Goal: Task Accomplishment & Management: Complete application form

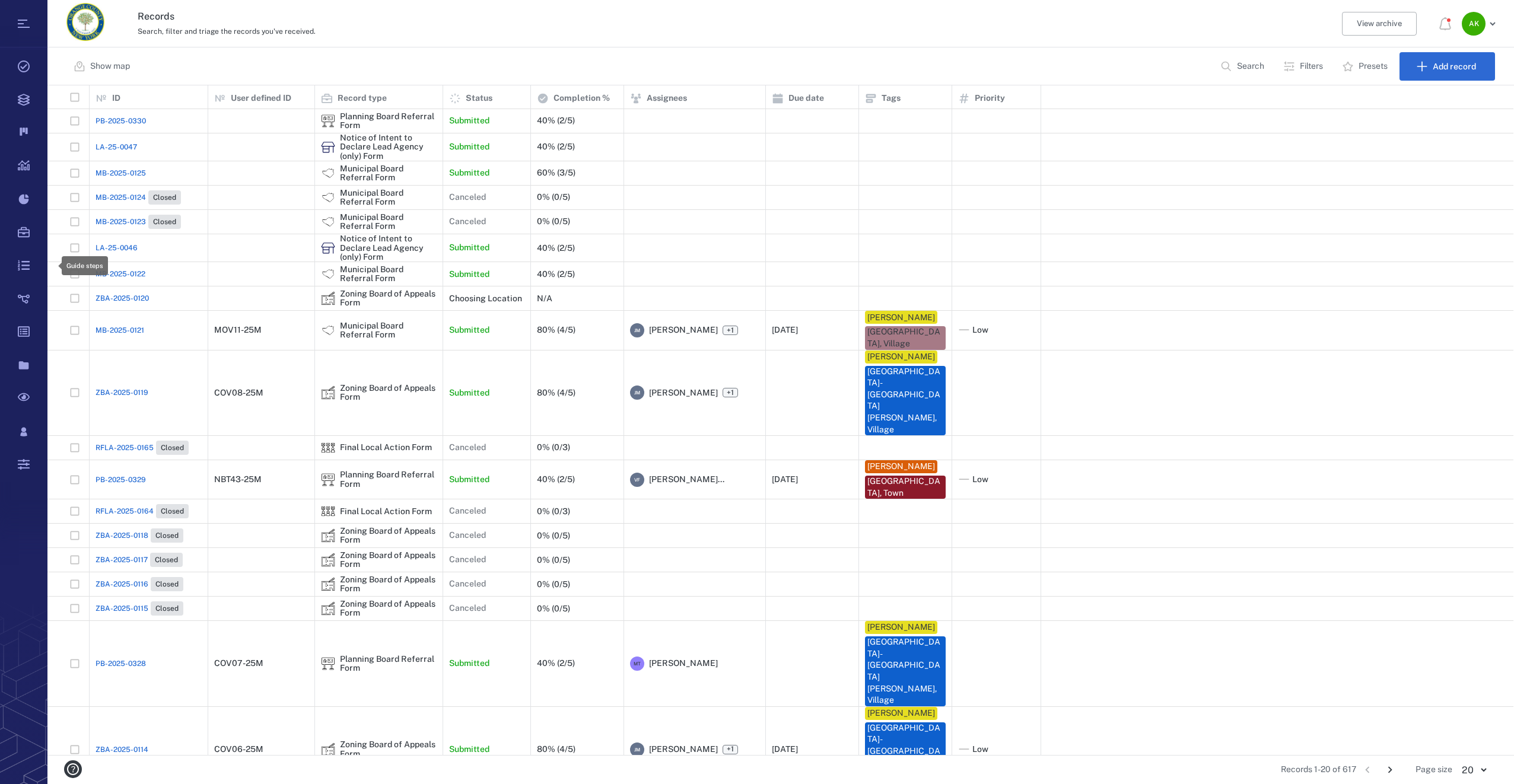
scroll to position [660, 1457]
click at [1241, 73] on button "Search" at bounding box center [1243, 66] width 60 height 28
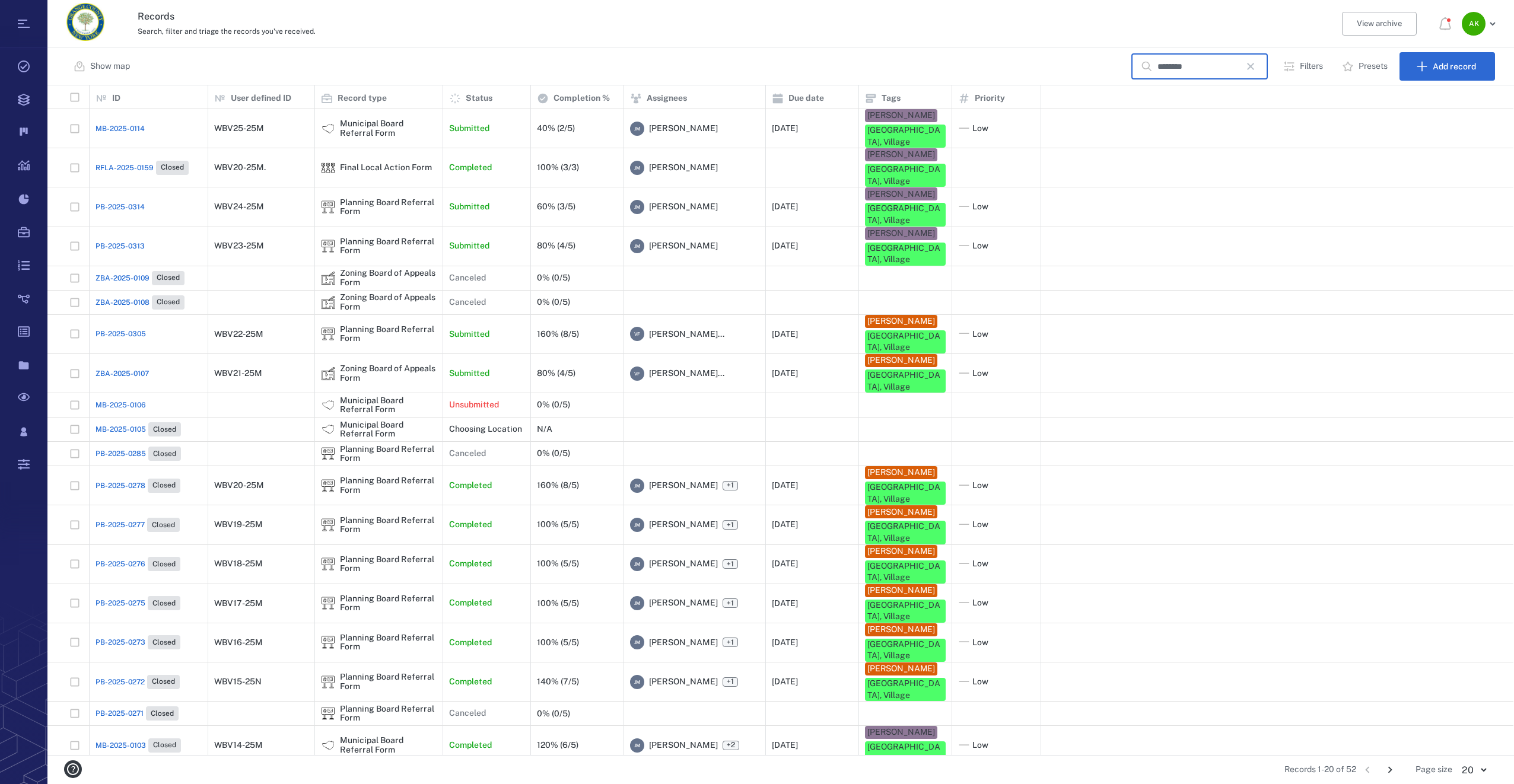
type input "********"
click at [111, 362] on div "ZBA-2025-0107" at bounding box center [148, 373] width 106 height 23
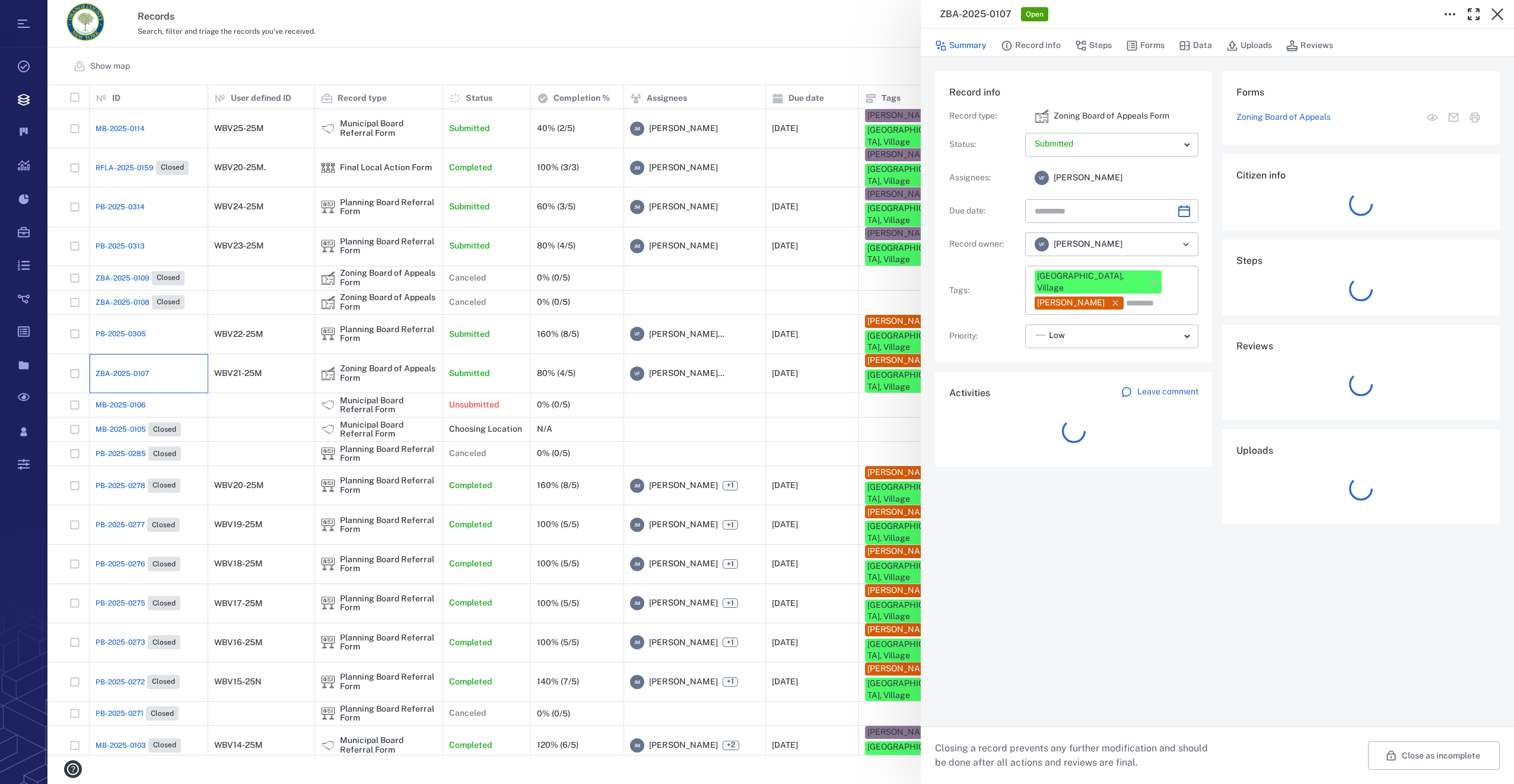
type input "**********"
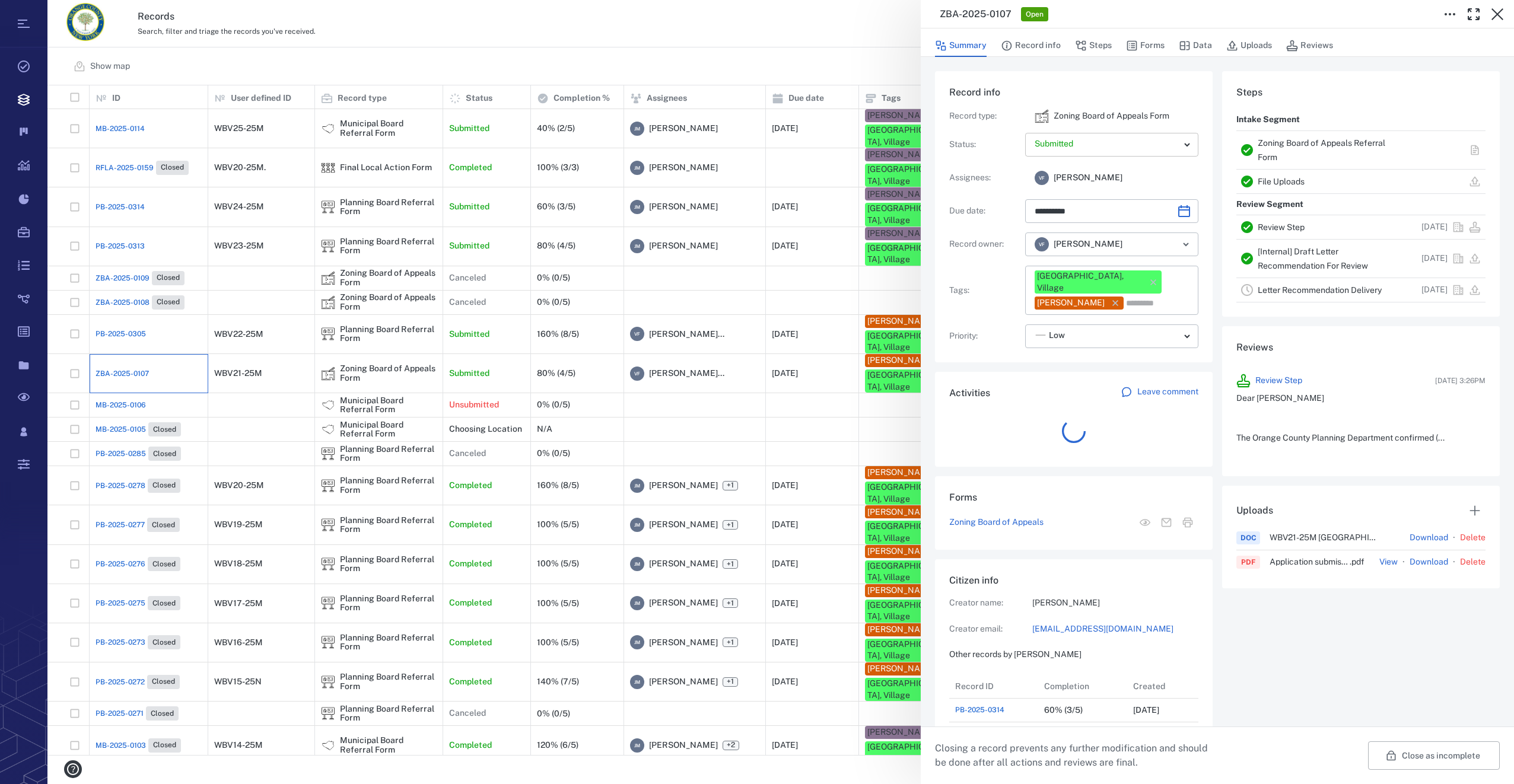
scroll to position [9, 9]
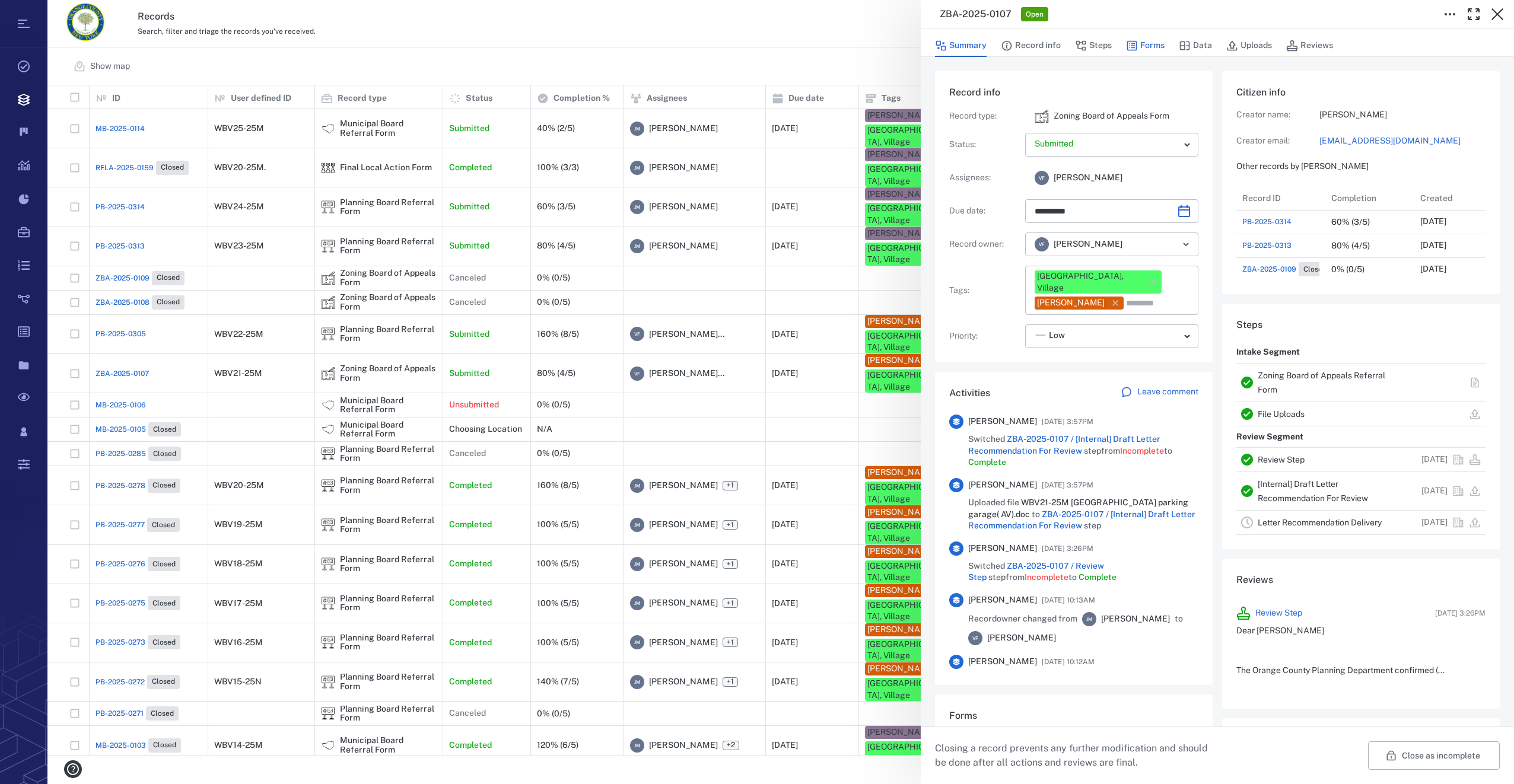
click at [1145, 39] on button "Forms" at bounding box center [1145, 46] width 38 height 23
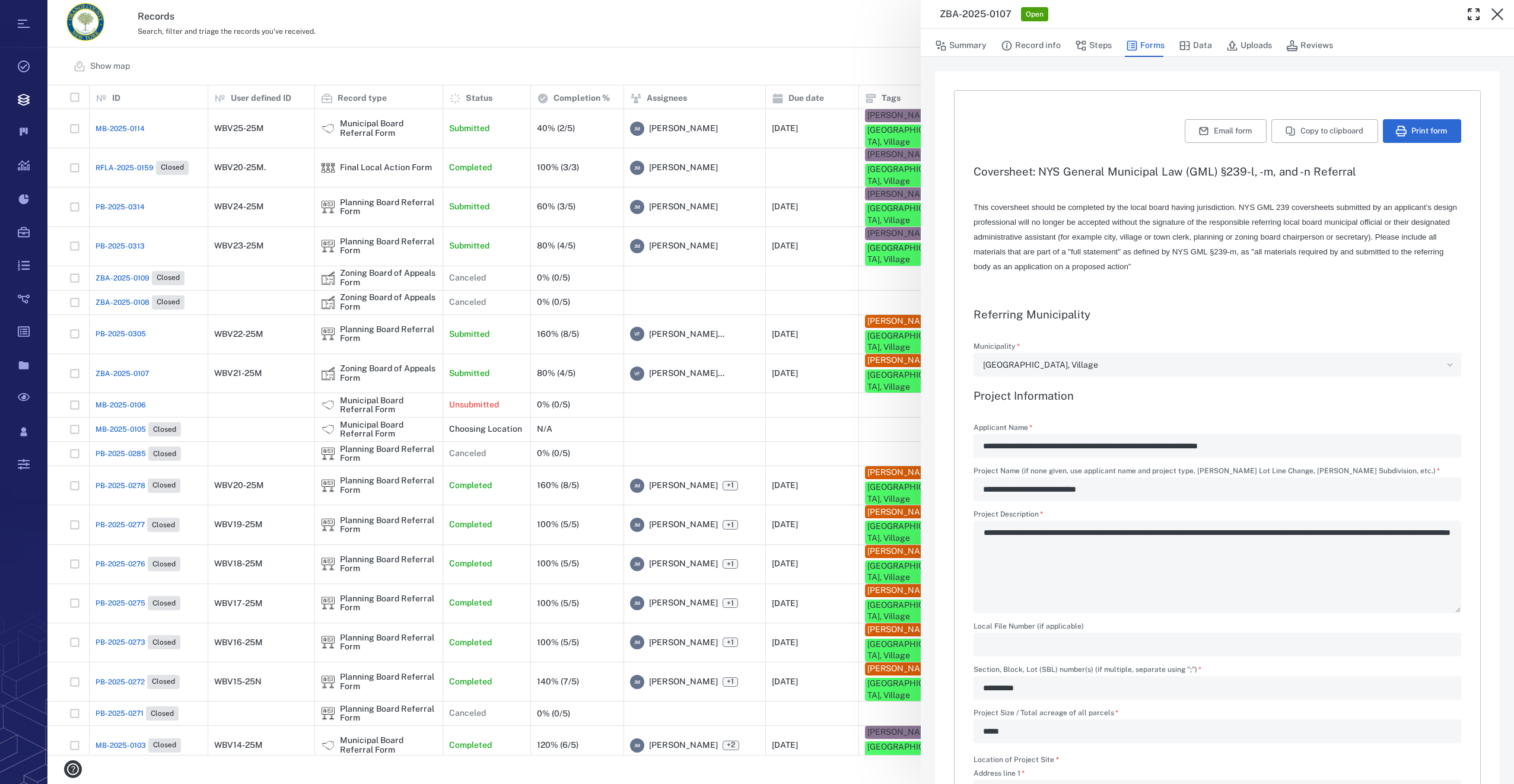
type input "**********"
click at [1104, 43] on button "Steps" at bounding box center [1093, 46] width 37 height 23
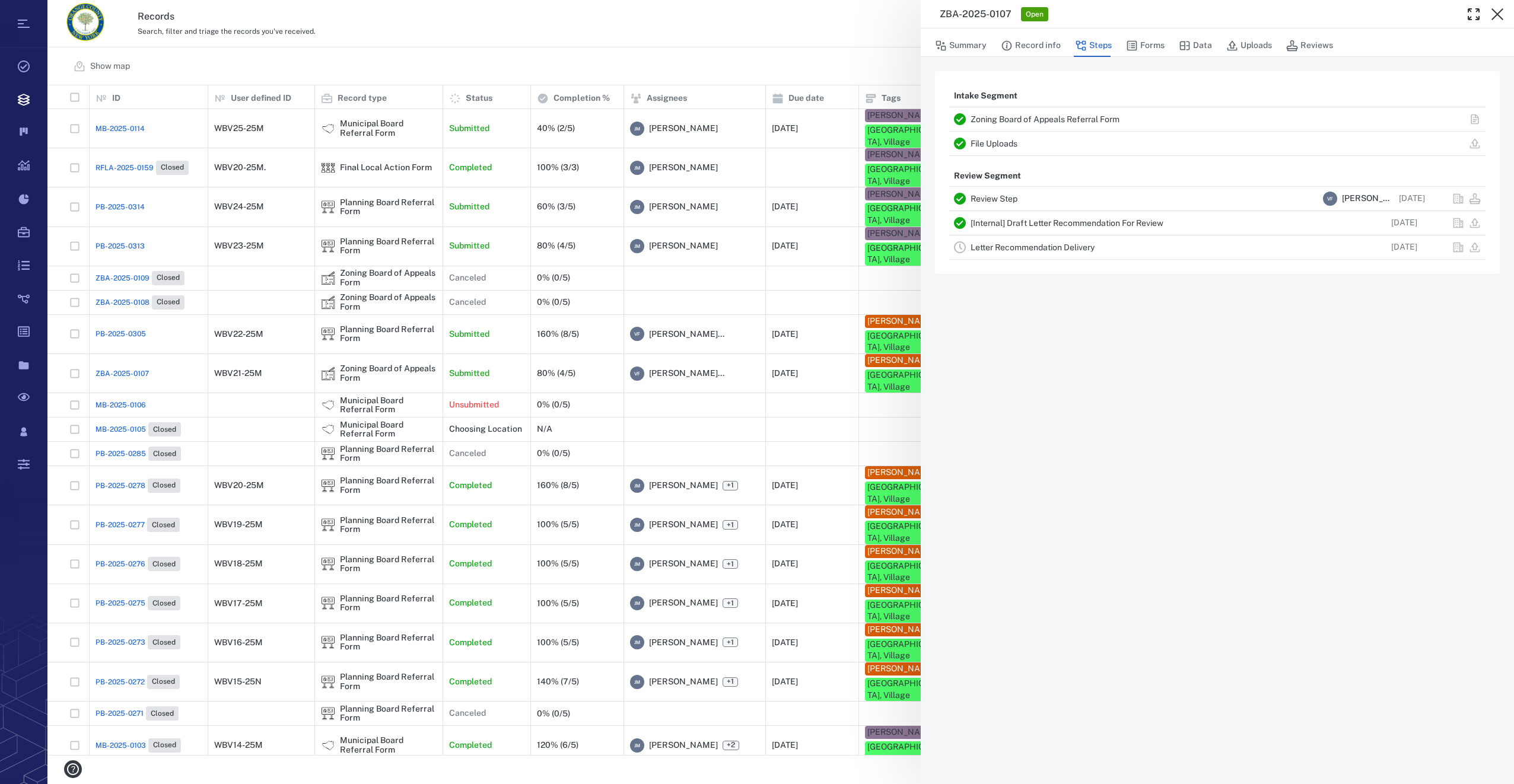
click at [994, 245] on link "Letter Recommendation Delivery" at bounding box center [1033, 247] width 124 height 9
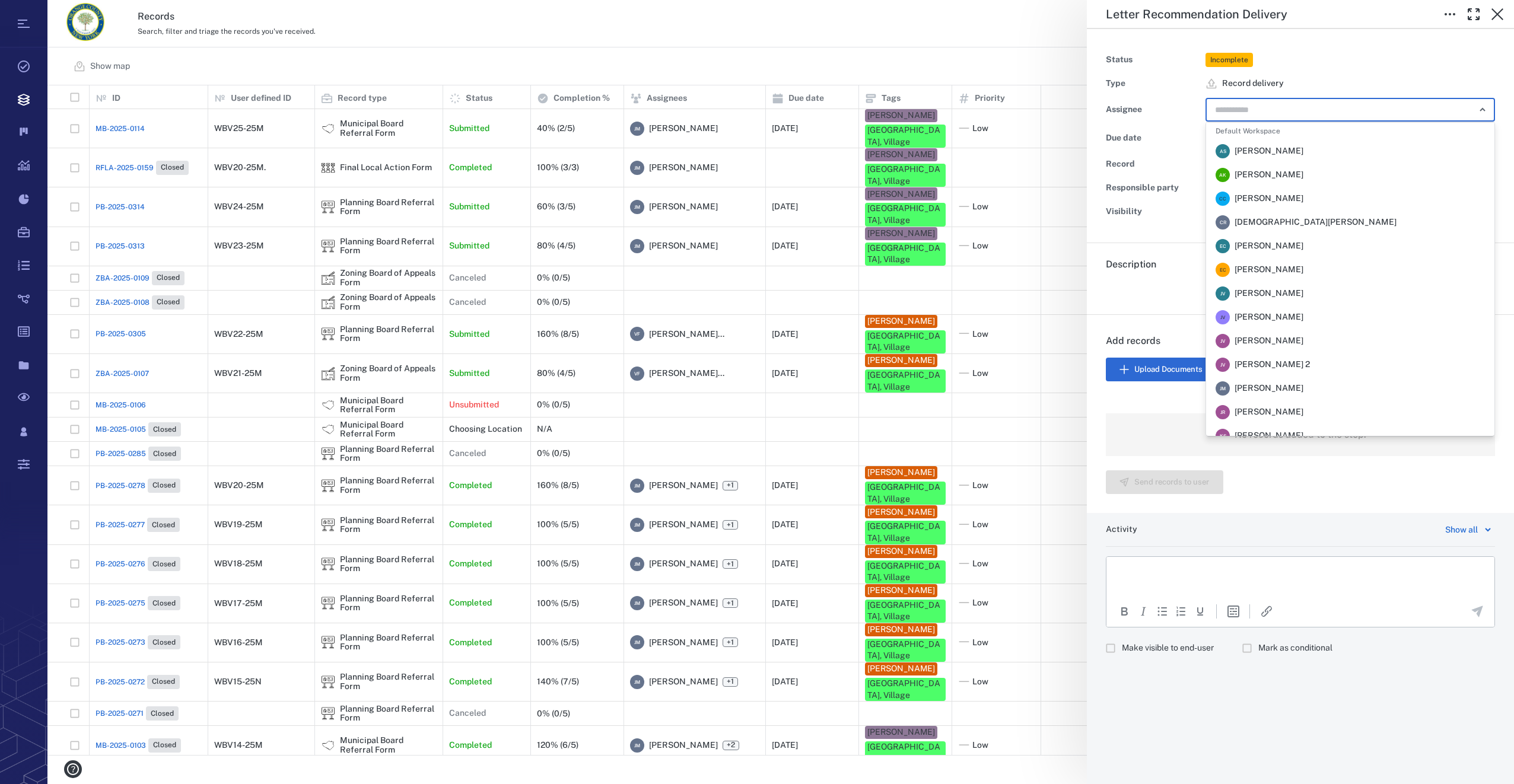
click at [1306, 111] on input "text" at bounding box center [1337, 109] width 246 height 17
click at [1262, 386] on span "Jennifer MacLeod" at bounding box center [1269, 389] width 69 height 12
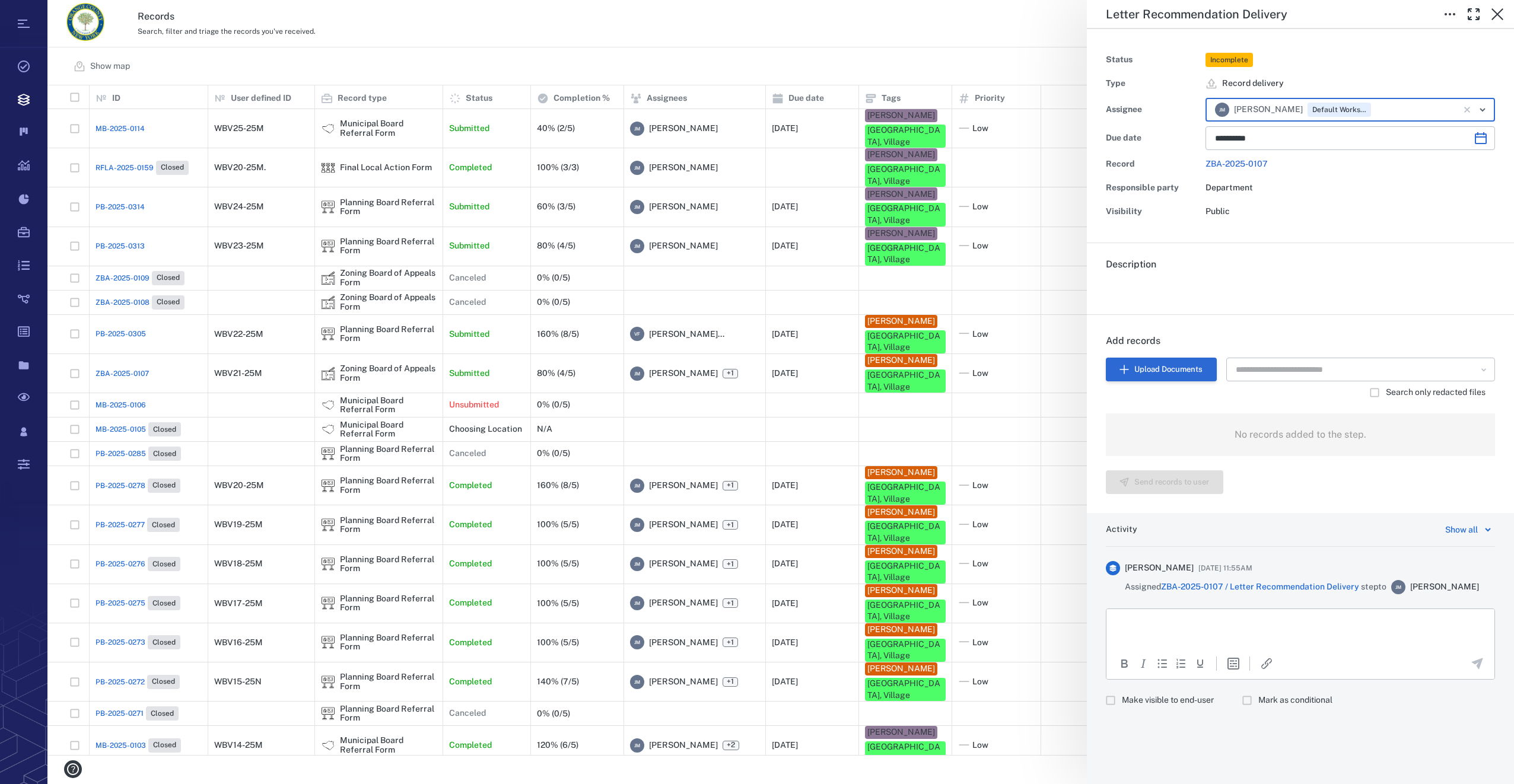
click at [1143, 366] on button "Upload Documents" at bounding box center [1161, 369] width 111 height 23
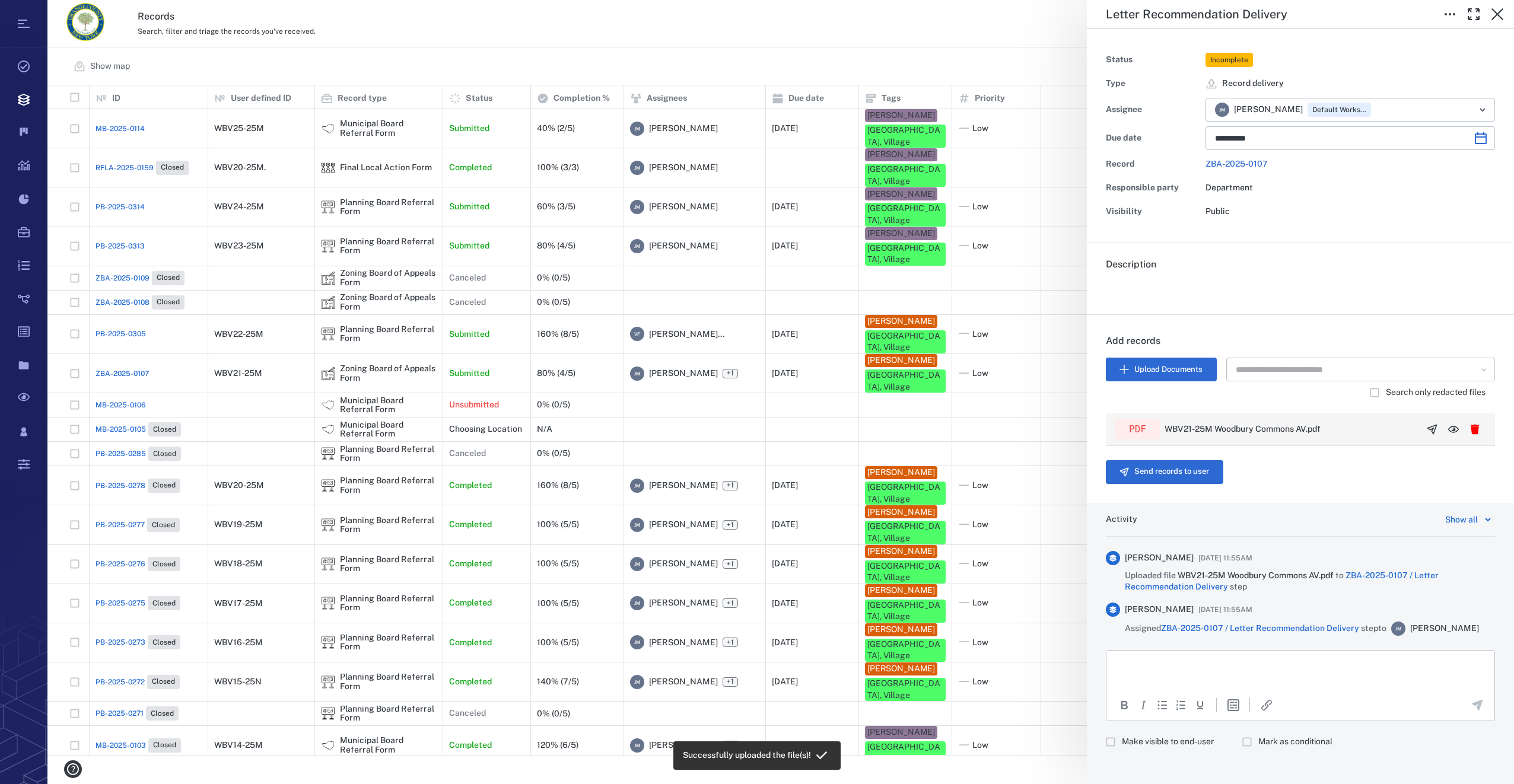
click at [1427, 424] on icon "button" at bounding box center [1432, 430] width 12 height 12
click at [1185, 477] on button "Send records to user" at bounding box center [1164, 472] width 117 height 23
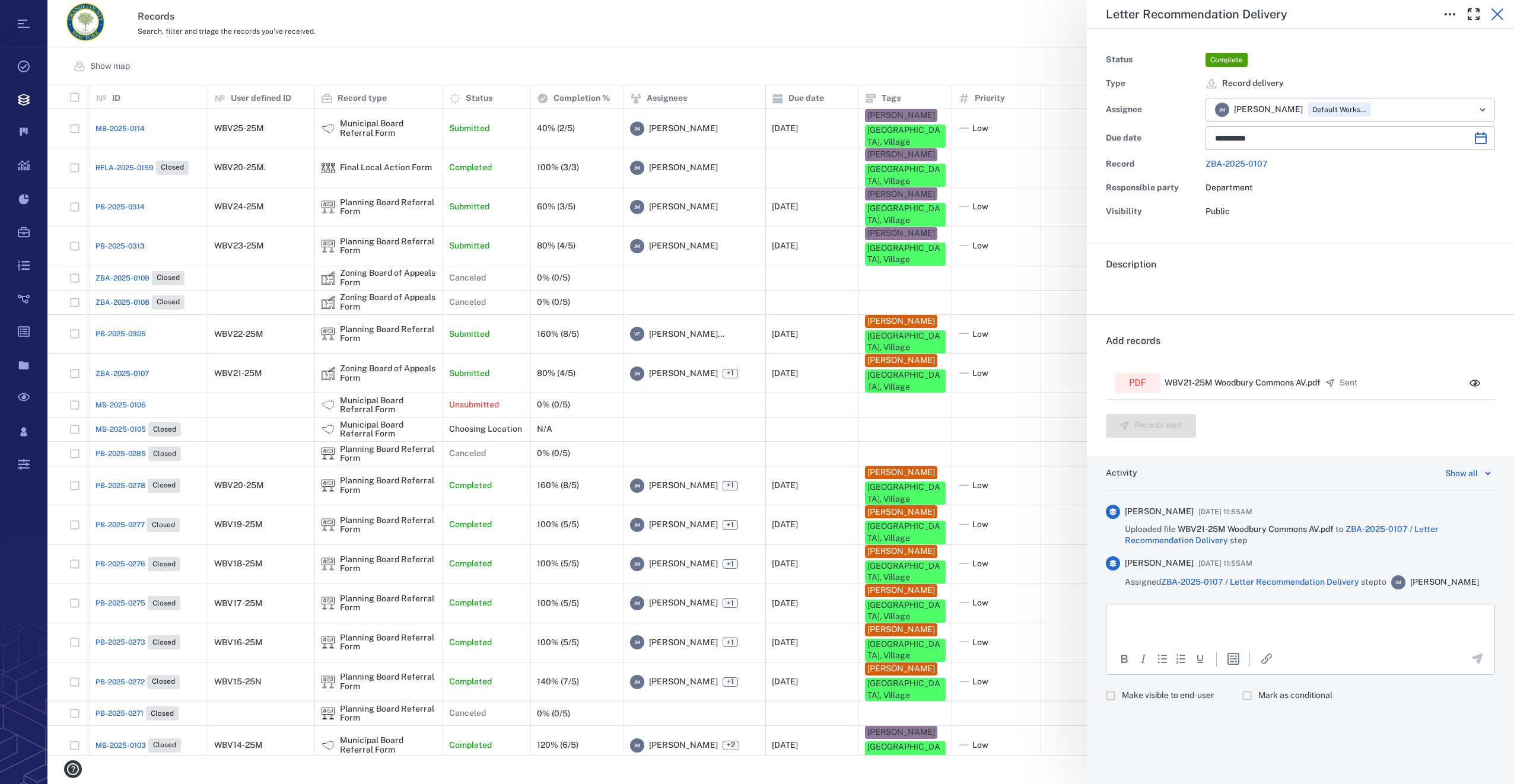
click at [1502, 14] on icon "button" at bounding box center [1497, 14] width 14 height 14
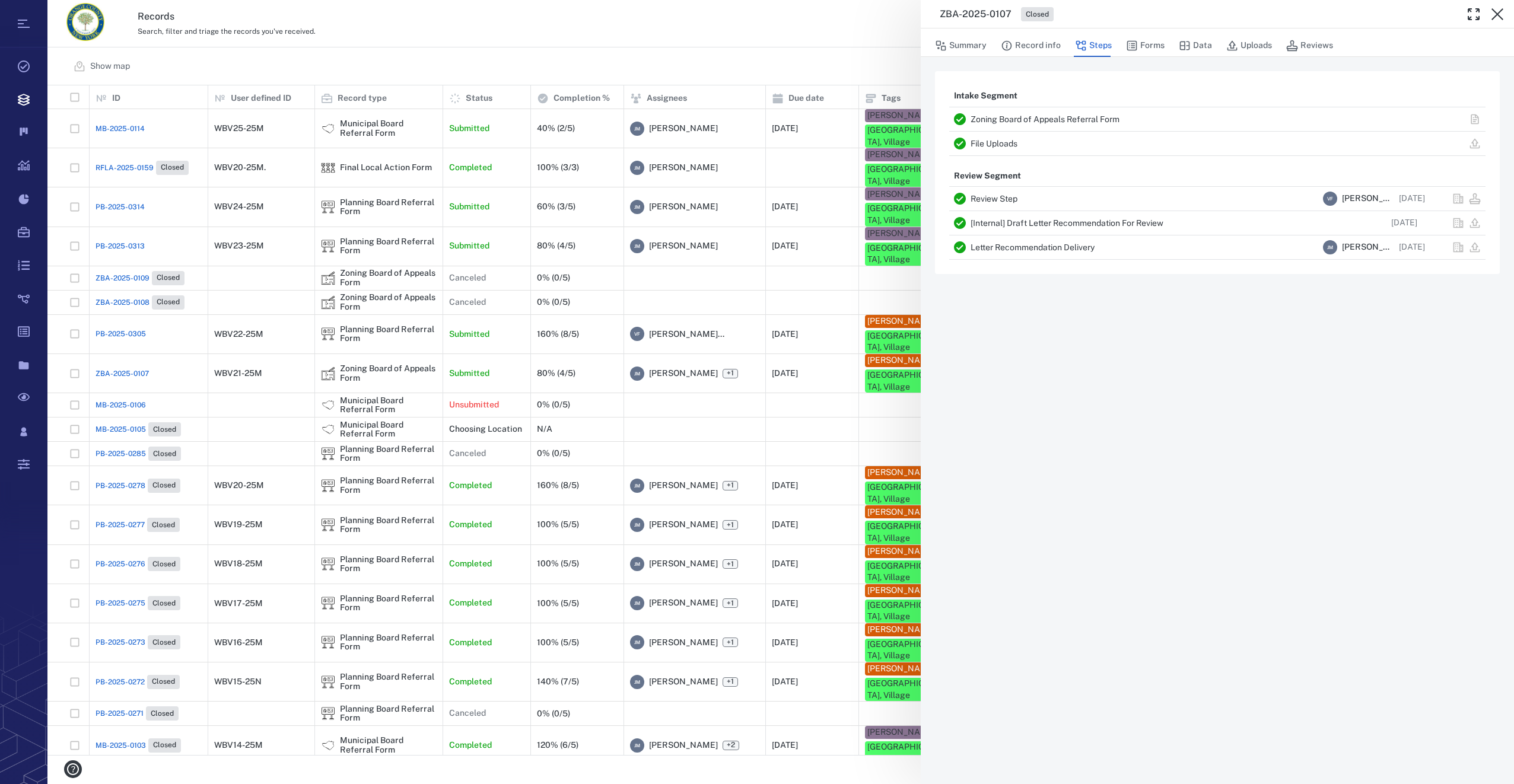
click at [1502, 14] on icon "button" at bounding box center [1497, 14] width 14 height 14
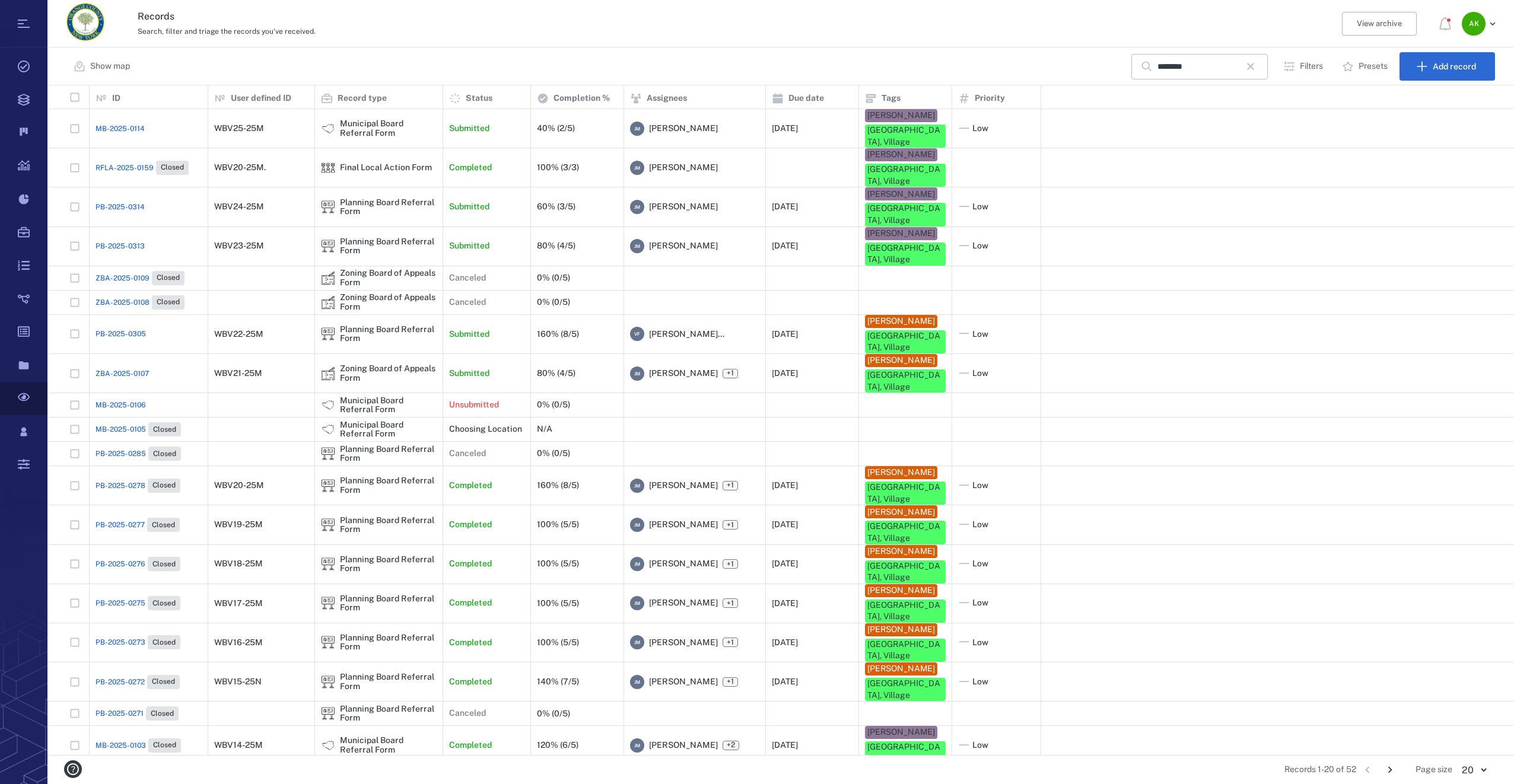
scroll to position [660, 1457]
click at [117, 362] on div "ZBA-2025-0107" at bounding box center [148, 373] width 106 height 23
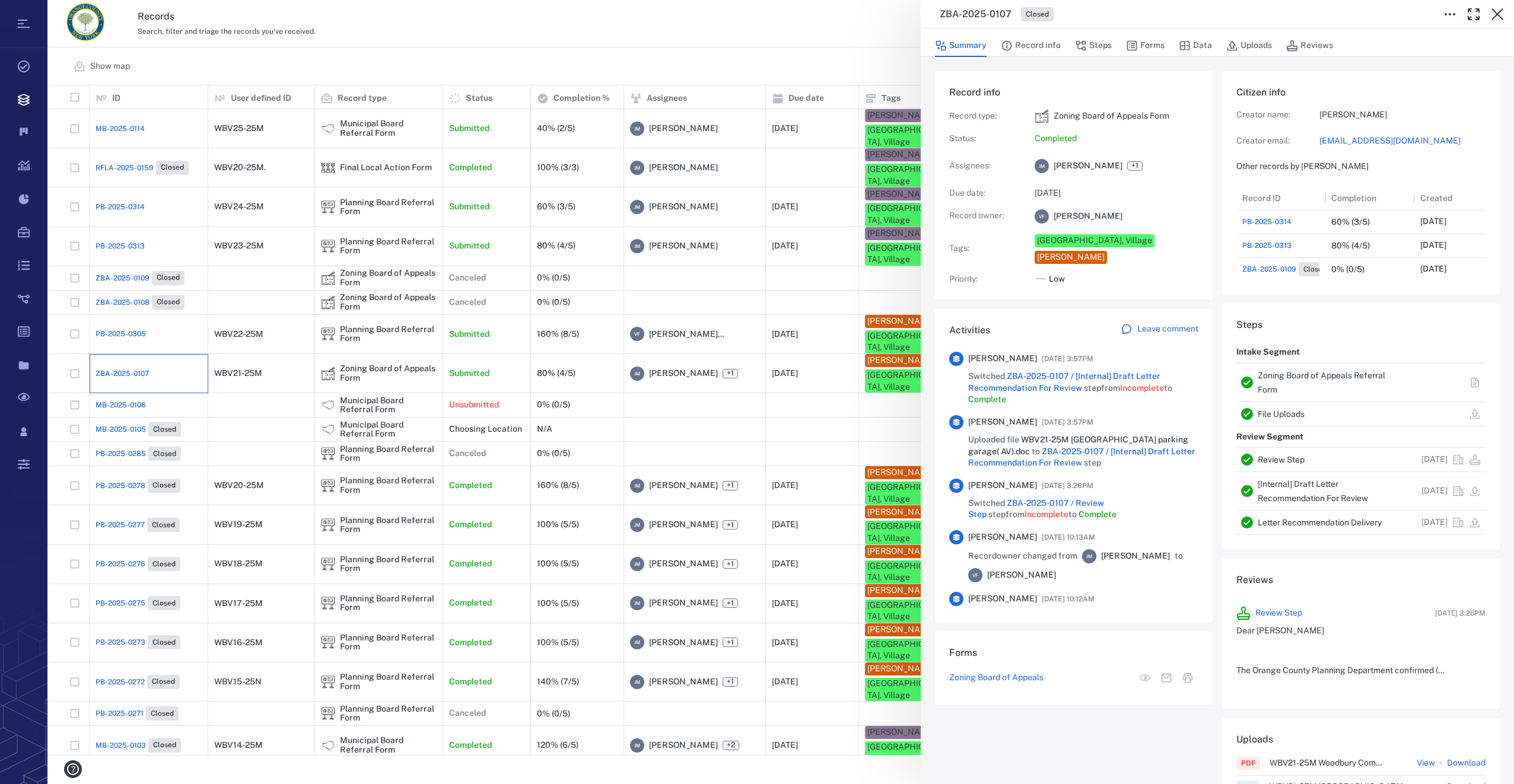
scroll to position [617, 227]
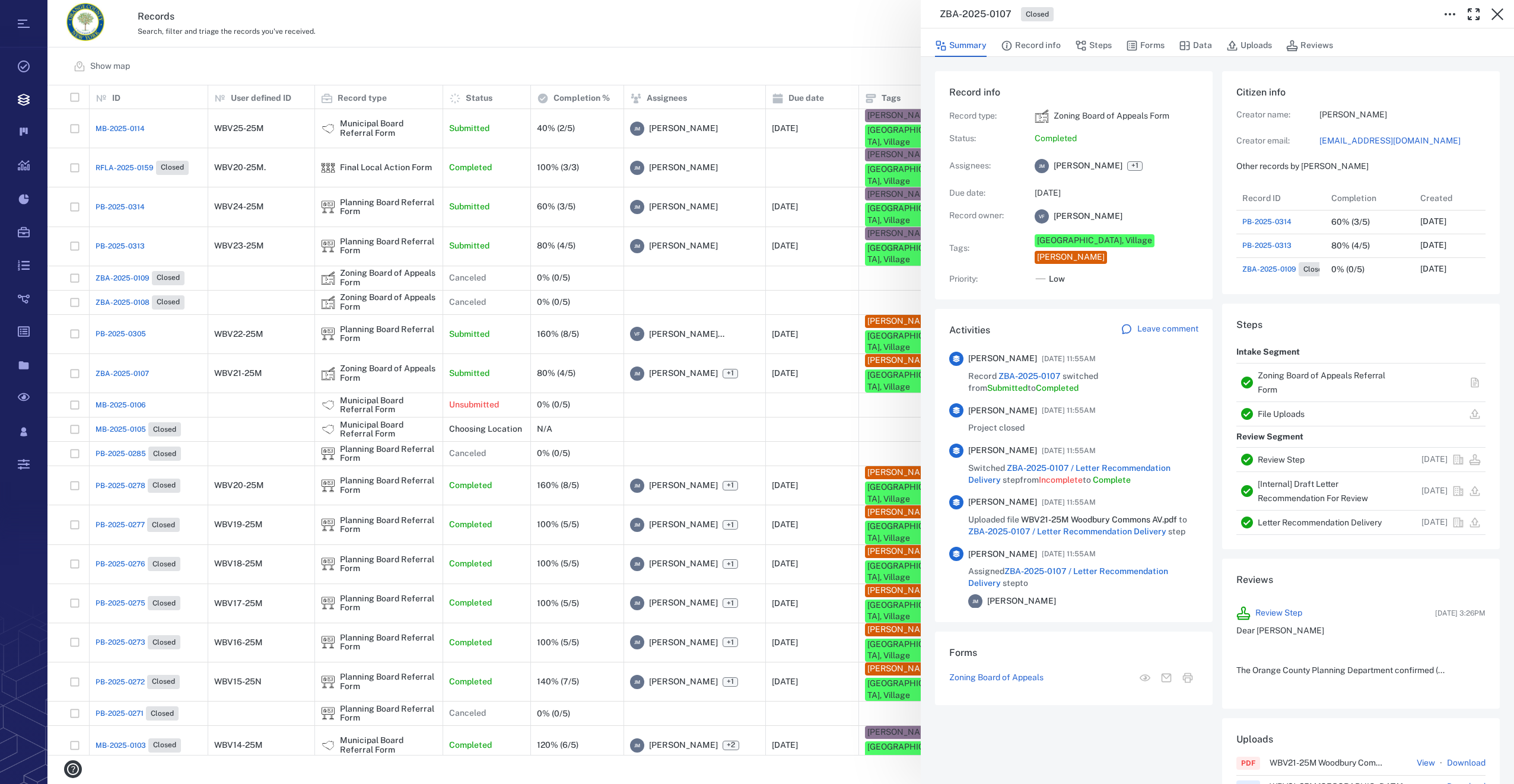
click at [1319, 147] on link "buildingdepartment@villageofwoodbury.com" at bounding box center [1402, 141] width 166 height 12
click at [1499, 13] on icon "button" at bounding box center [1498, 14] width 12 height 12
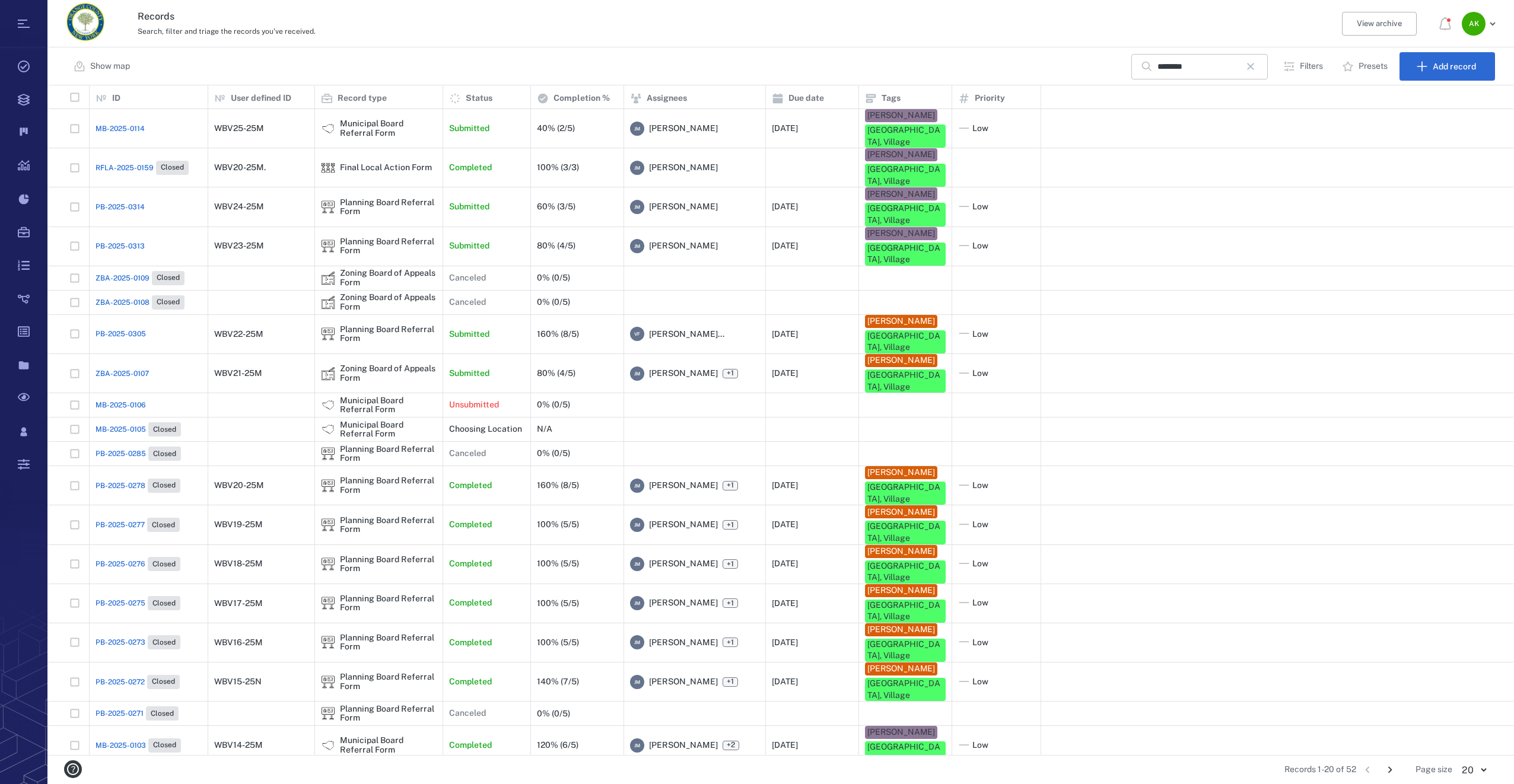
click at [1252, 68] on icon "button" at bounding box center [1250, 66] width 14 height 14
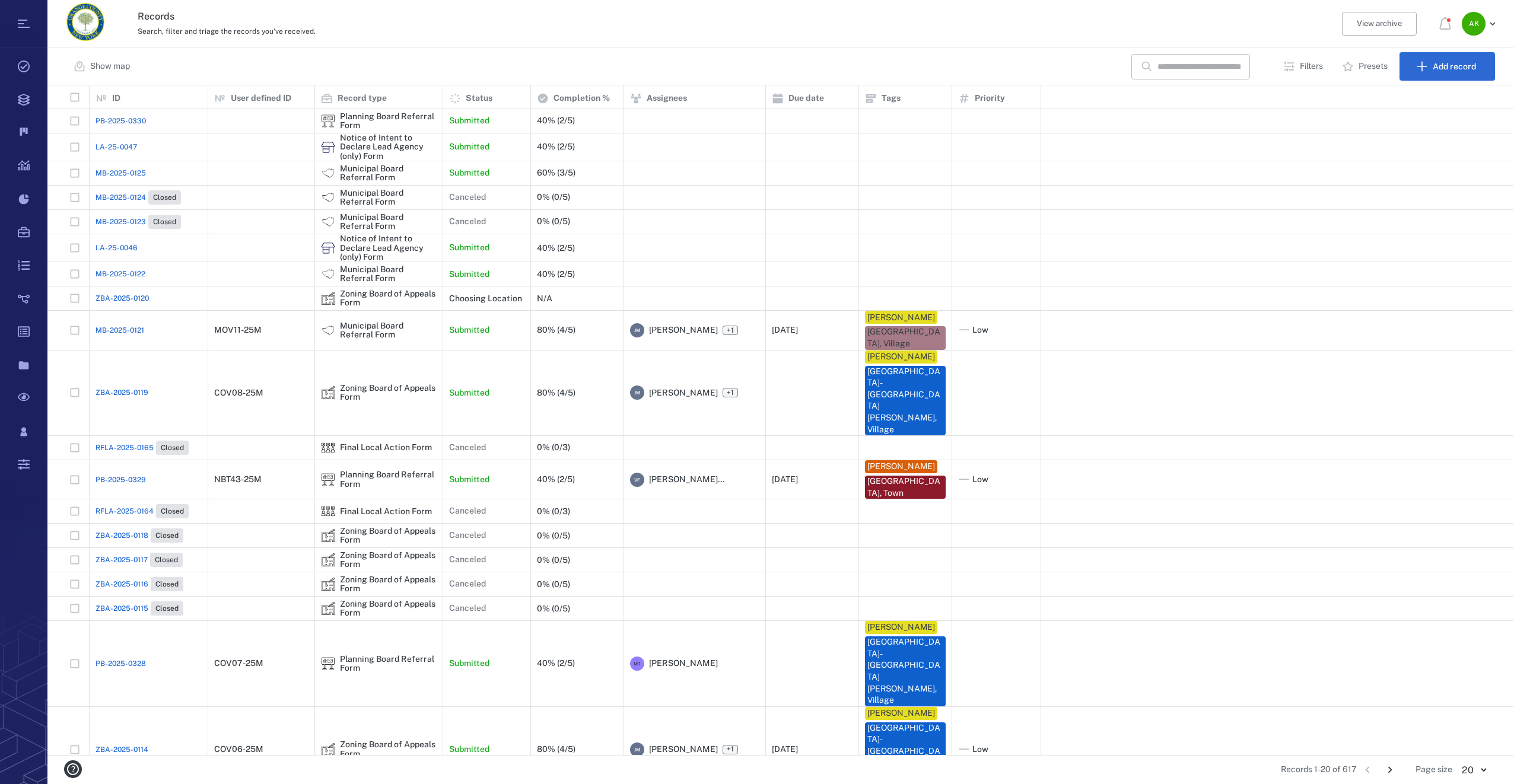
click at [120, 277] on span "MB-2025-0122" at bounding box center [120, 274] width 50 height 11
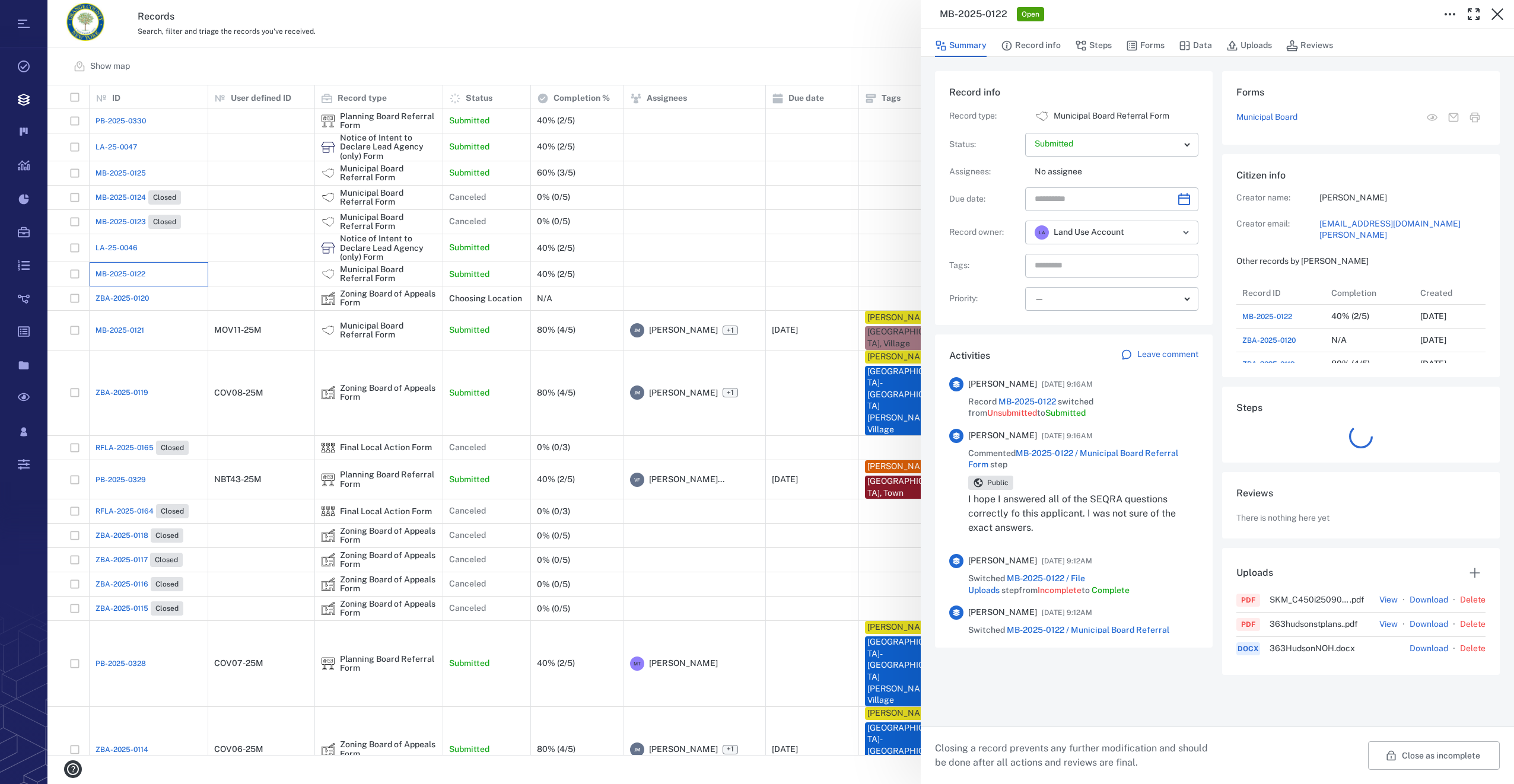
scroll to position [522, 227]
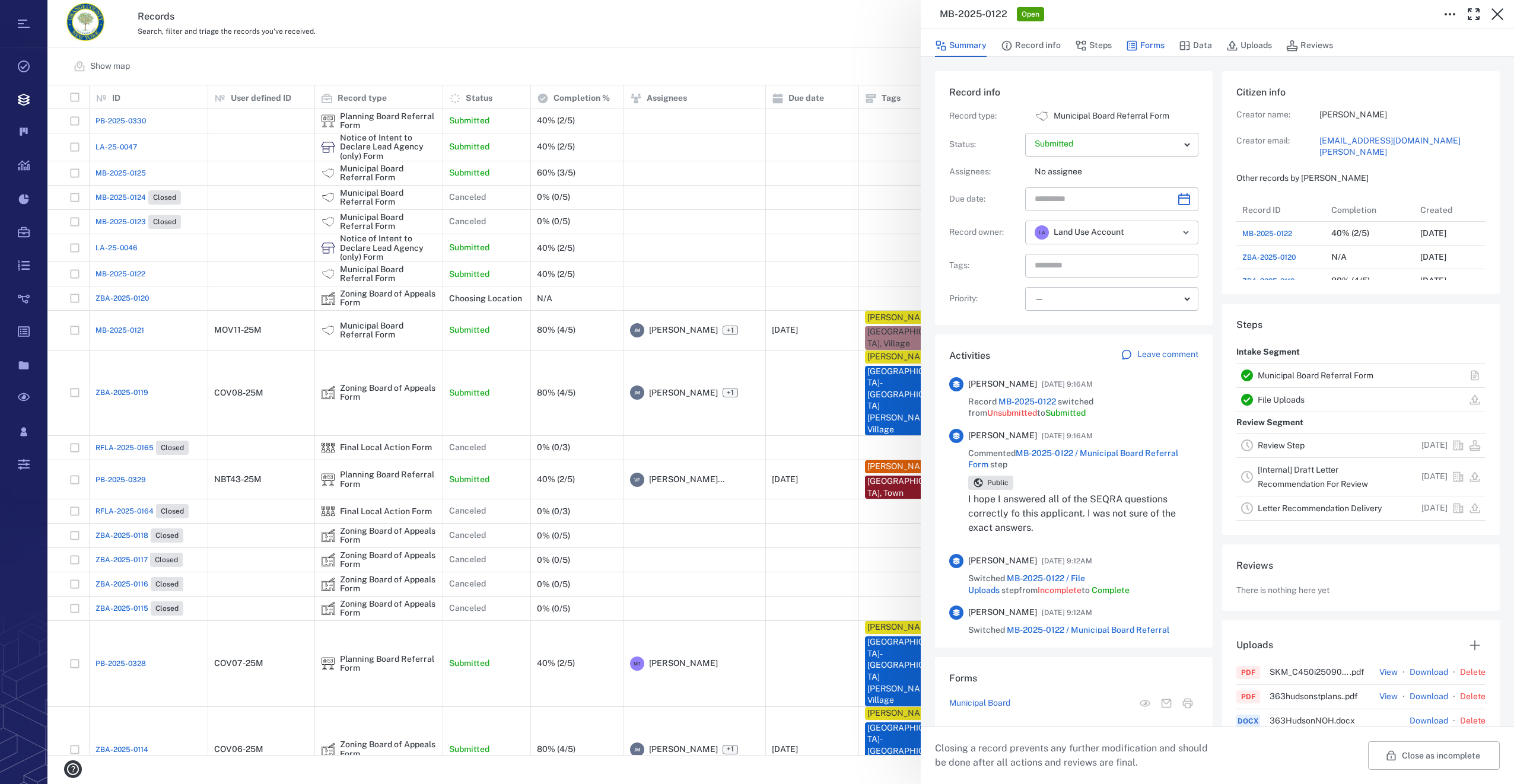
click at [1151, 40] on button "Forms" at bounding box center [1145, 46] width 38 height 23
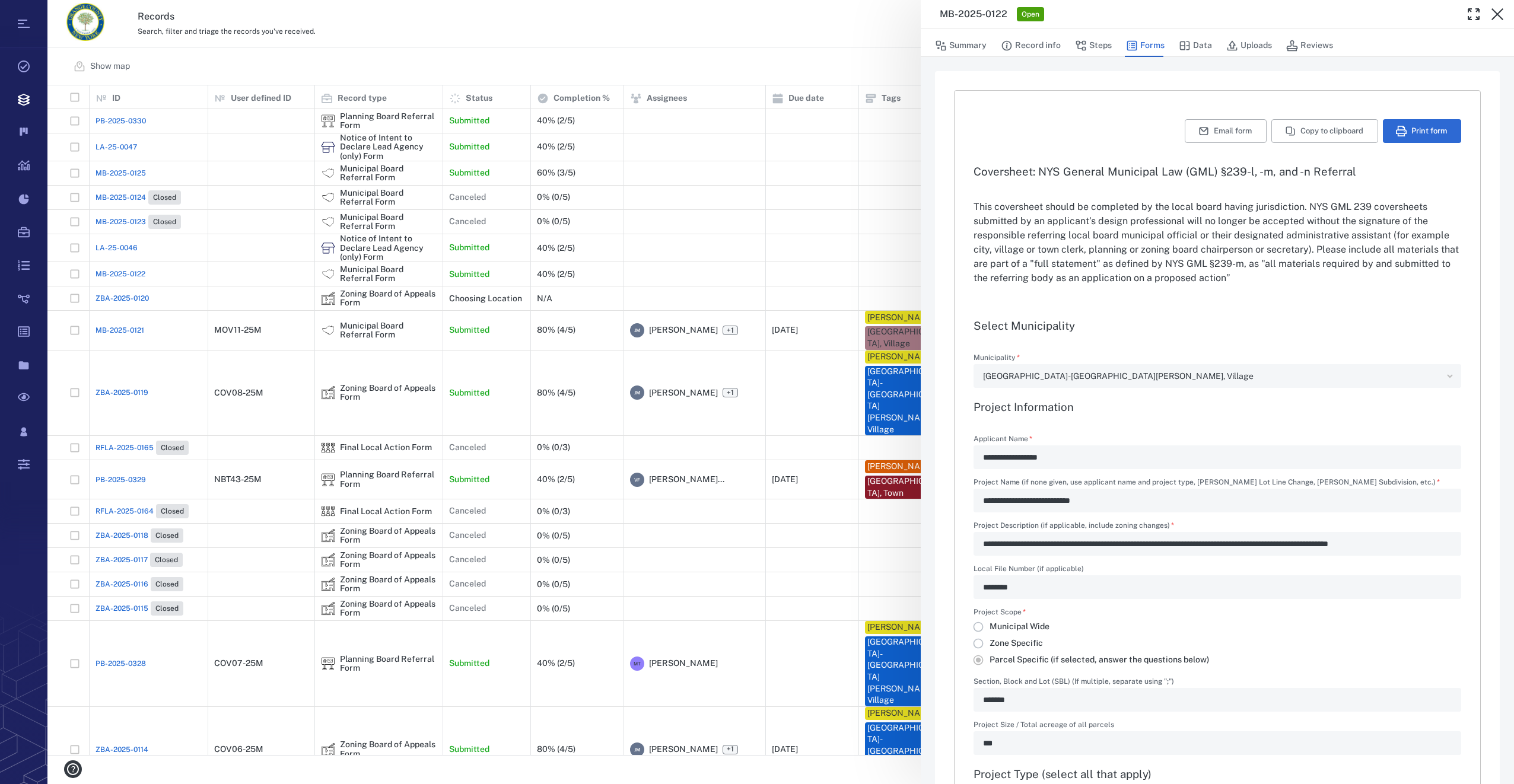
type input "**********"
click at [971, 45] on button "Summary" at bounding box center [961, 46] width 52 height 23
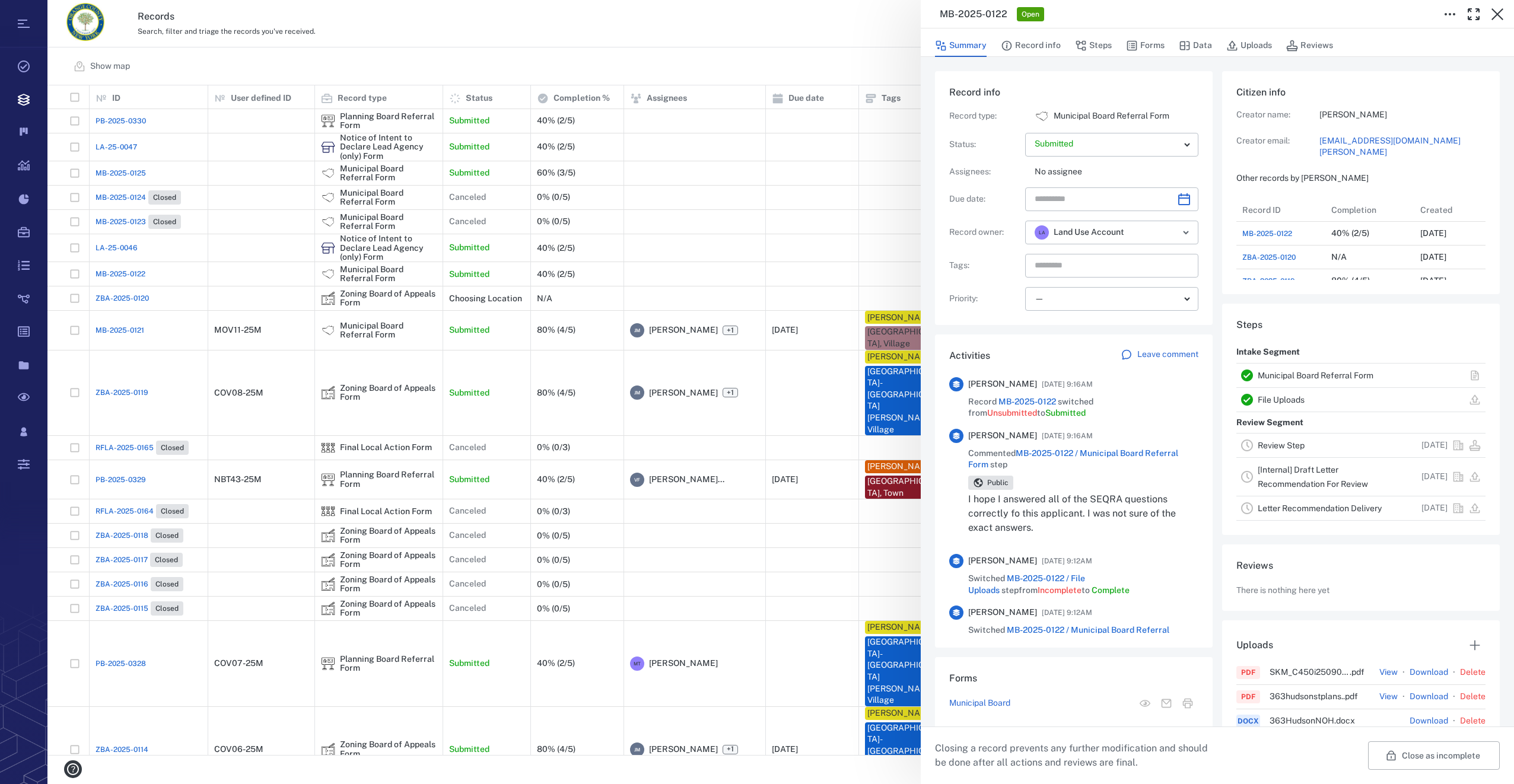
scroll to position [522, 227]
drag, startPoint x: 135, startPoint y: 268, endPoint x: 122, endPoint y: 273, distance: 13.9
click at [135, 268] on div "MB-2025-0122 Open Summary Record info Steps Forms Data Uploads Reviews Record i…" at bounding box center [781, 392] width 1466 height 784
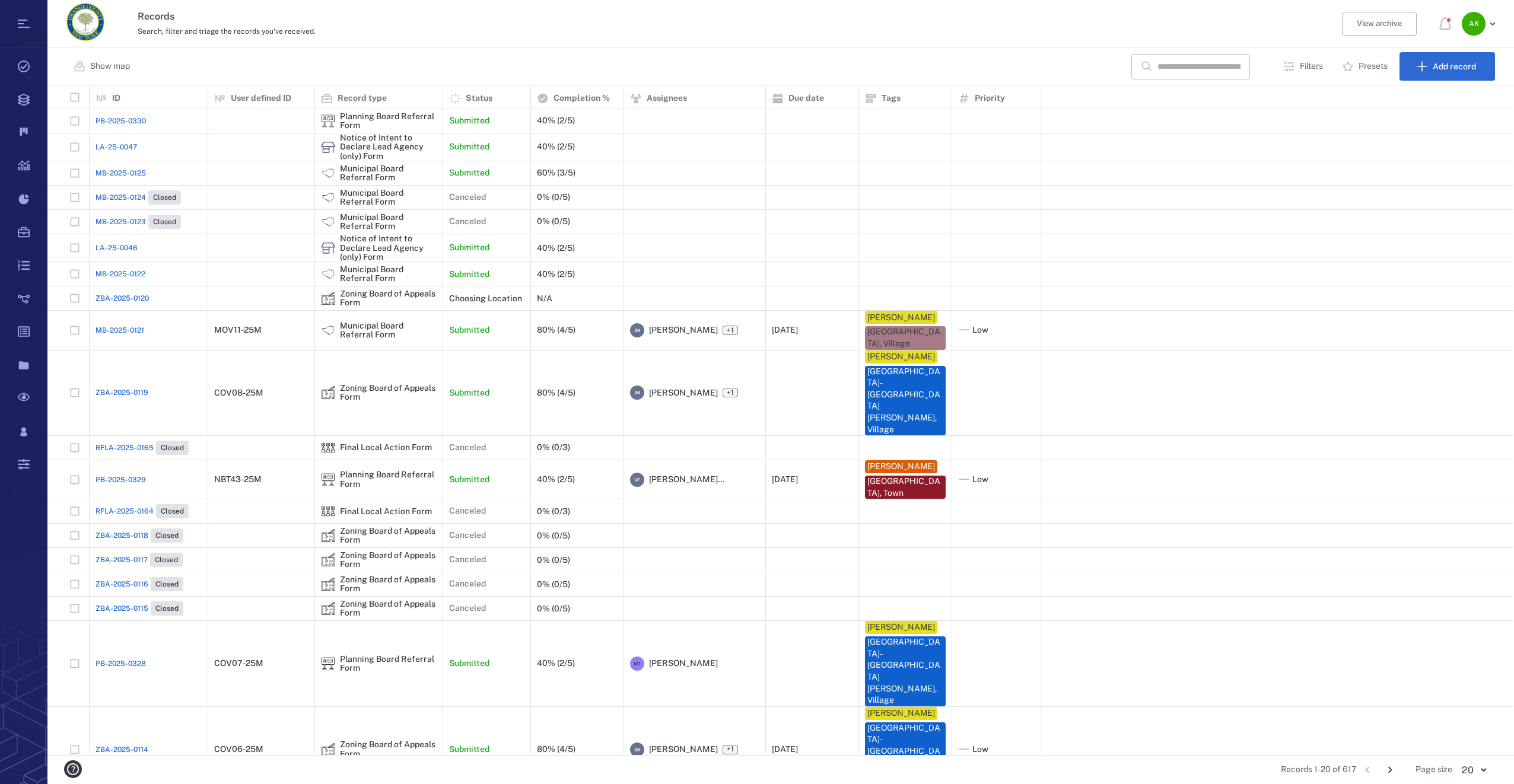
click at [122, 273] on span "MB-2025-0122" at bounding box center [120, 274] width 50 height 11
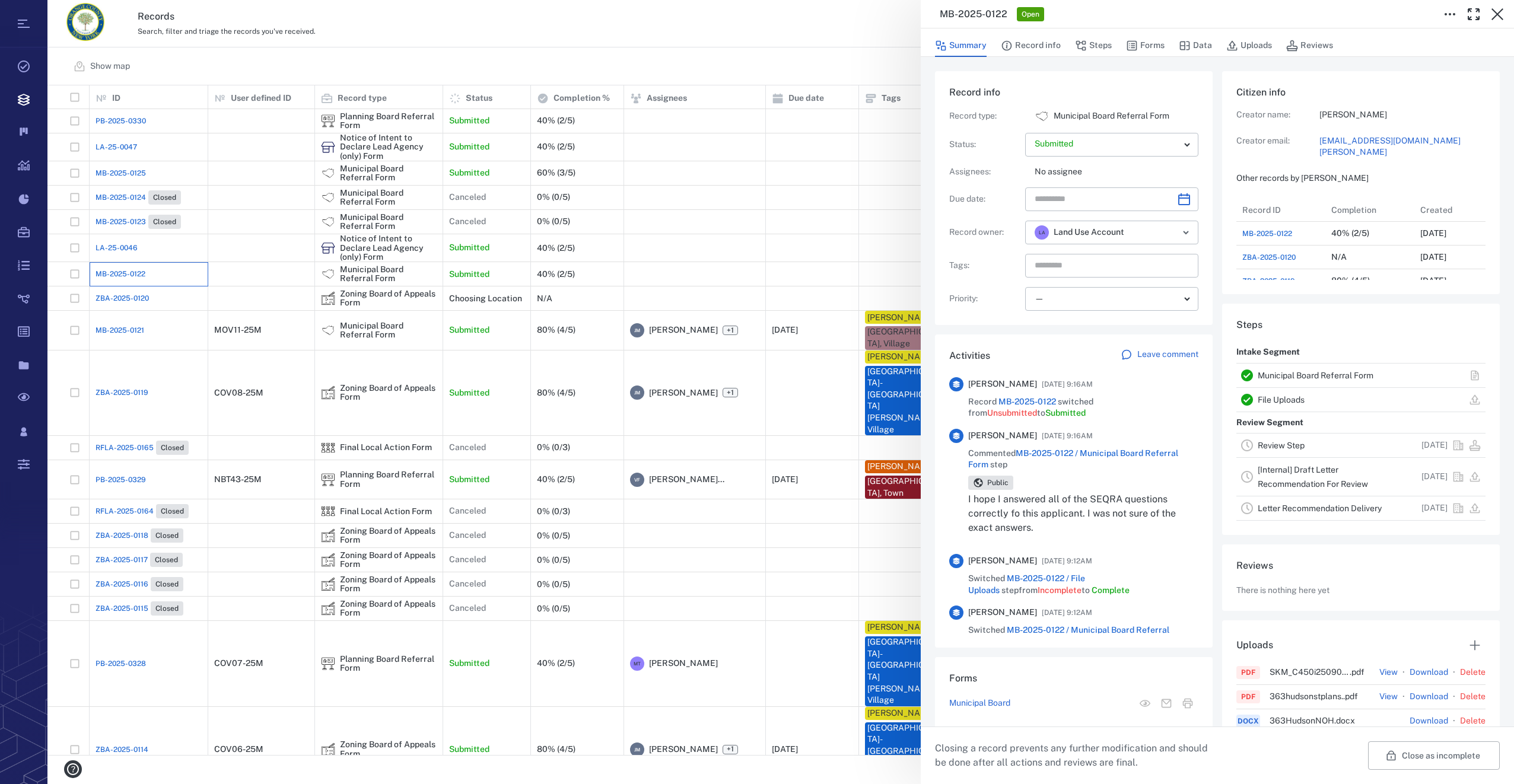
scroll to position [522, 227]
click at [1145, 44] on button "Forms" at bounding box center [1145, 46] width 38 height 23
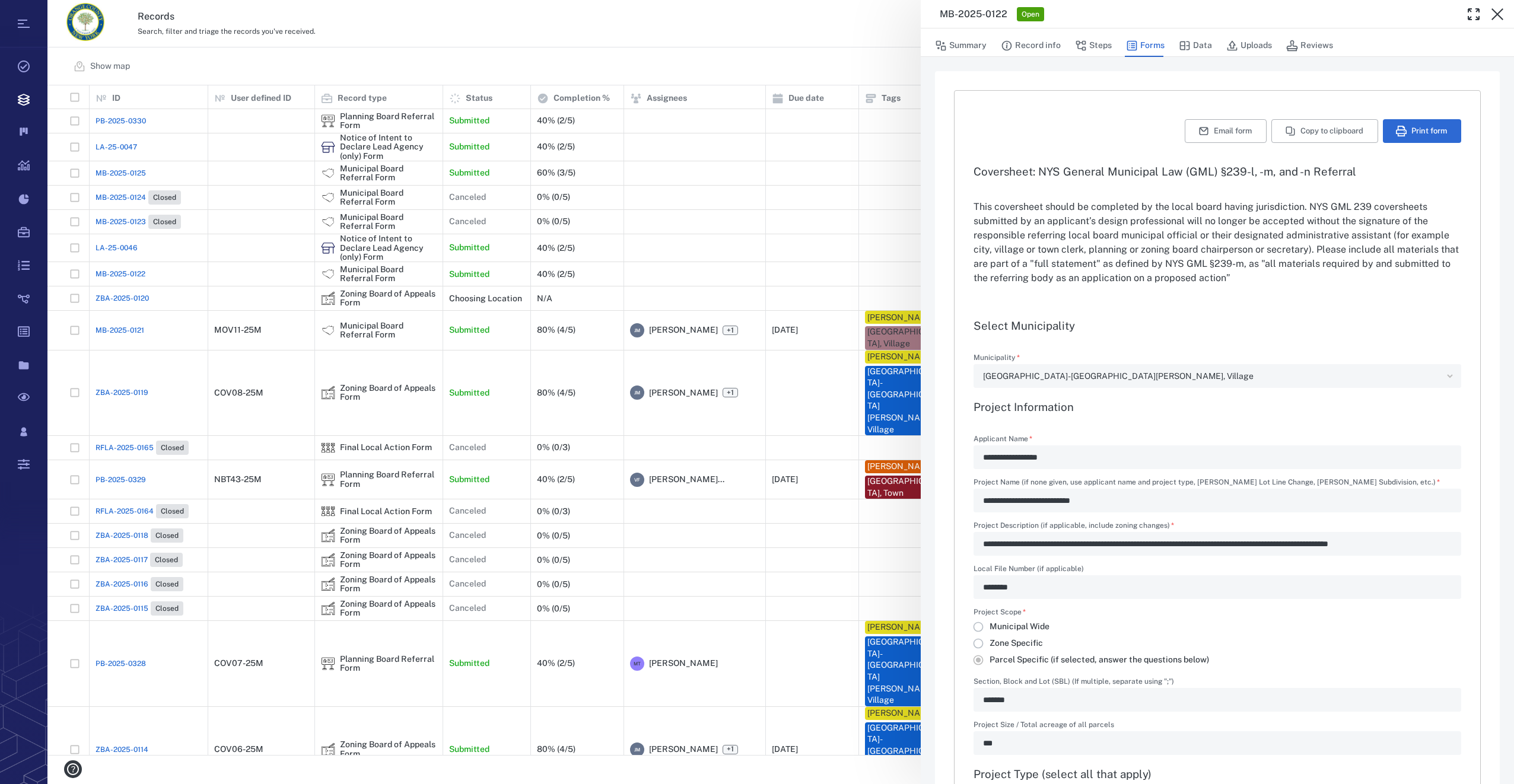
type input "**********"
click at [1251, 43] on button "Uploads" at bounding box center [1249, 46] width 46 height 23
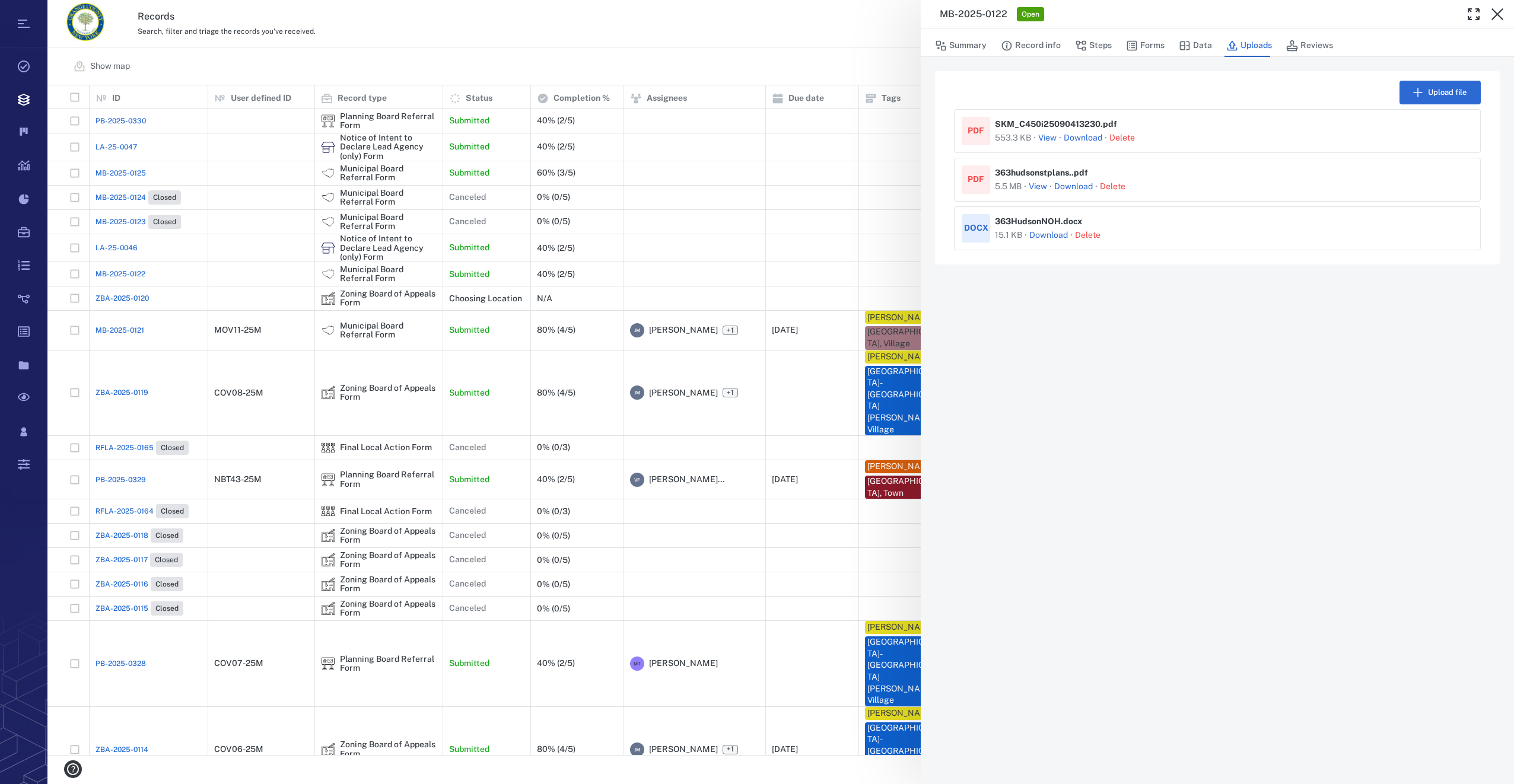
drag, startPoint x: 130, startPoint y: 269, endPoint x: 141, endPoint y: 266, distance: 11.4
click at [130, 269] on div "MB-2025-0122 Open Summary Record info Steps Forms Data Uploads Reviews Upload f…" at bounding box center [781, 392] width 1466 height 784
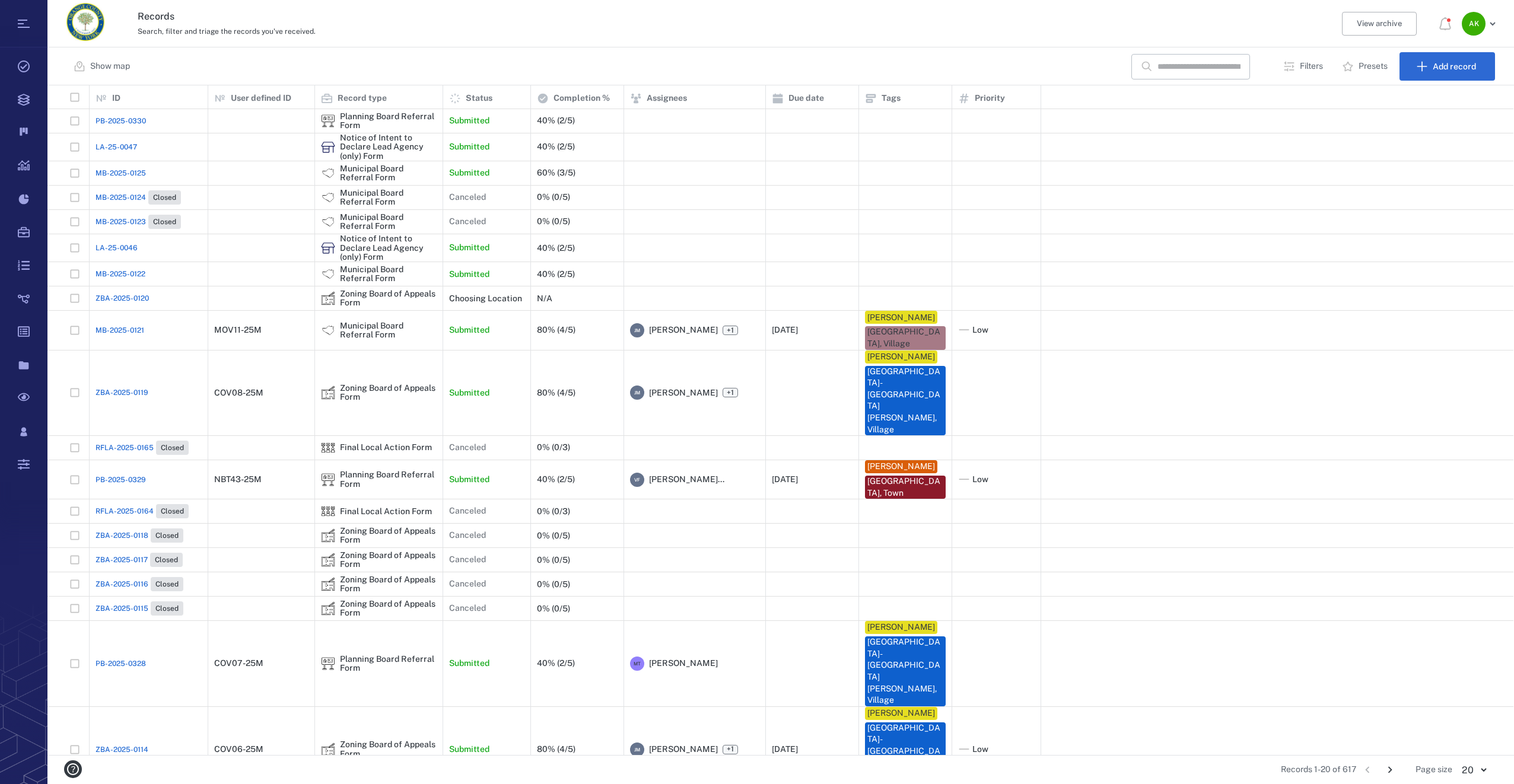
click at [138, 268] on span "MB-2025-0122" at bounding box center [120, 274] width 50 height 11
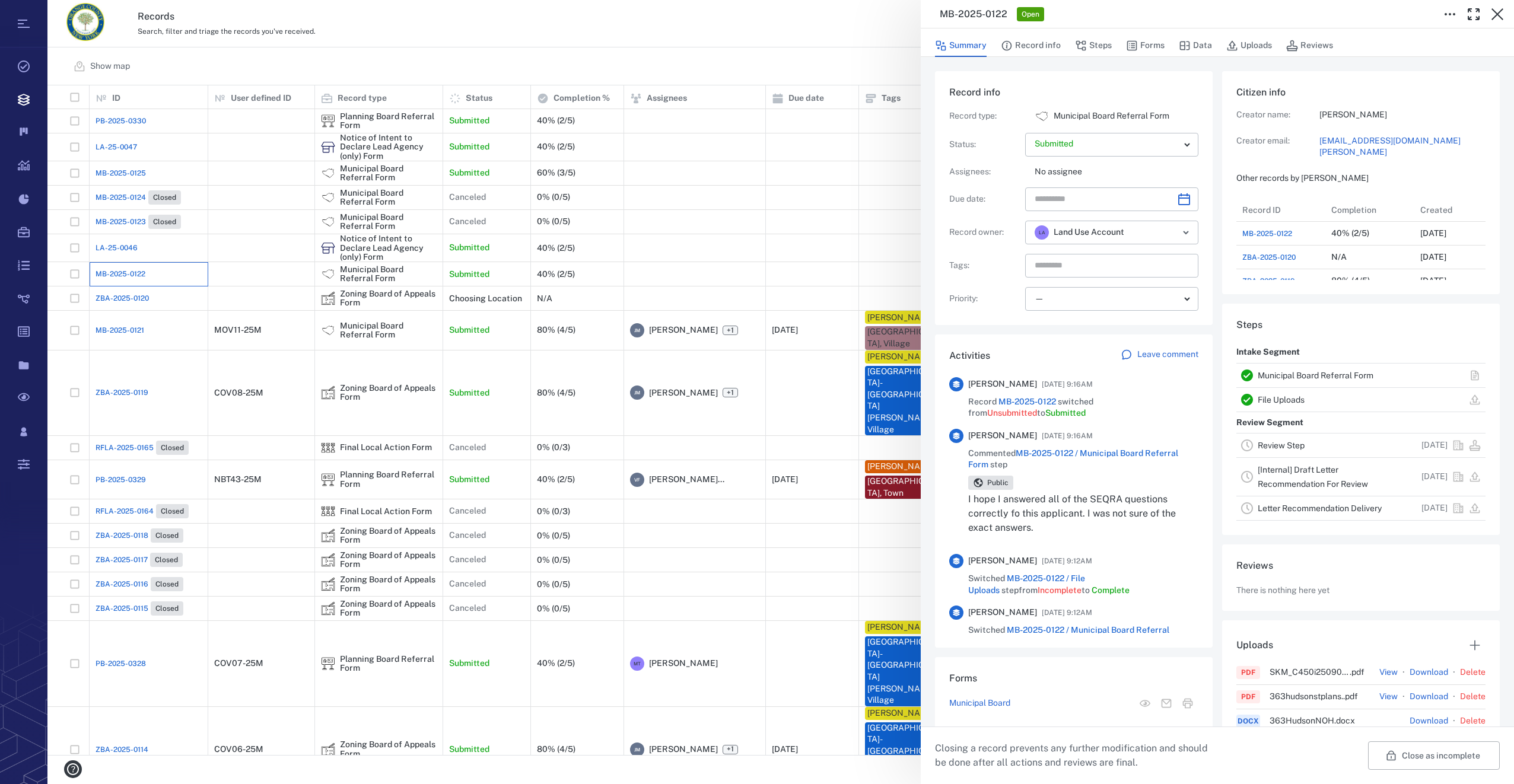
scroll to position [522, 227]
click at [115, 372] on div "MB-2025-0122 Open Summary Record info Steps Forms Data Uploads Reviews Record i…" at bounding box center [781, 392] width 1466 height 784
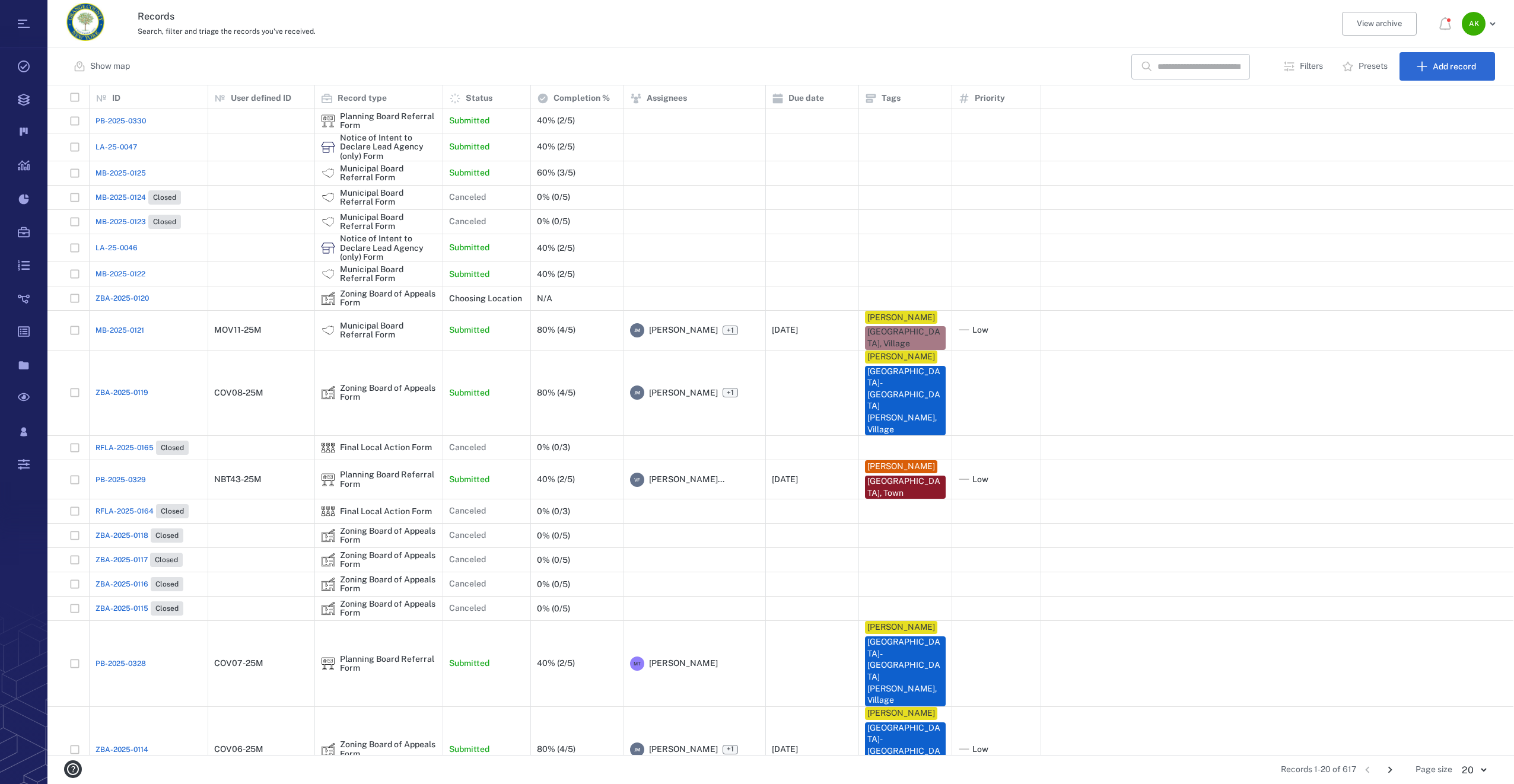
click at [128, 387] on span "ZBA-2025-0119" at bounding box center [122, 393] width 53 height 11
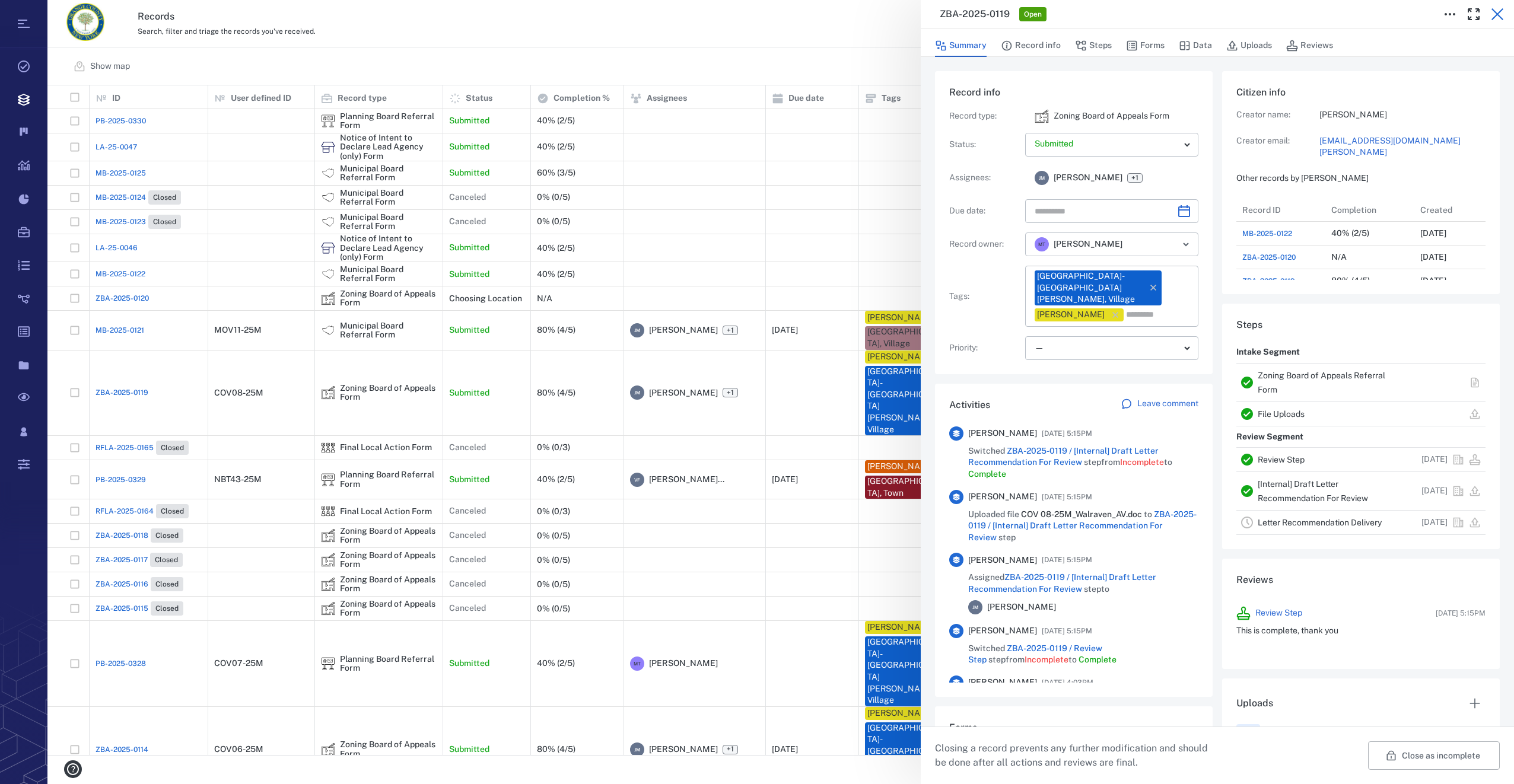
click at [1502, 17] on icon "button" at bounding box center [1497, 14] width 14 height 14
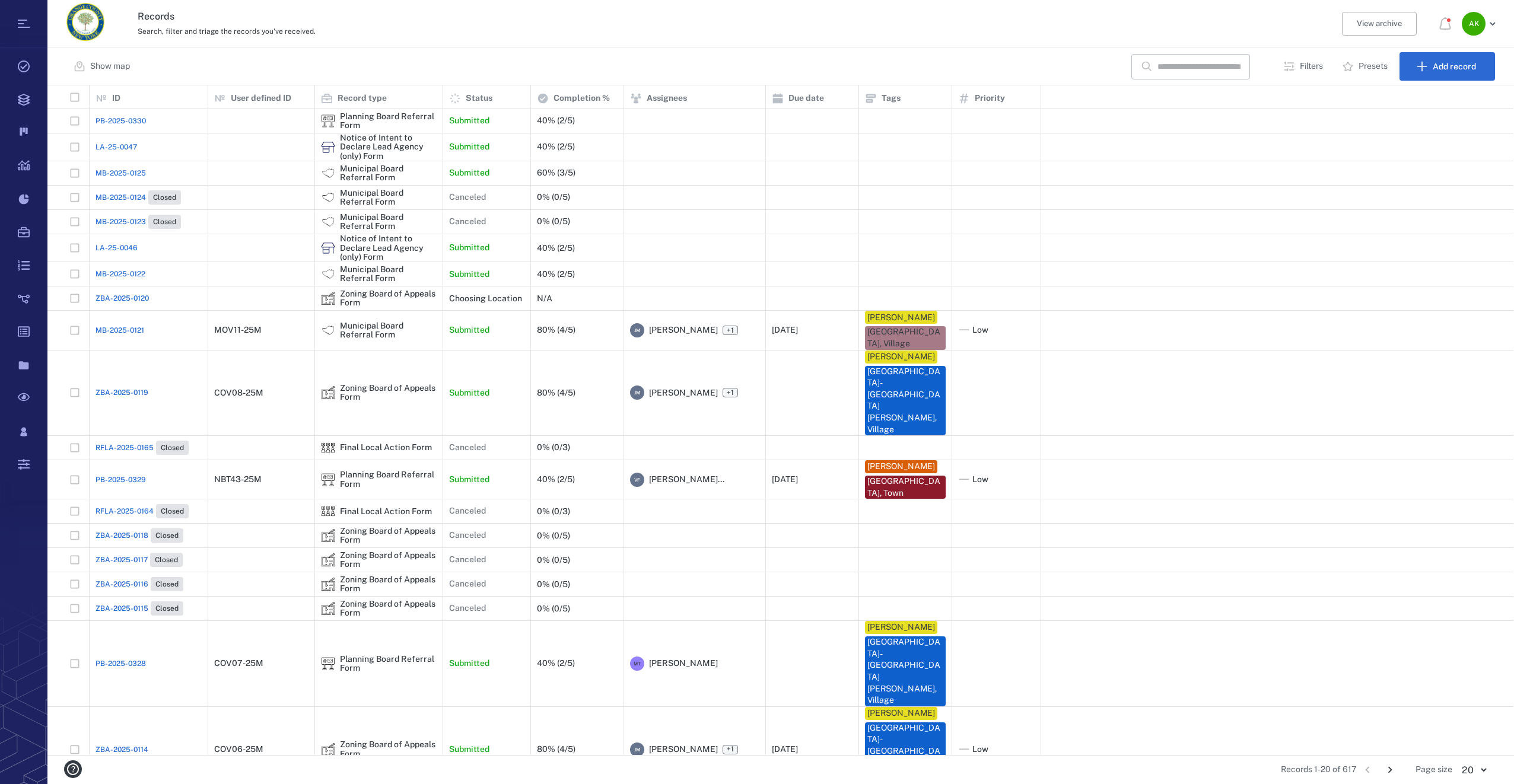
click at [115, 387] on span "ZBA-2025-0119" at bounding box center [122, 393] width 53 height 11
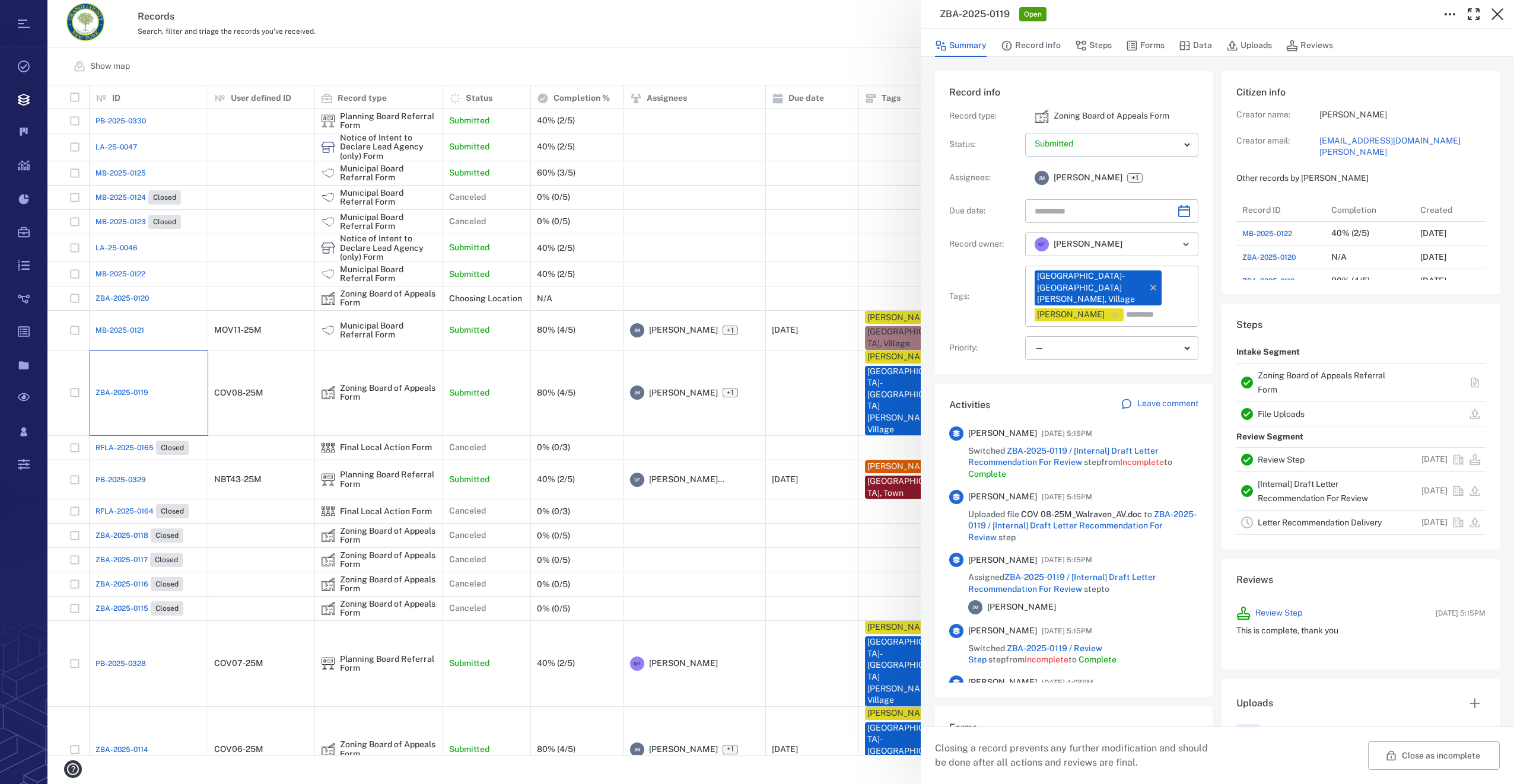
scroll to position [522, 227]
click at [1237, 45] on button "Uploads" at bounding box center [1249, 46] width 46 height 23
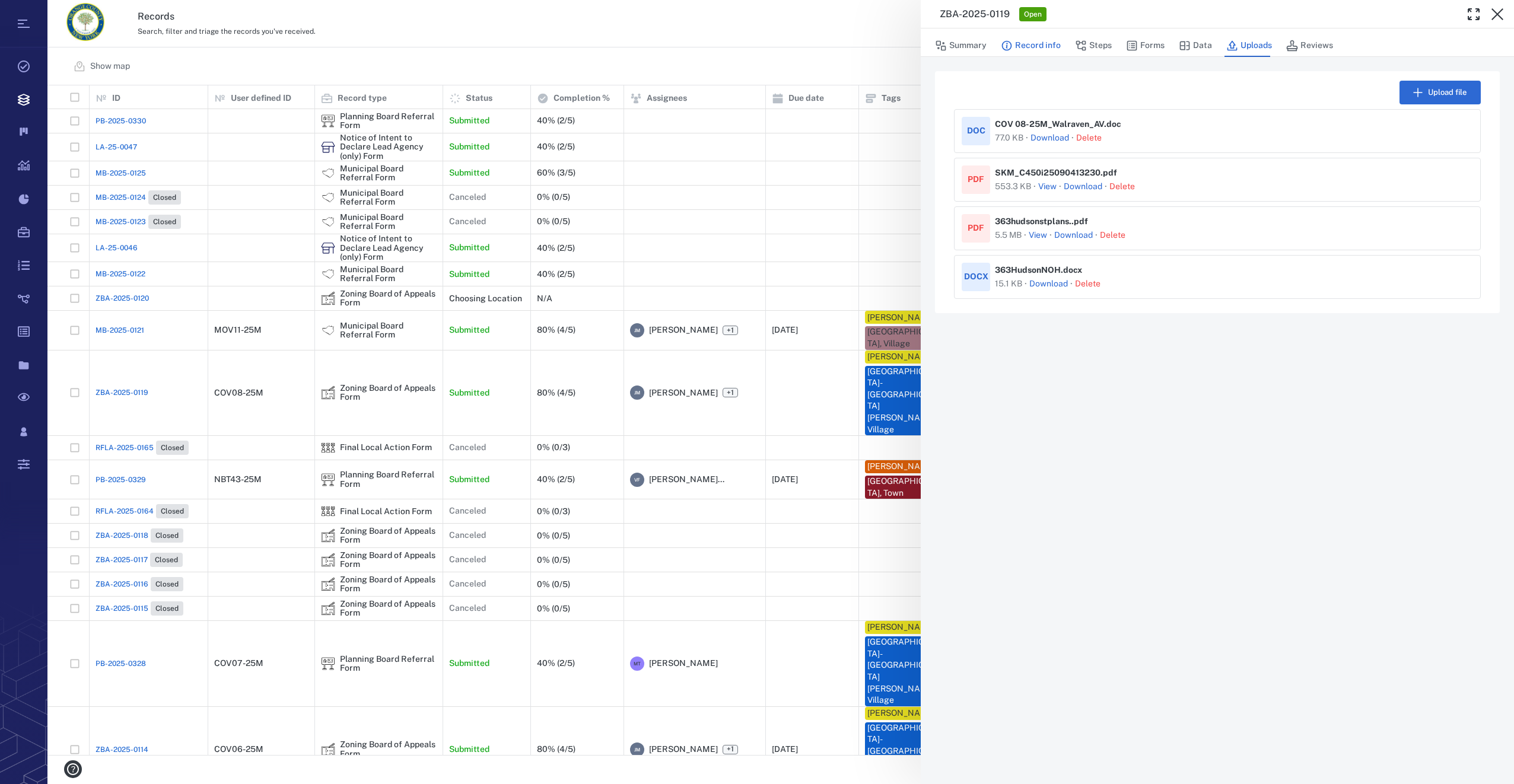
drag, startPoint x: 1036, startPoint y: 45, endPoint x: 1027, endPoint y: 44, distance: 9.1
click at [1035, 48] on button "Record info" at bounding box center [1031, 46] width 60 height 23
click at [1027, 44] on button "Record info" at bounding box center [1031, 46] width 60 height 23
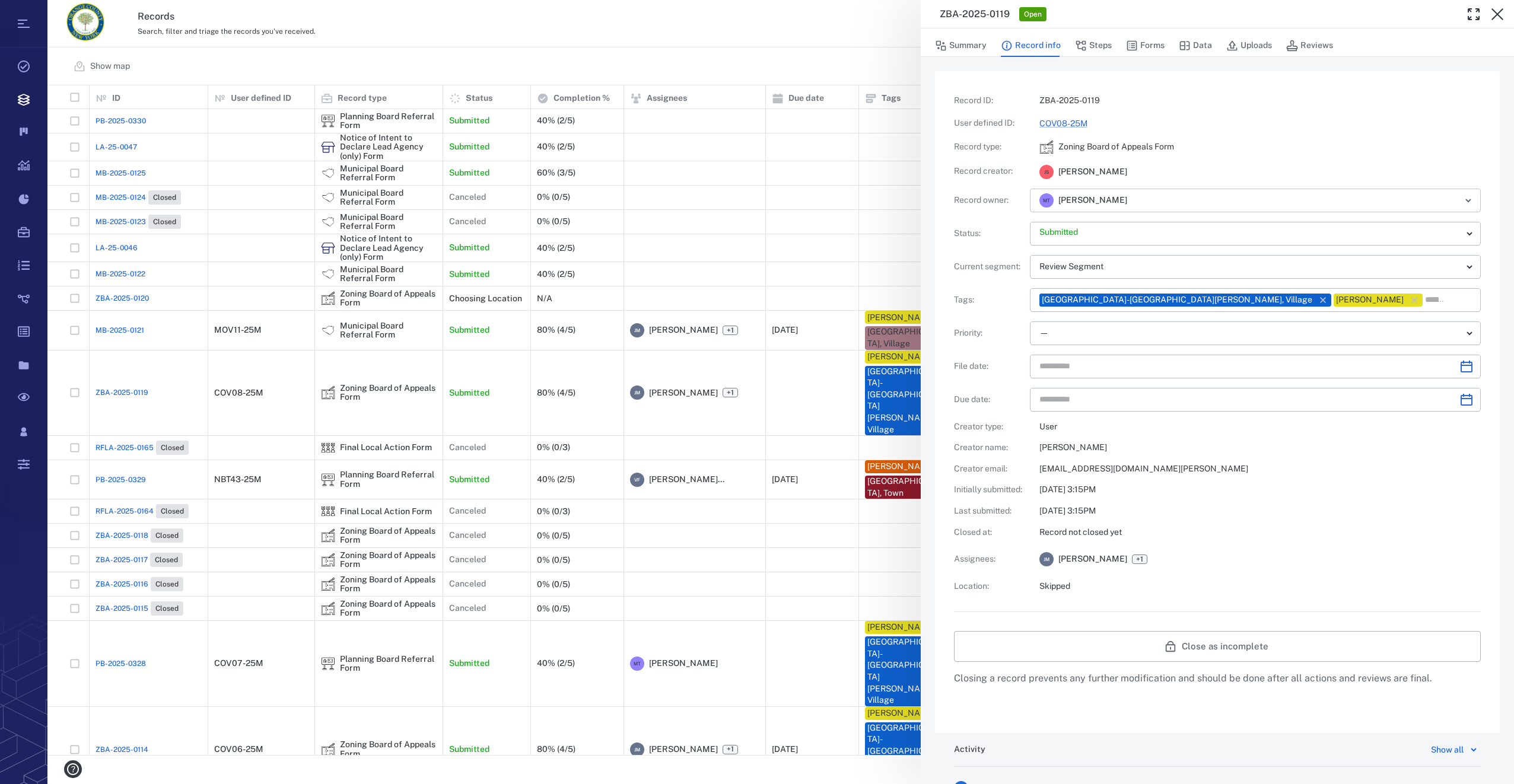
scroll to position [9, 9]
click at [1147, 45] on button "Forms" at bounding box center [1145, 46] width 38 height 23
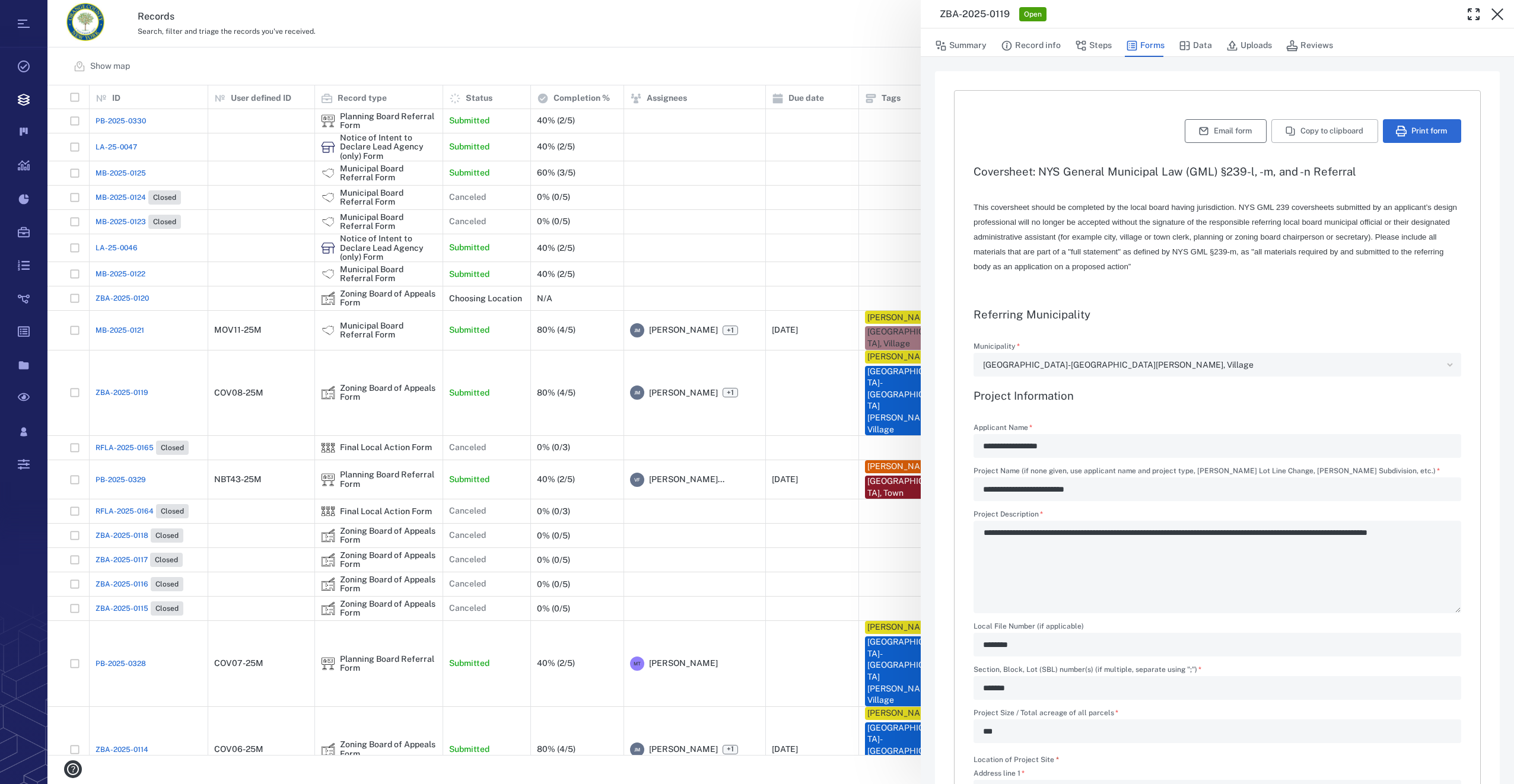
type input "**********"
type textarea "*"
click at [1421, 128] on button "Print form" at bounding box center [1422, 131] width 79 height 23
click at [1497, 11] on icon "button" at bounding box center [1497, 14] width 14 height 14
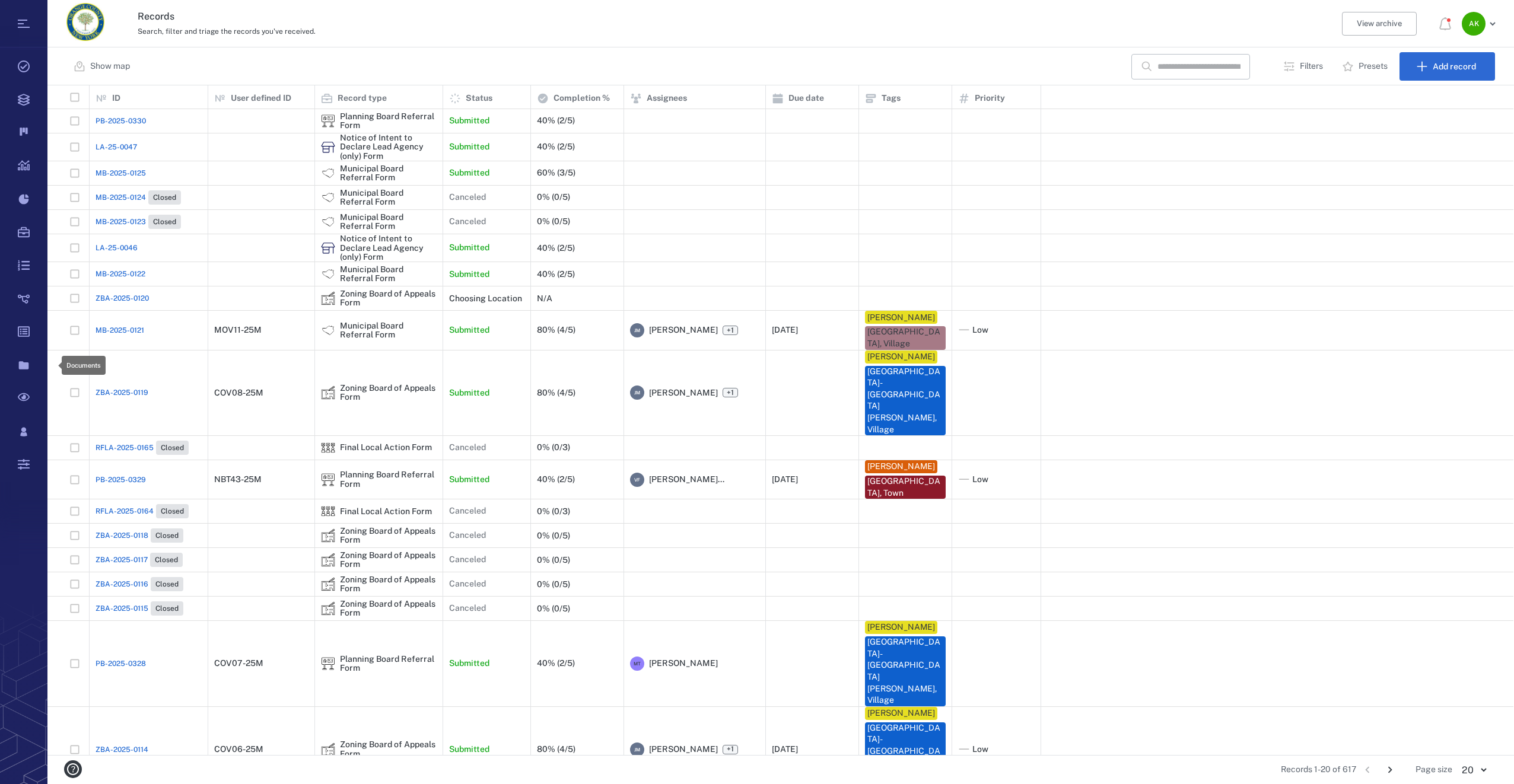
scroll to position [660, 1457]
click at [117, 277] on span "MB-2025-0122" at bounding box center [120, 274] width 50 height 11
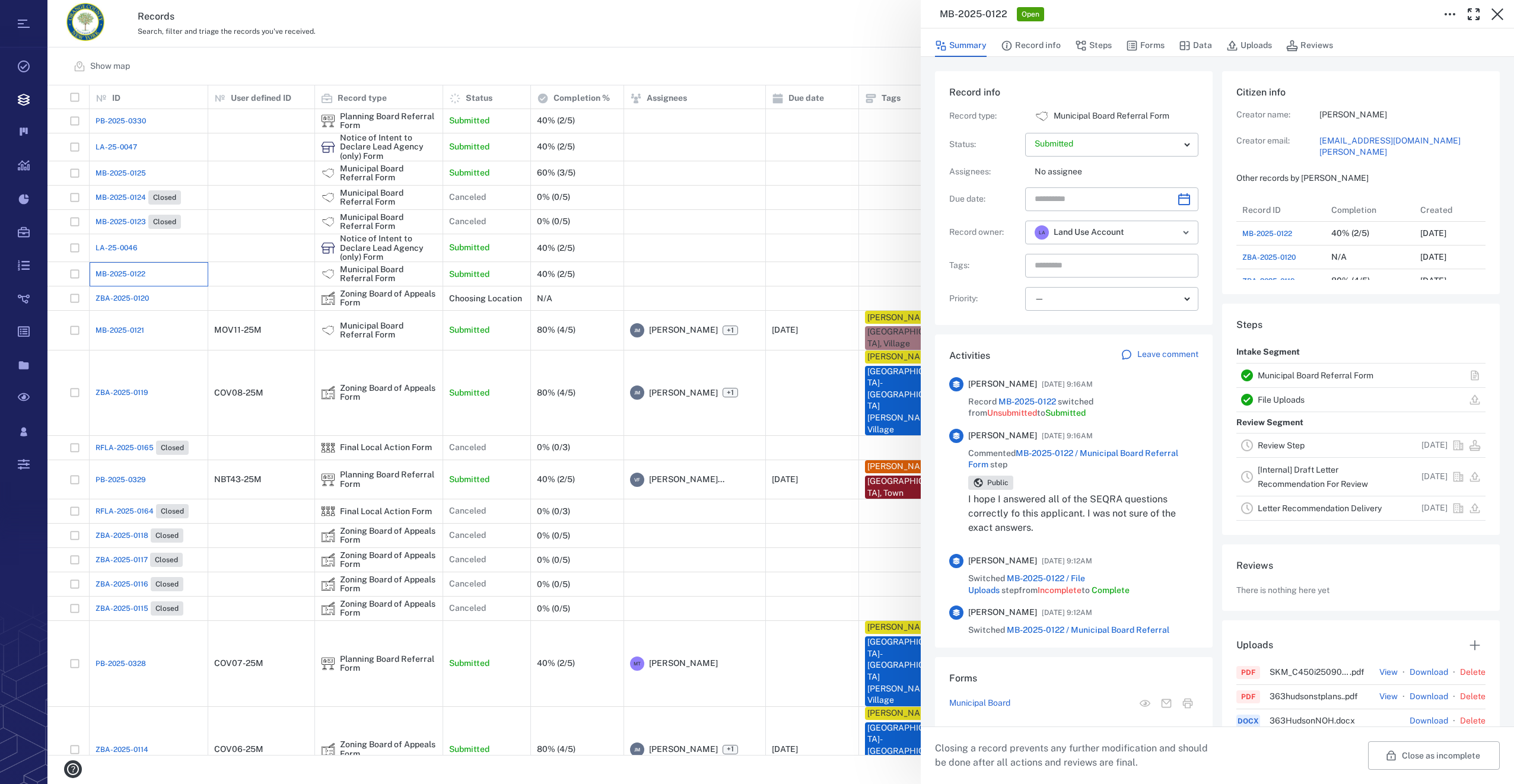
scroll to position [522, 227]
click at [1160, 50] on button "Forms" at bounding box center [1145, 46] width 38 height 23
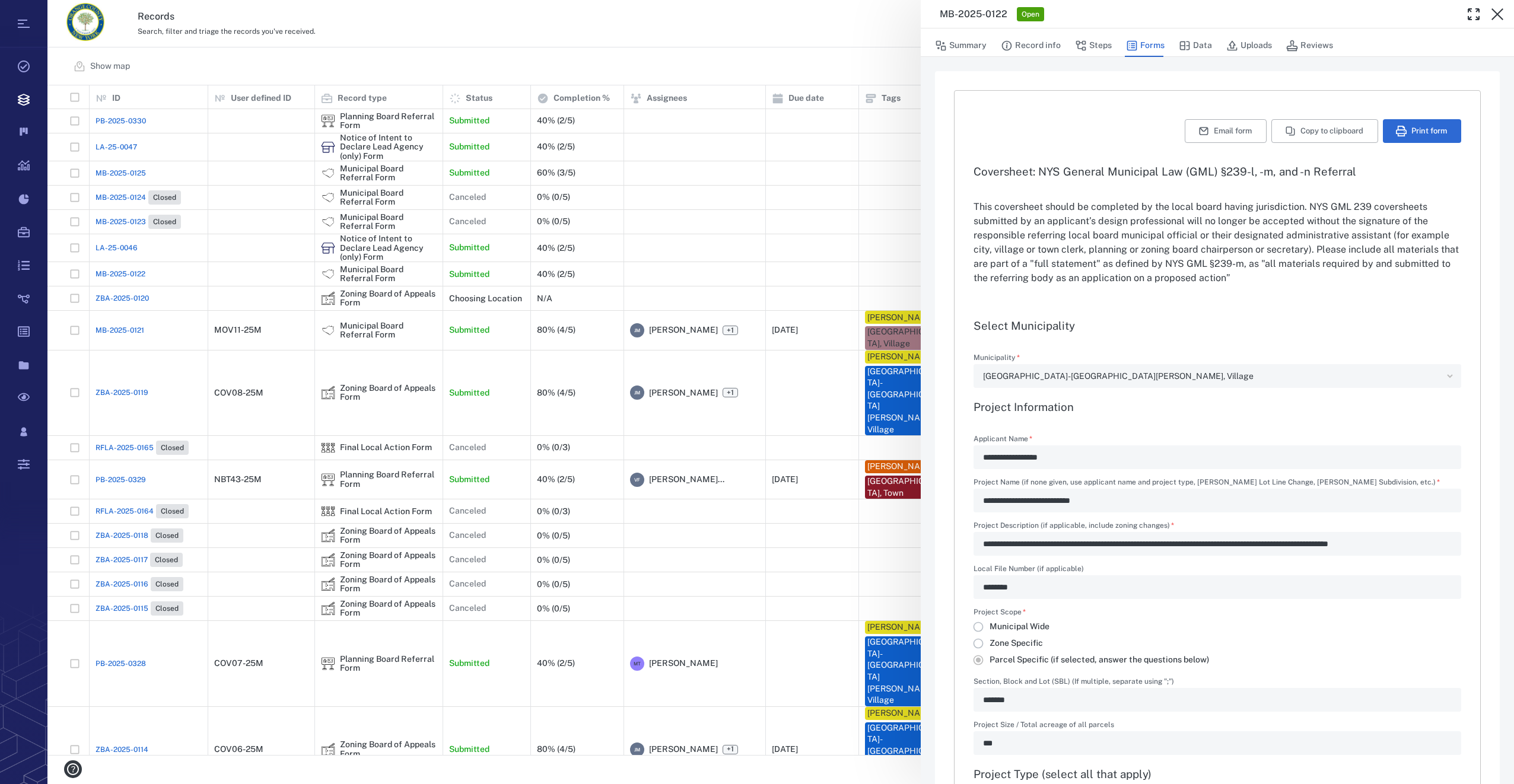
type input "**********"
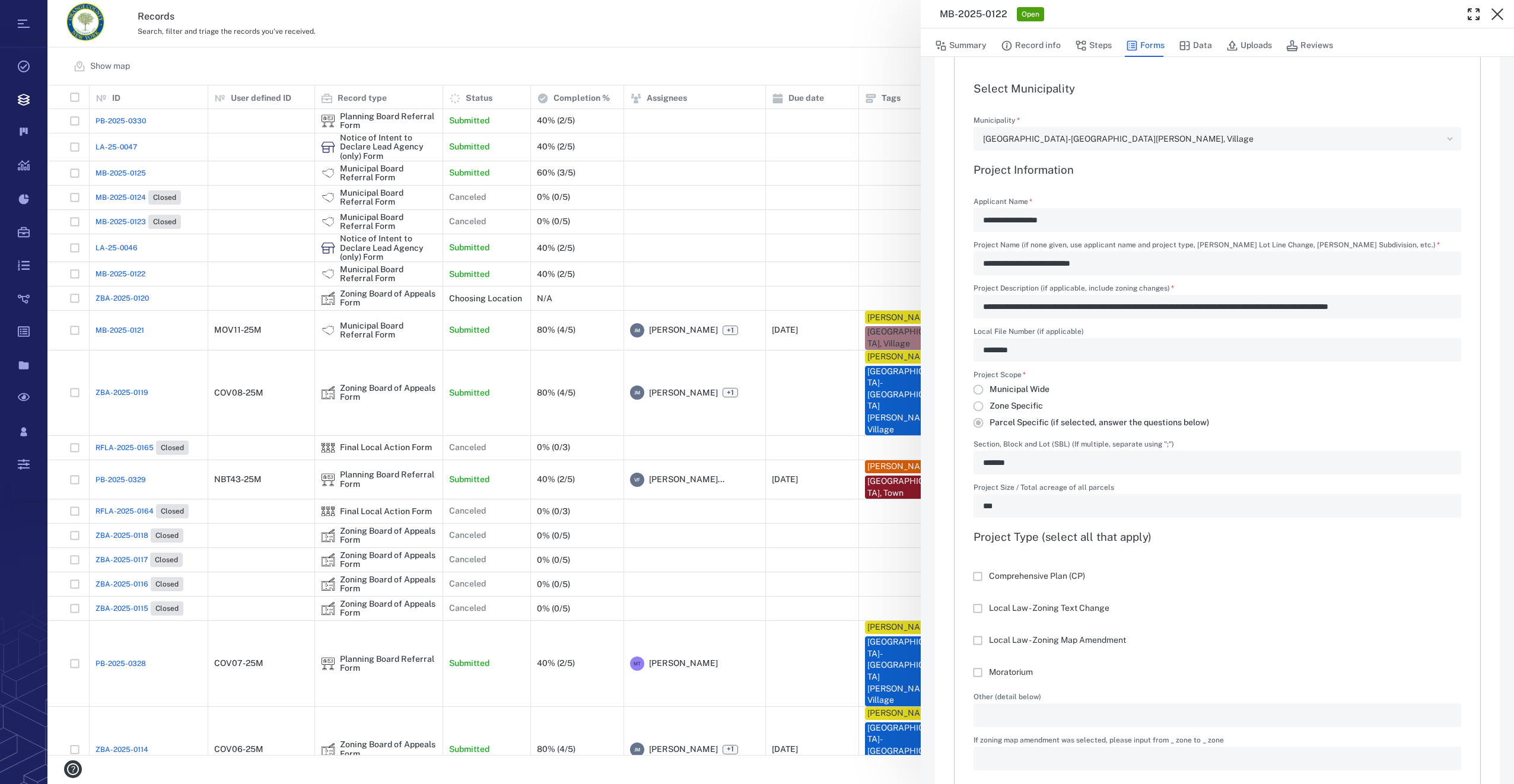
click at [117, 371] on div "**********" at bounding box center [781, 392] width 1466 height 784
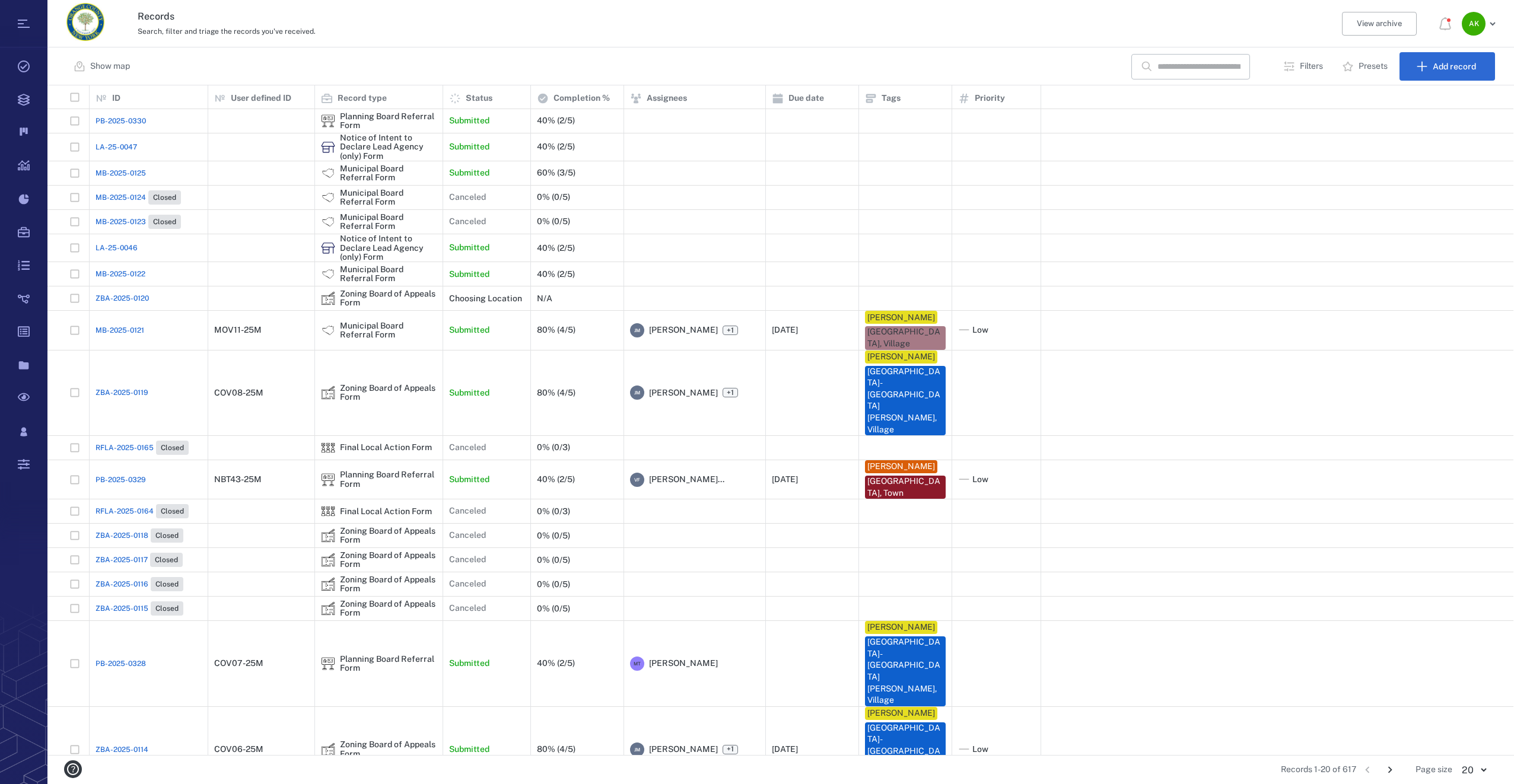
click at [119, 387] on span "ZBA-2025-0119" at bounding box center [122, 393] width 53 height 11
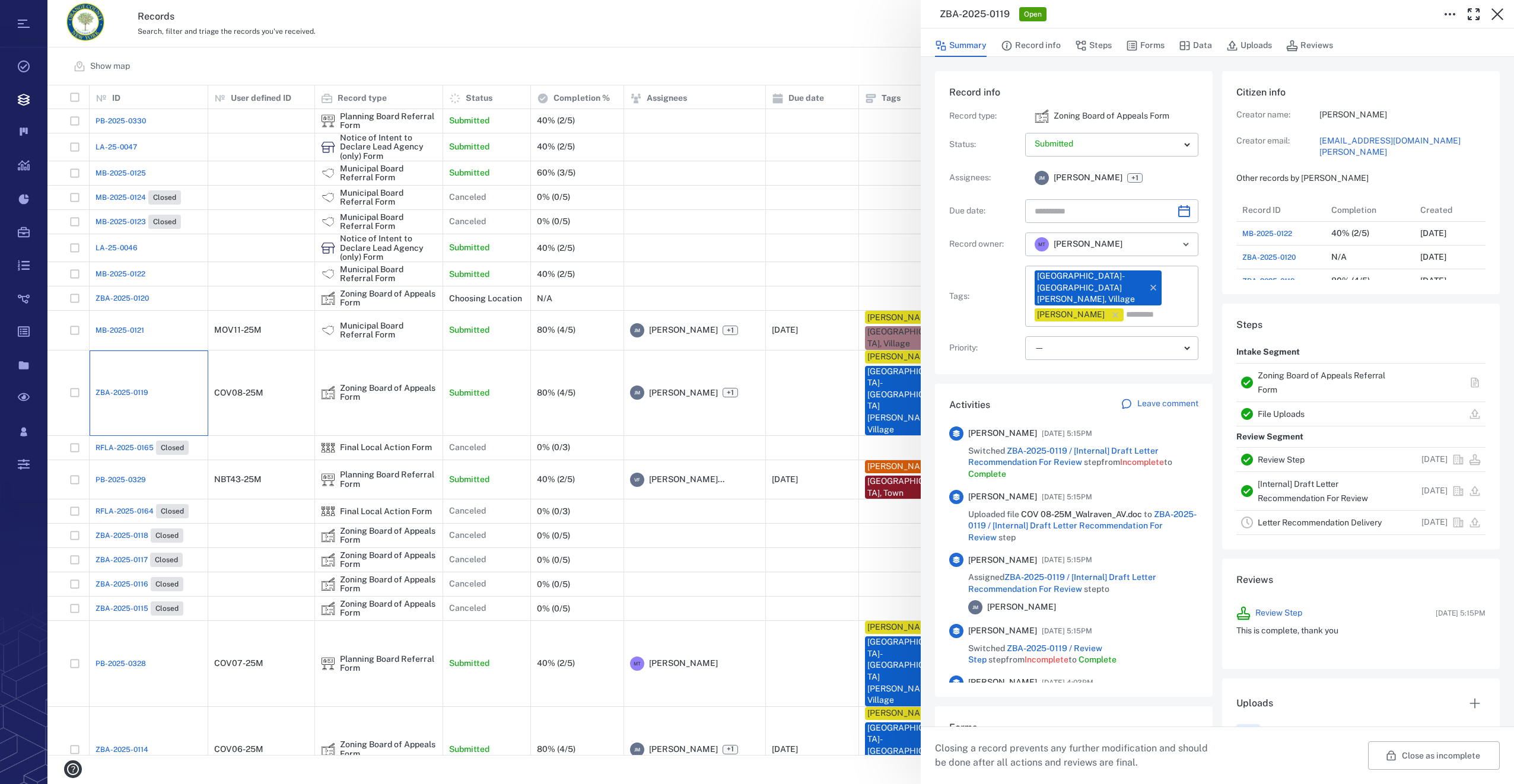
scroll to position [522, 227]
click at [1154, 46] on button "Forms" at bounding box center [1145, 46] width 38 height 23
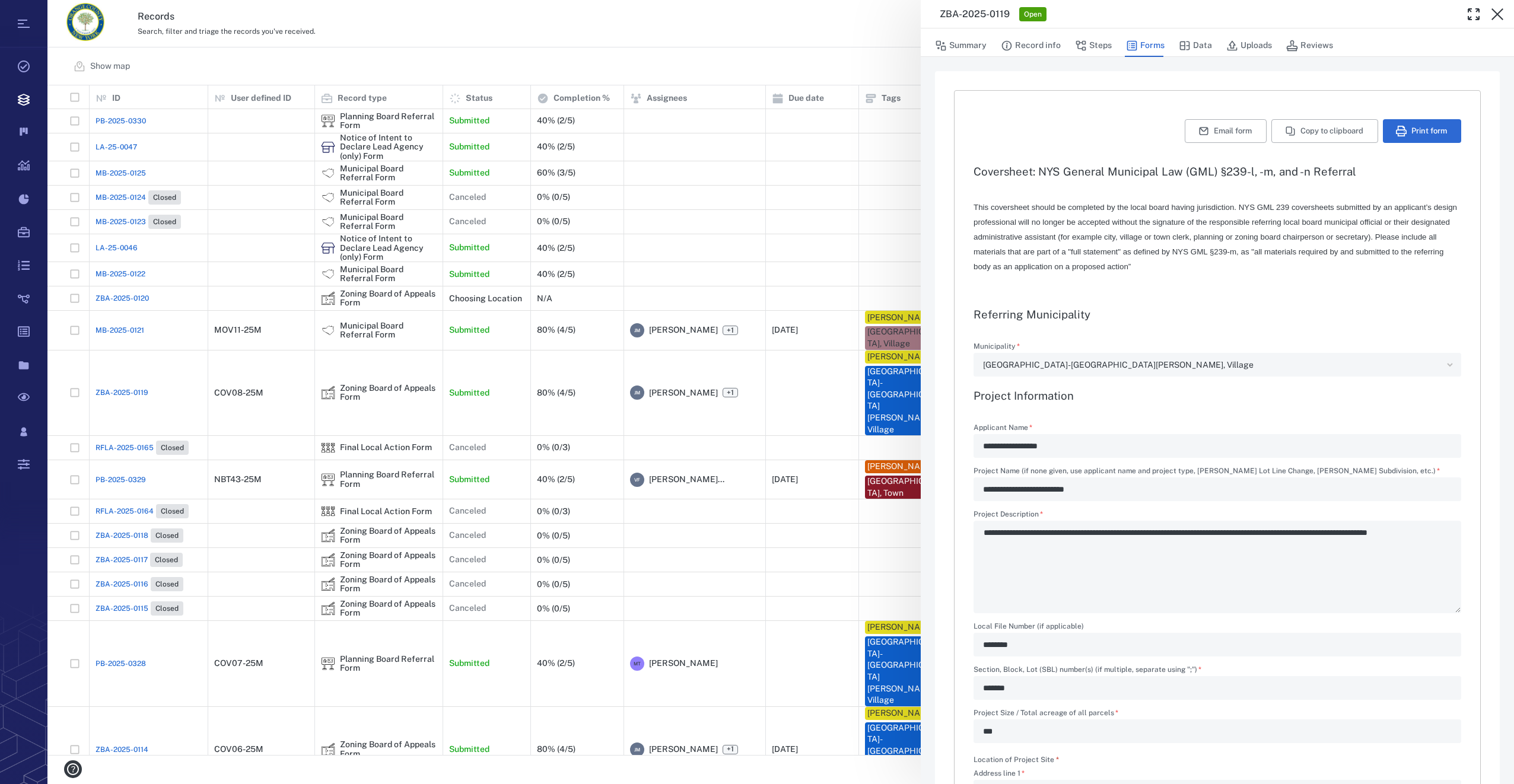
type input "**********"
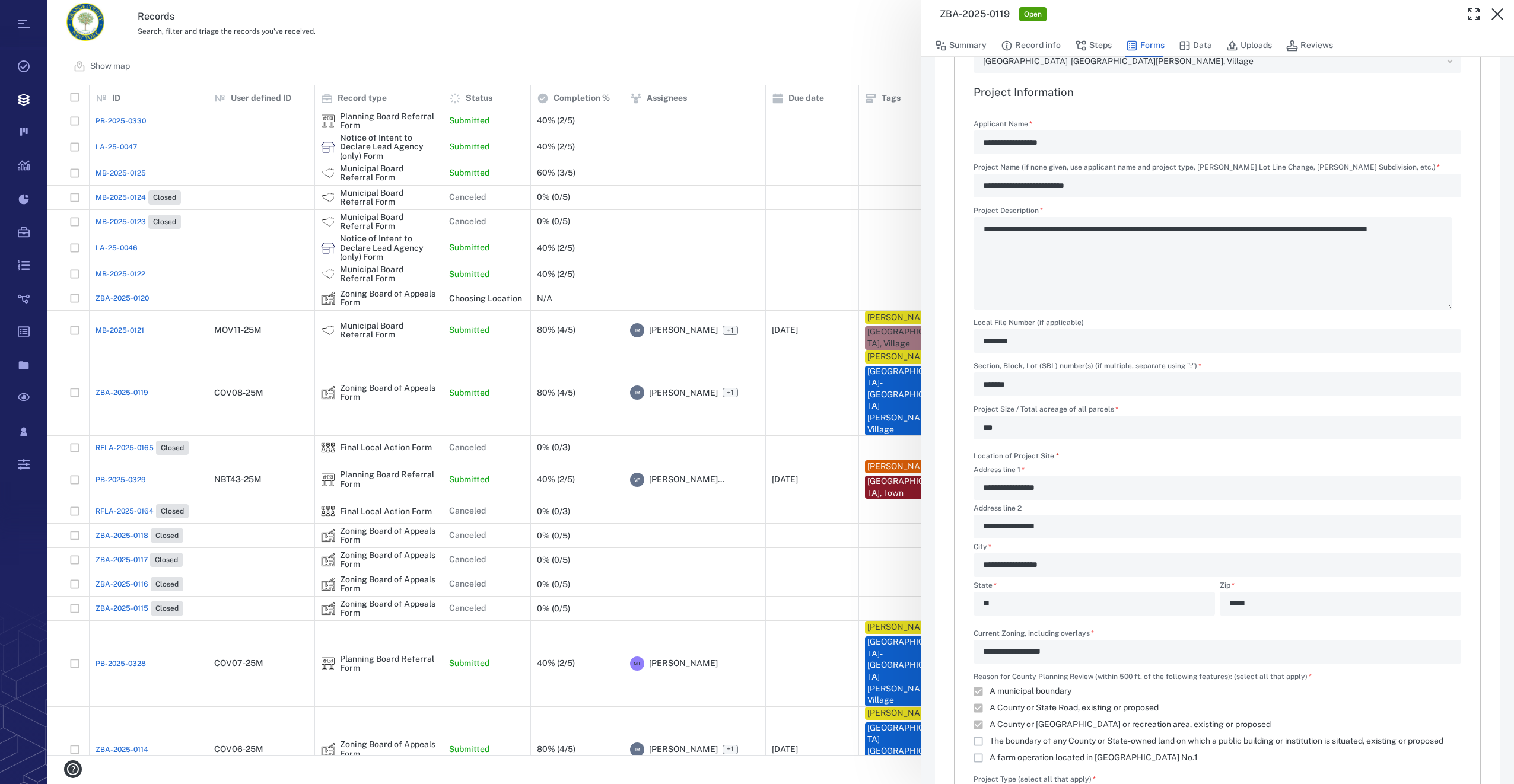
scroll to position [297, 0]
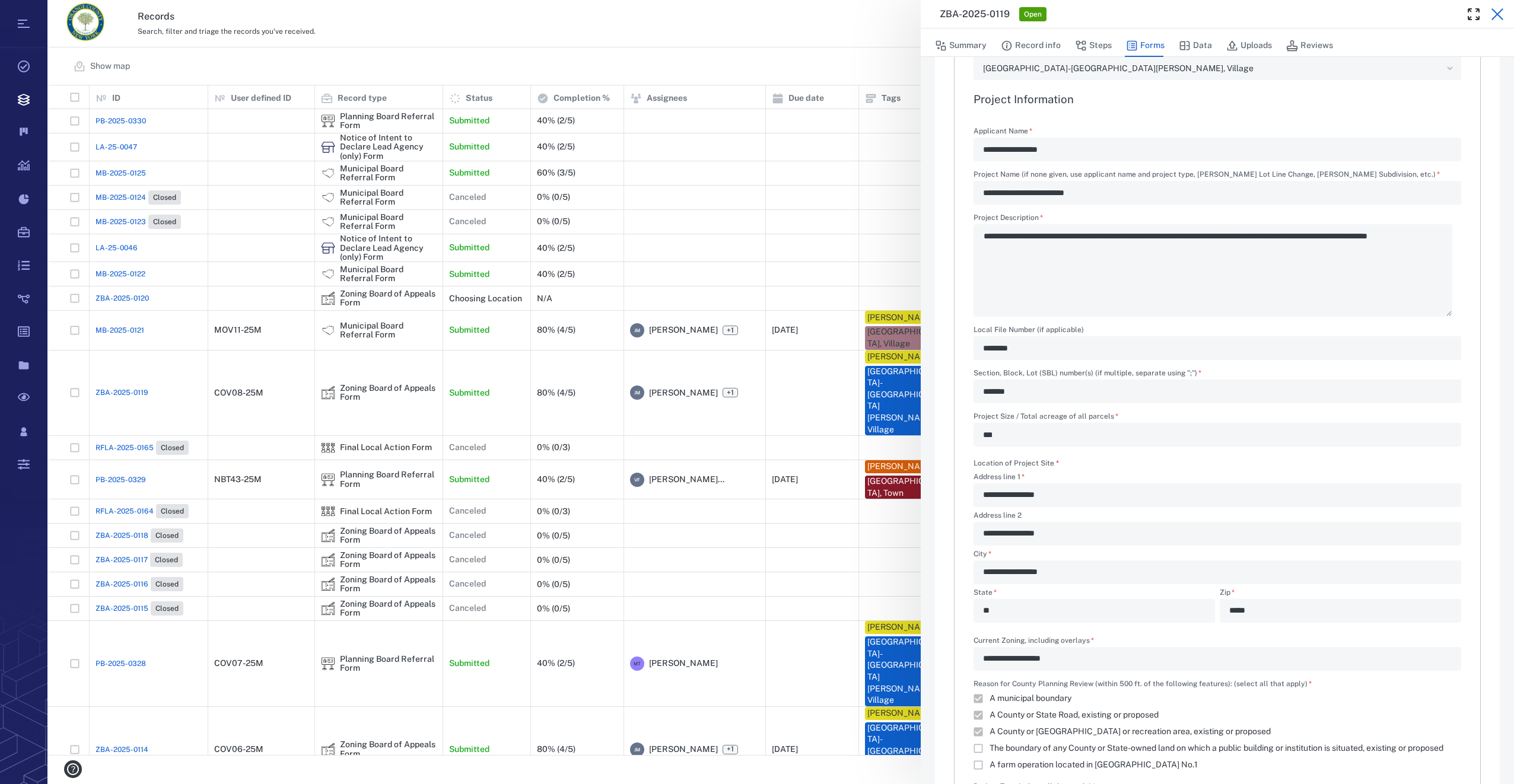
click at [1491, 12] on icon "button" at bounding box center [1497, 14] width 14 height 14
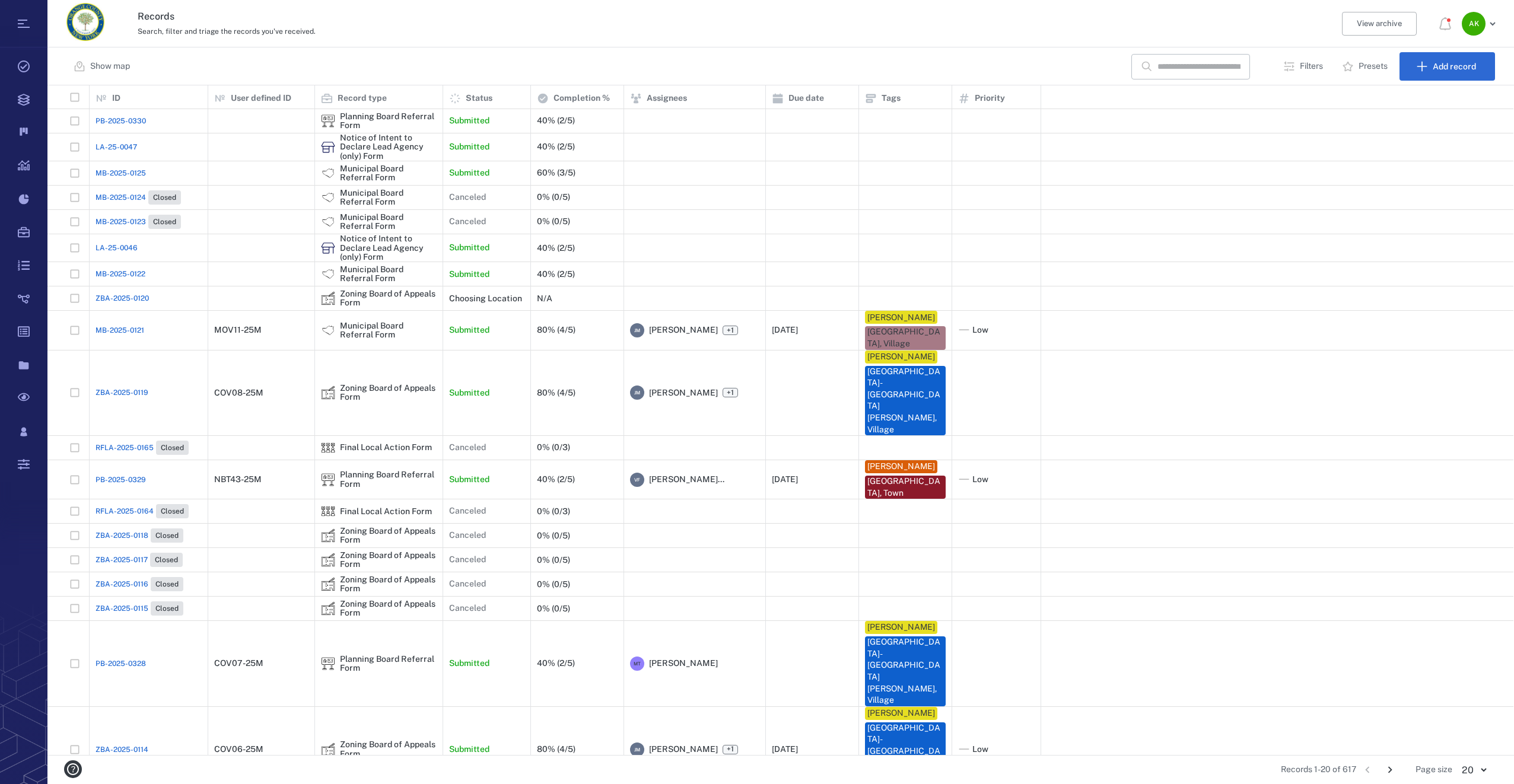
click at [115, 277] on span "MB-2025-0122" at bounding box center [120, 274] width 50 height 11
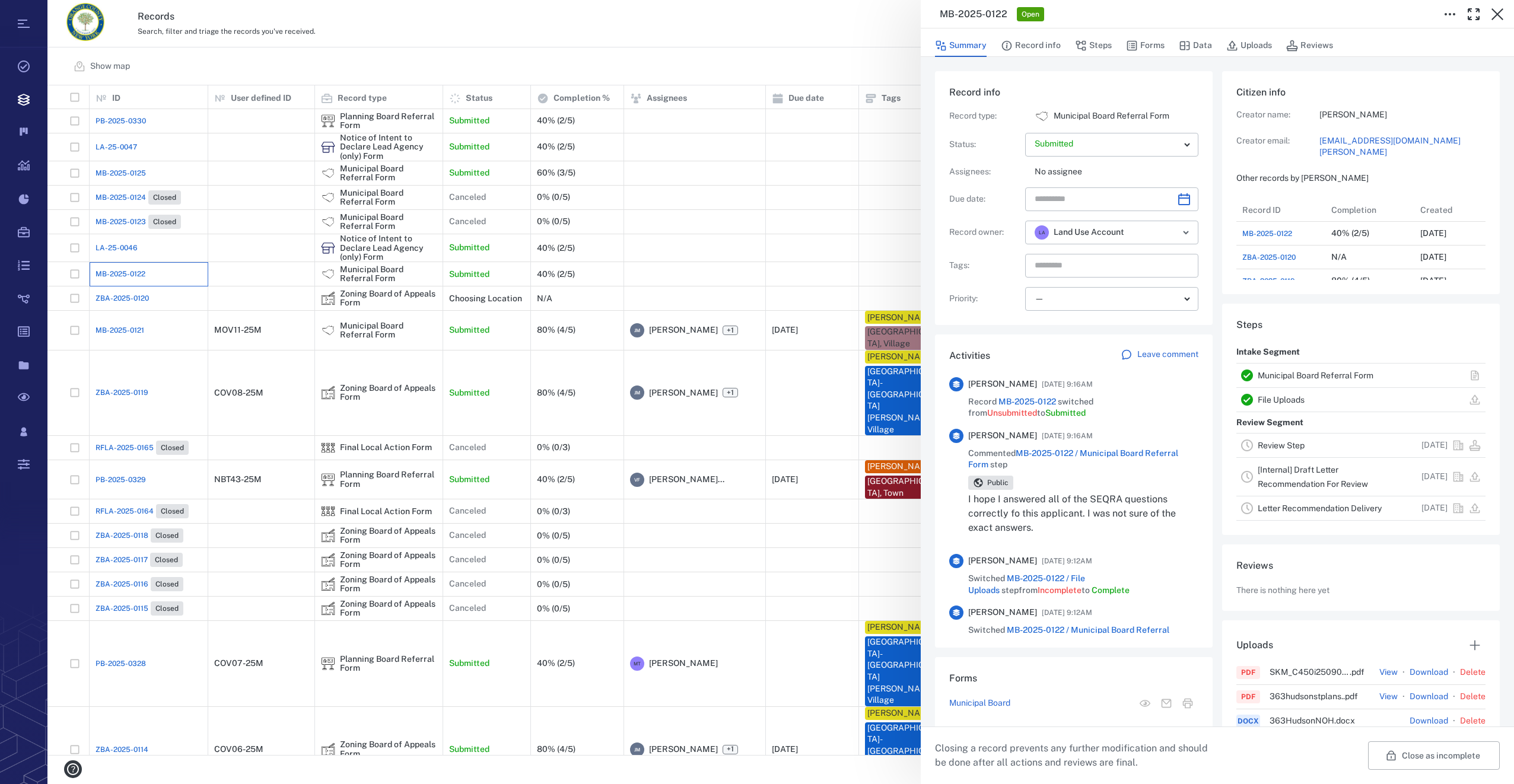
scroll to position [522, 227]
click at [1152, 48] on button "Forms" at bounding box center [1145, 46] width 38 height 23
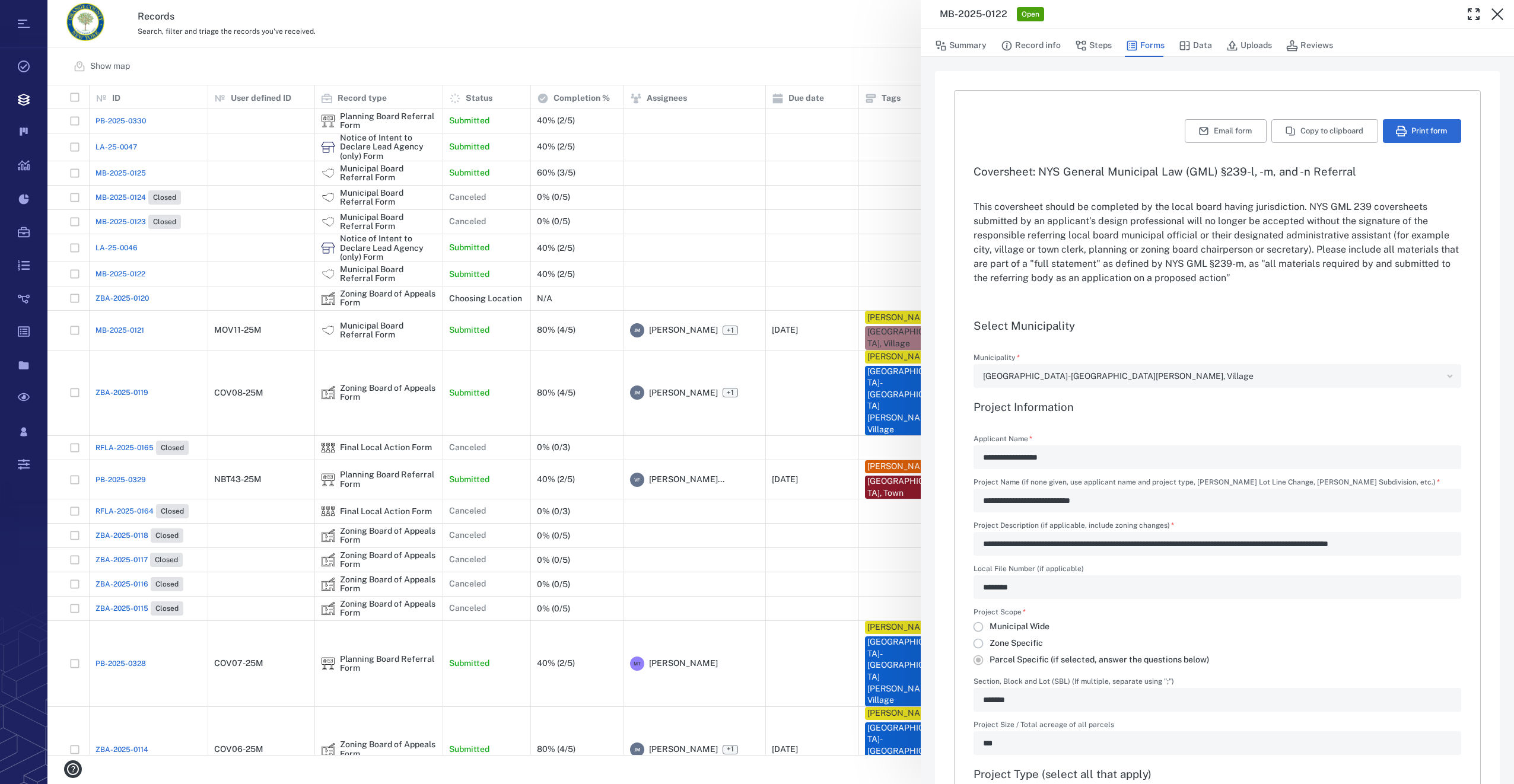
type input "**********"
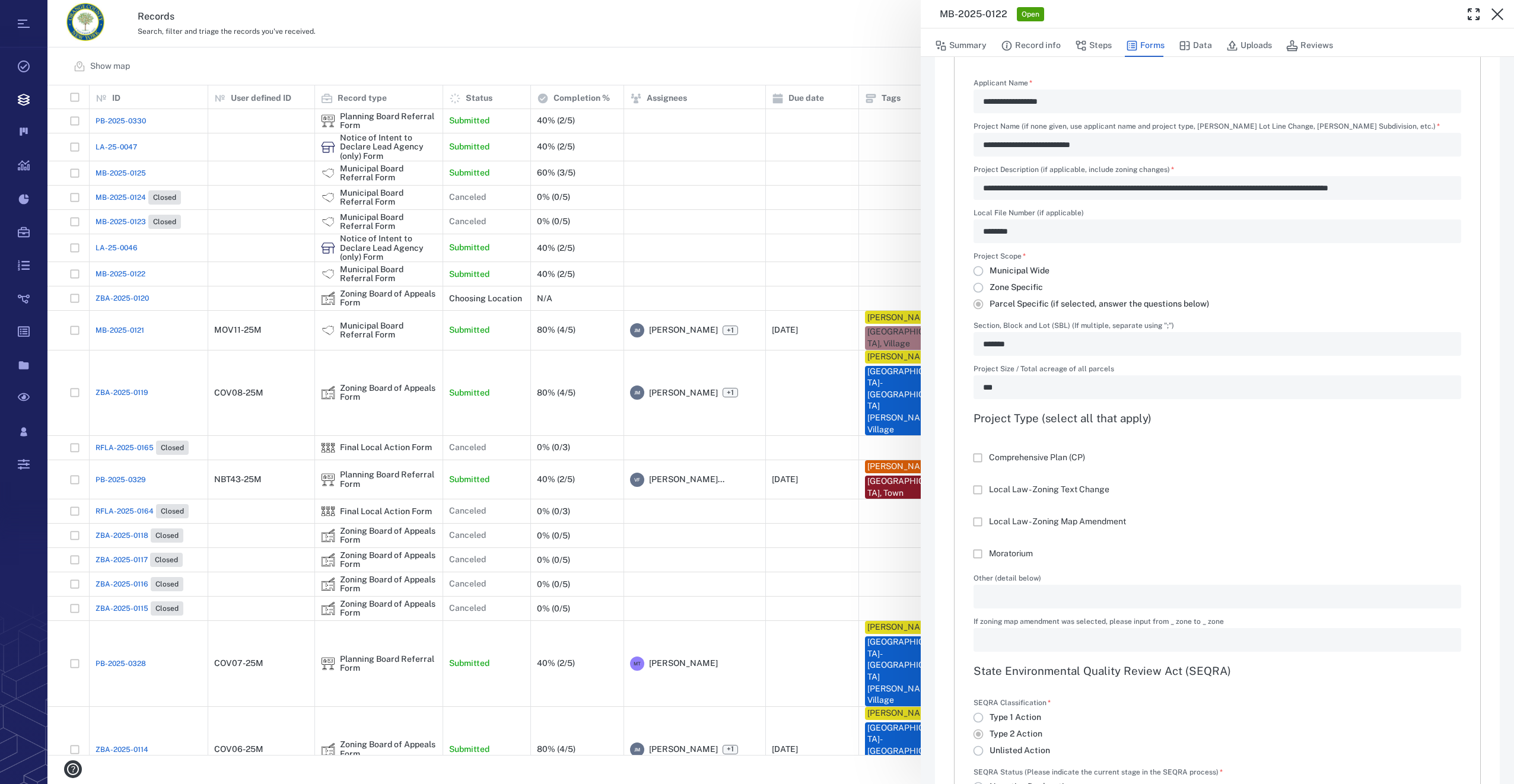
scroll to position [652, 0]
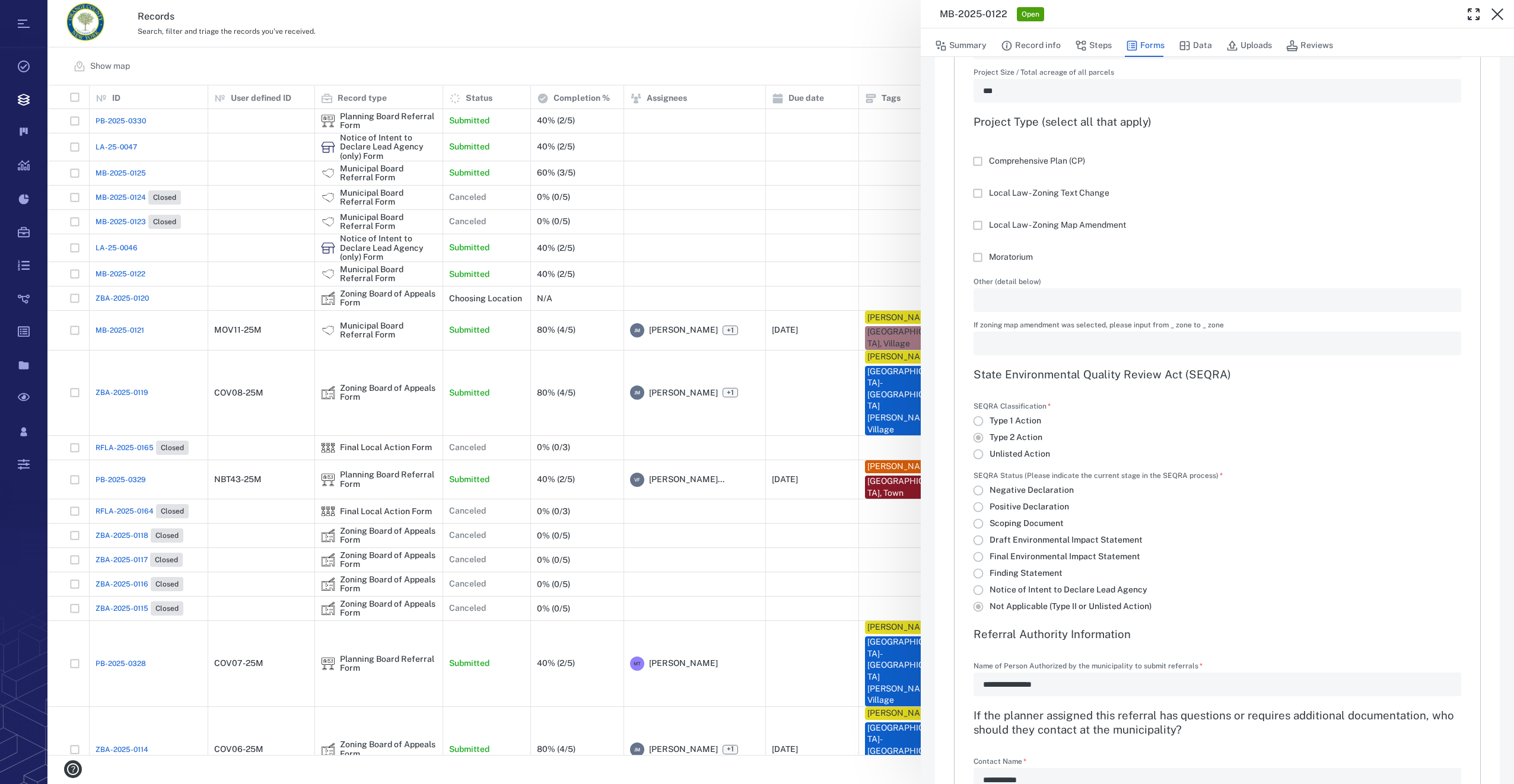
drag, startPoint x: 1497, startPoint y: 19, endPoint x: 628, endPoint y: 297, distance: 912.4
click at [1497, 19] on icon "button" at bounding box center [1497, 14] width 14 height 14
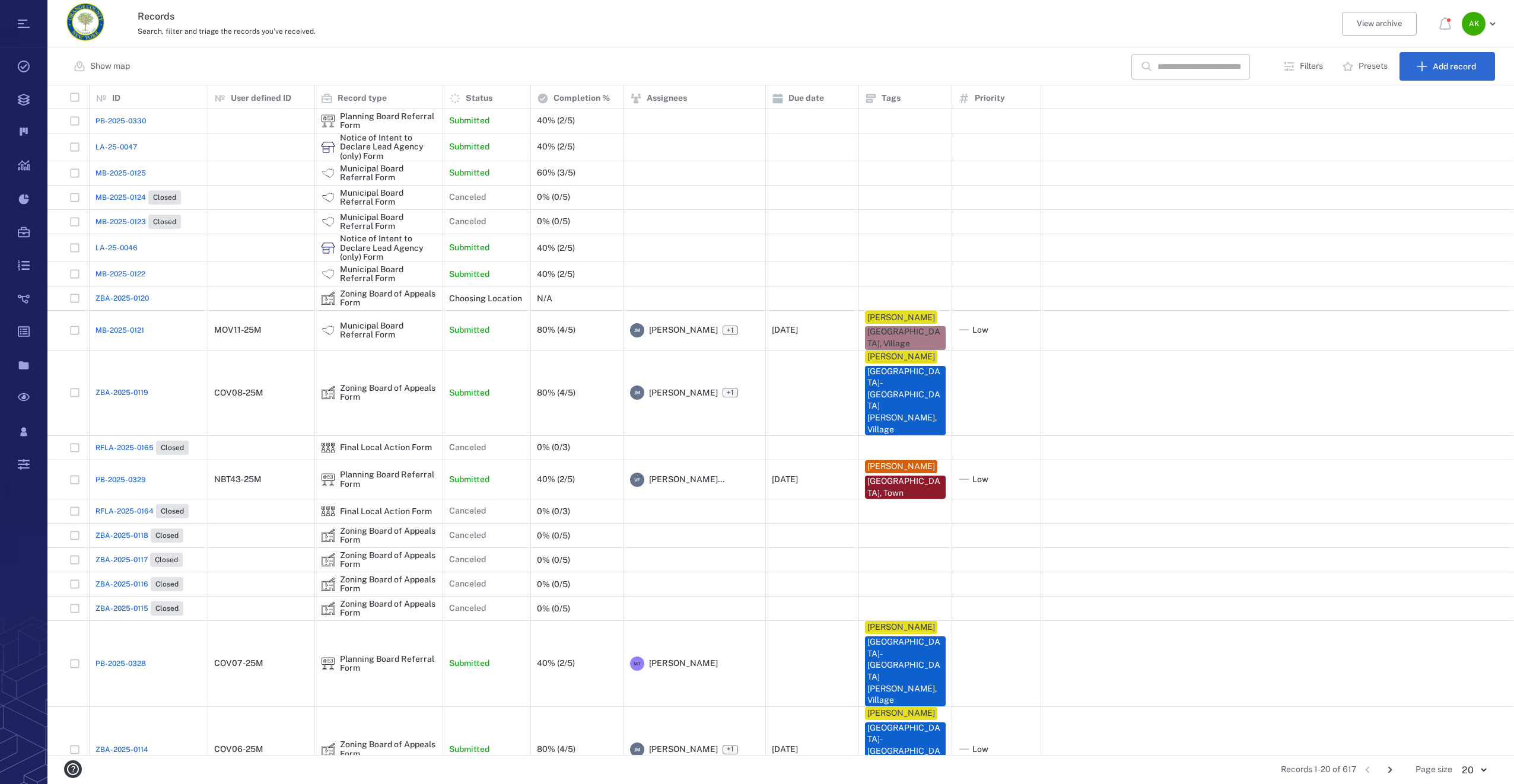
click at [109, 268] on span "MB-2025-0122" at bounding box center [120, 274] width 50 height 11
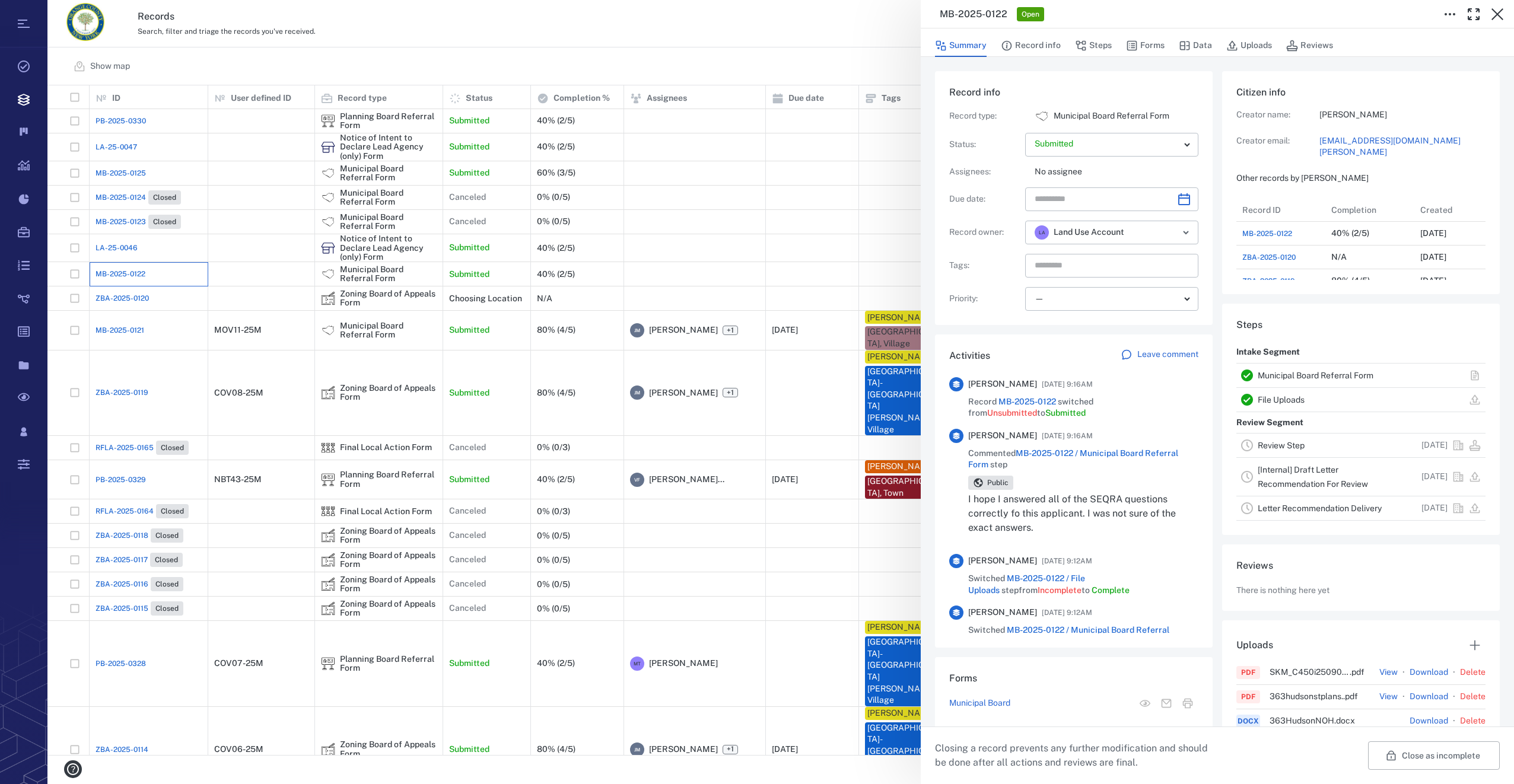
scroll to position [9, 9]
click at [1157, 45] on button "Forms" at bounding box center [1145, 46] width 38 height 23
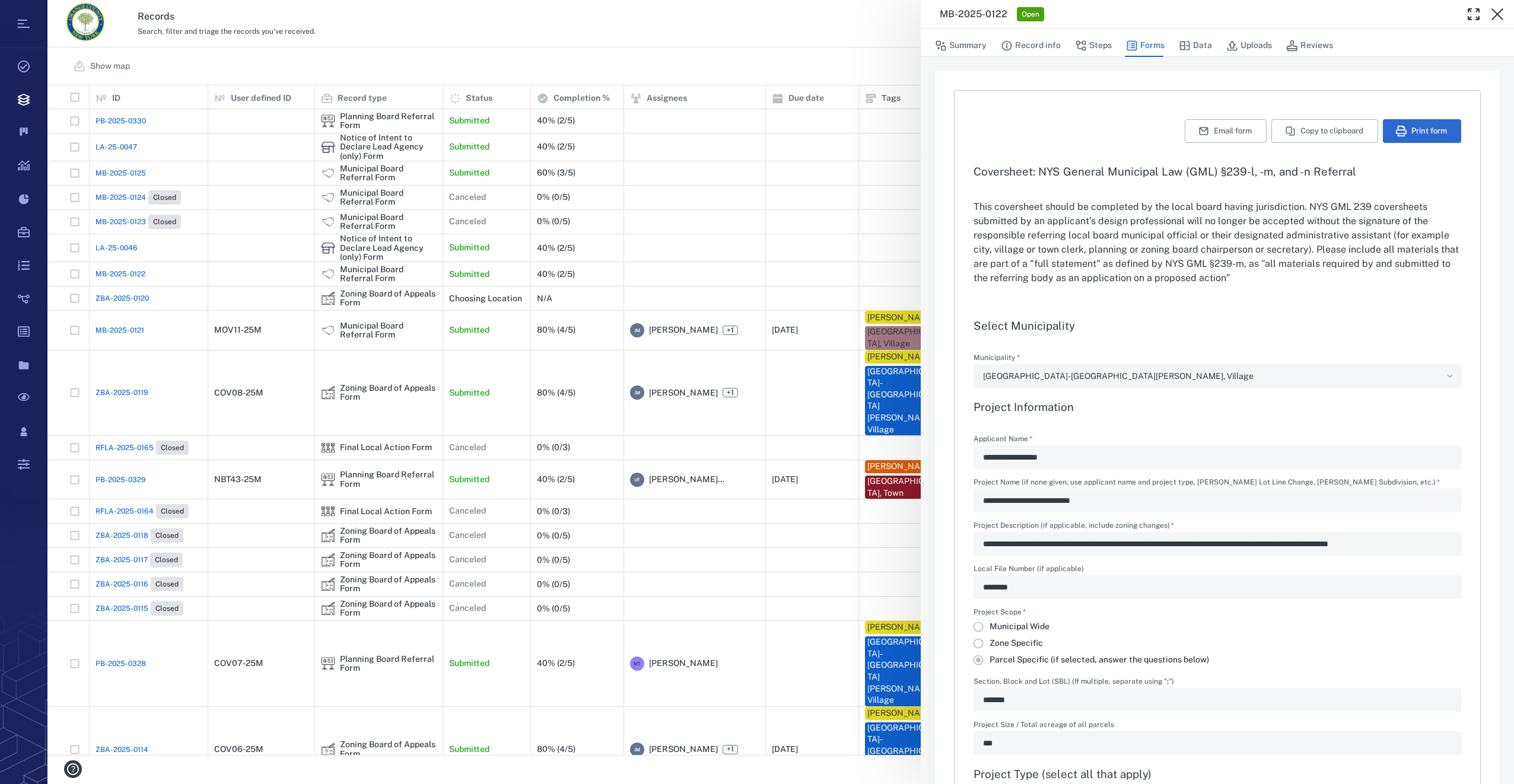
type input "**********"
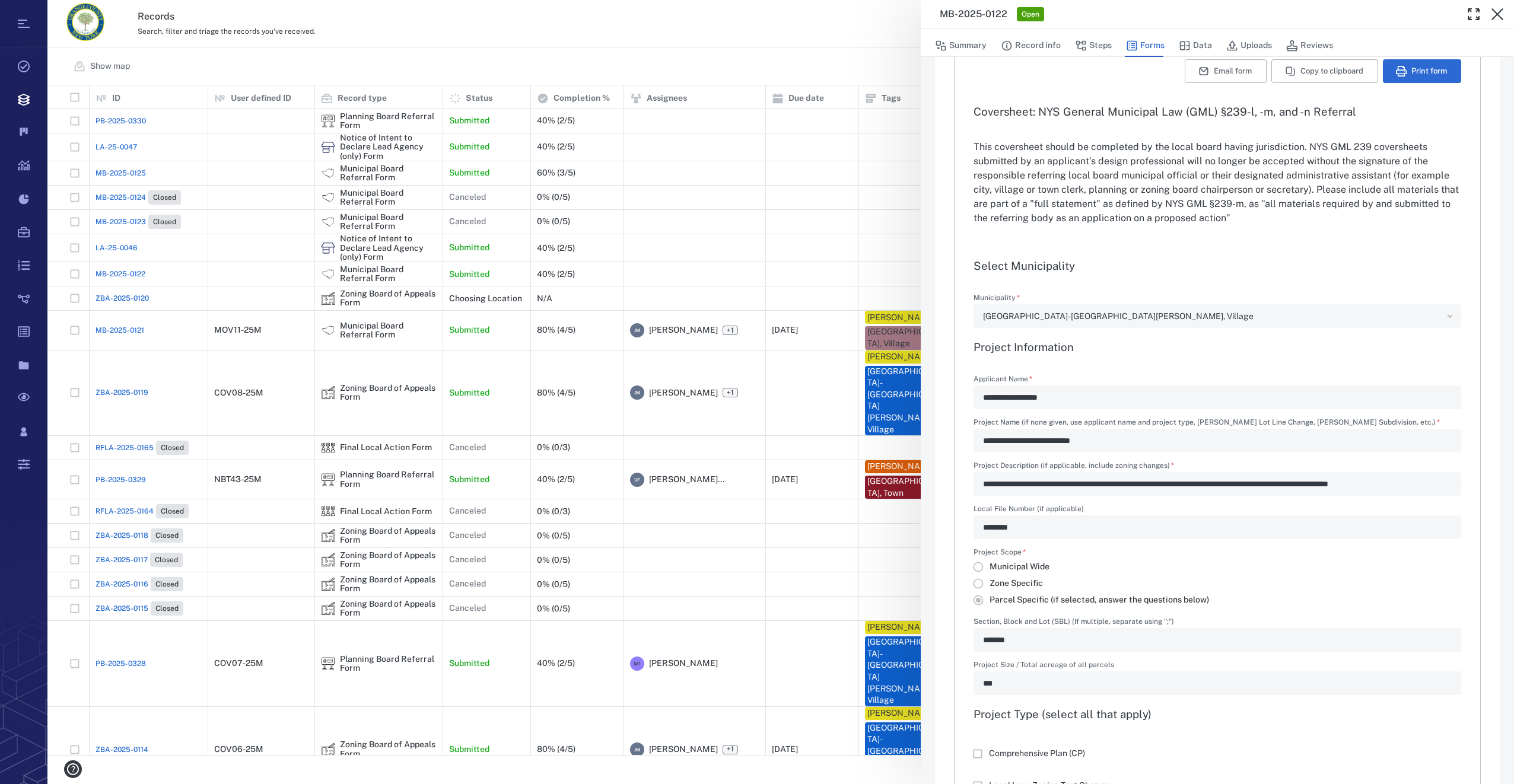
scroll to position [59, 0]
click at [970, 41] on button "Summary" at bounding box center [961, 46] width 52 height 23
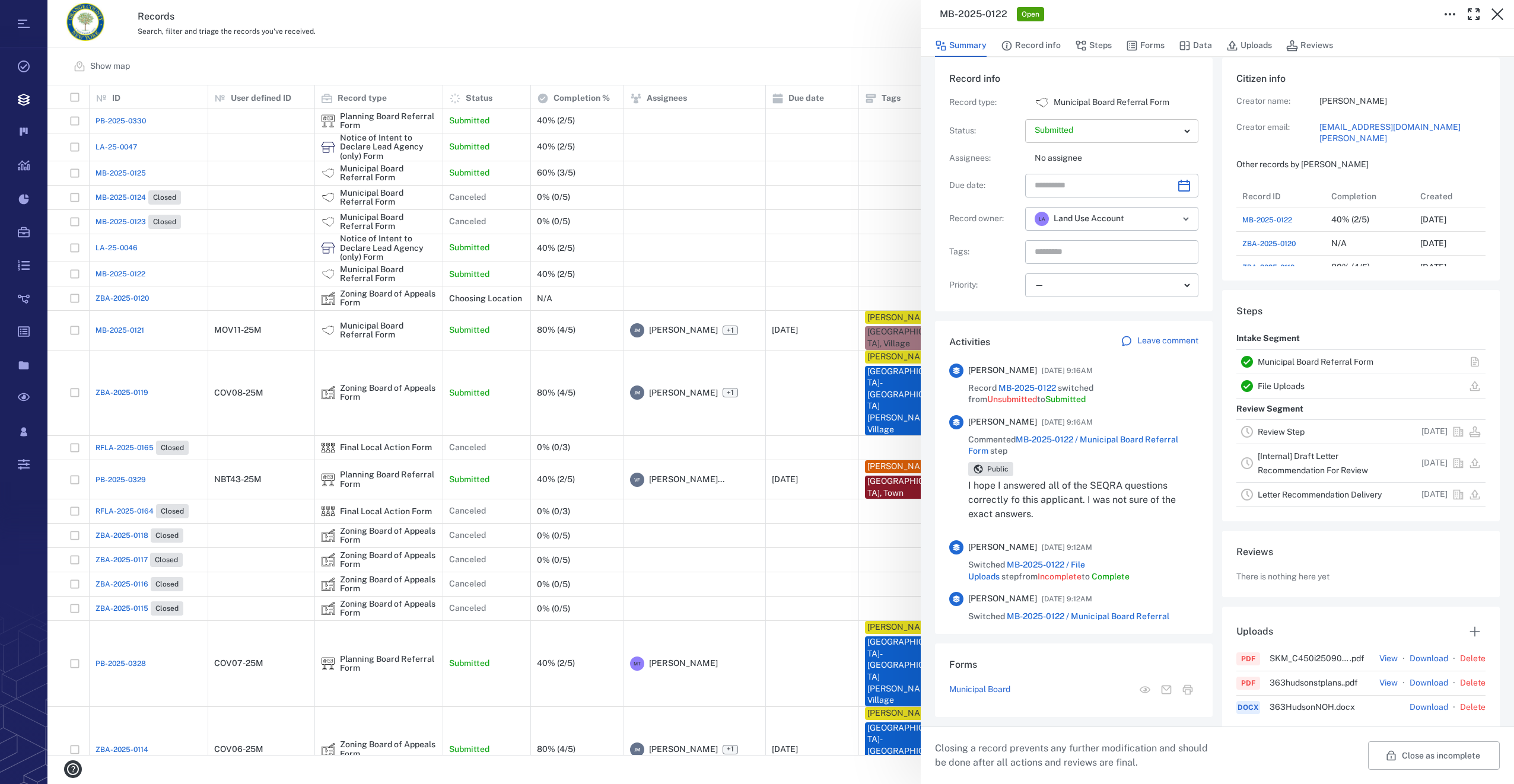
scroll to position [522, 227]
click at [1178, 191] on icon "Choose date" at bounding box center [1184, 186] width 12 height 12
click at [1166, 184] on div "​" at bounding box center [1112, 185] width 173 height 23
type input "**********"
click at [1178, 185] on icon "Choose date" at bounding box center [1184, 185] width 14 height 14
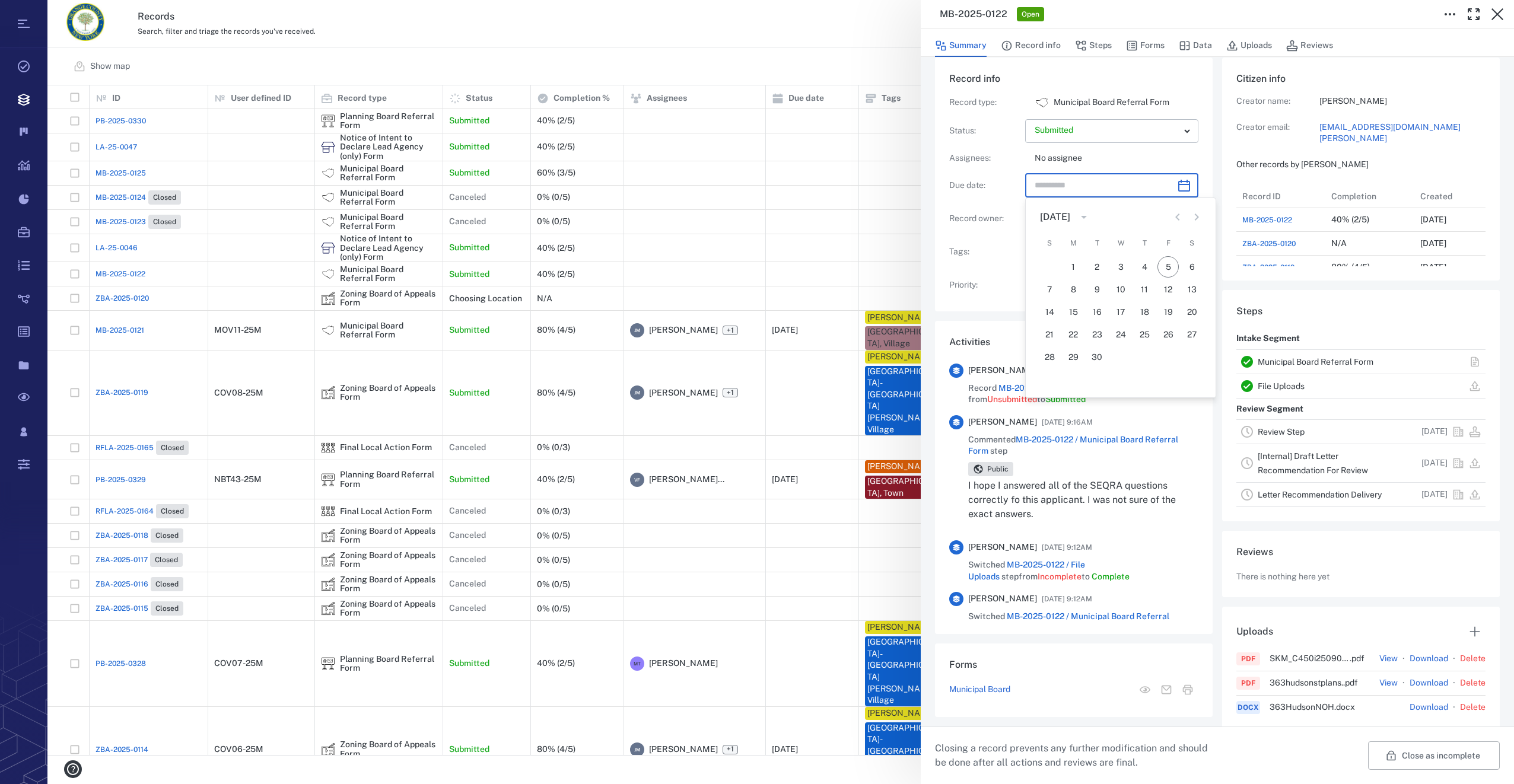
click at [1192, 217] on icon "Next month" at bounding box center [1196, 217] width 14 height 14
click at [1048, 288] on button "5" at bounding box center [1049, 289] width 21 height 21
type input "**********"
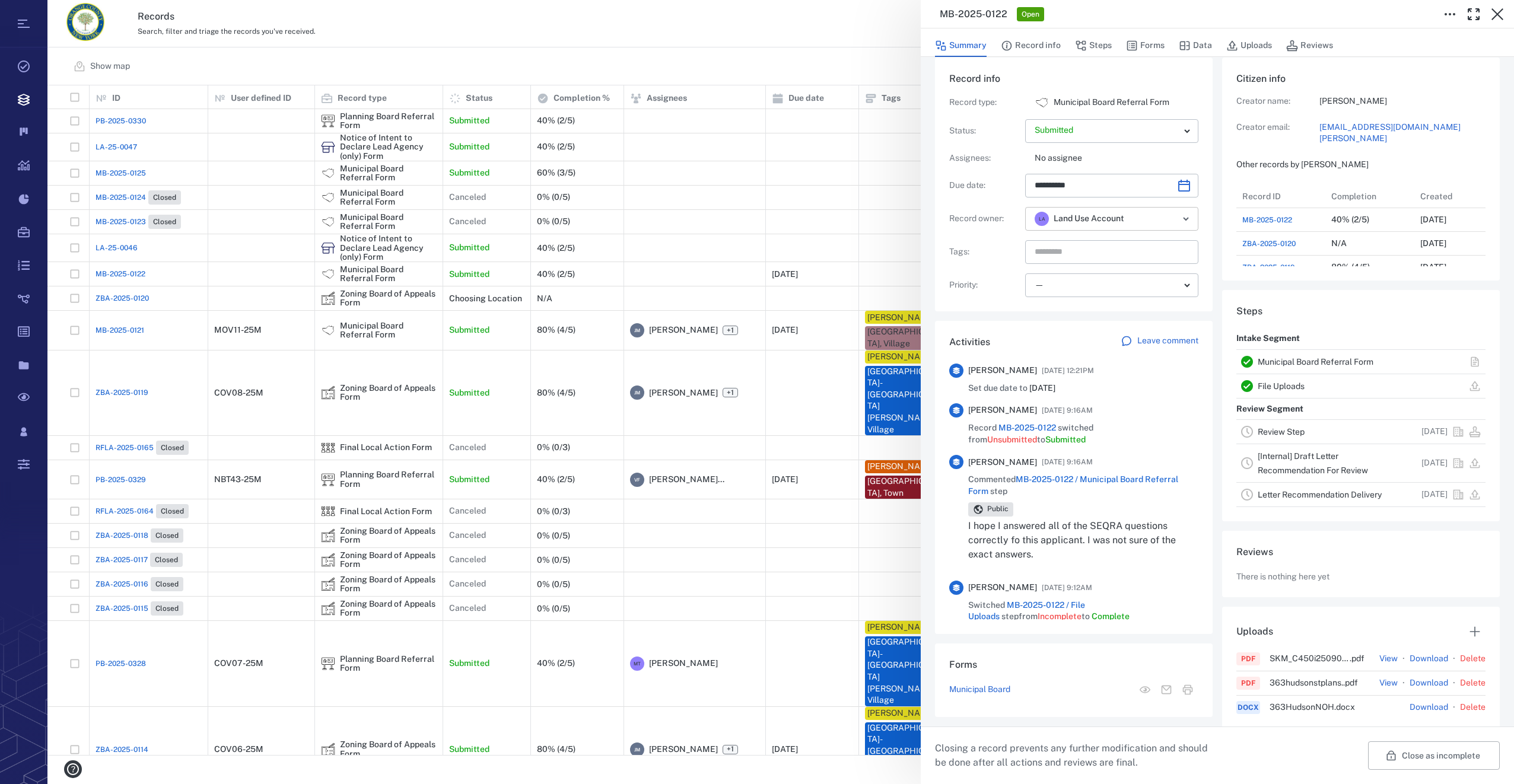
click at [1179, 217] on icon "Open" at bounding box center [1186, 218] width 14 height 14
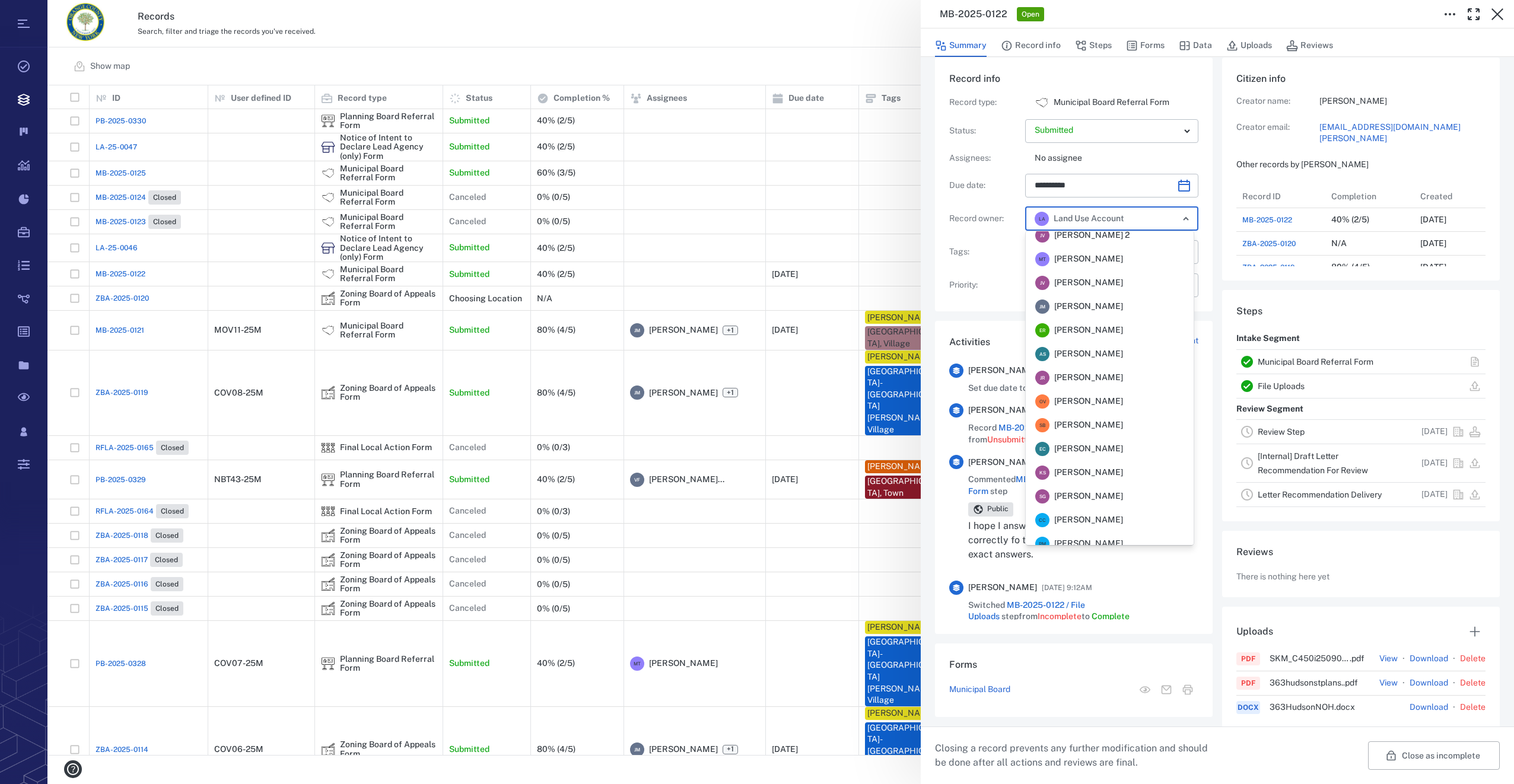
scroll to position [0, 0]
click at [1123, 313] on span "Megan Tennermann" at bounding box center [1088, 315] width 69 height 12
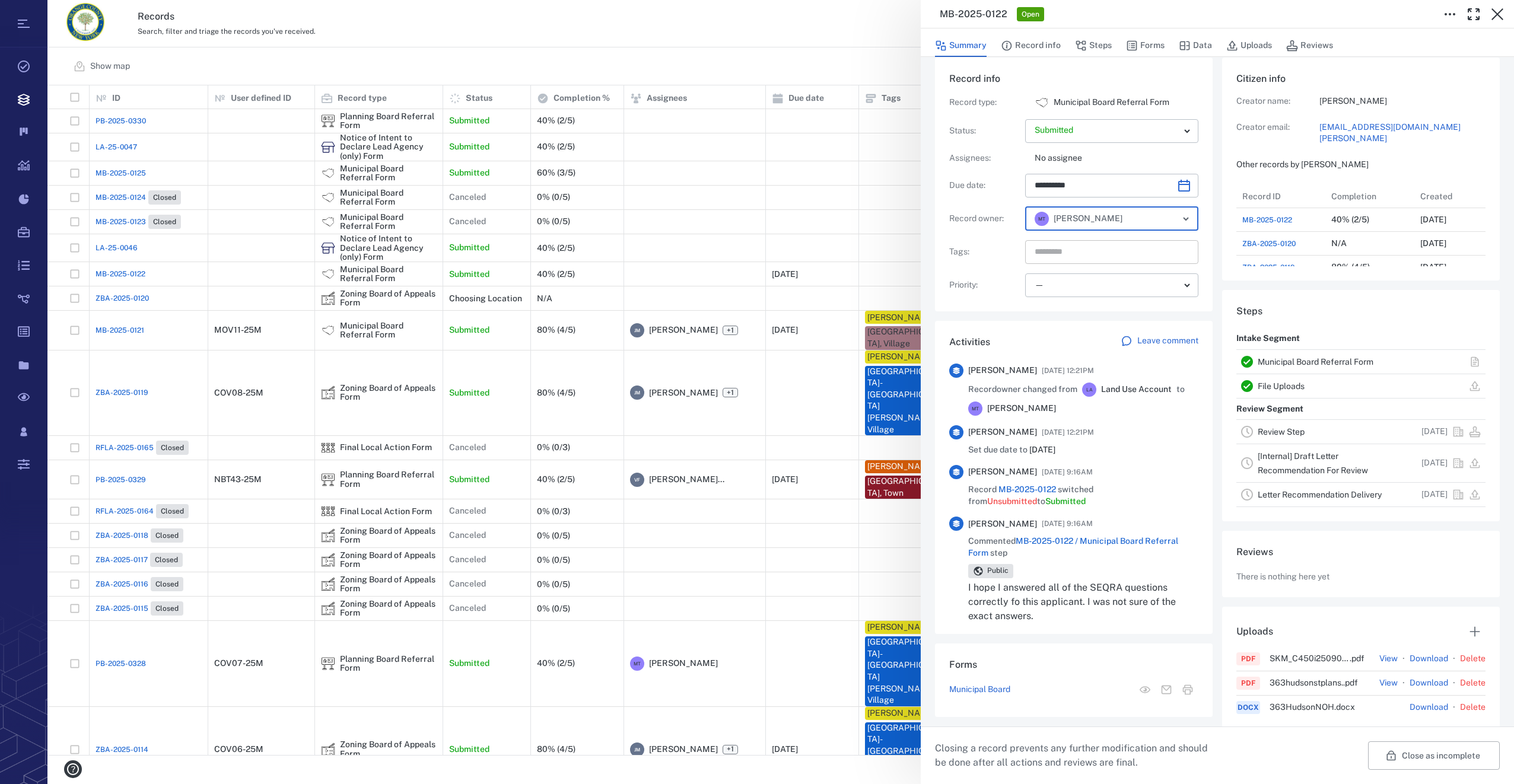
click at [1099, 258] on input "text" at bounding box center [1098, 252] width 130 height 17
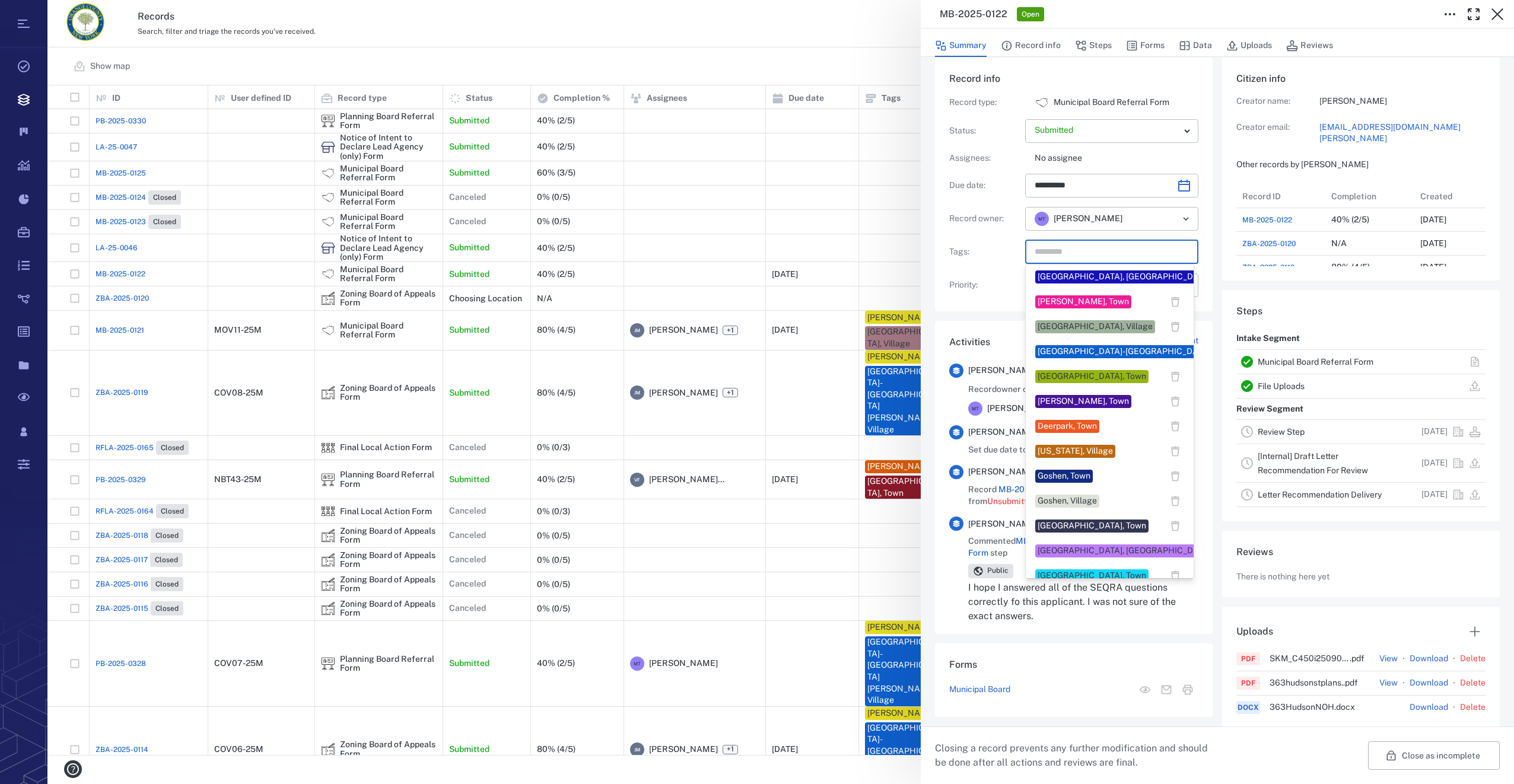
click at [1084, 349] on div "Cornwall-on-Hudson, Village" at bounding box center [1173, 352] width 271 height 12
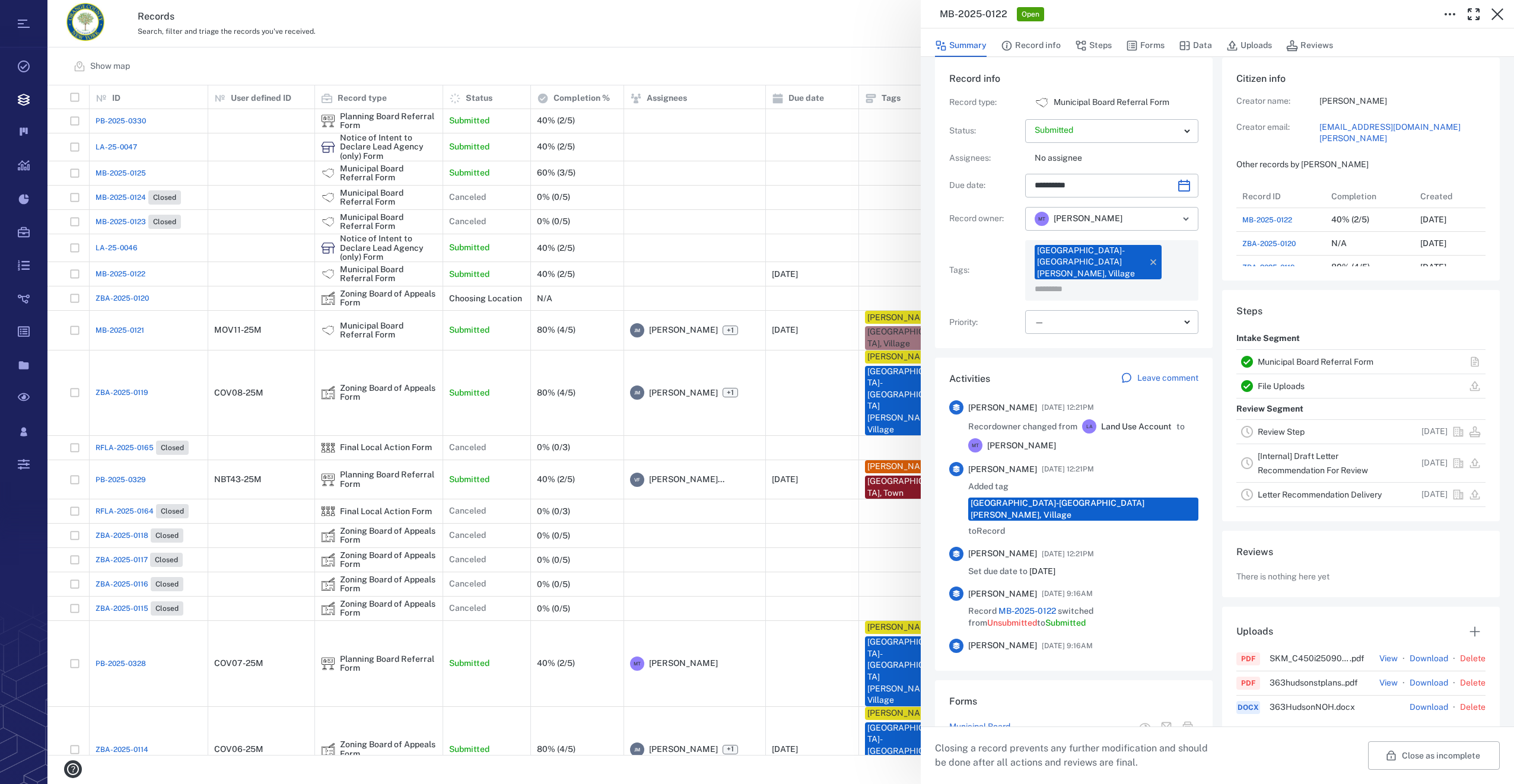
click at [1096, 282] on input "text" at bounding box center [1098, 289] width 130 height 17
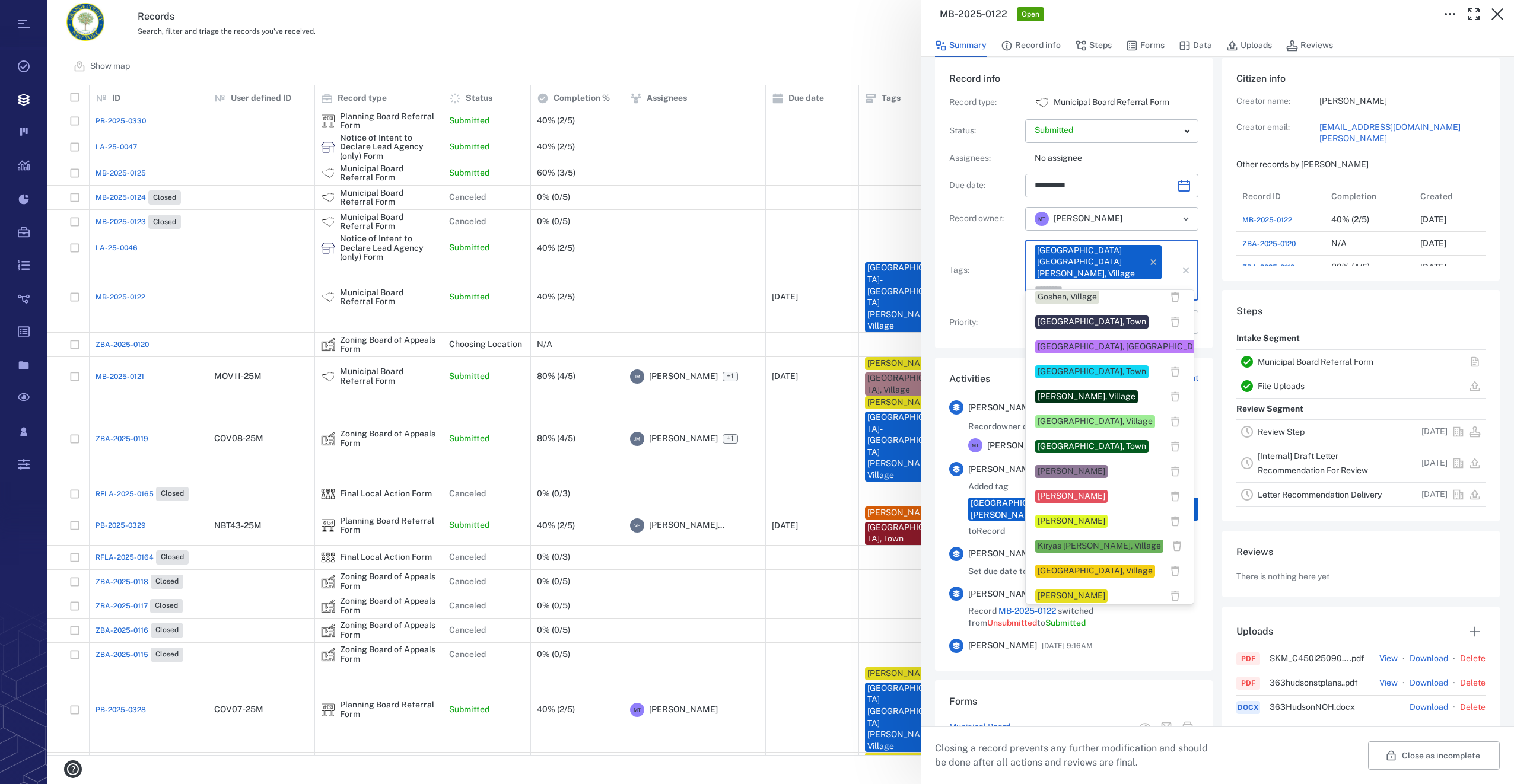
scroll to position [297, 0]
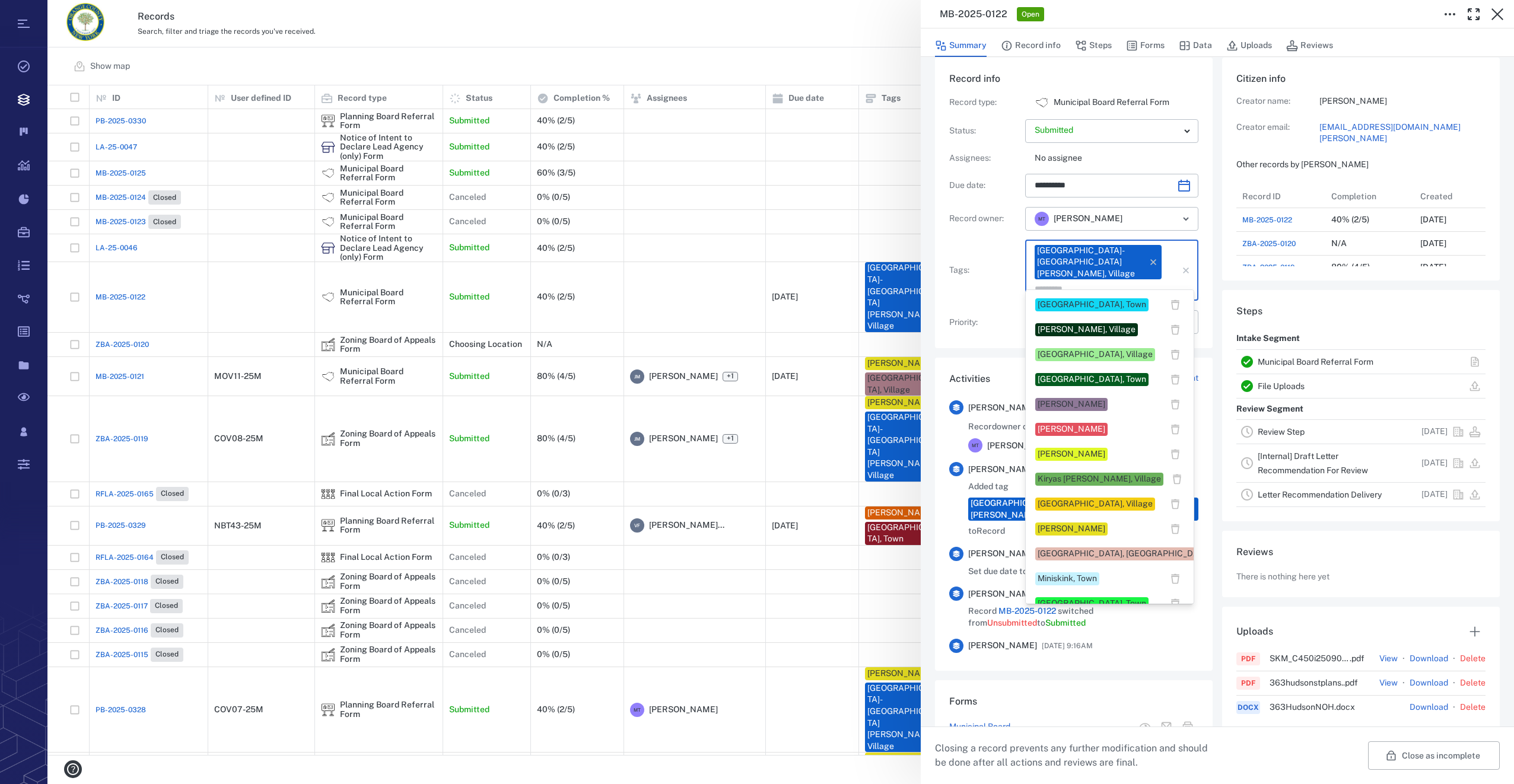
click at [1080, 532] on div "Megan Tennermann" at bounding box center [1072, 529] width 68 height 12
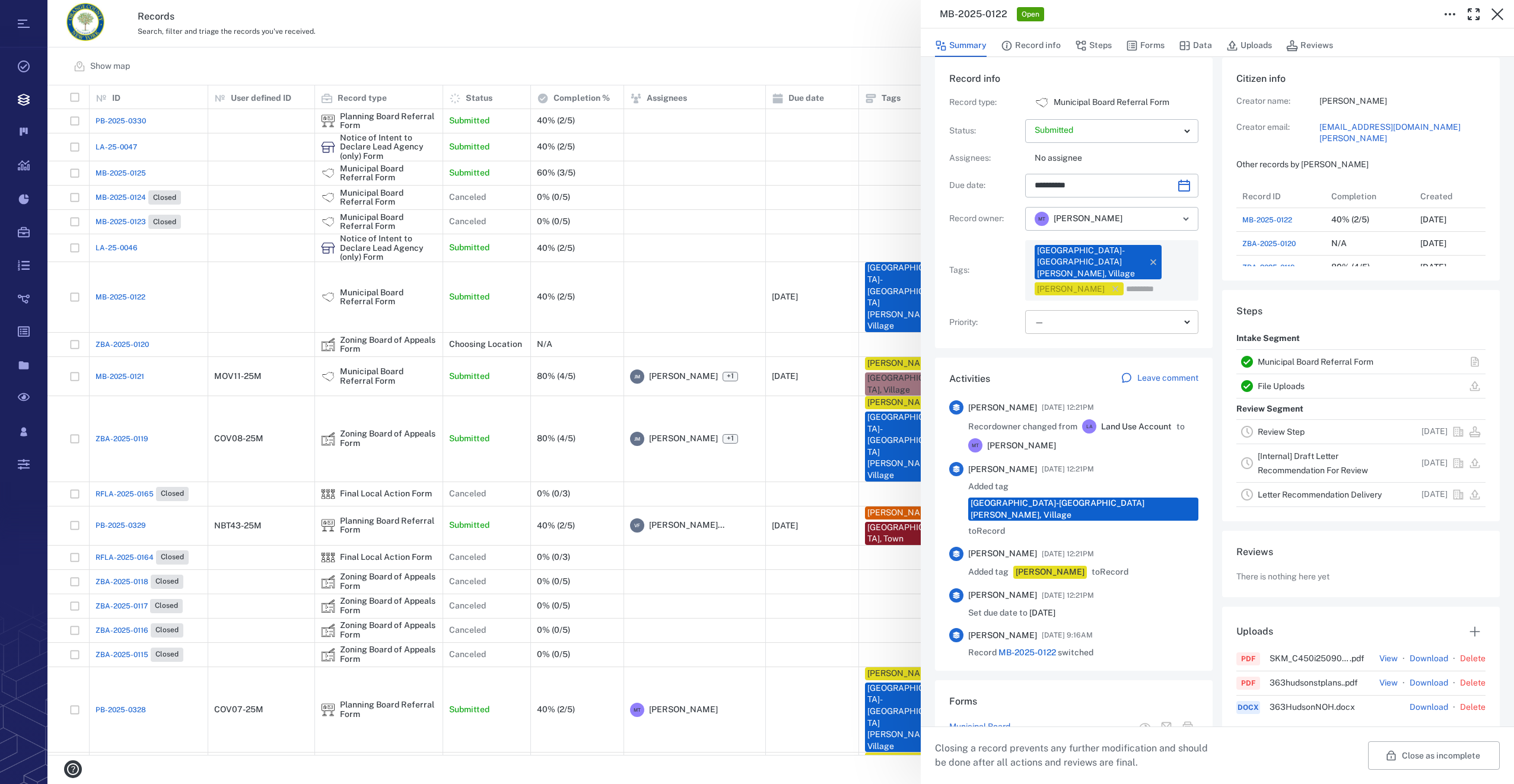
click at [1067, 313] on body "Tasks Records Boards Dashboard Reports Record types Guide steps Rules Form buil…" at bounding box center [757, 392] width 1514 height 784
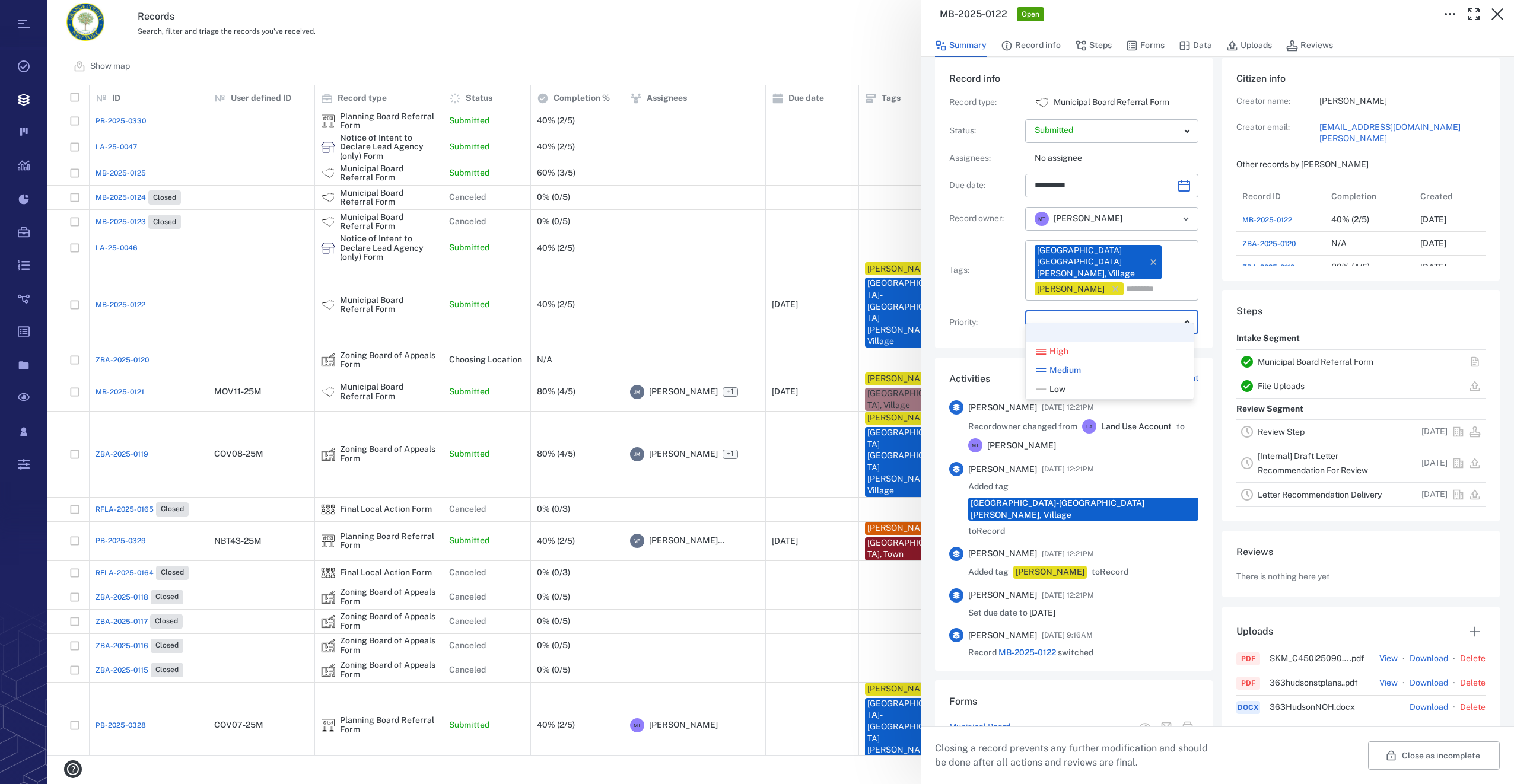
click at [1048, 392] on div "Low" at bounding box center [1050, 390] width 30 height 12
type input "**"
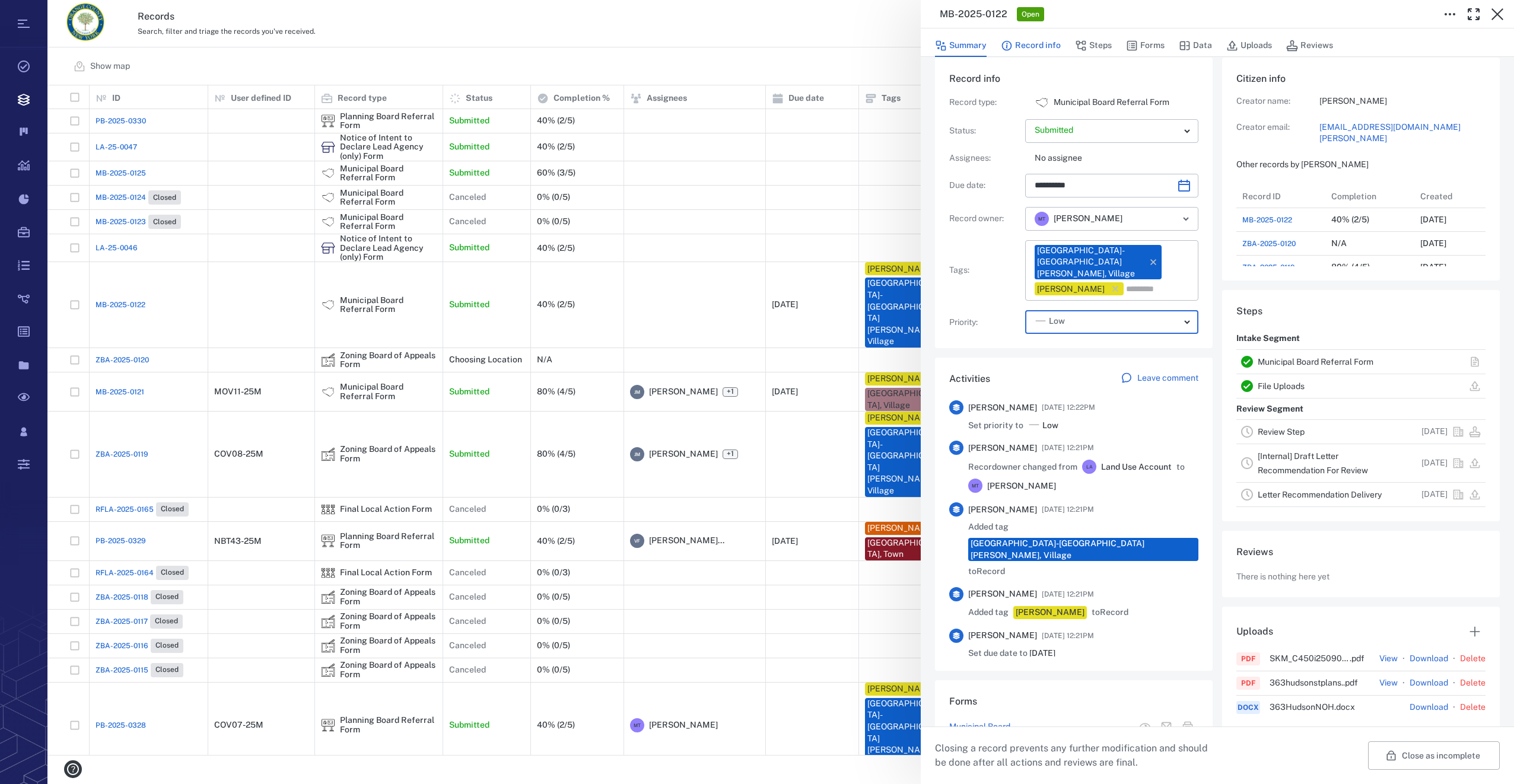
click at [1038, 39] on button "Record info" at bounding box center [1031, 46] width 60 height 23
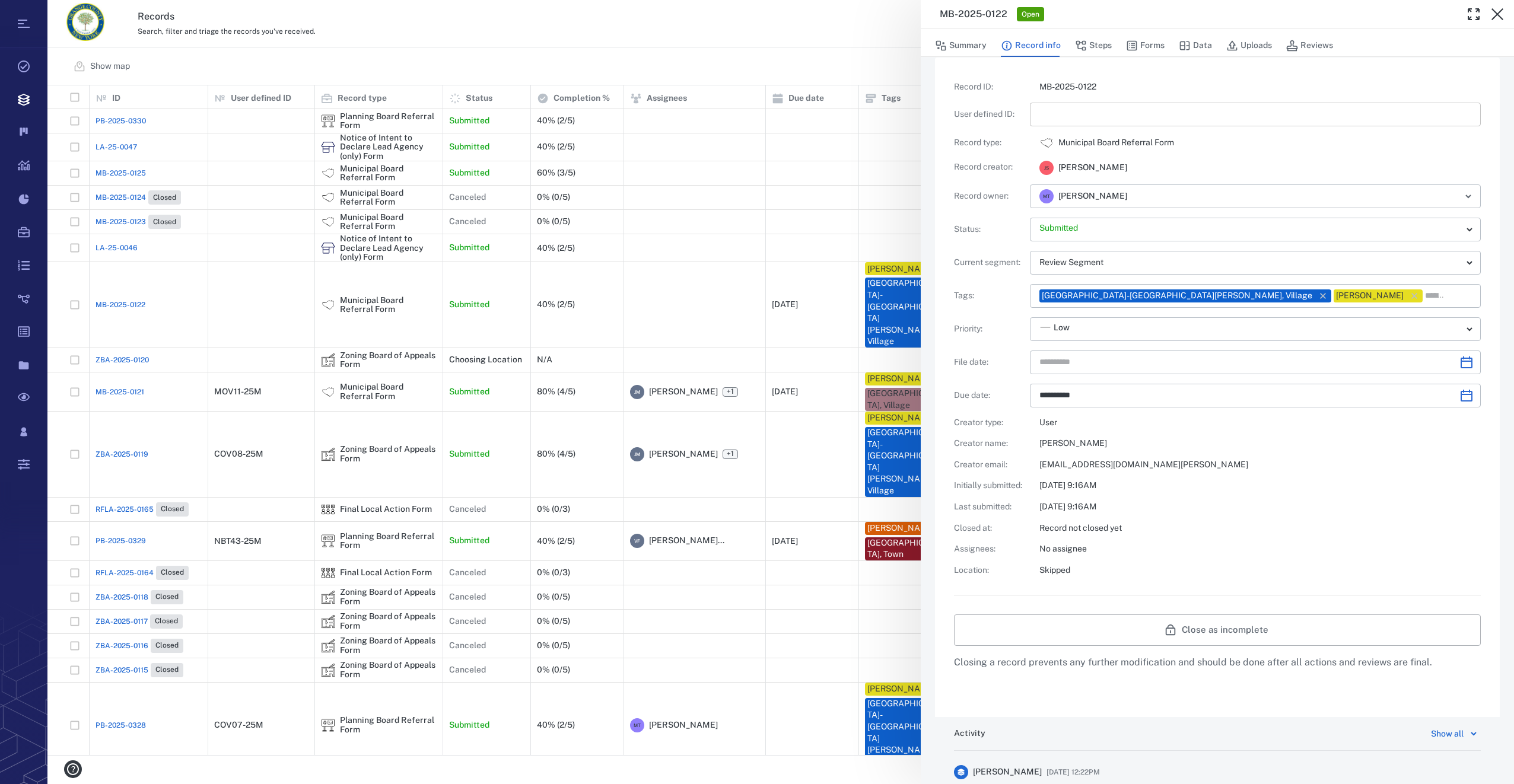
type input "**********"
click at [1082, 109] on input "text" at bounding box center [1255, 114] width 432 height 23
type input "*********"
click at [1455, 364] on button "Choose date" at bounding box center [1466, 362] width 23 height 23
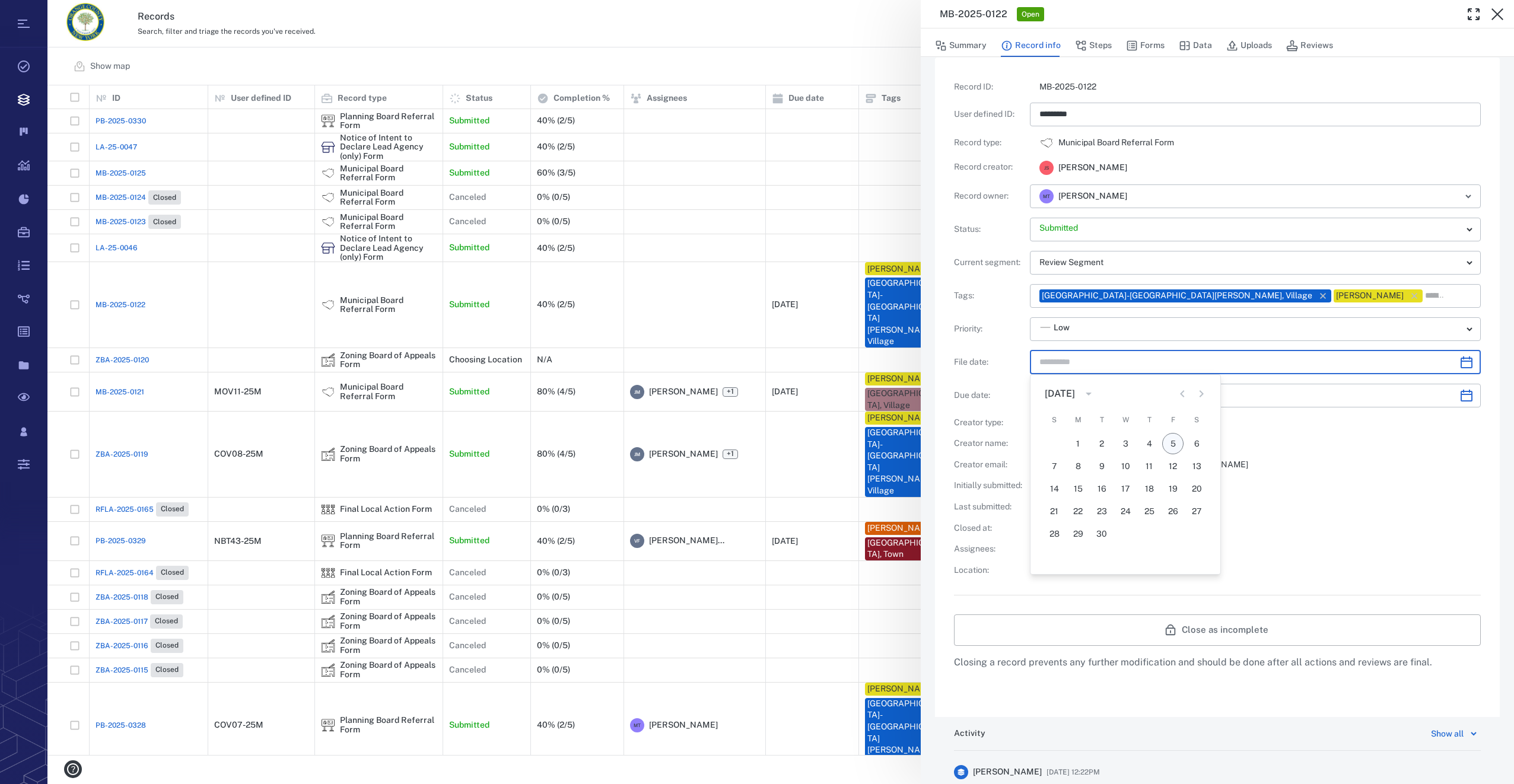
click at [1171, 442] on button "5" at bounding box center [1173, 444] width 21 height 21
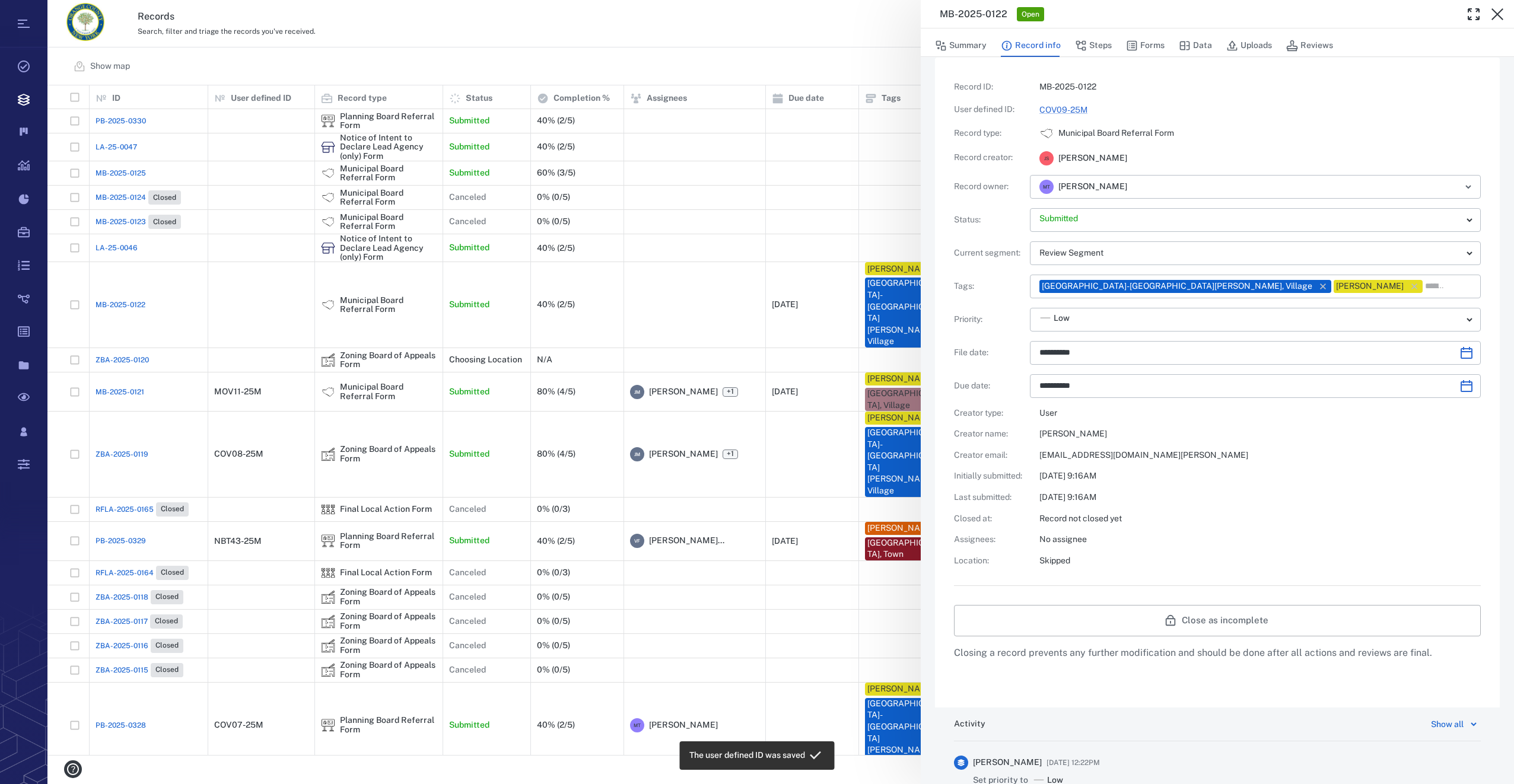
type input "**********"
click at [1091, 44] on button "Steps" at bounding box center [1093, 46] width 37 height 23
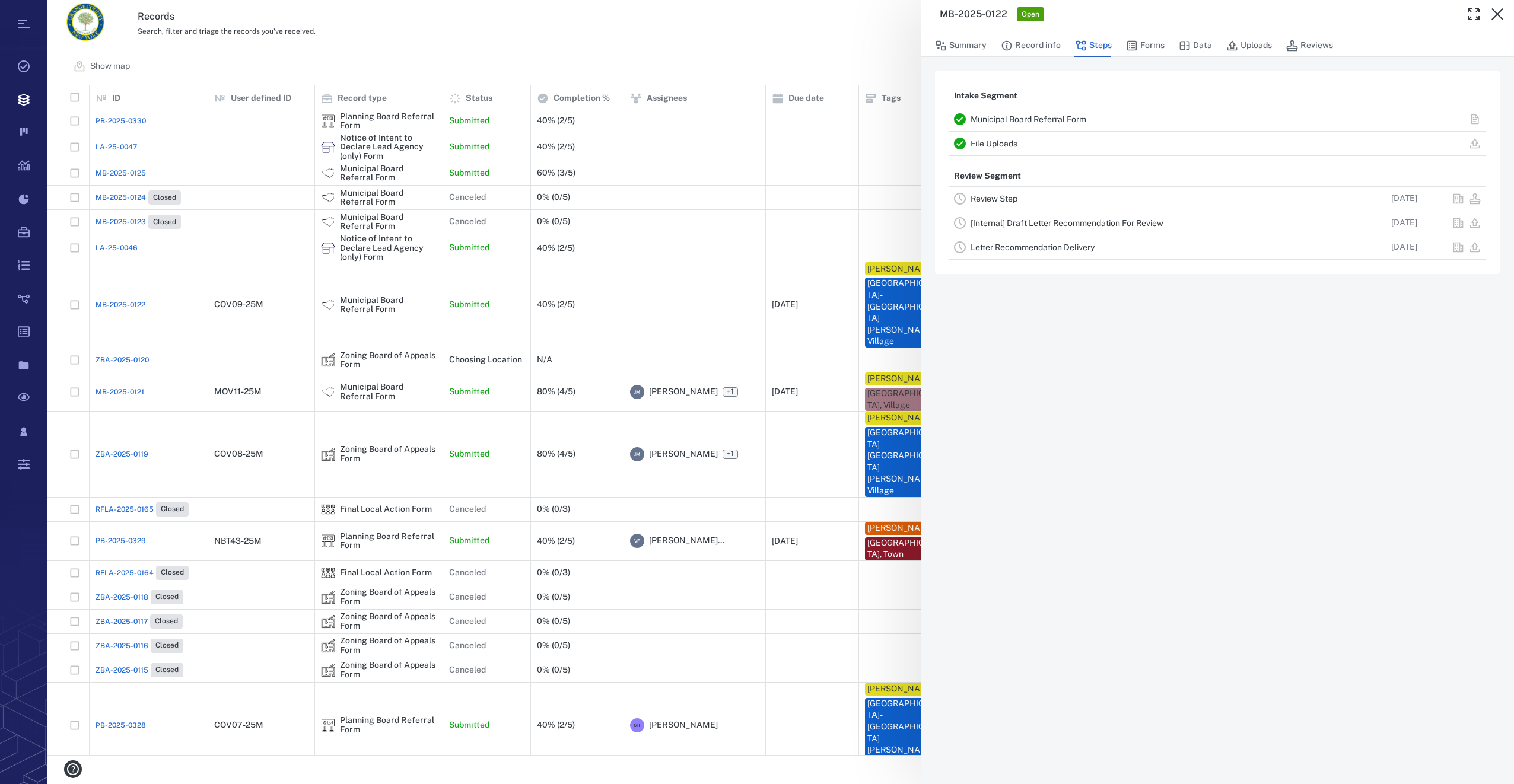
click at [996, 201] on link "Review Step" at bounding box center [994, 199] width 47 height 9
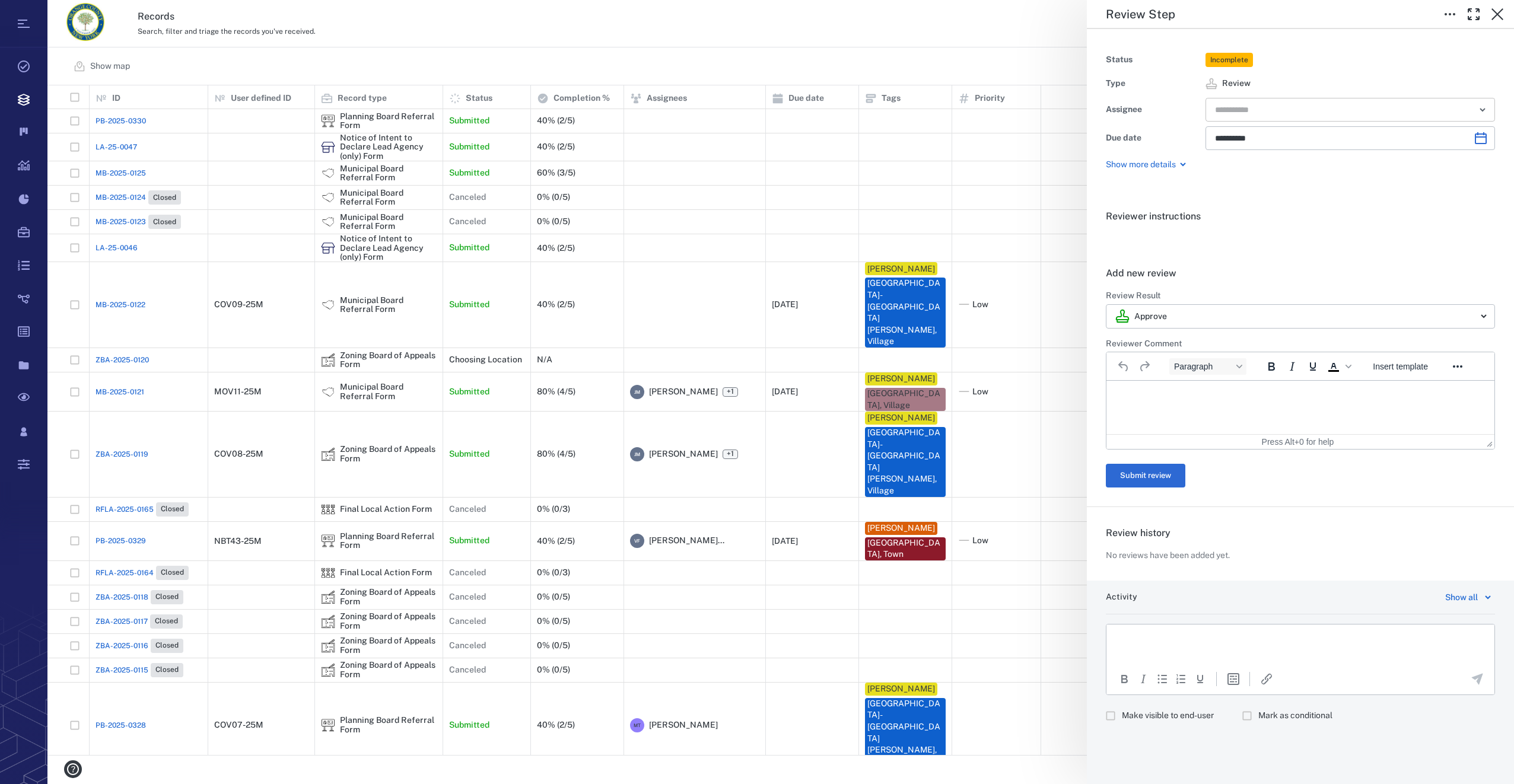
click at [1272, 109] on input "text" at bounding box center [1337, 109] width 246 height 17
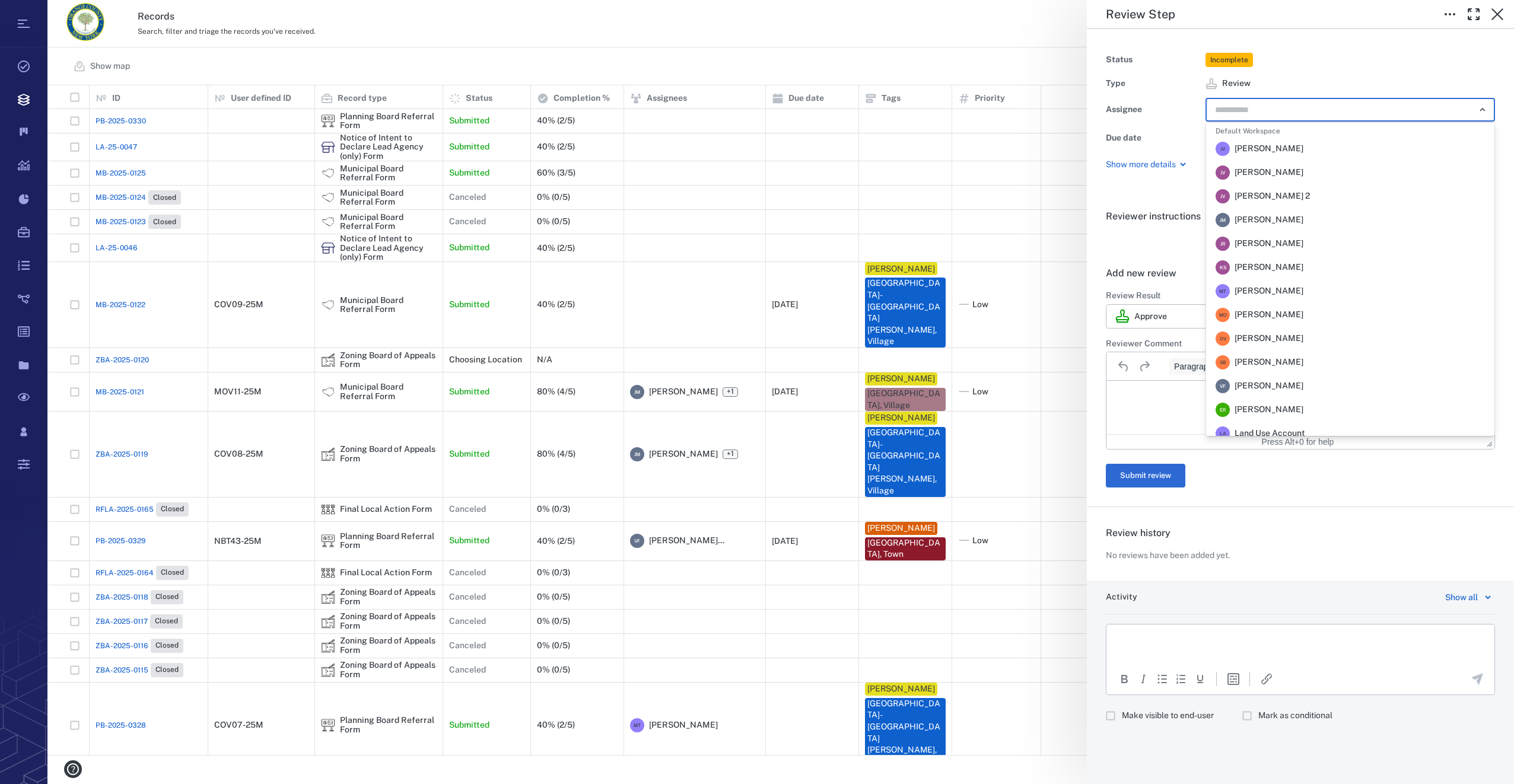
scroll to position [237, 0]
click at [1281, 230] on li "M T Megan Tennermann" at bounding box center [1350, 222] width 288 height 23
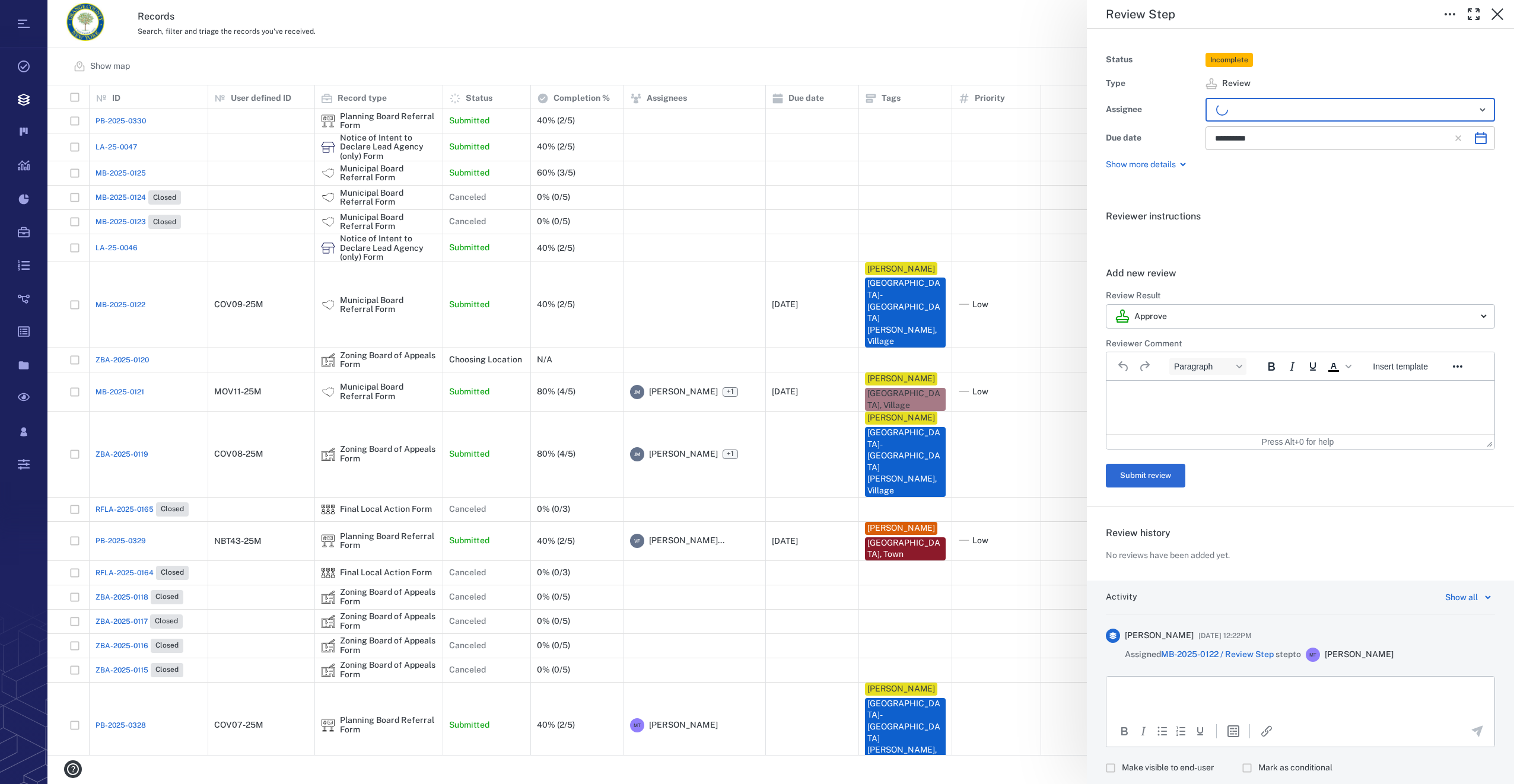
click at [1274, 137] on input "**********" at bounding box center [1330, 138] width 230 height 23
click at [1474, 140] on icon "Choose date, selected date is Oct 20, 2025" at bounding box center [1480, 138] width 14 height 14
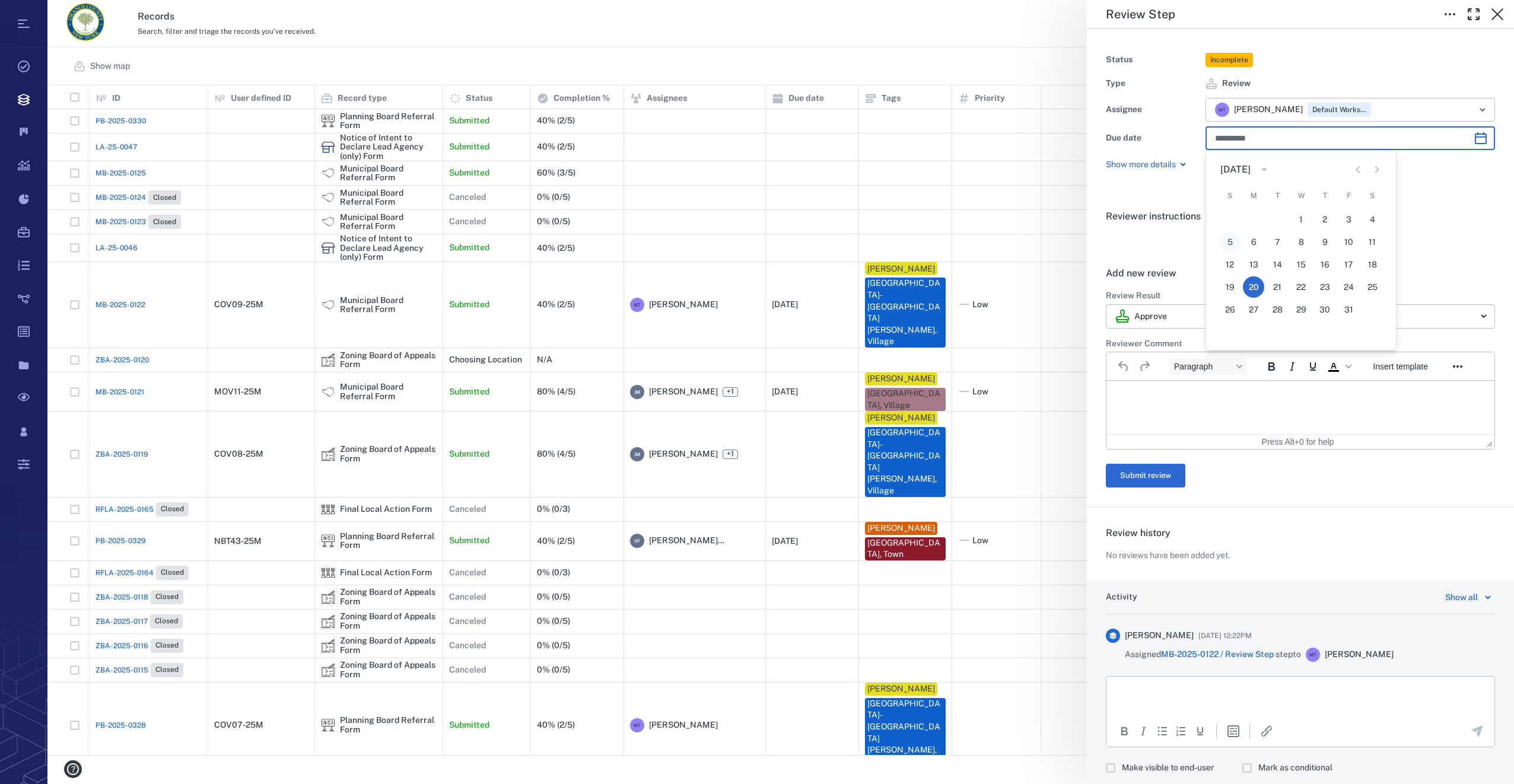
click at [1229, 237] on button "5" at bounding box center [1230, 242] width 21 height 21
type input "**********"
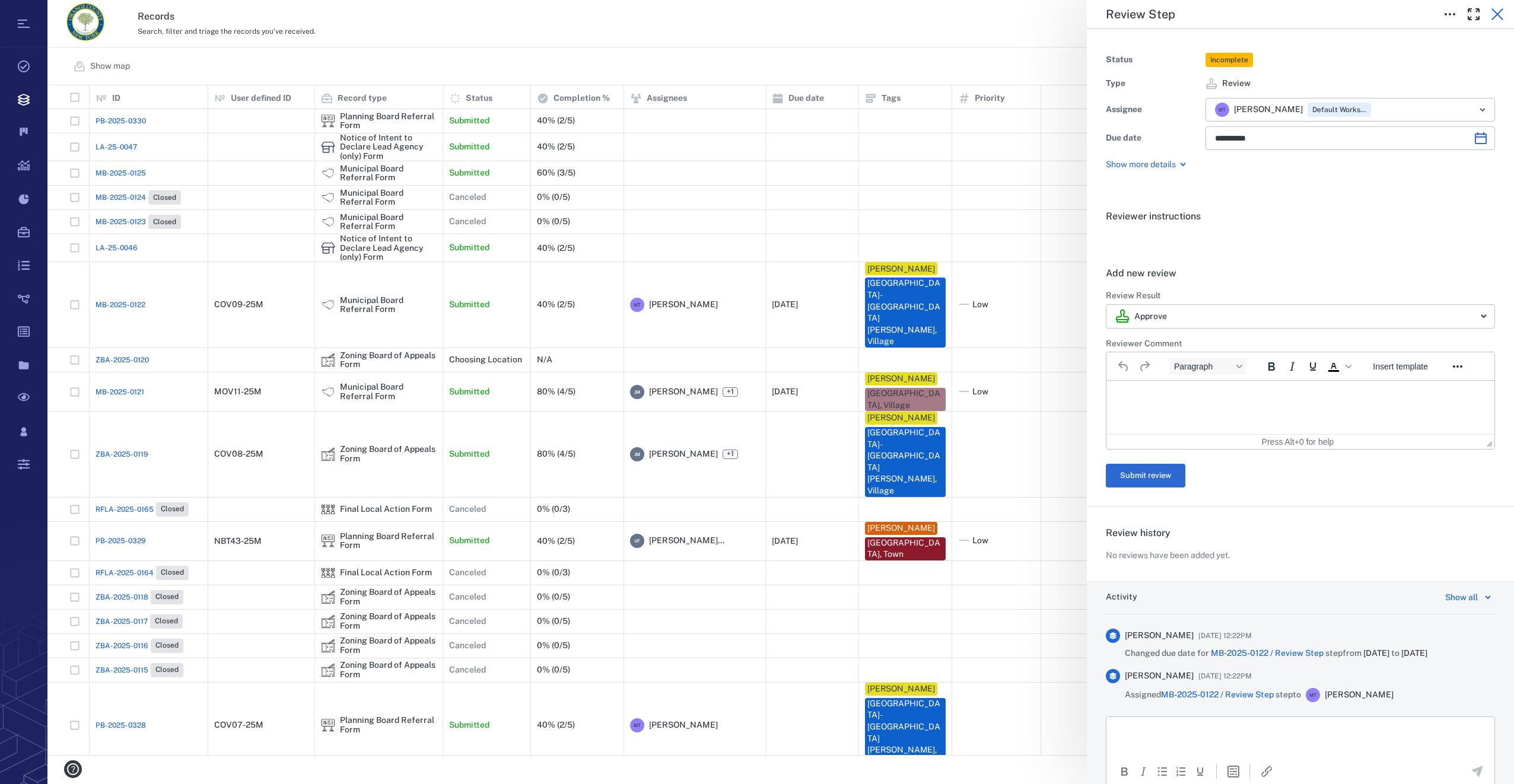
click at [1497, 13] on icon "button" at bounding box center [1497, 14] width 14 height 14
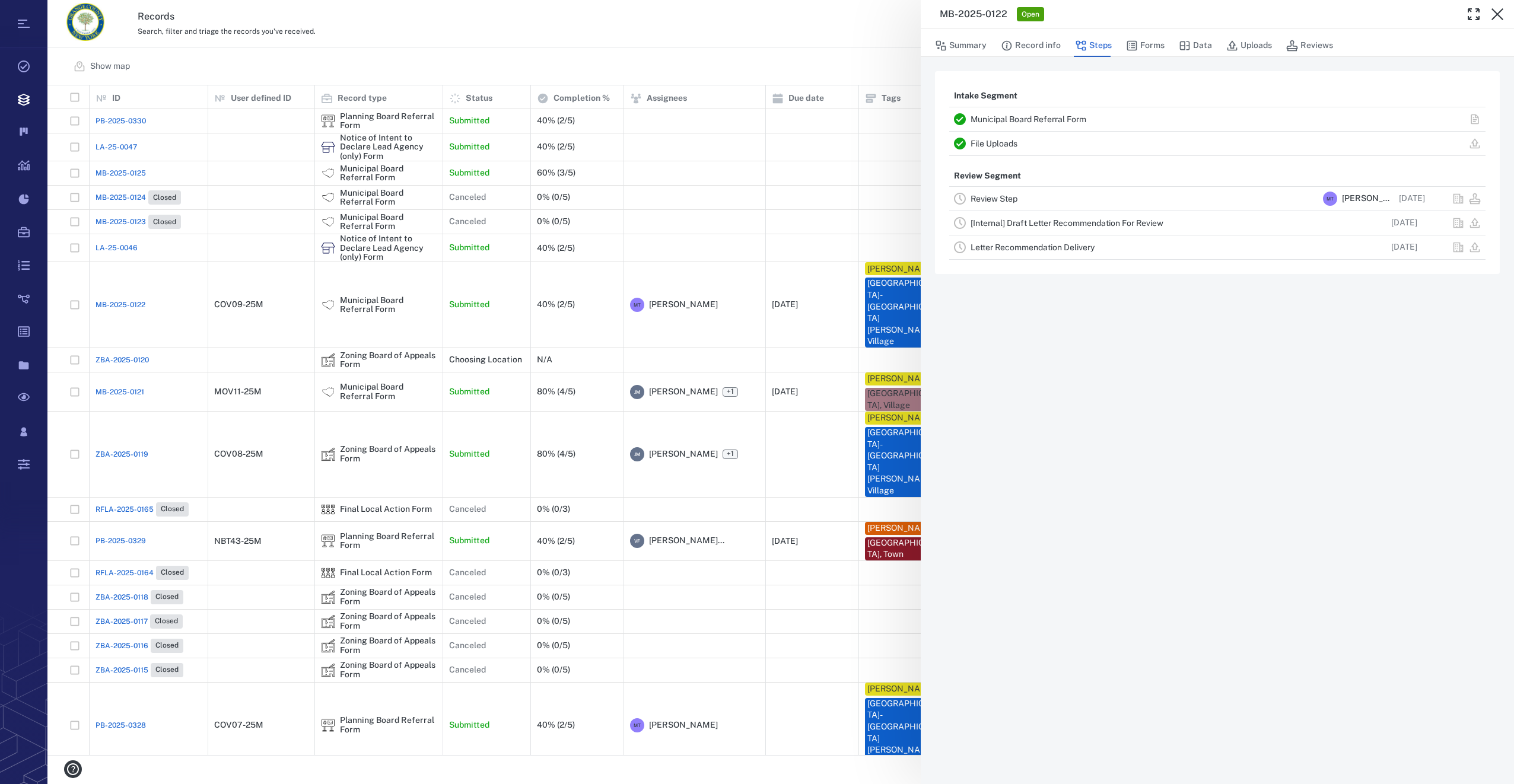
click at [1497, 13] on icon "button" at bounding box center [1497, 14] width 14 height 14
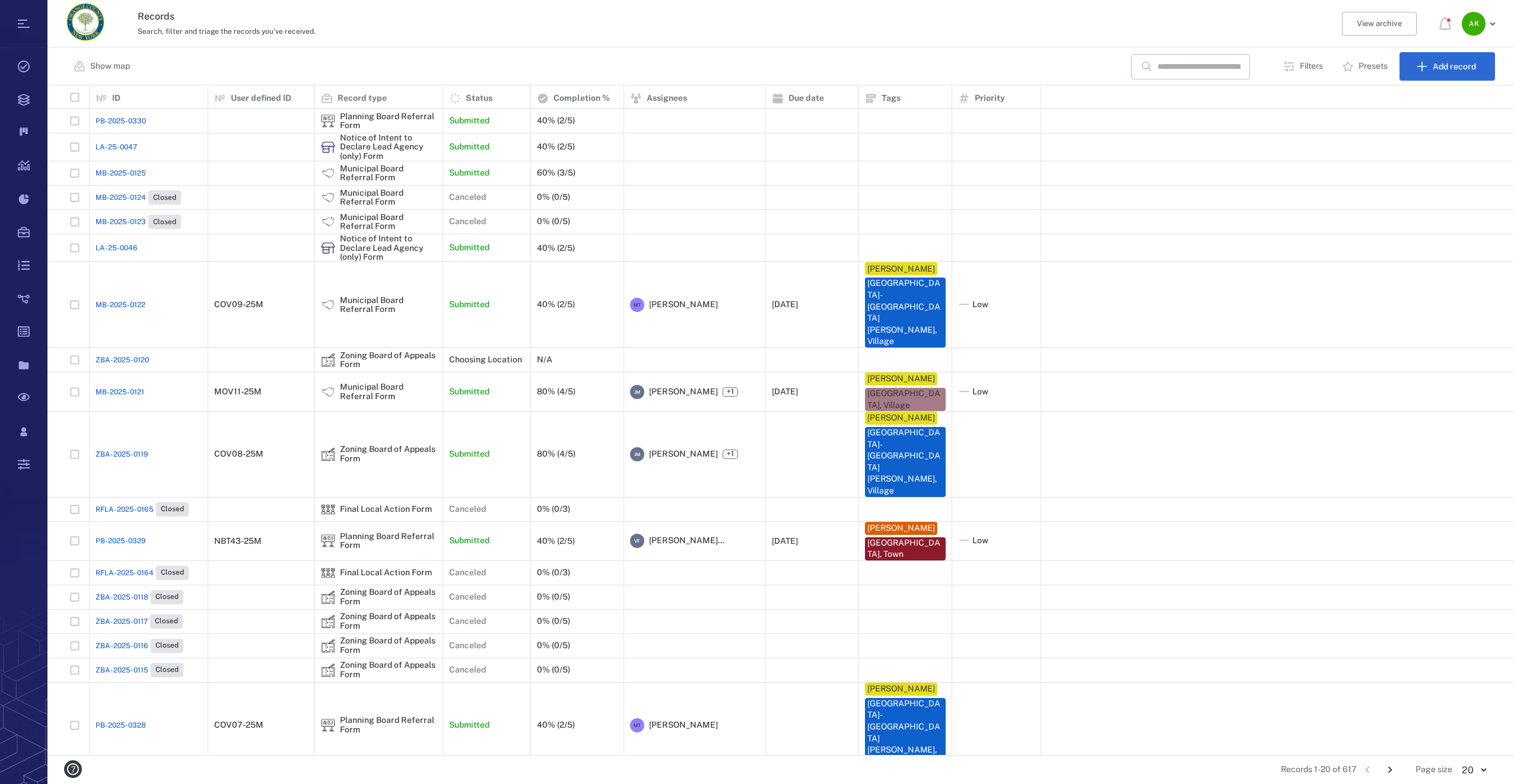
click at [105, 299] on span "MB-2025-0122" at bounding box center [120, 305] width 50 height 11
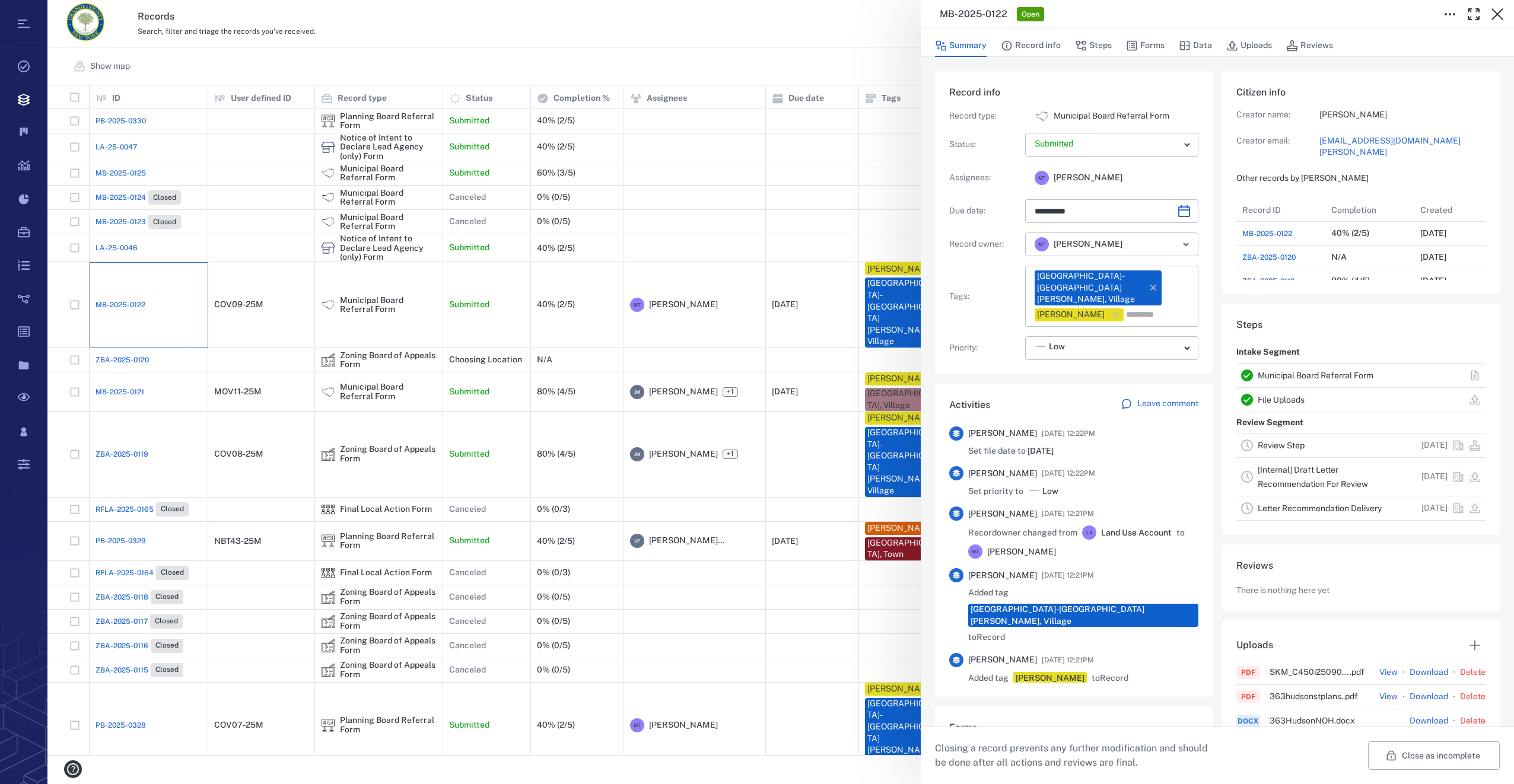
type input "**********"
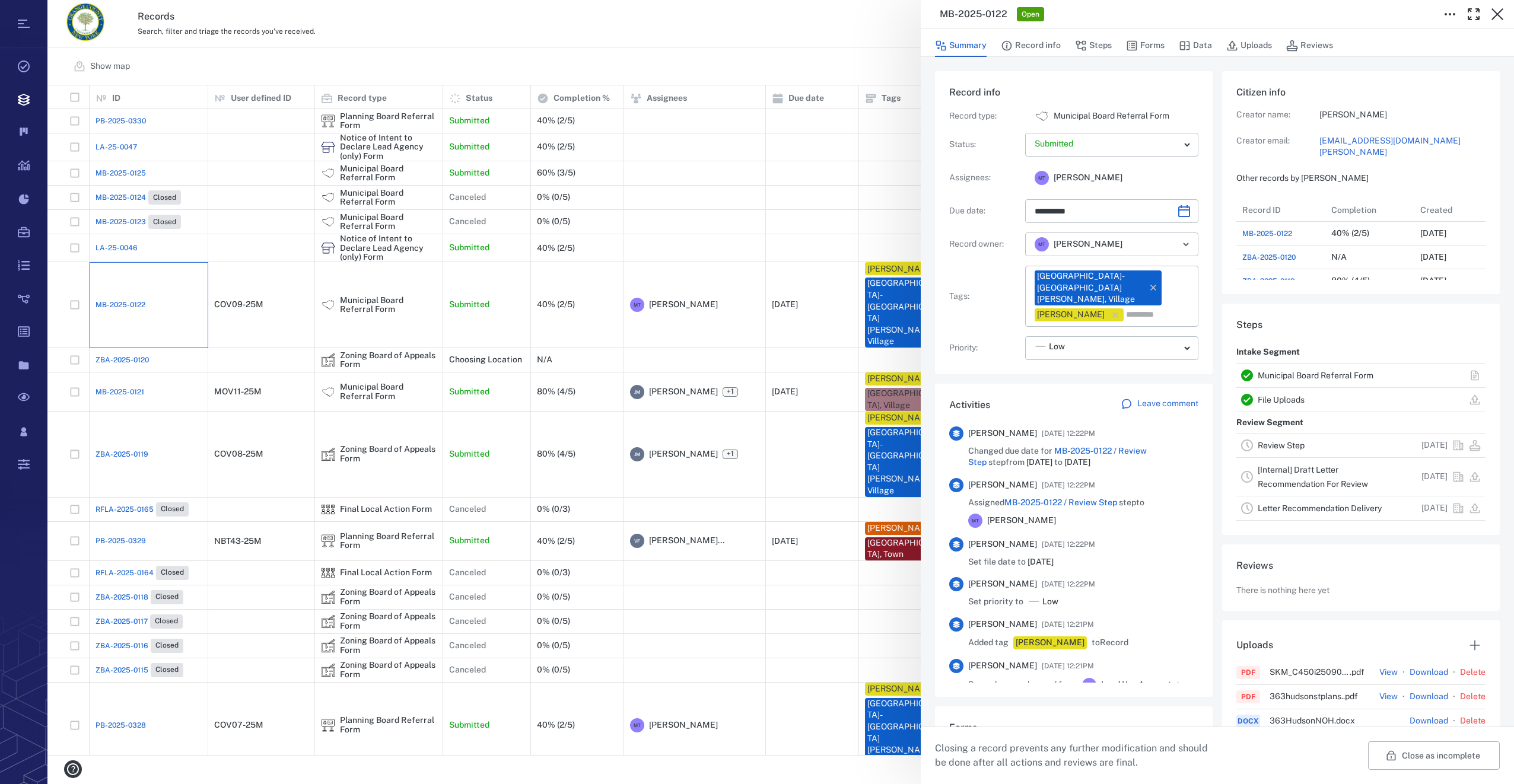
scroll to position [522, 227]
click at [1157, 43] on button "Forms" at bounding box center [1145, 46] width 38 height 23
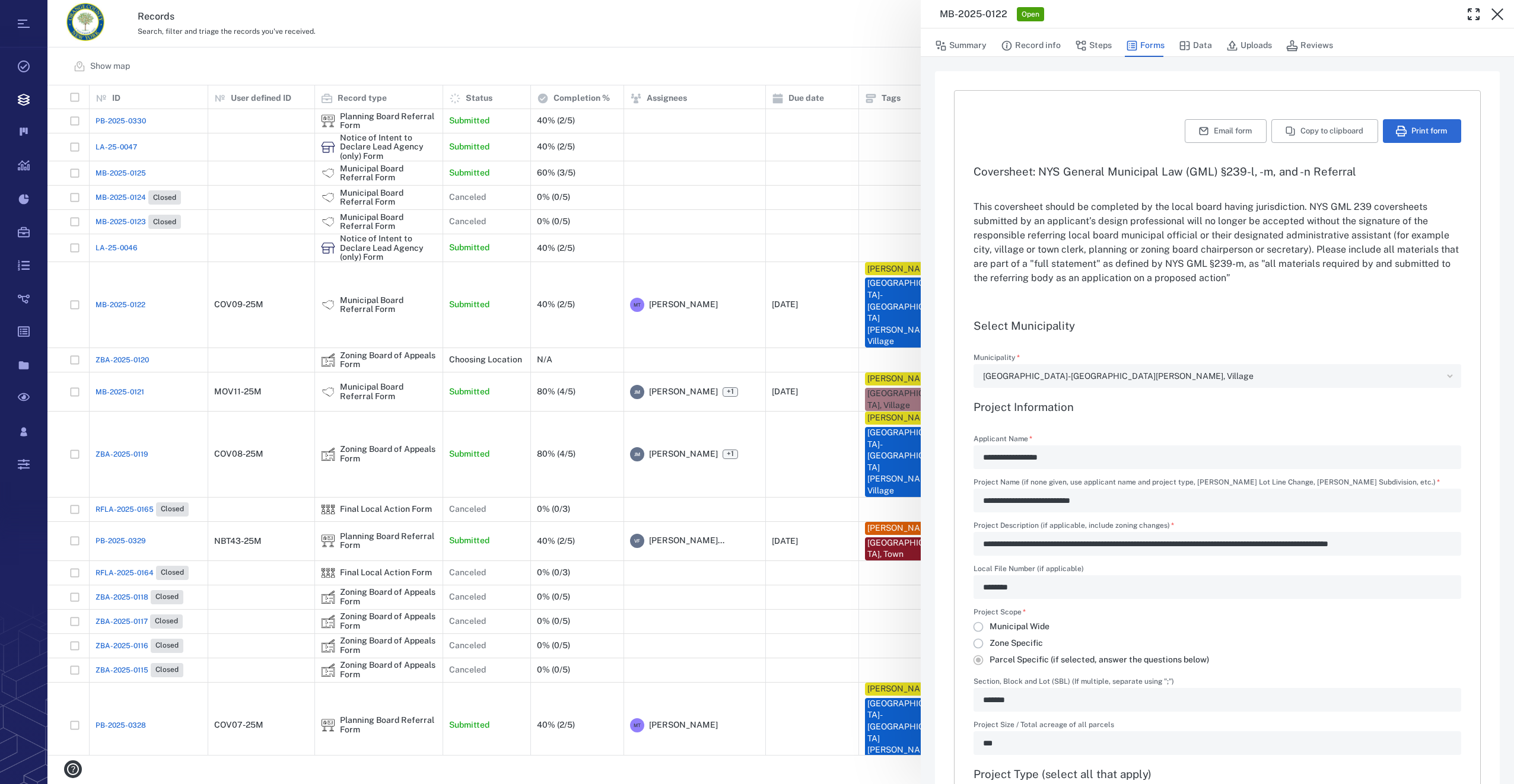
type input "**********"
drag, startPoint x: 1245, startPoint y: 56, endPoint x: 1251, endPoint y: 49, distance: 9.2
click at [1245, 56] on div "Summary Record info Steps Forms Data Uploads Reviews" at bounding box center [1217, 42] width 594 height 28
click at [1254, 42] on button "Uploads" at bounding box center [1249, 46] width 46 height 23
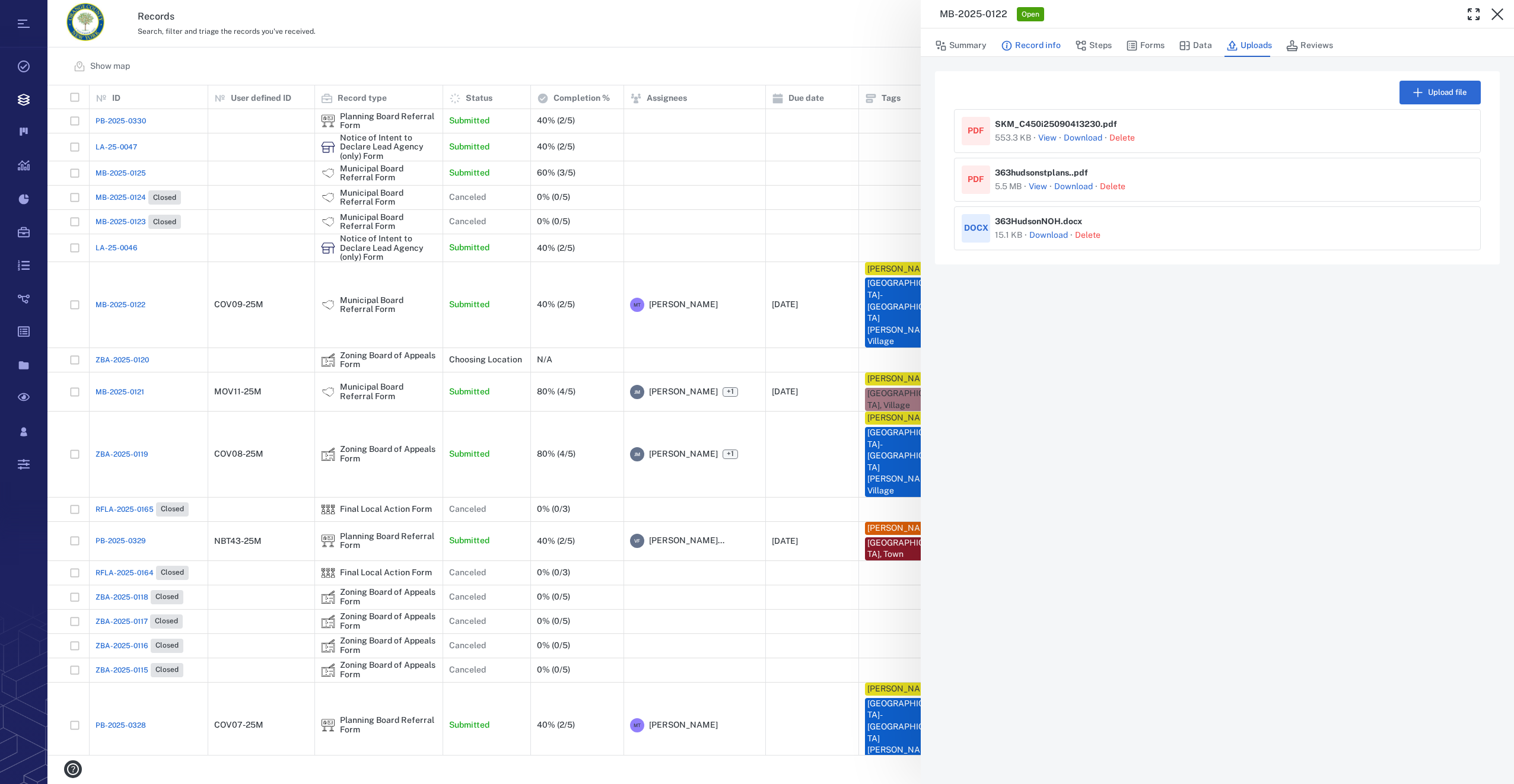
click at [1029, 44] on button "Record info" at bounding box center [1031, 46] width 60 height 23
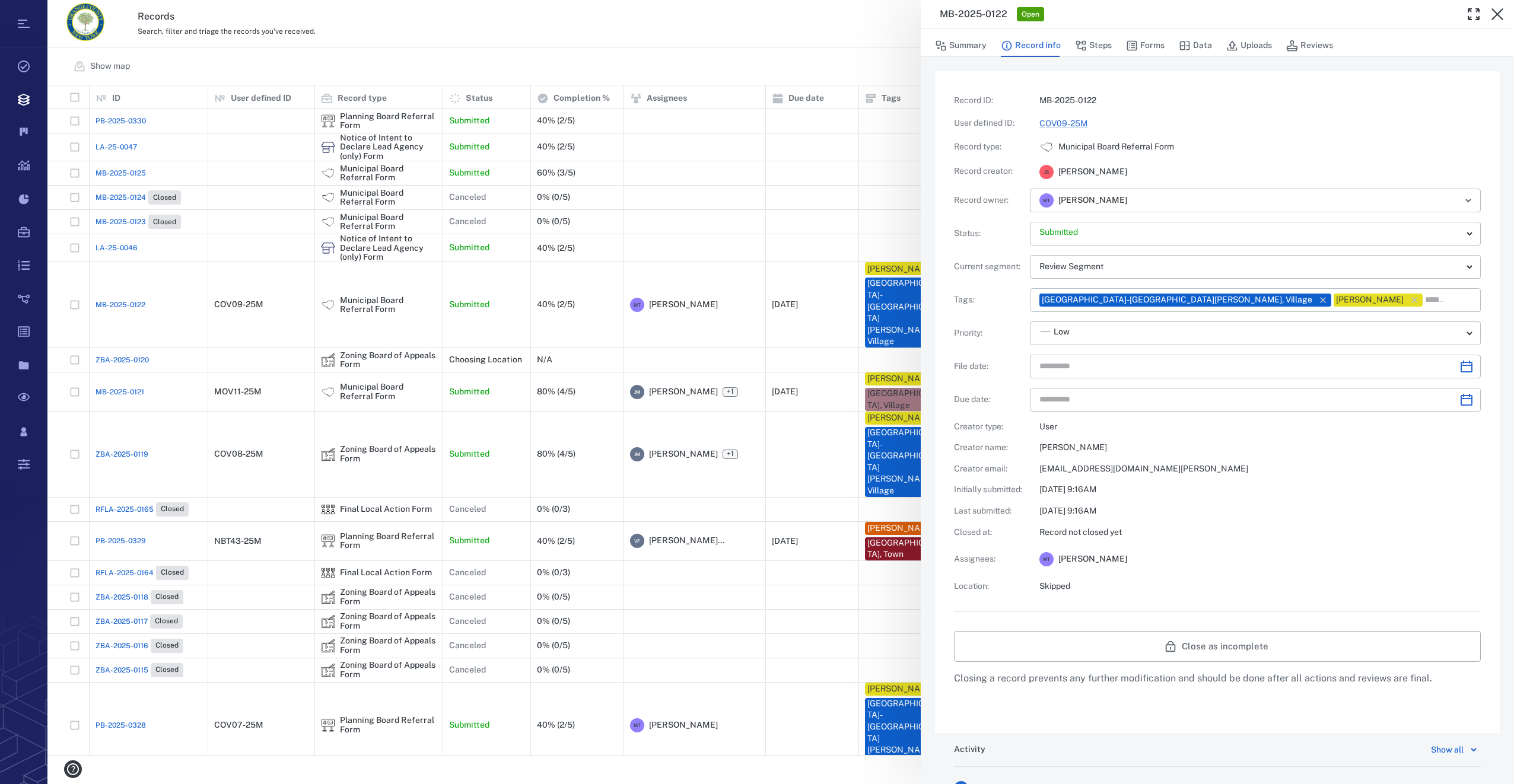
type input "**********"
click at [1144, 48] on button "Forms" at bounding box center [1145, 46] width 38 height 23
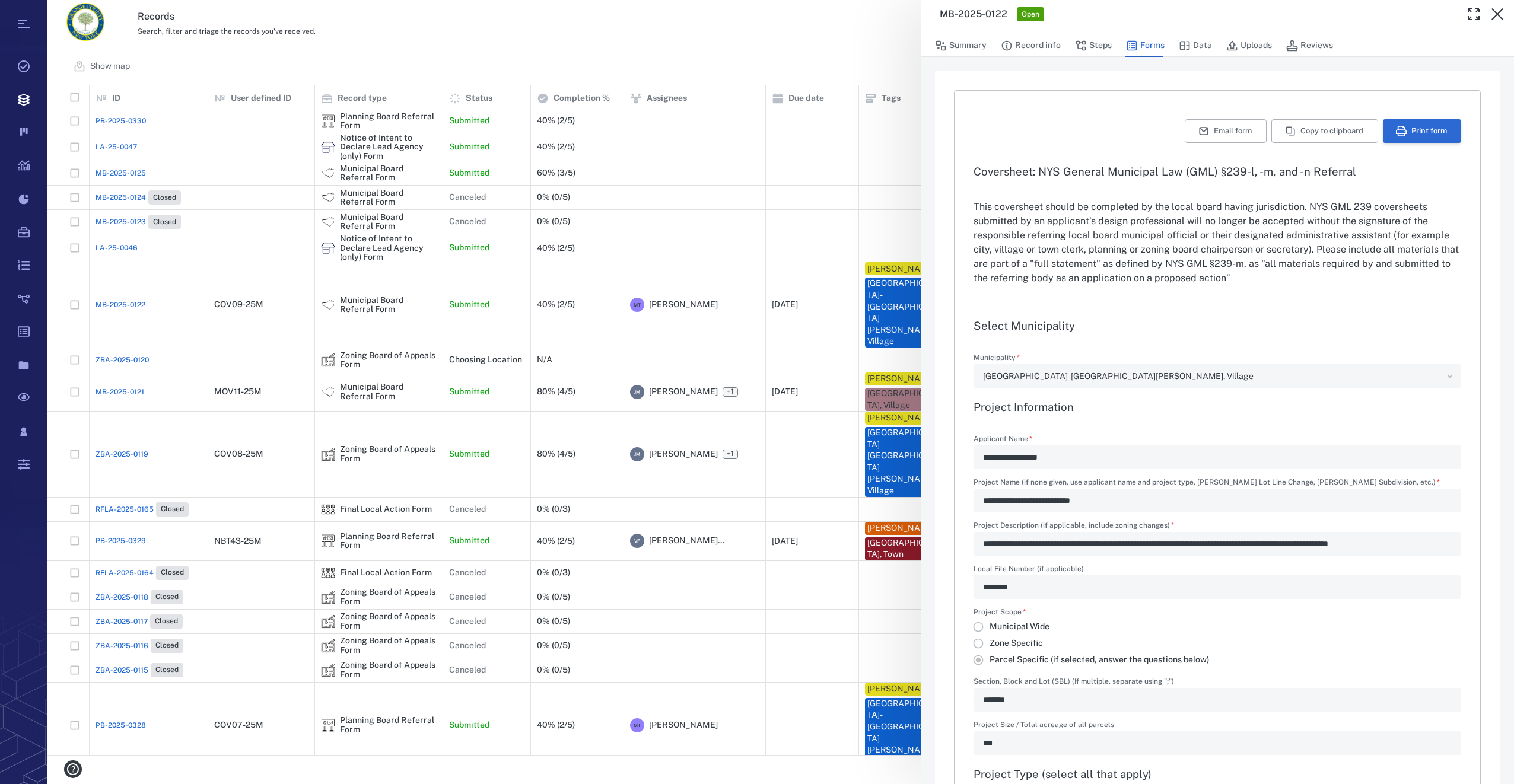
type input "**********"
click at [1397, 131] on icon "button" at bounding box center [1401, 131] width 11 height 11
click at [1492, 13] on icon "button" at bounding box center [1497, 14] width 14 height 14
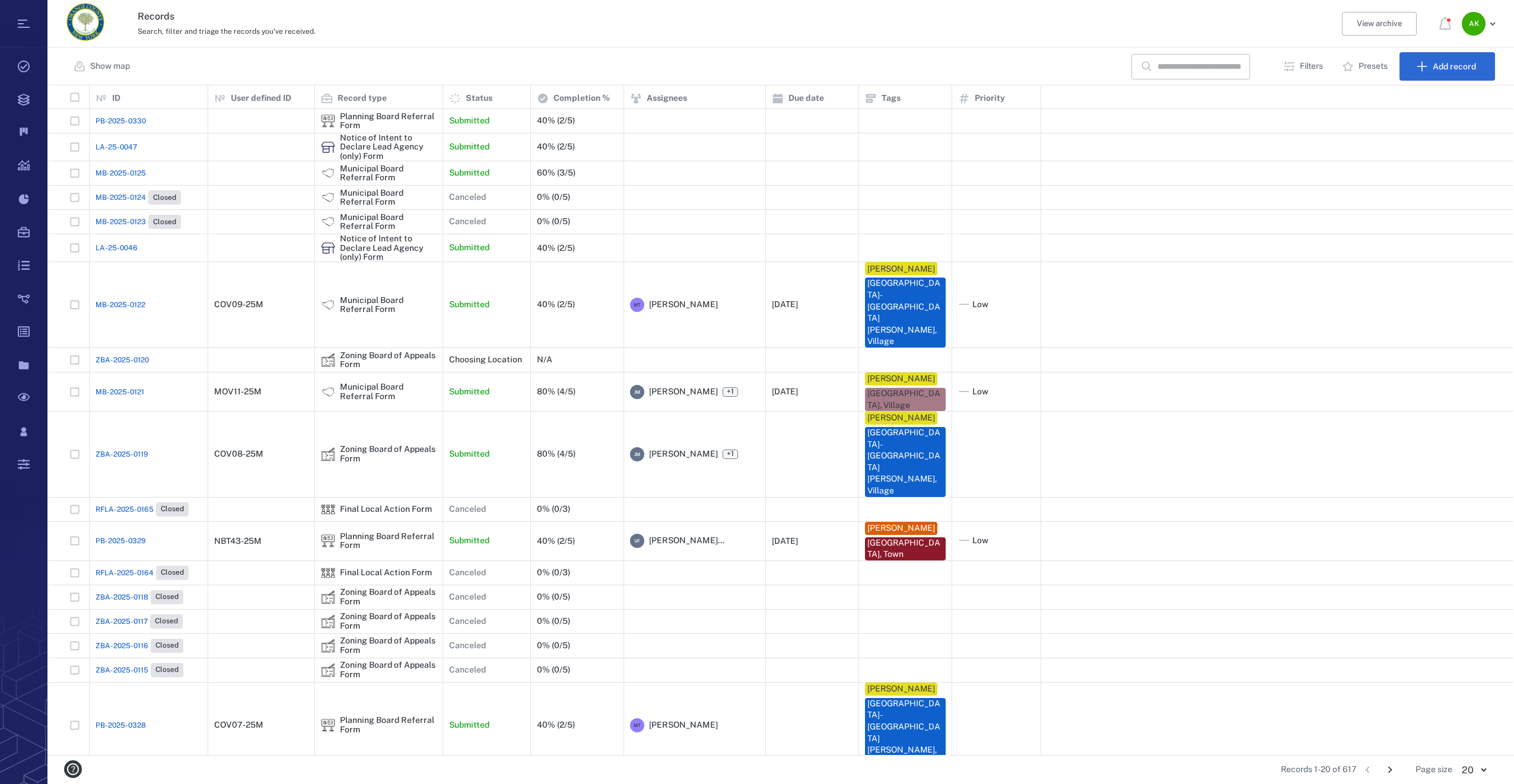
click at [105, 247] on span "LA-25-0046" at bounding box center [116, 248] width 42 height 11
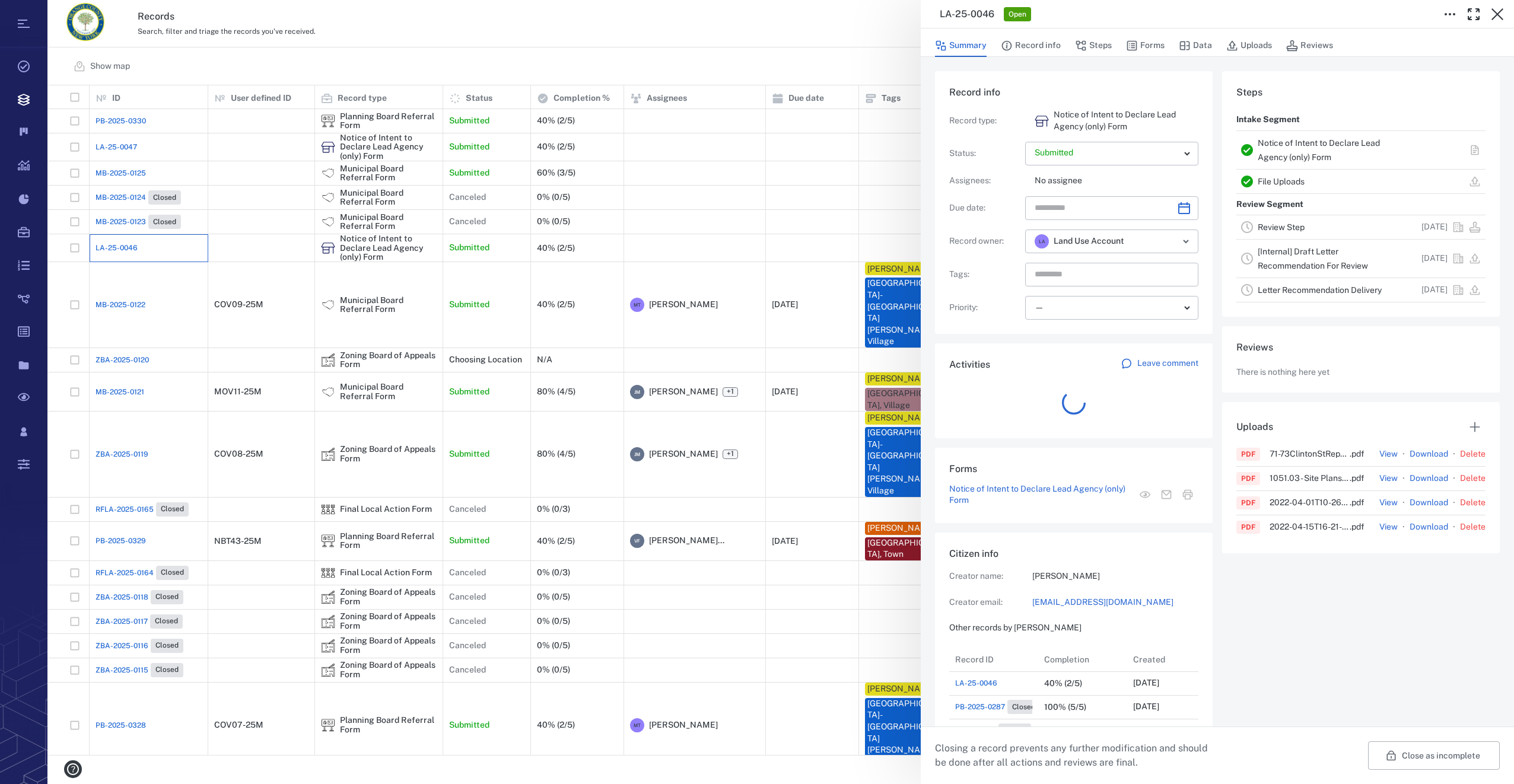
scroll to position [9, 9]
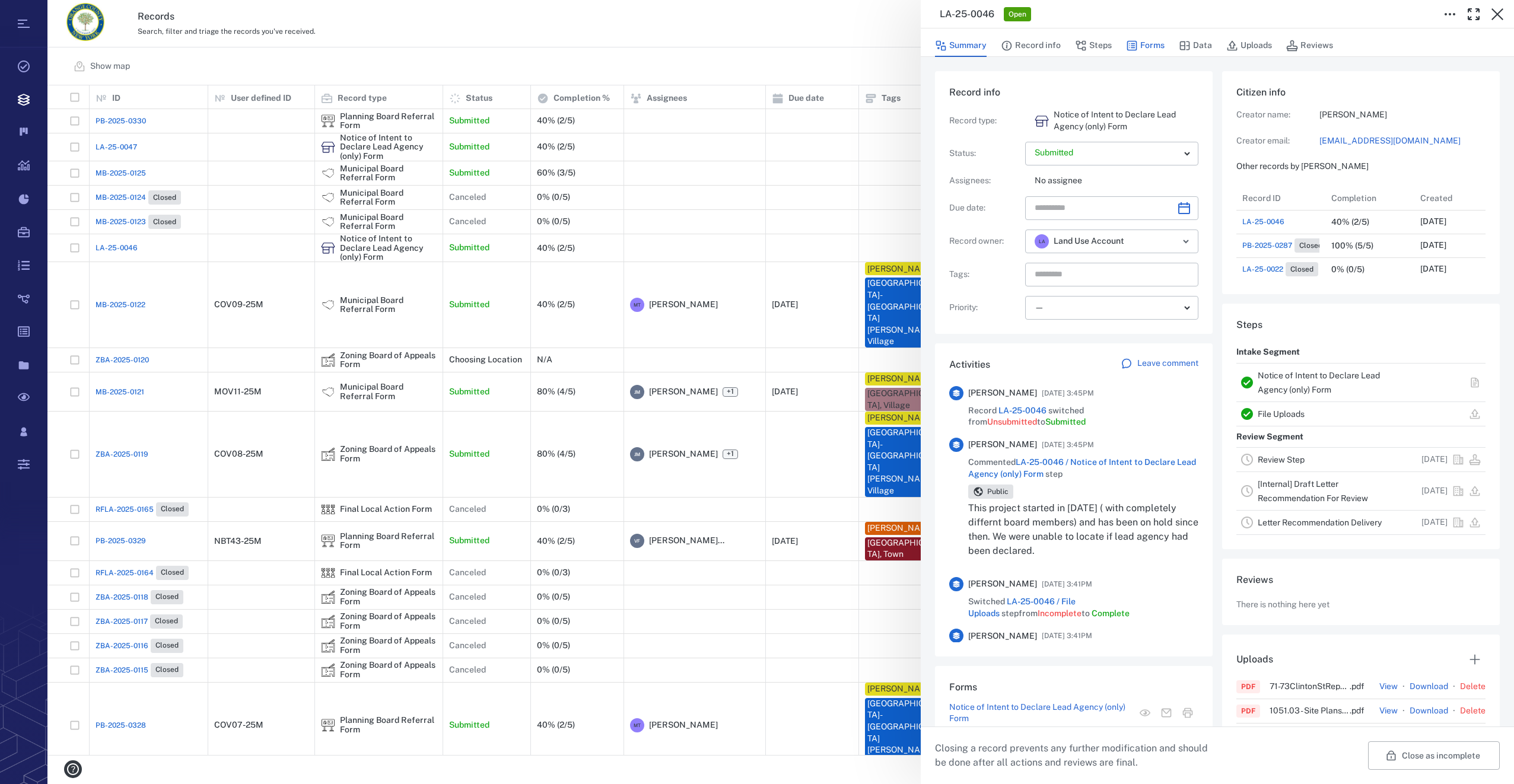
click at [1149, 38] on button "Forms" at bounding box center [1145, 46] width 38 height 23
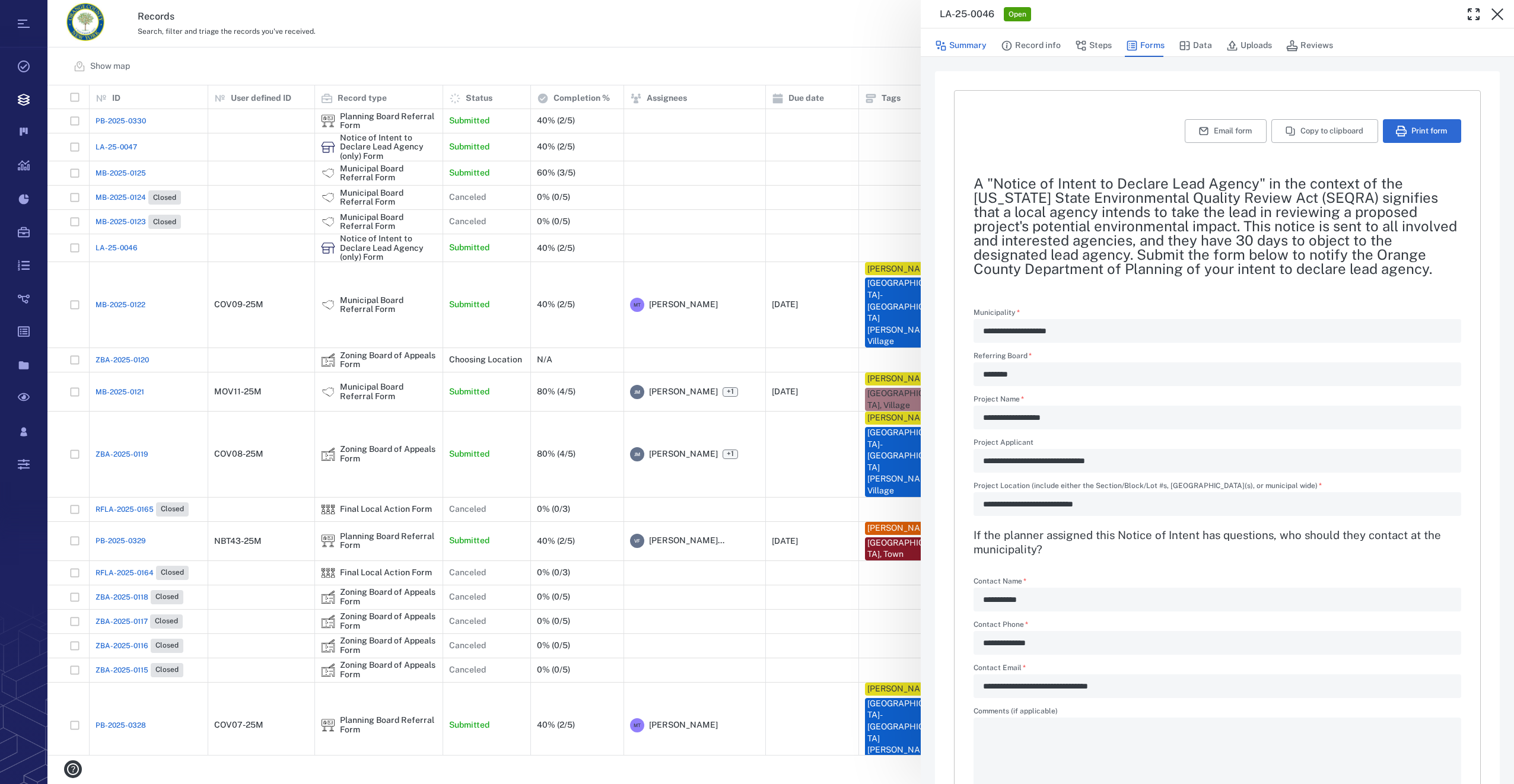
click at [966, 42] on button "Summary" at bounding box center [961, 46] width 52 height 23
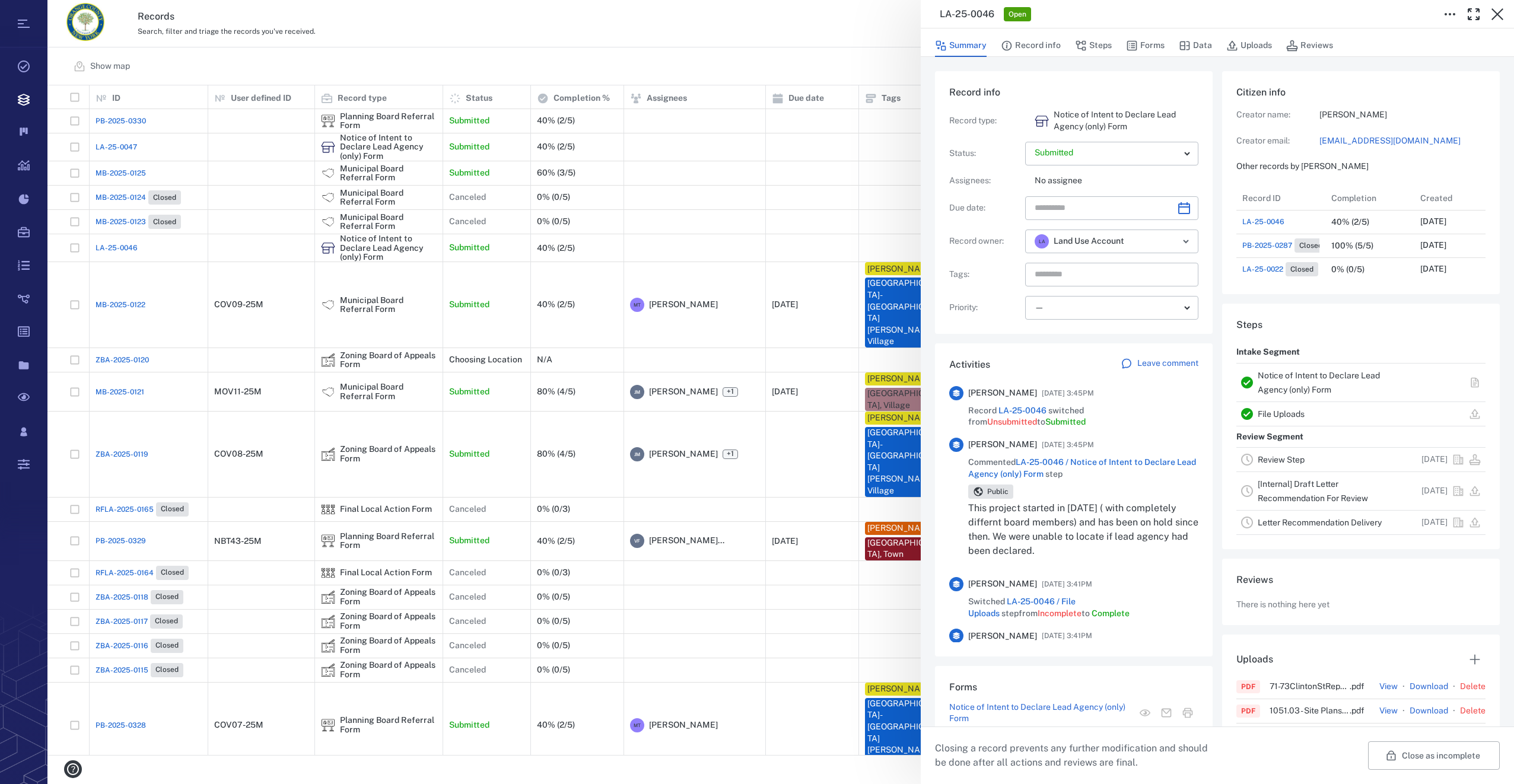
scroll to position [285, 227]
click at [1177, 210] on icon "Choose date" at bounding box center [1184, 208] width 14 height 14
click at [1194, 234] on icon "Next month" at bounding box center [1196, 239] width 14 height 14
click at [1194, 287] on button "4" at bounding box center [1192, 289] width 21 height 21
type input "**********"
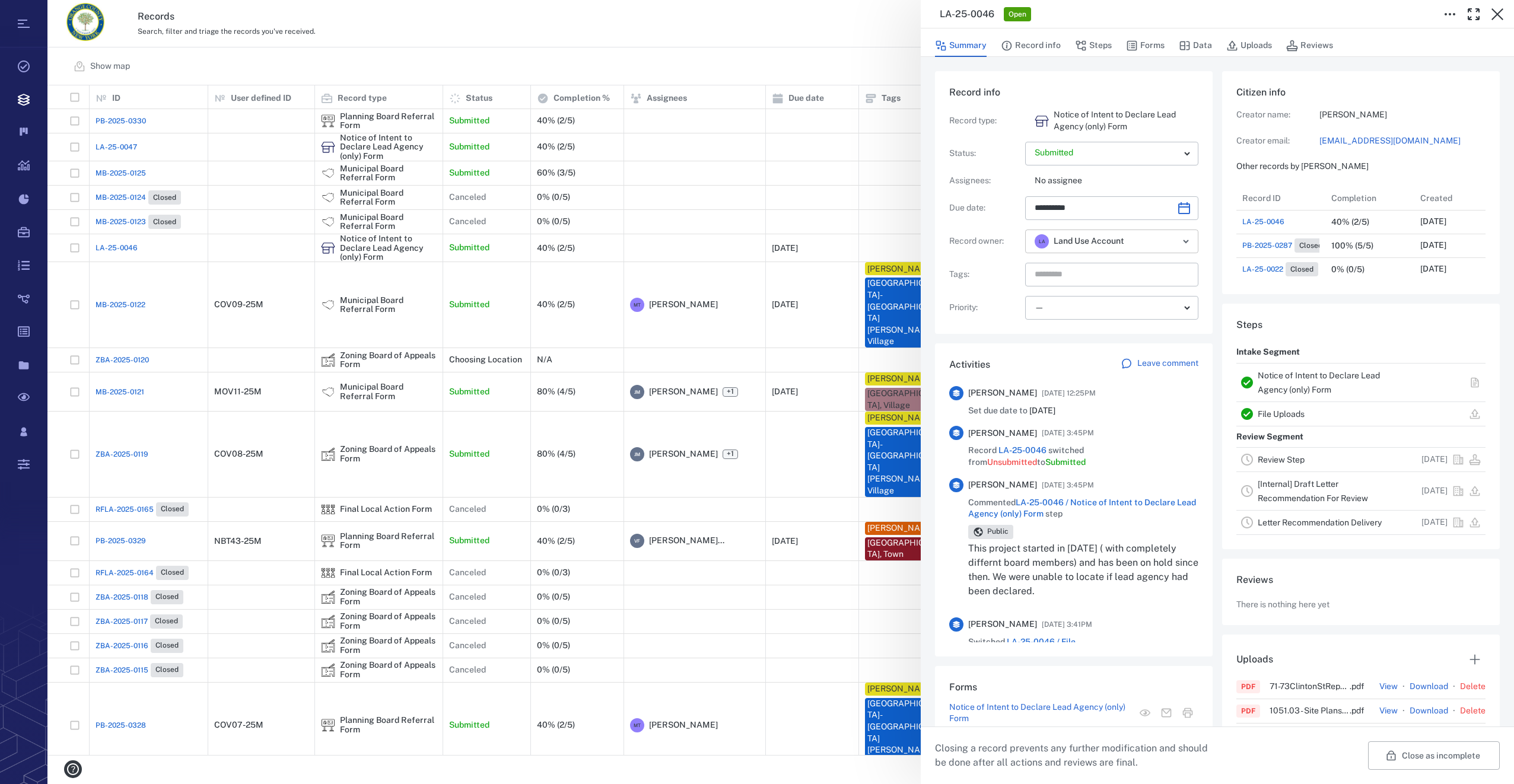
click at [1184, 242] on icon "Open" at bounding box center [1186, 242] width 5 height 3
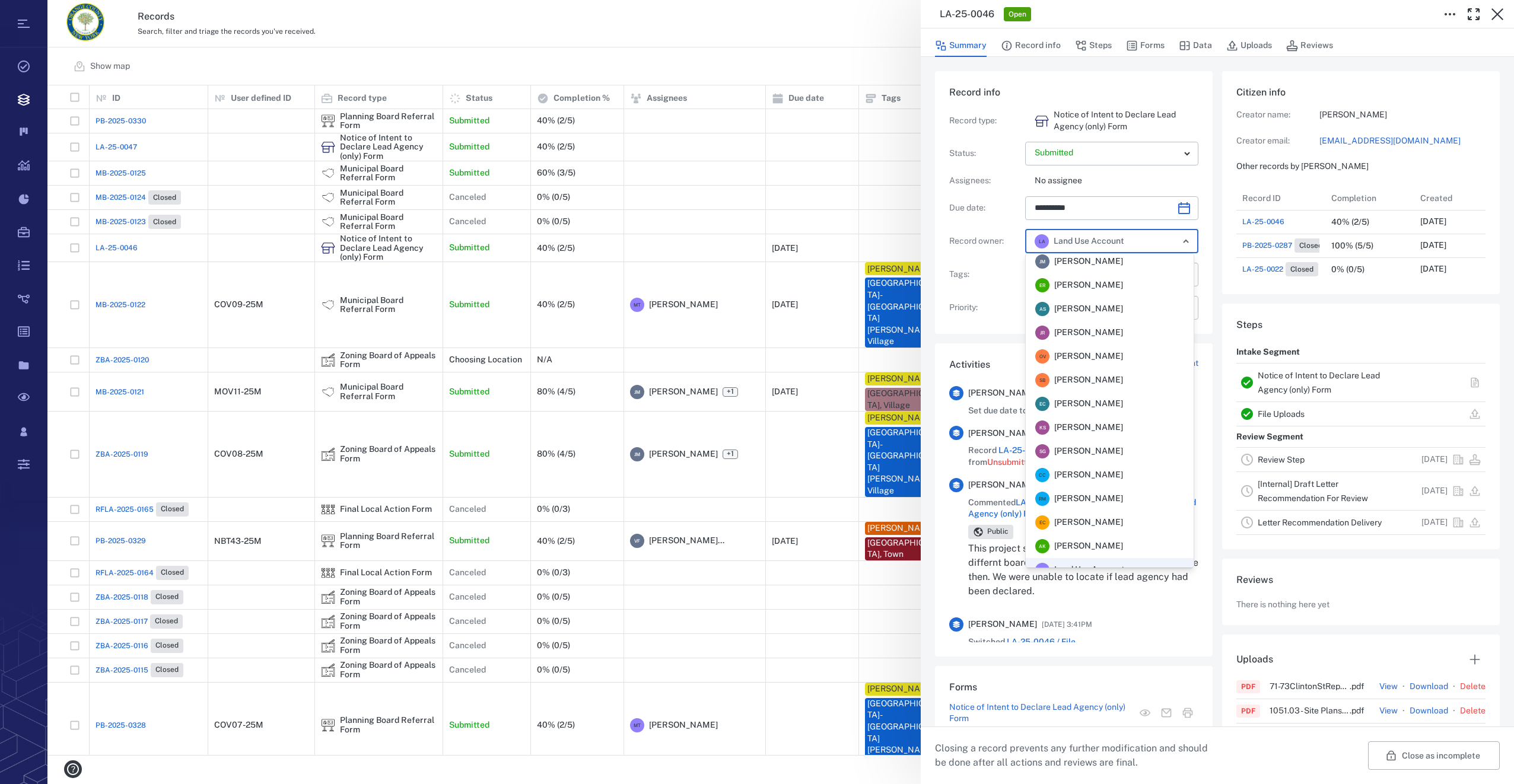
scroll to position [0, 0]
click at [1082, 334] on span "Megan Tennermann" at bounding box center [1088, 337] width 69 height 12
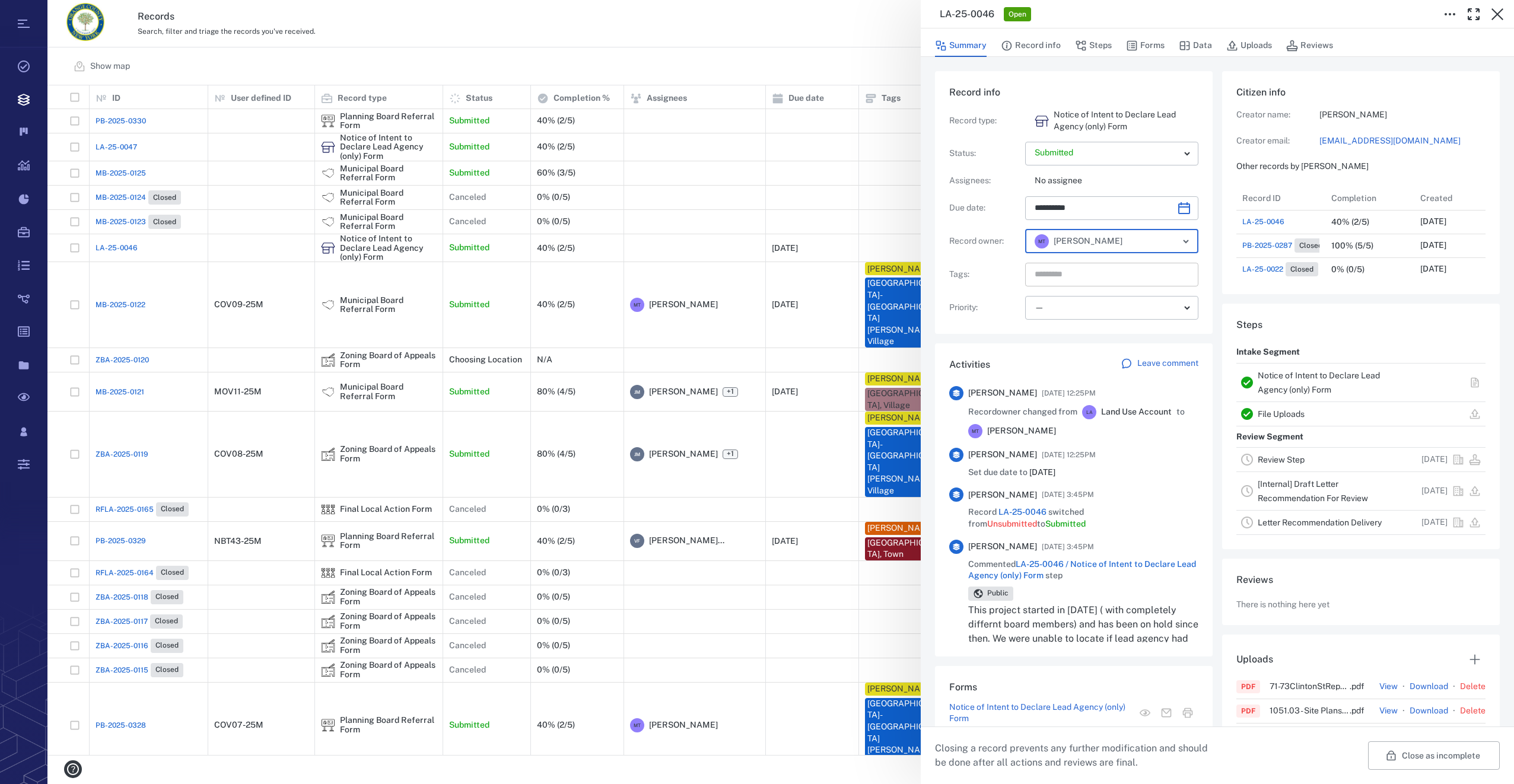
click at [1102, 270] on input "text" at bounding box center [1098, 275] width 130 height 17
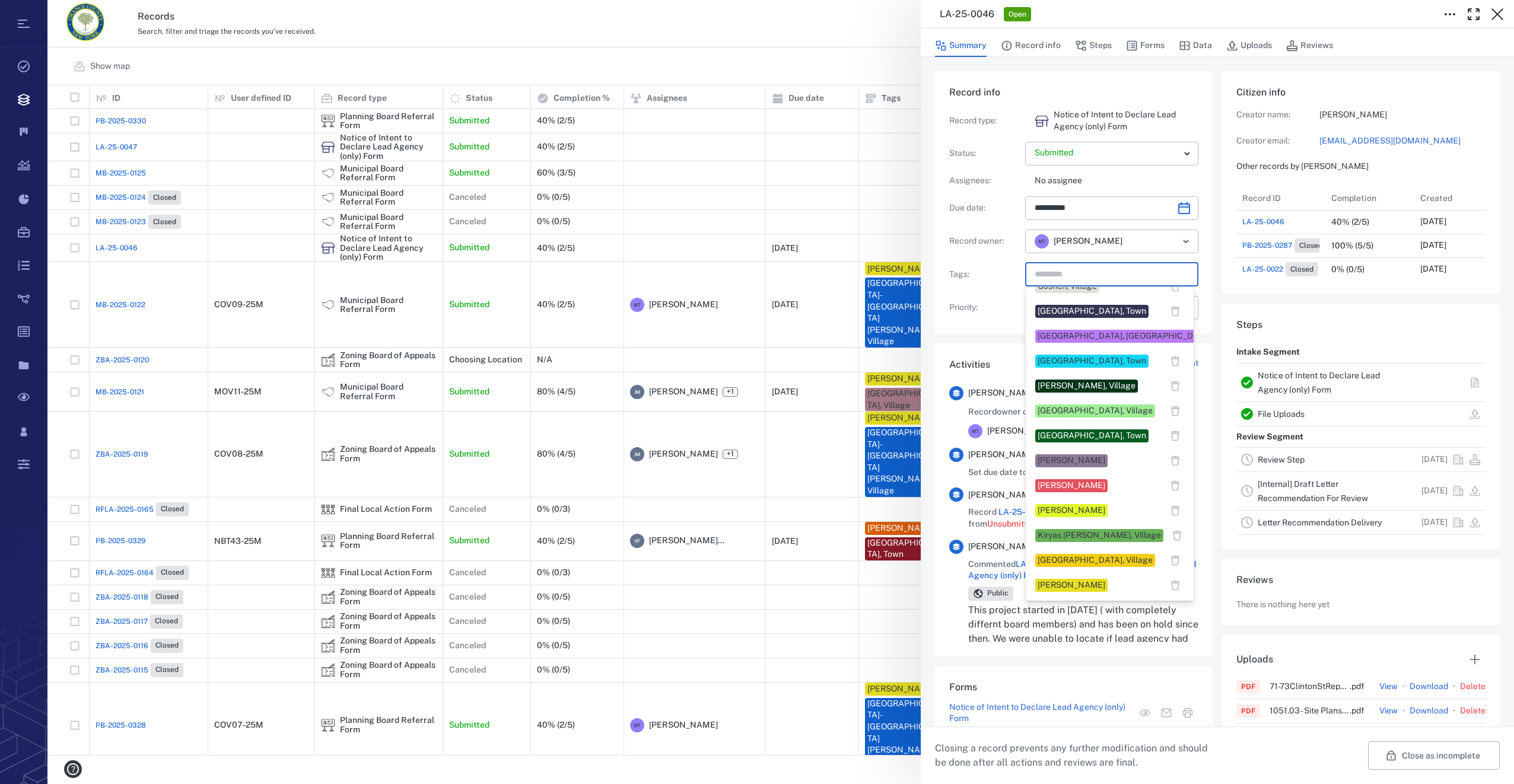
scroll to position [415, 0]
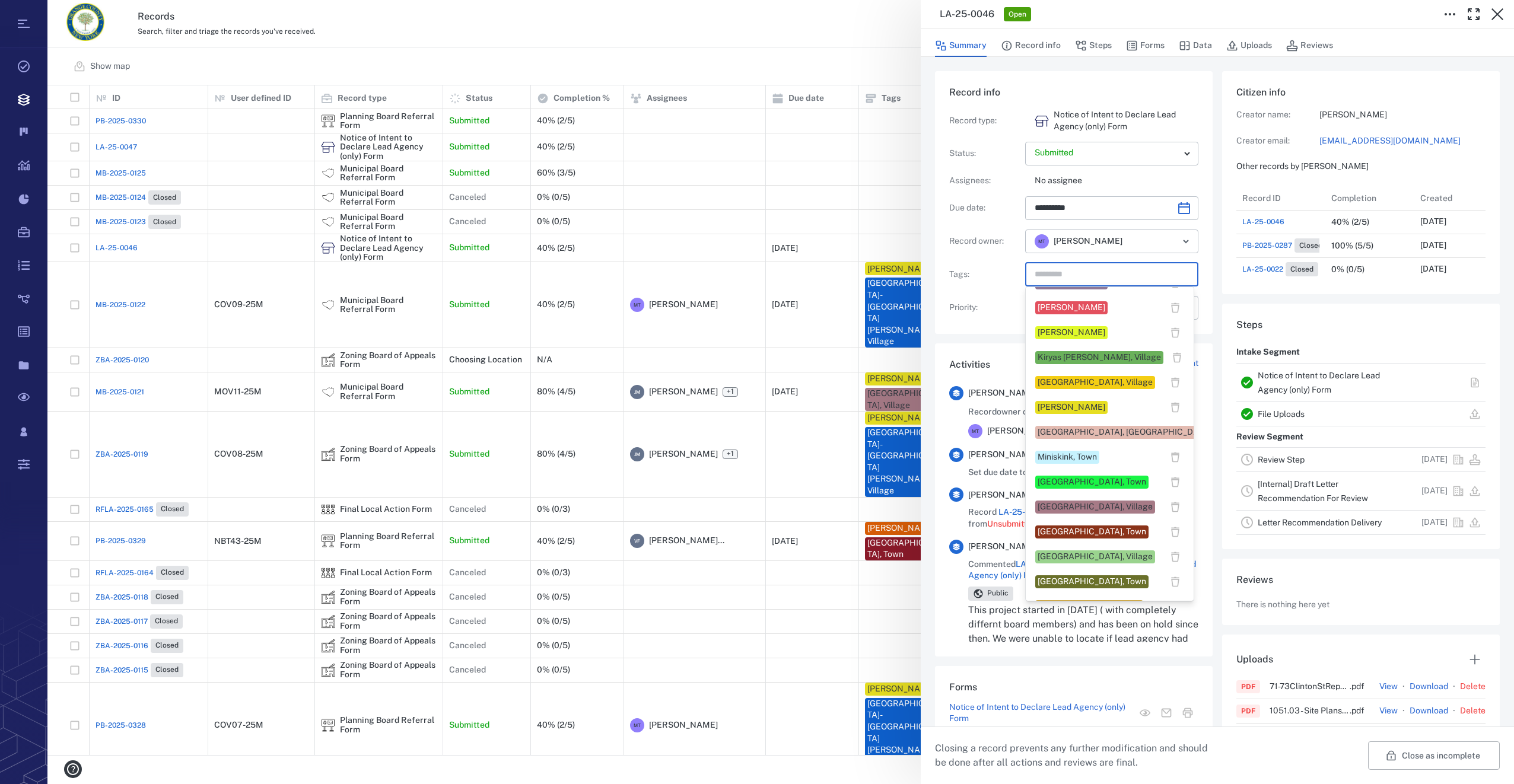
click at [1063, 553] on div "Montgomery, Village" at bounding box center [1095, 557] width 115 height 12
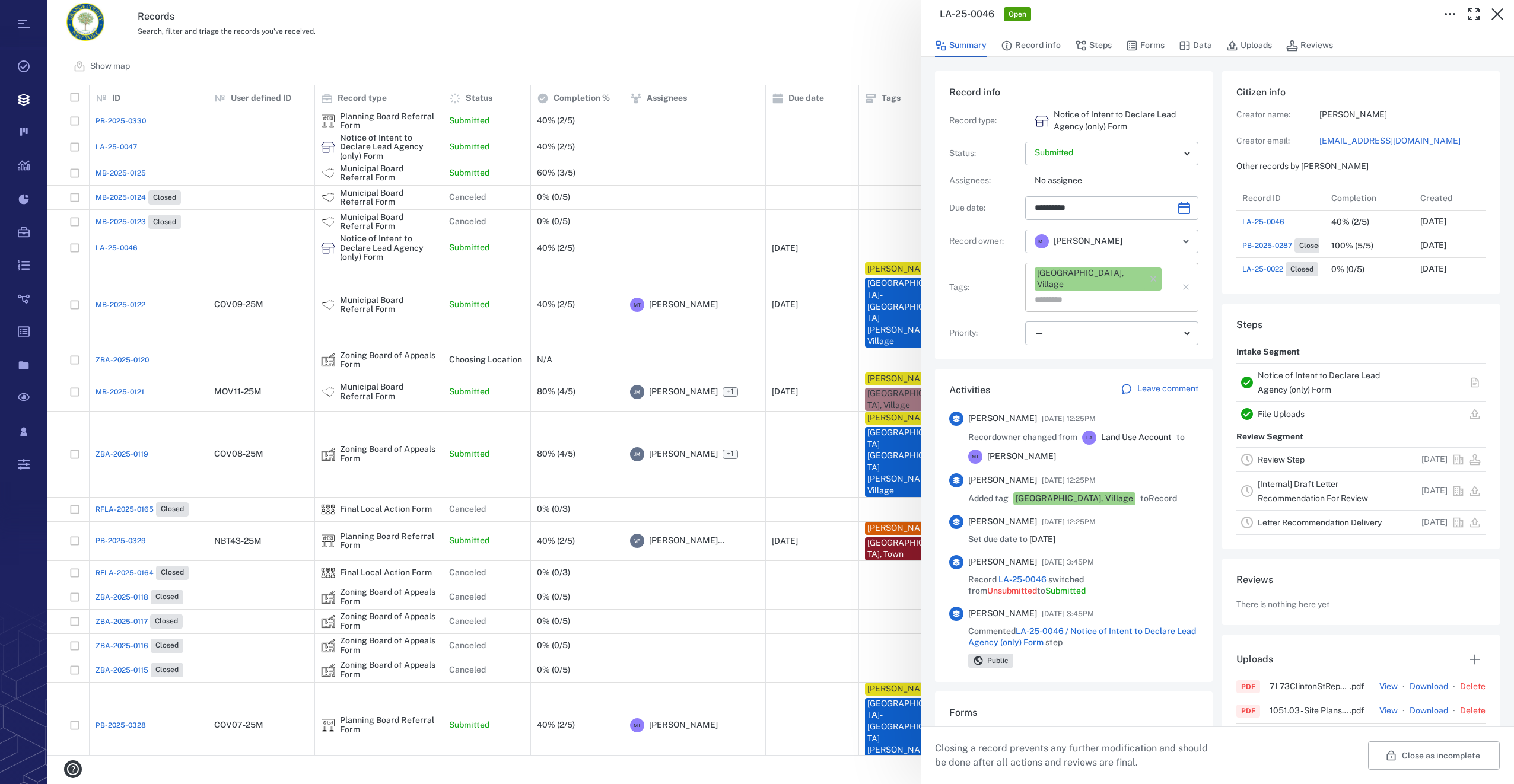
click at [1158, 292] on input "text" at bounding box center [1098, 300] width 130 height 17
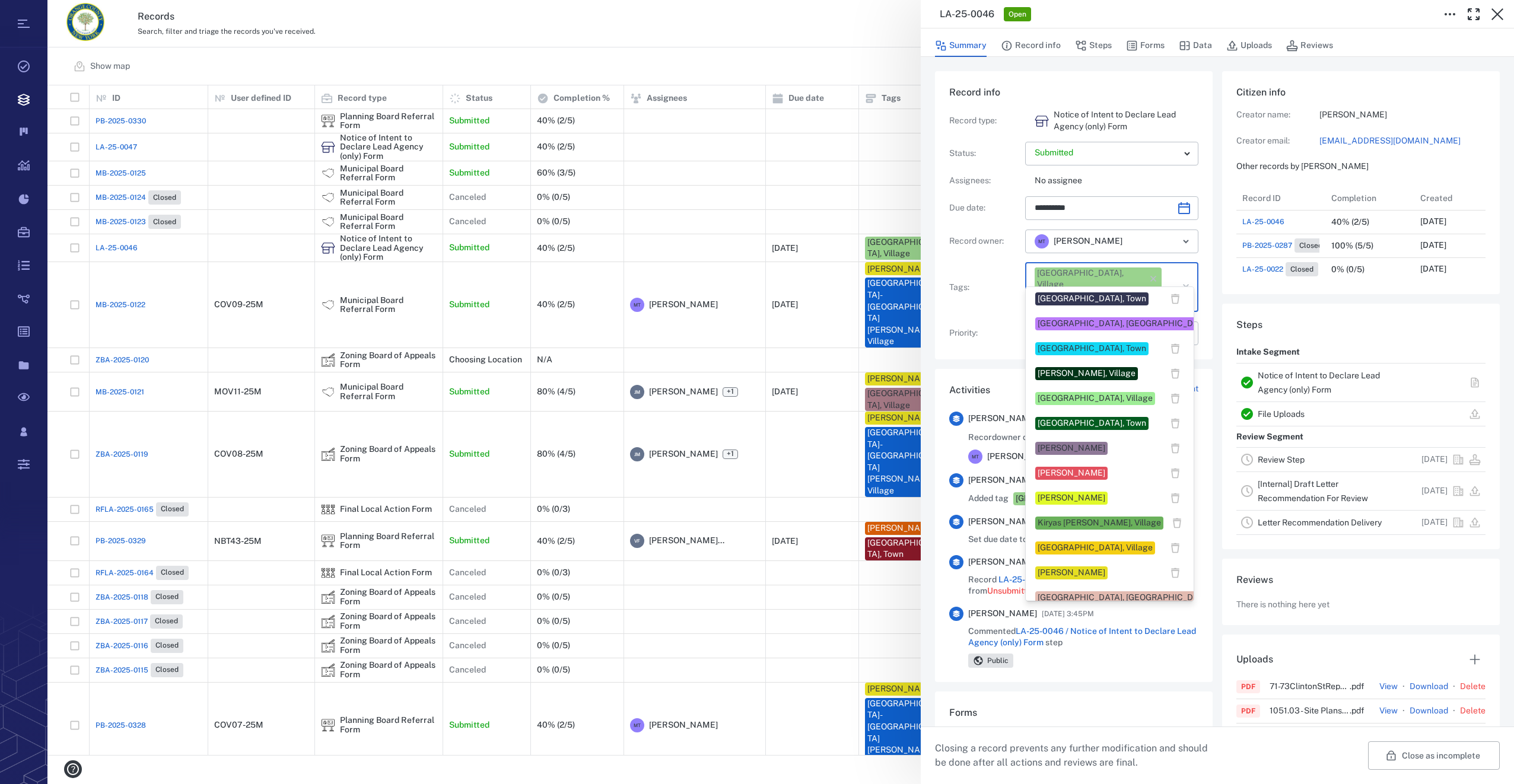
scroll to position [356, 0]
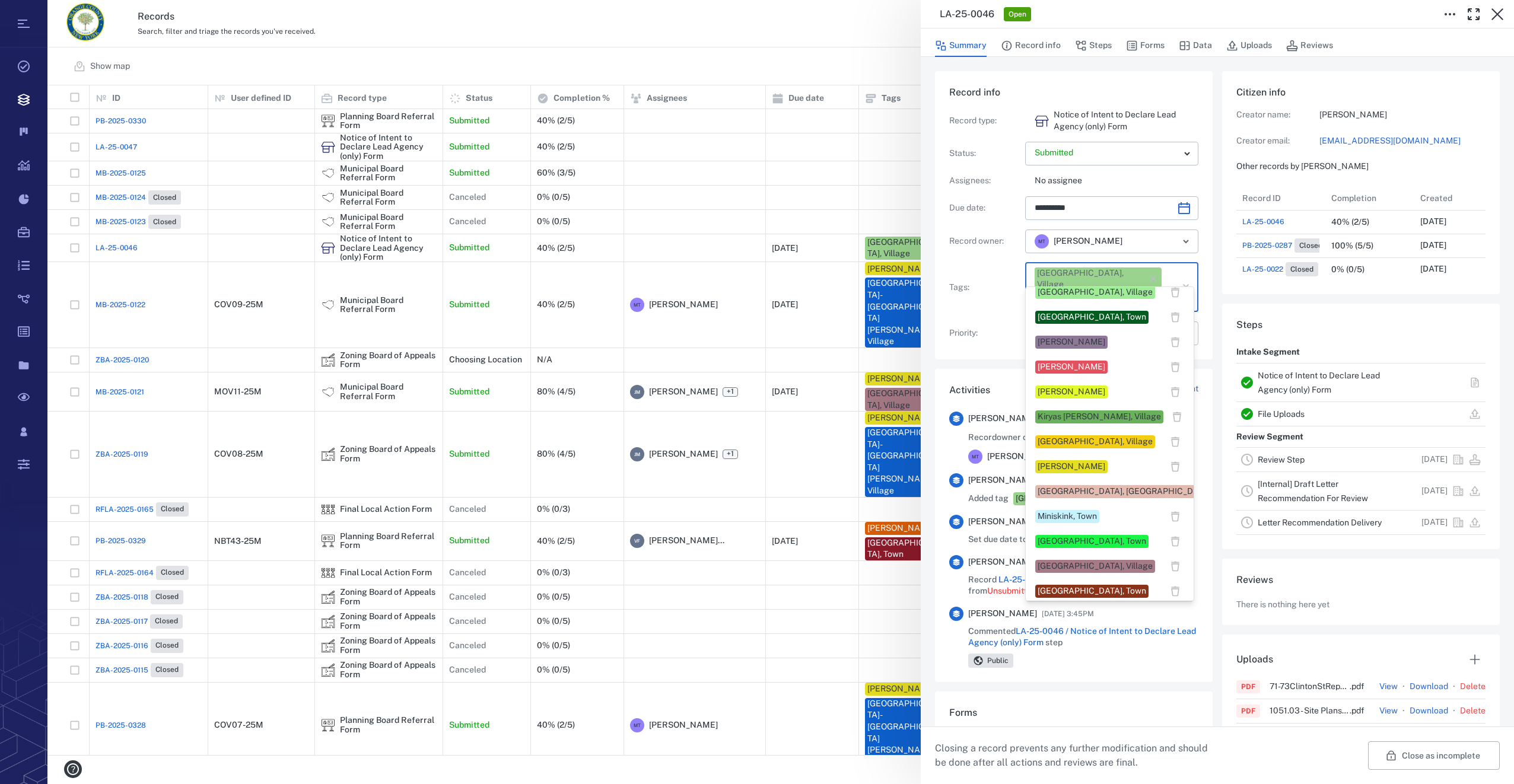
click at [1045, 468] on div "Megan Tennermann" at bounding box center [1072, 467] width 68 height 12
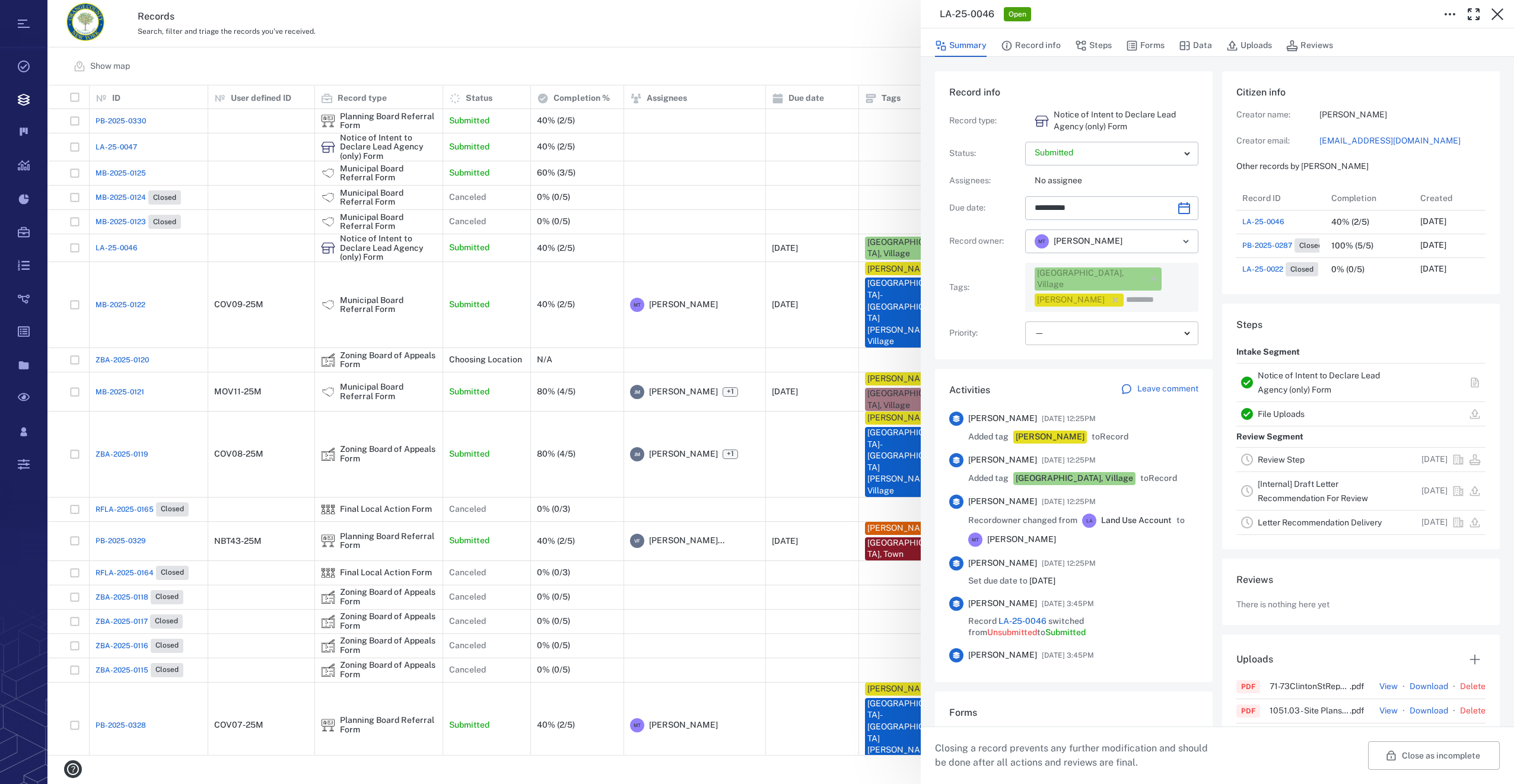
click at [1058, 321] on body "Tasks Records Boards Dashboard Reports Record types Guide steps Rules Form buil…" at bounding box center [757, 392] width 1514 height 784
click at [1078, 401] on div "Low" at bounding box center [1110, 402] width 149 height 12
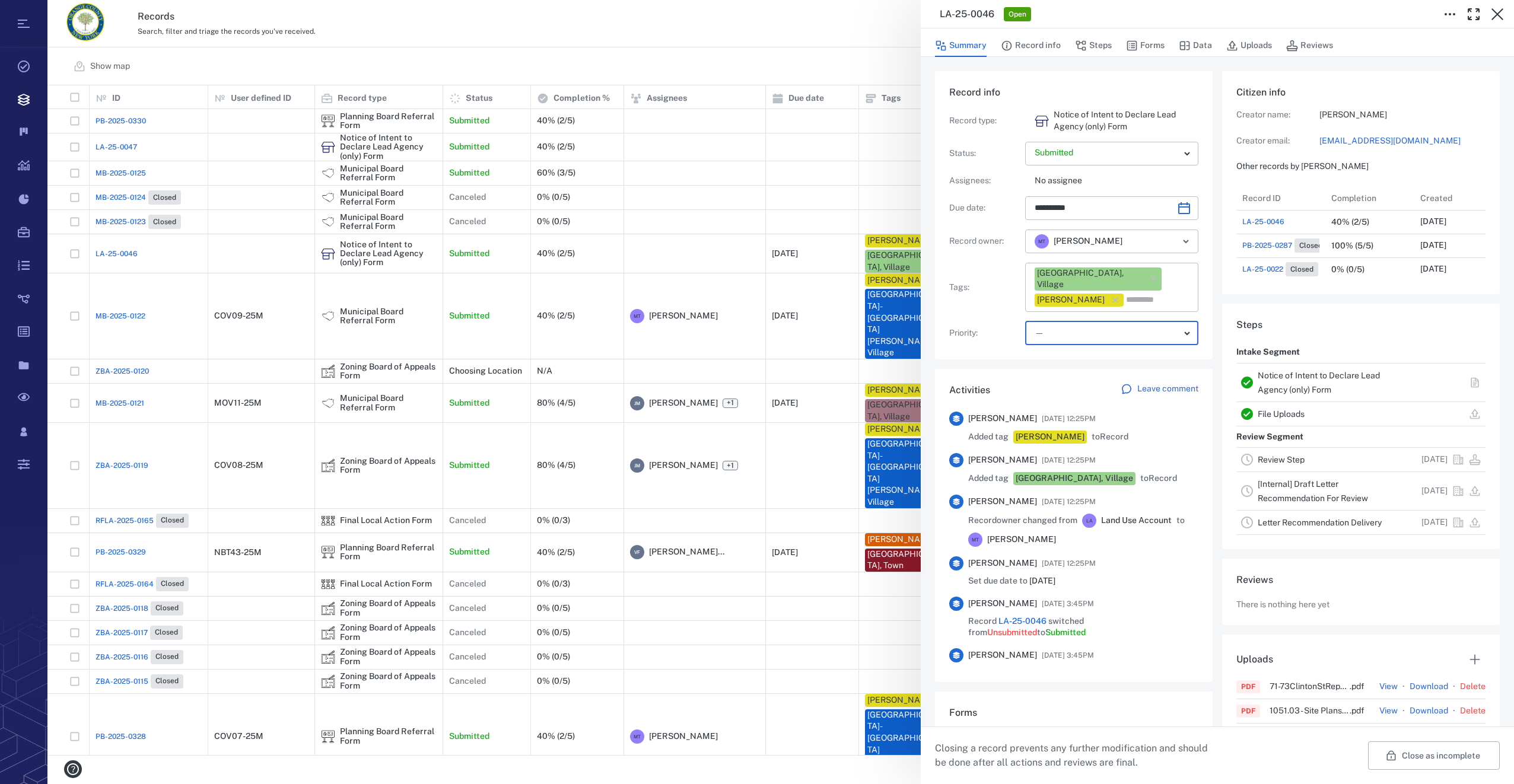
type input "**"
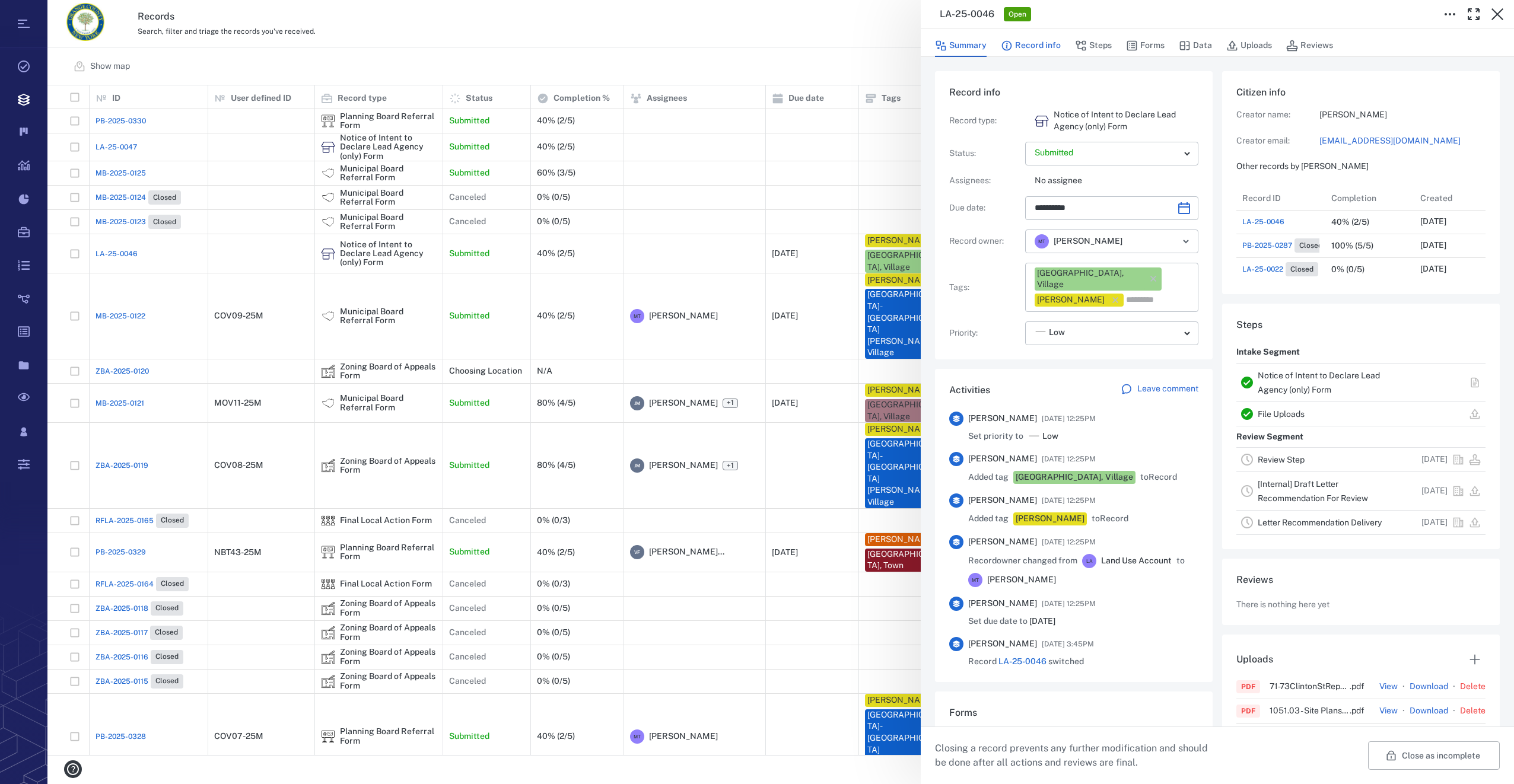
click at [1049, 43] on button "Record info" at bounding box center [1031, 46] width 60 height 23
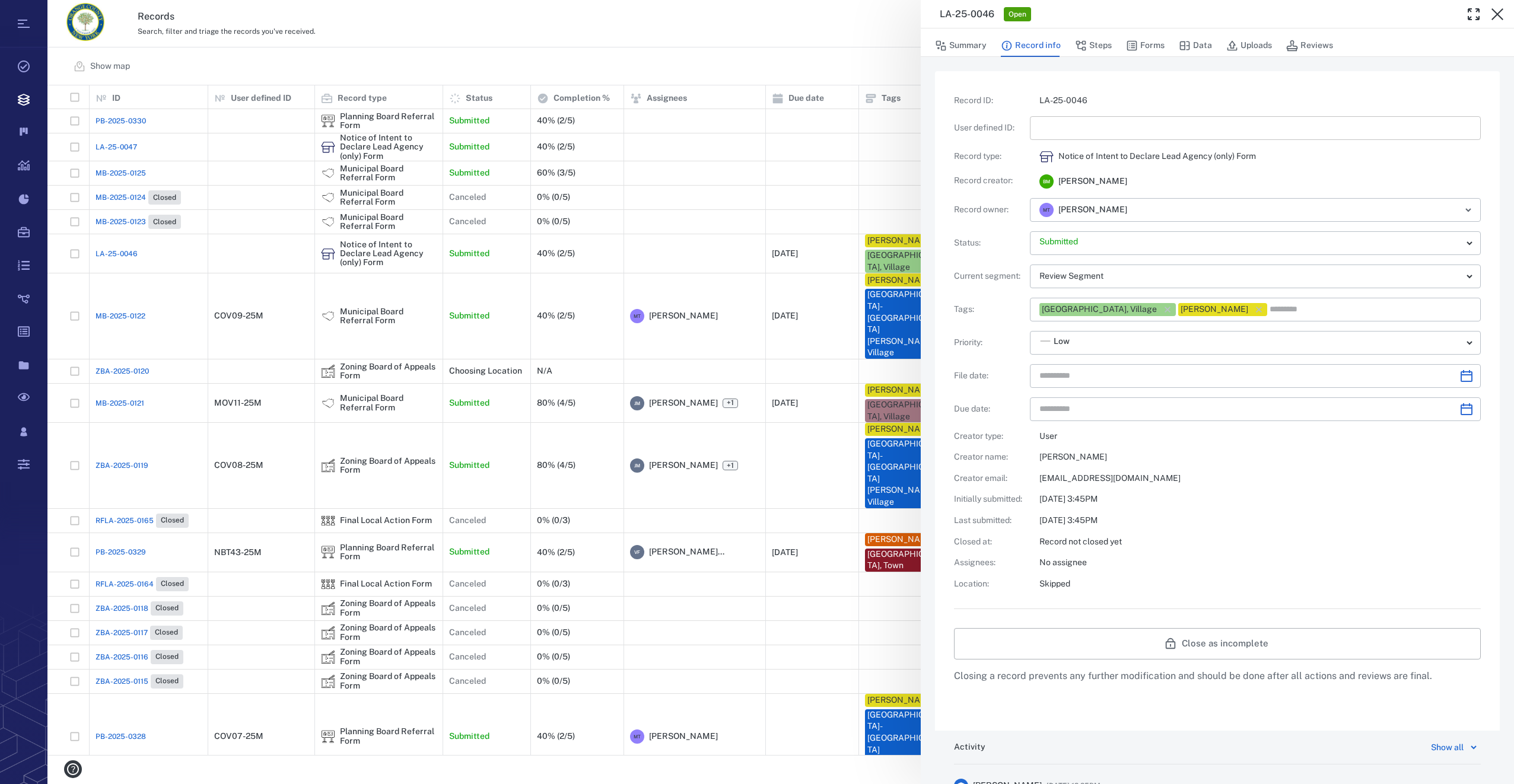
type input "**********"
click at [1066, 130] on input "text" at bounding box center [1255, 128] width 432 height 23
click at [1460, 377] on icon "Choose date" at bounding box center [1466, 376] width 14 height 14
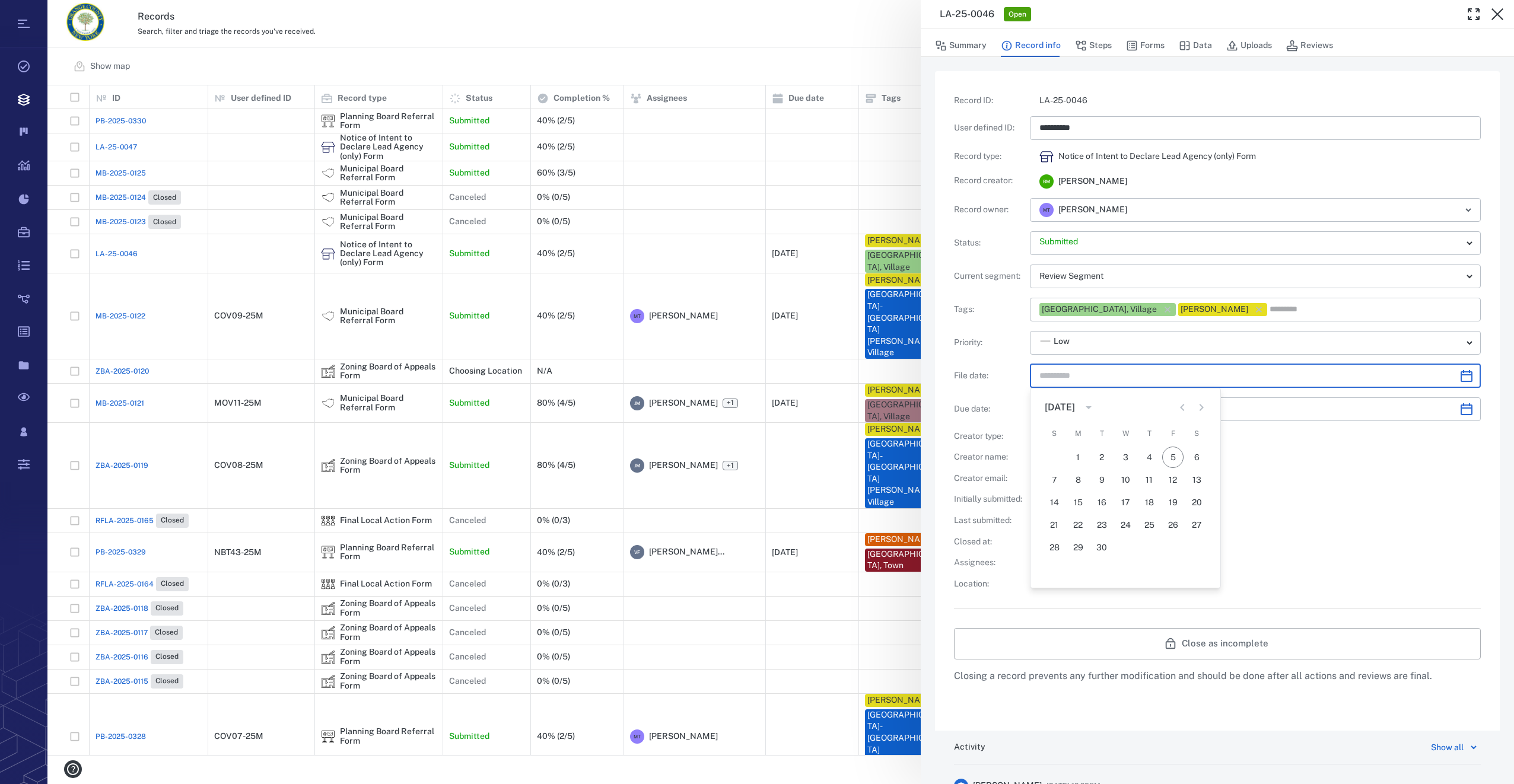
type input "*********"
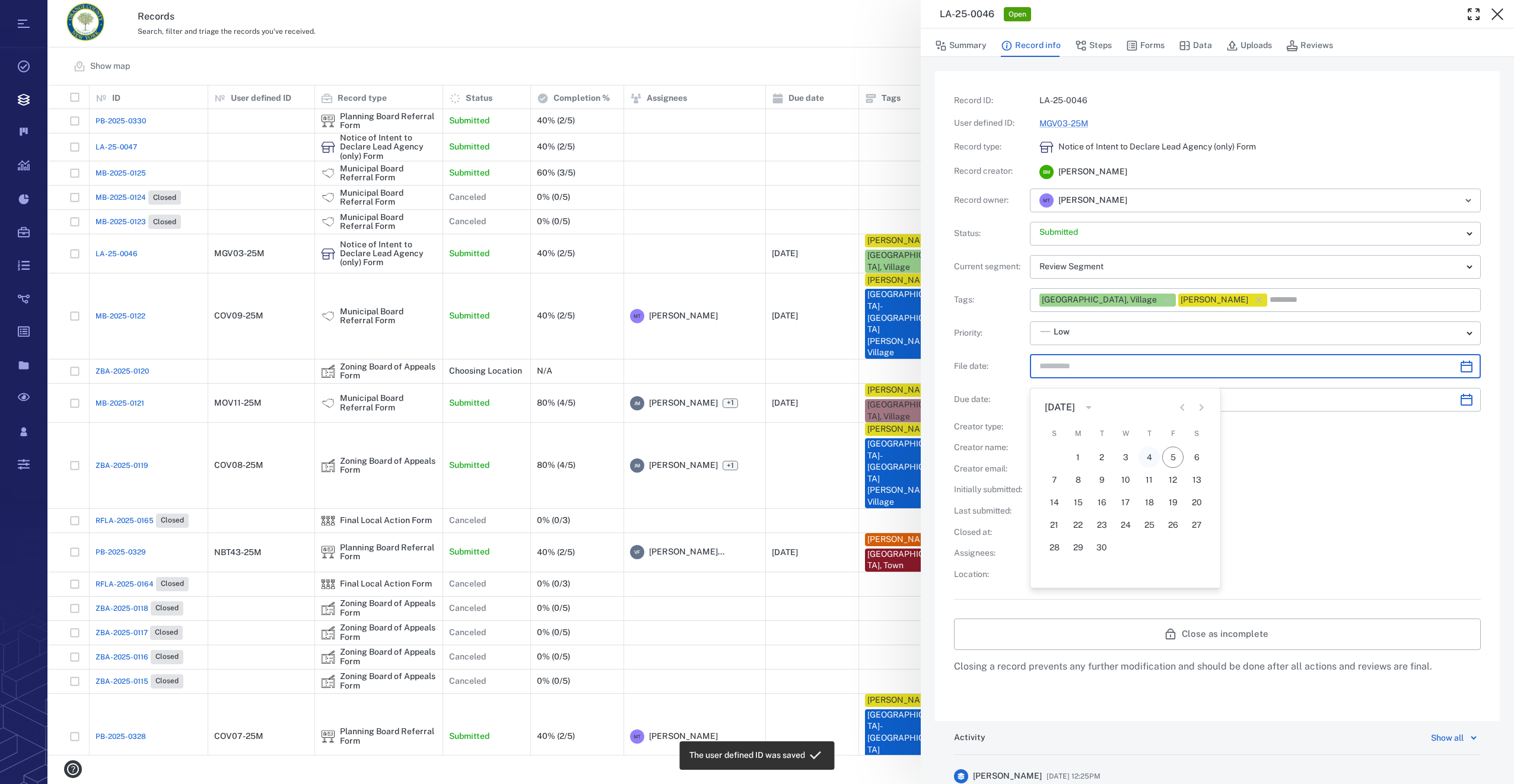
click at [1150, 454] on button "4" at bounding box center [1149, 457] width 21 height 21
type input "**********"
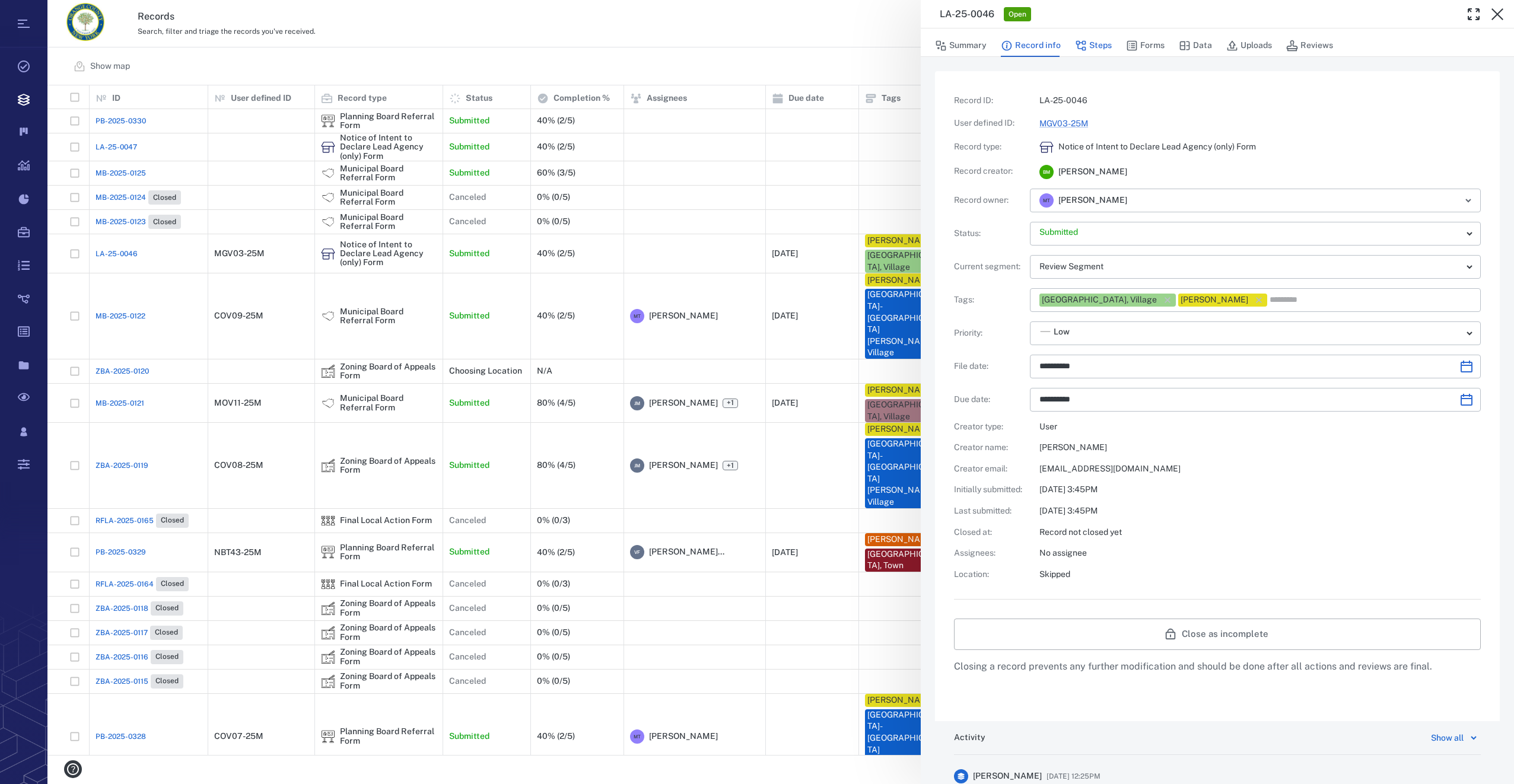
click at [1109, 44] on button "Steps" at bounding box center [1093, 46] width 37 height 23
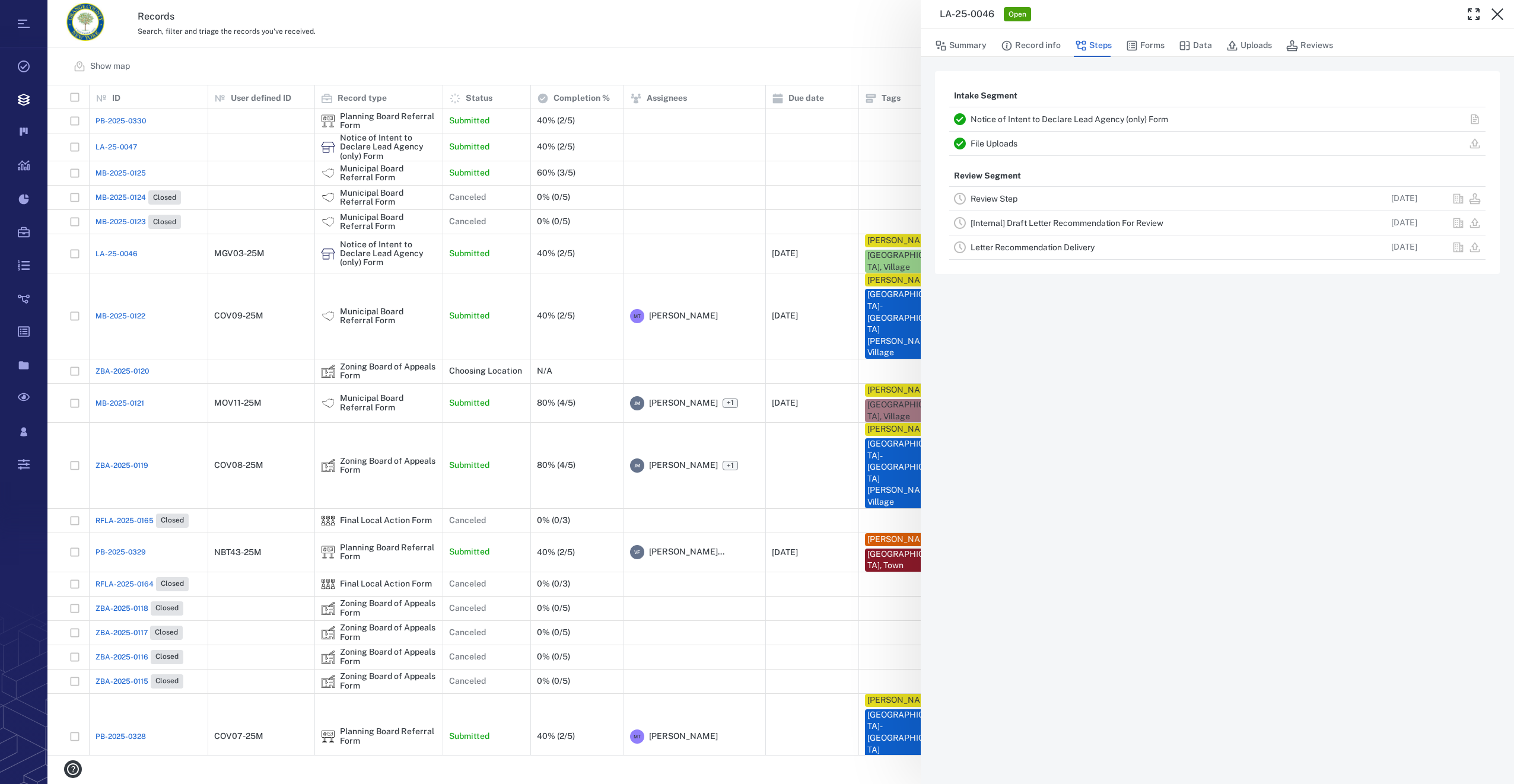
click at [995, 195] on link "Review Step" at bounding box center [994, 199] width 47 height 9
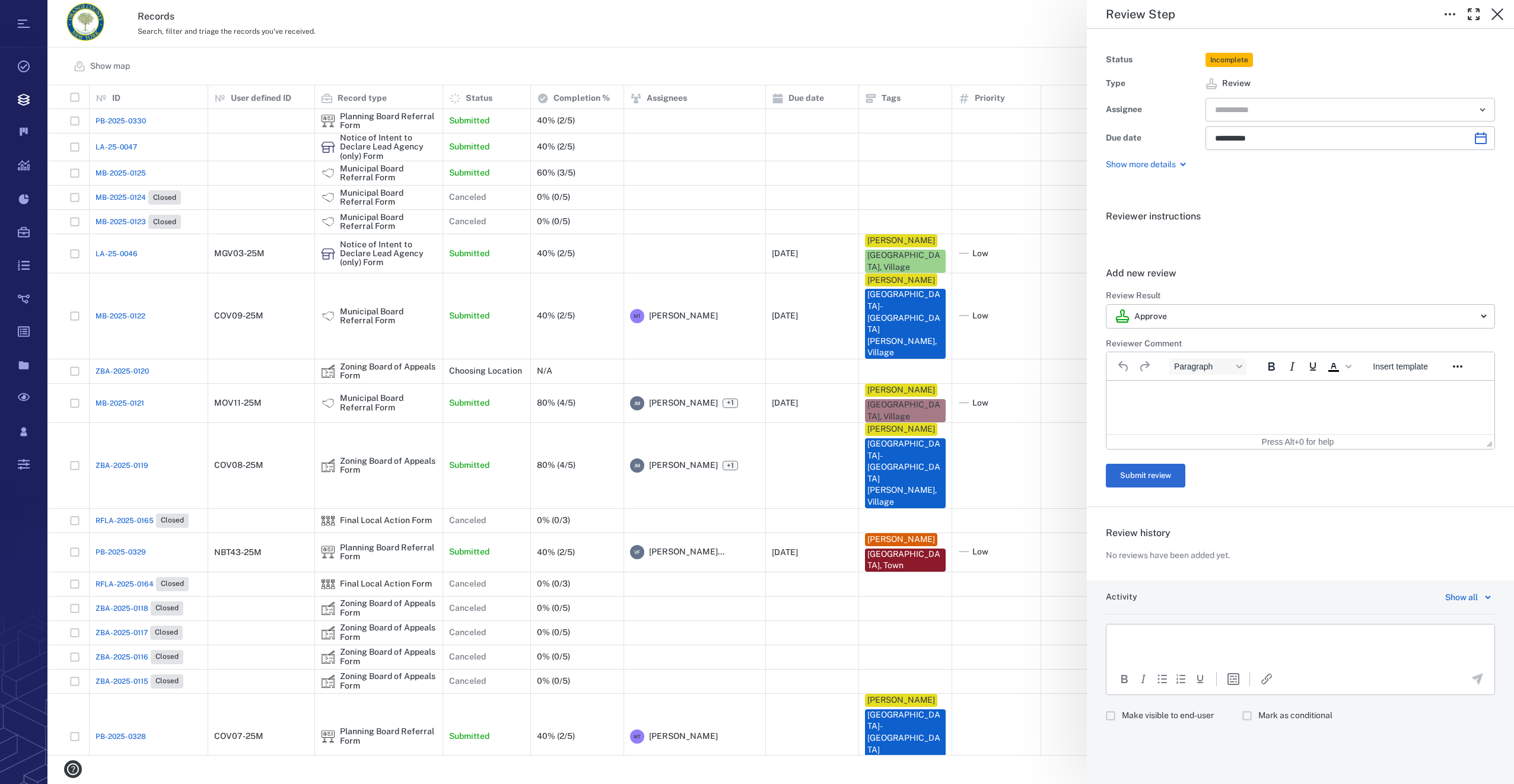
click at [1324, 115] on input "text" at bounding box center [1337, 109] width 246 height 17
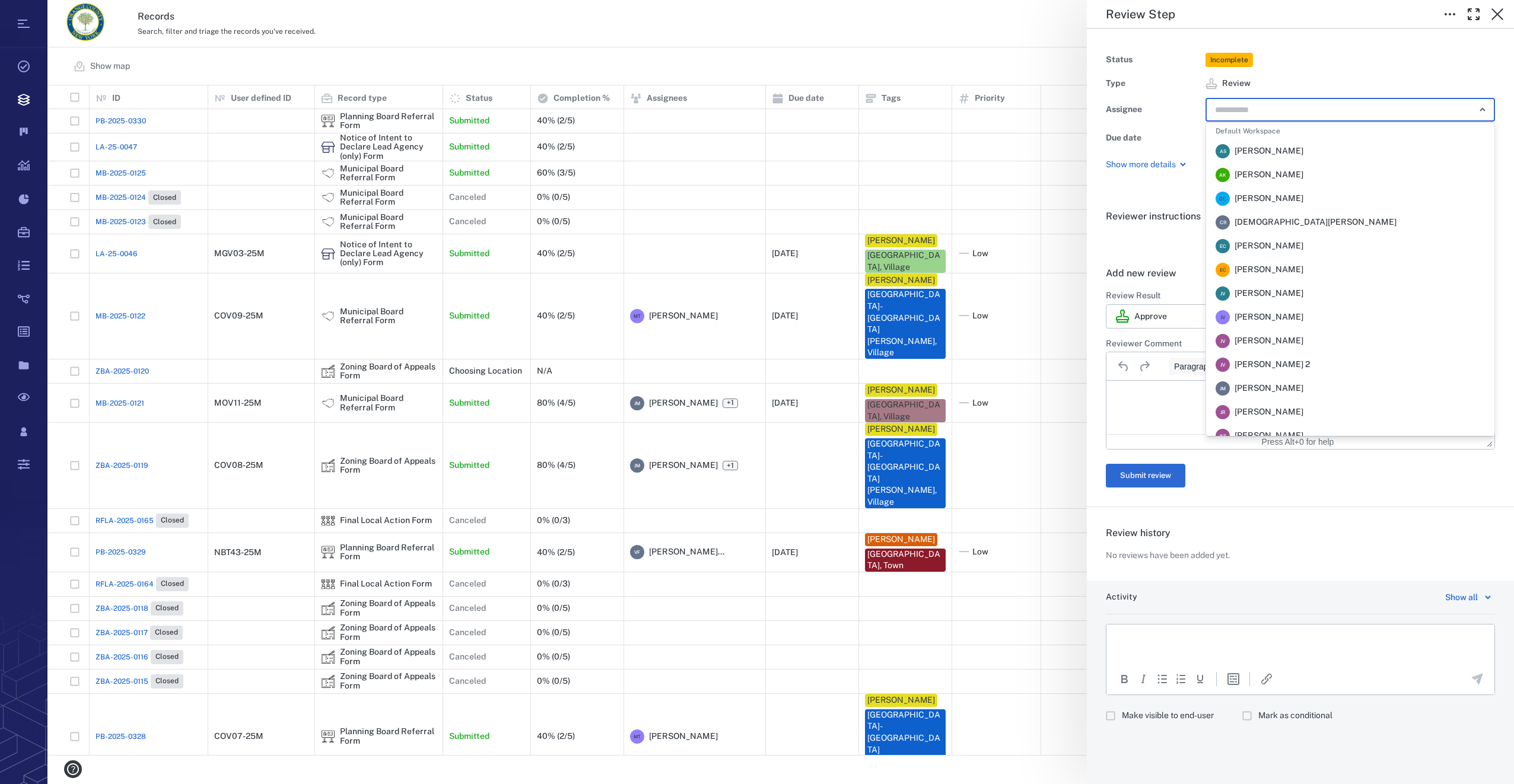
scroll to position [249, 0]
click at [1286, 211] on span "Megan Tennermann" at bounding box center [1269, 211] width 69 height 12
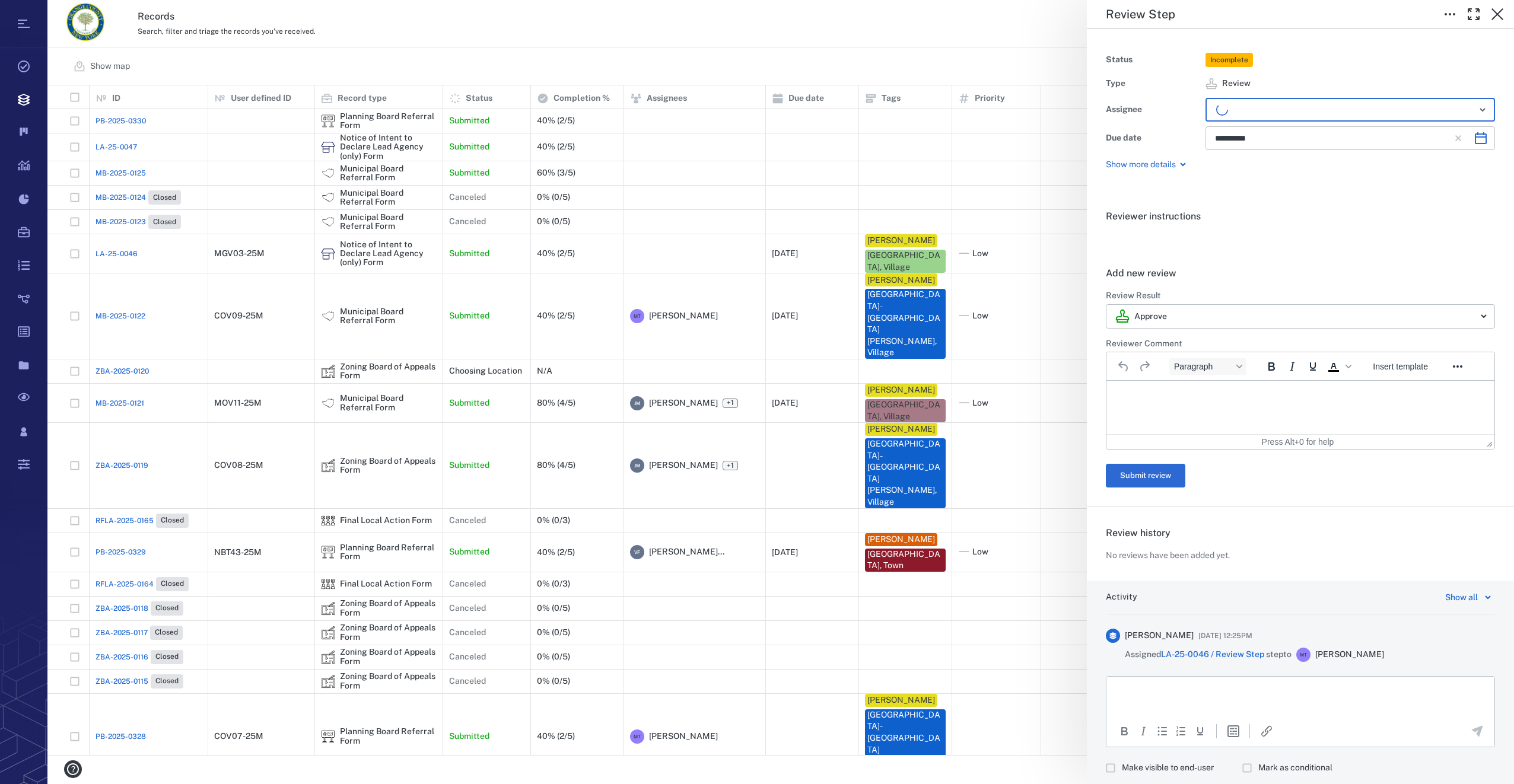
click at [1475, 138] on icon "Choose date, selected date is Oct 17, 2025" at bounding box center [1481, 138] width 12 height 12
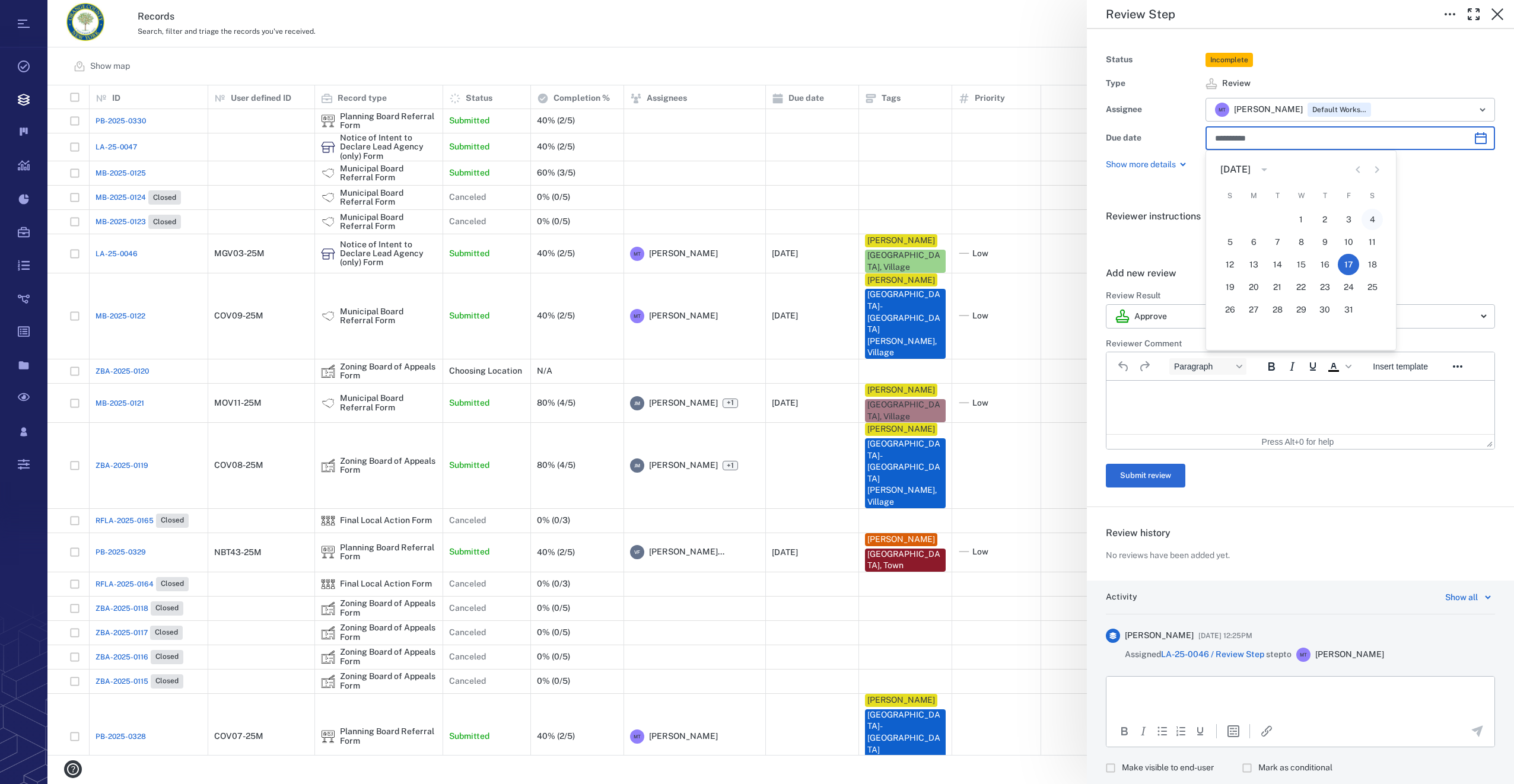
click at [1372, 213] on button "4" at bounding box center [1372, 219] width 21 height 21
type input "**********"
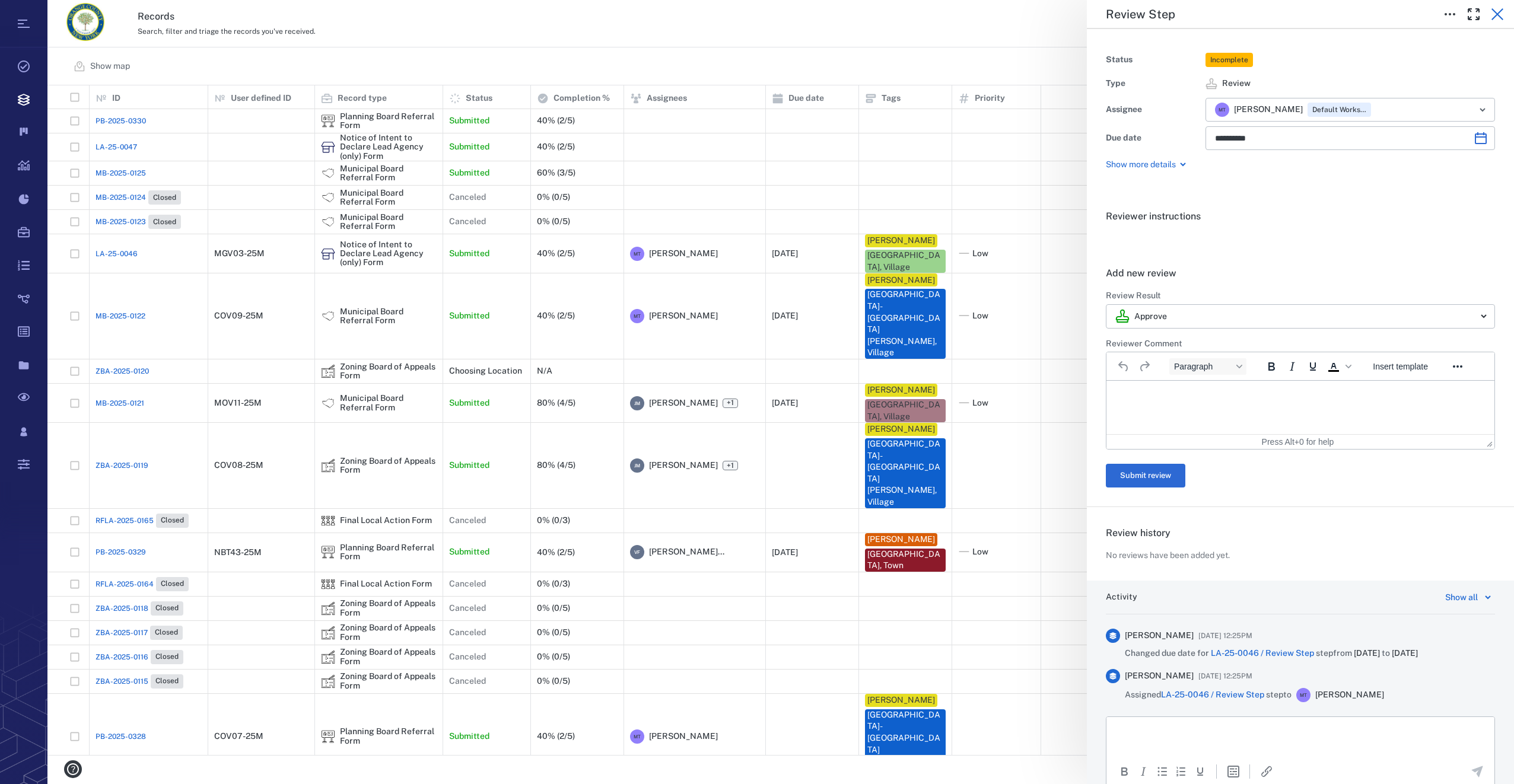
click at [1495, 11] on icon "button" at bounding box center [1498, 14] width 12 height 12
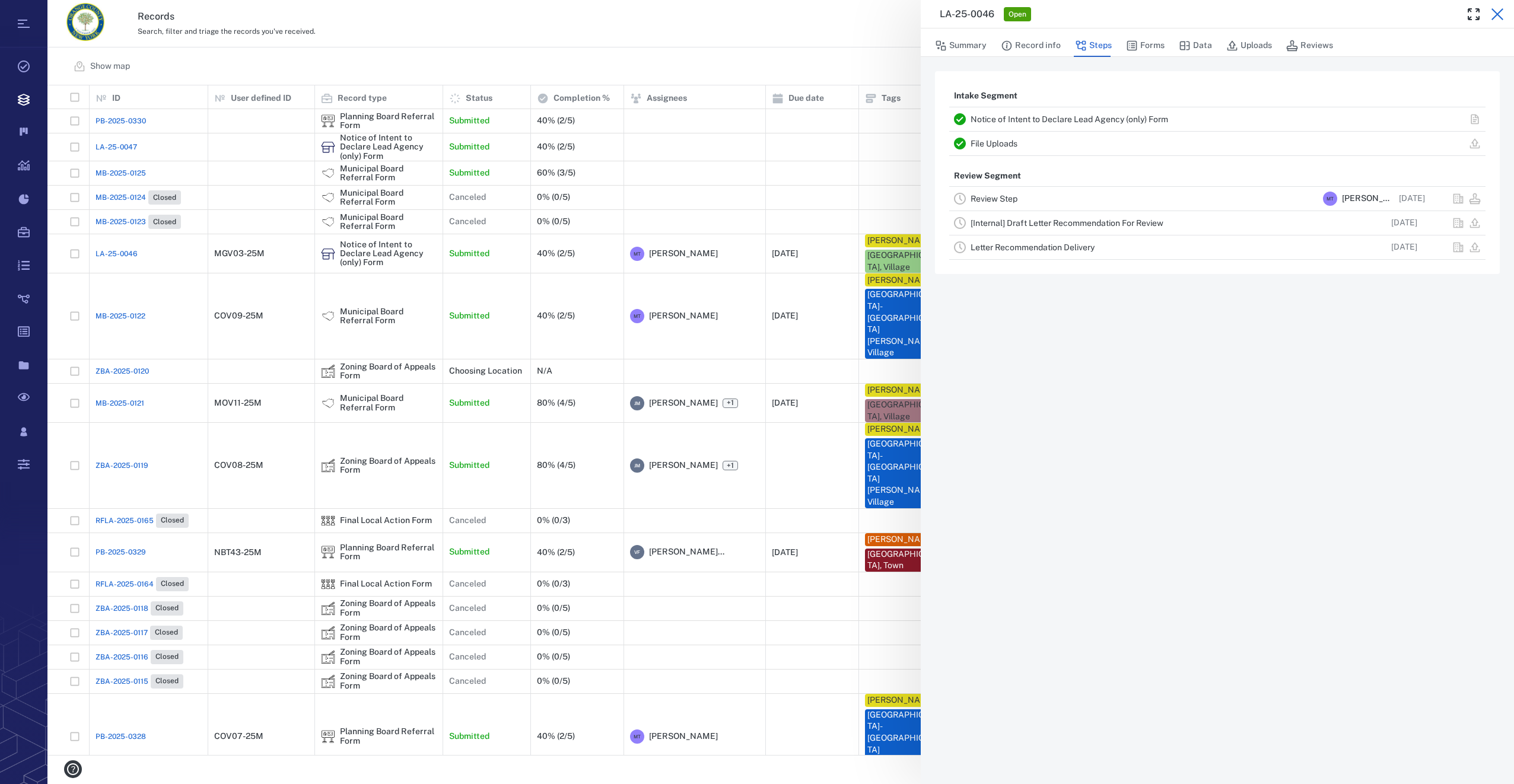
click at [1497, 6] on button "button" at bounding box center [1497, 14] width 23 height 23
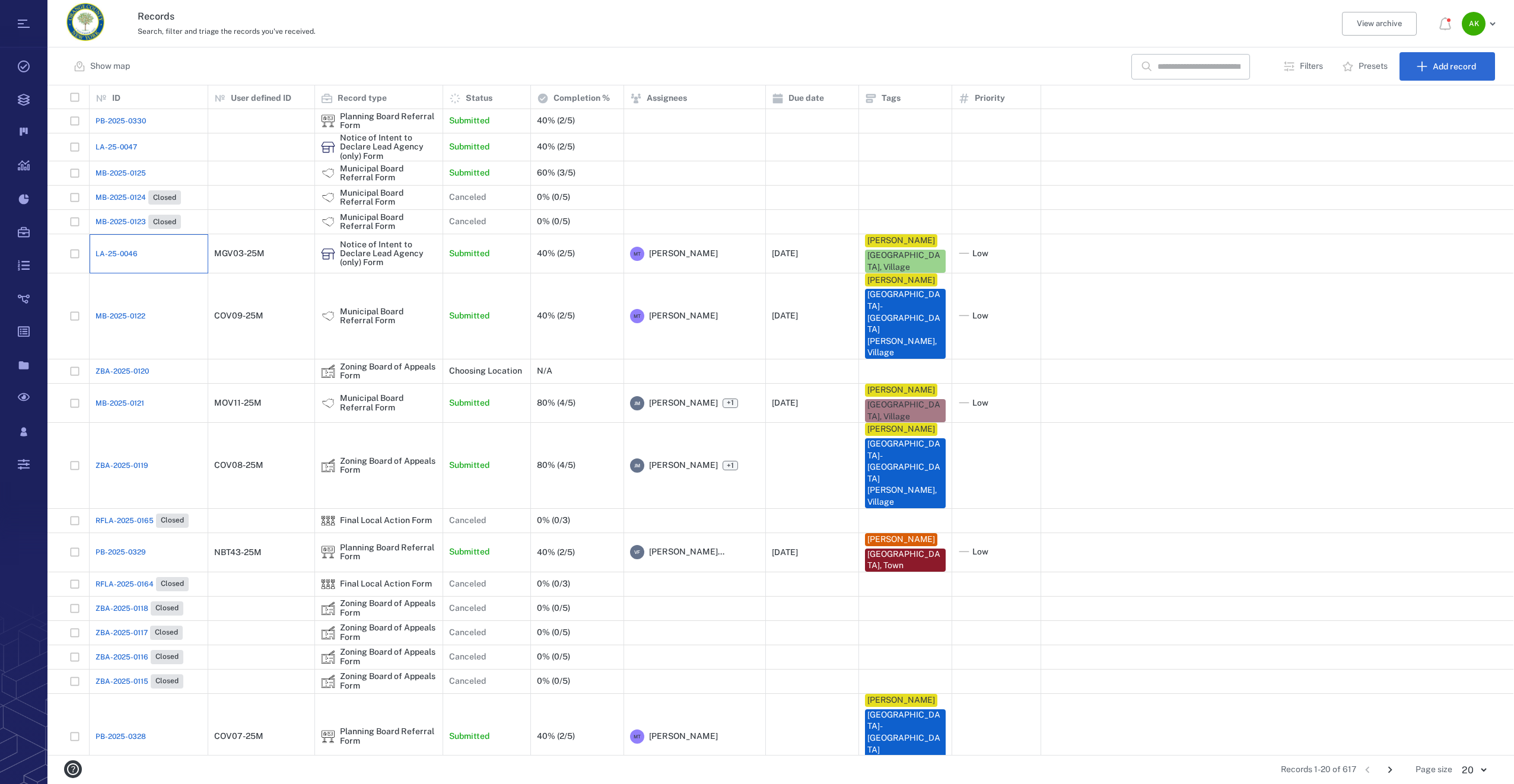
click at [118, 252] on div "LA-25-0046" at bounding box center [148, 254] width 106 height 23
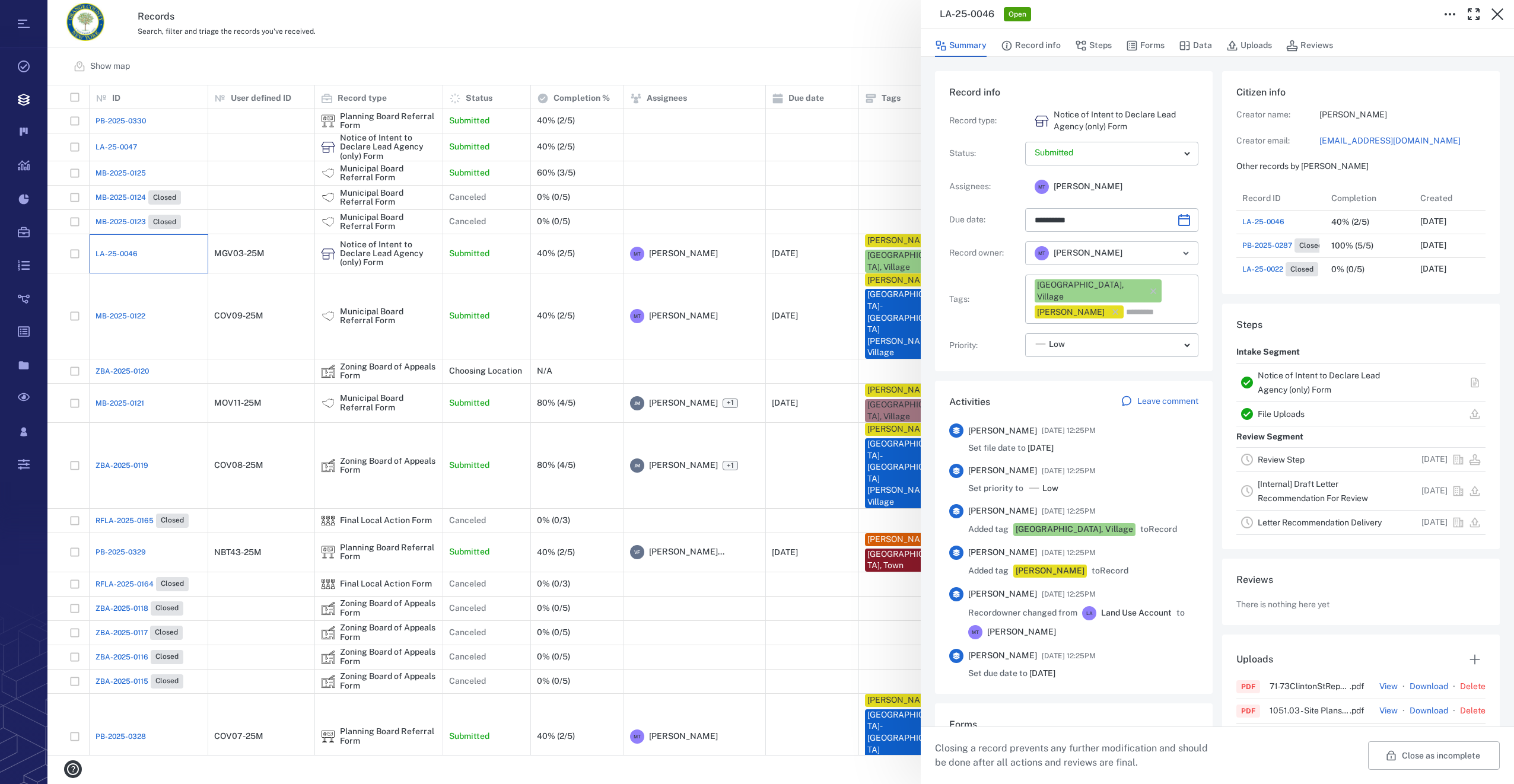
type input "**********"
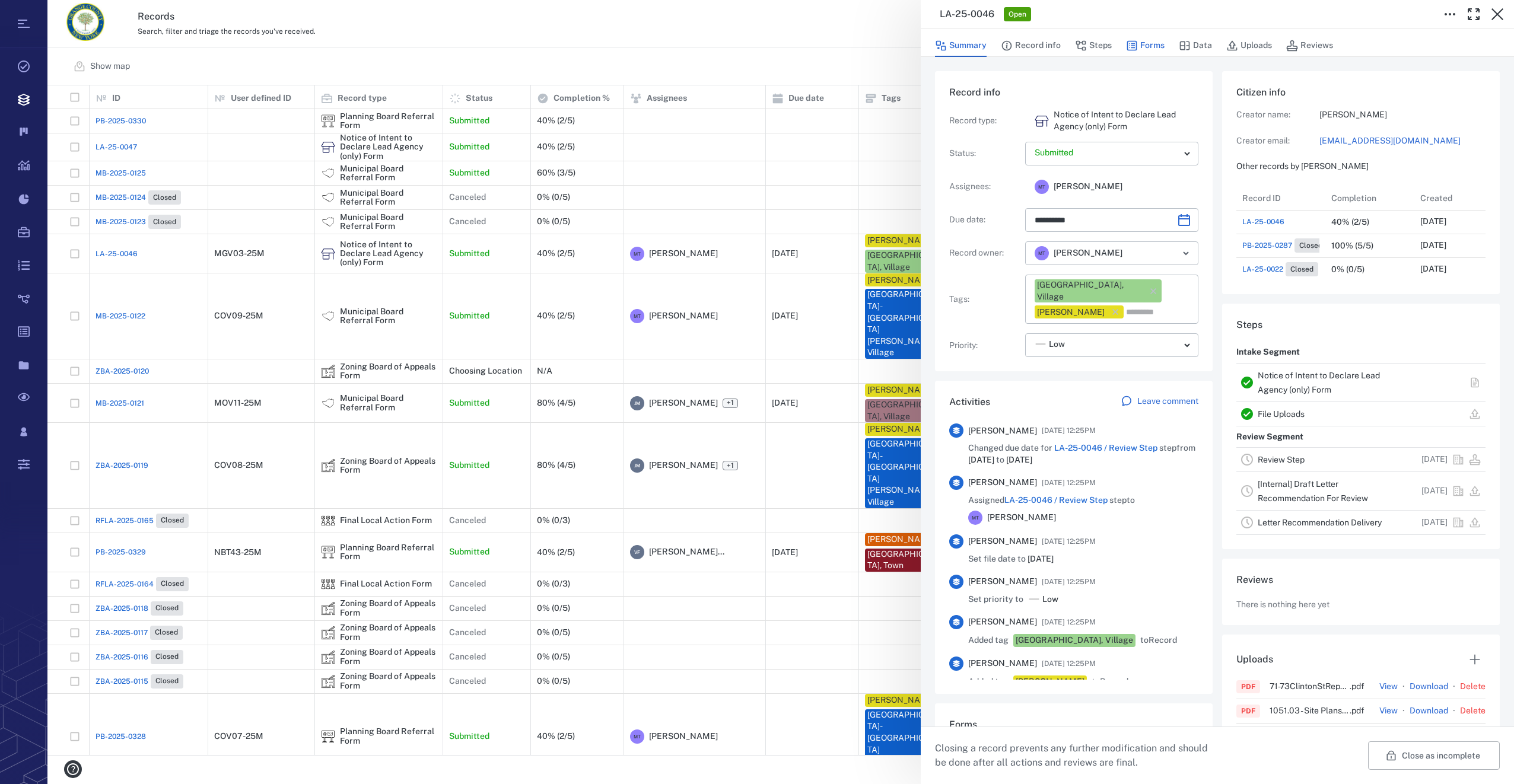
click at [1149, 44] on button "Forms" at bounding box center [1145, 46] width 38 height 23
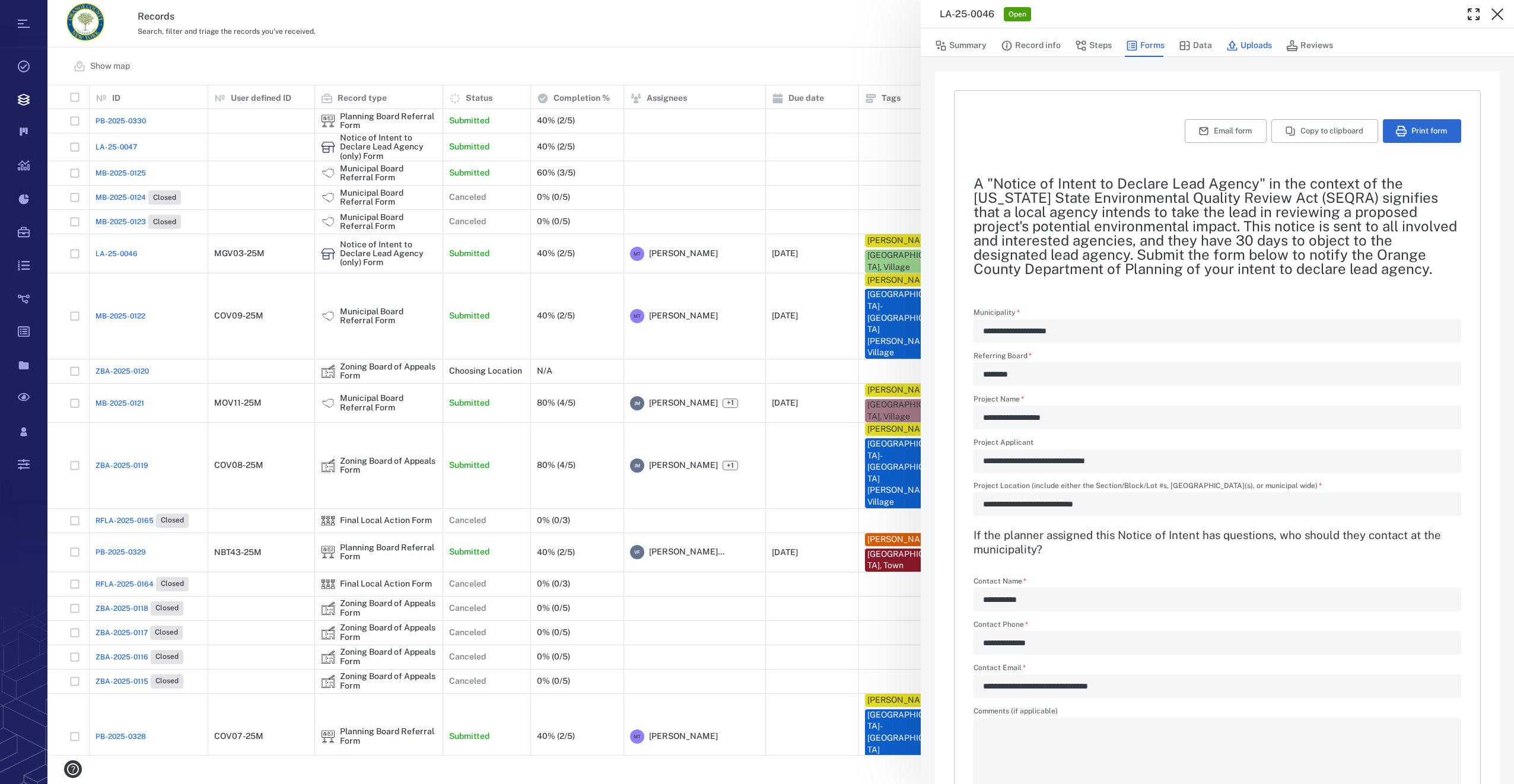
click at [1253, 37] on button "Uploads" at bounding box center [1249, 46] width 46 height 23
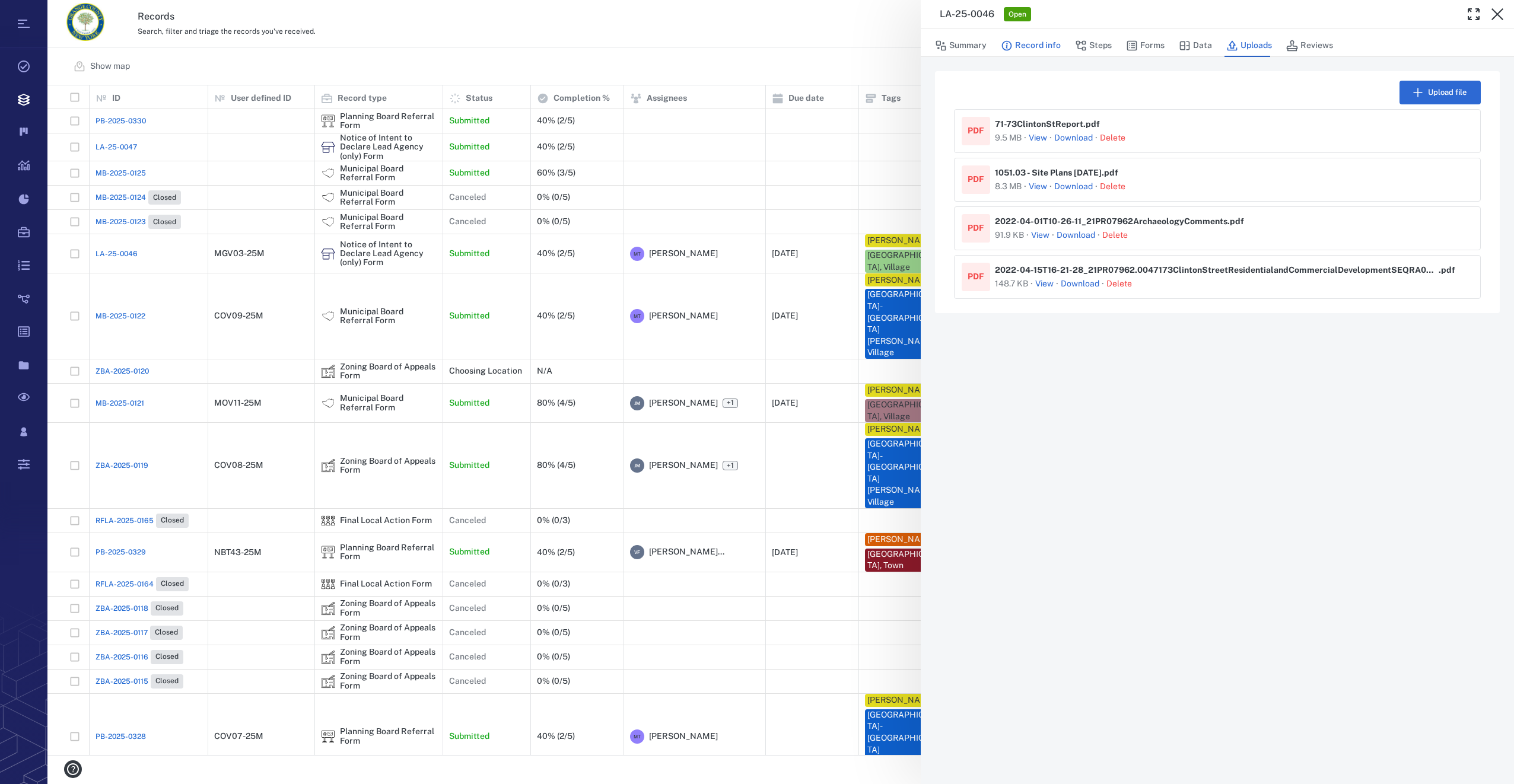
click at [1034, 46] on button "Record info" at bounding box center [1031, 46] width 60 height 23
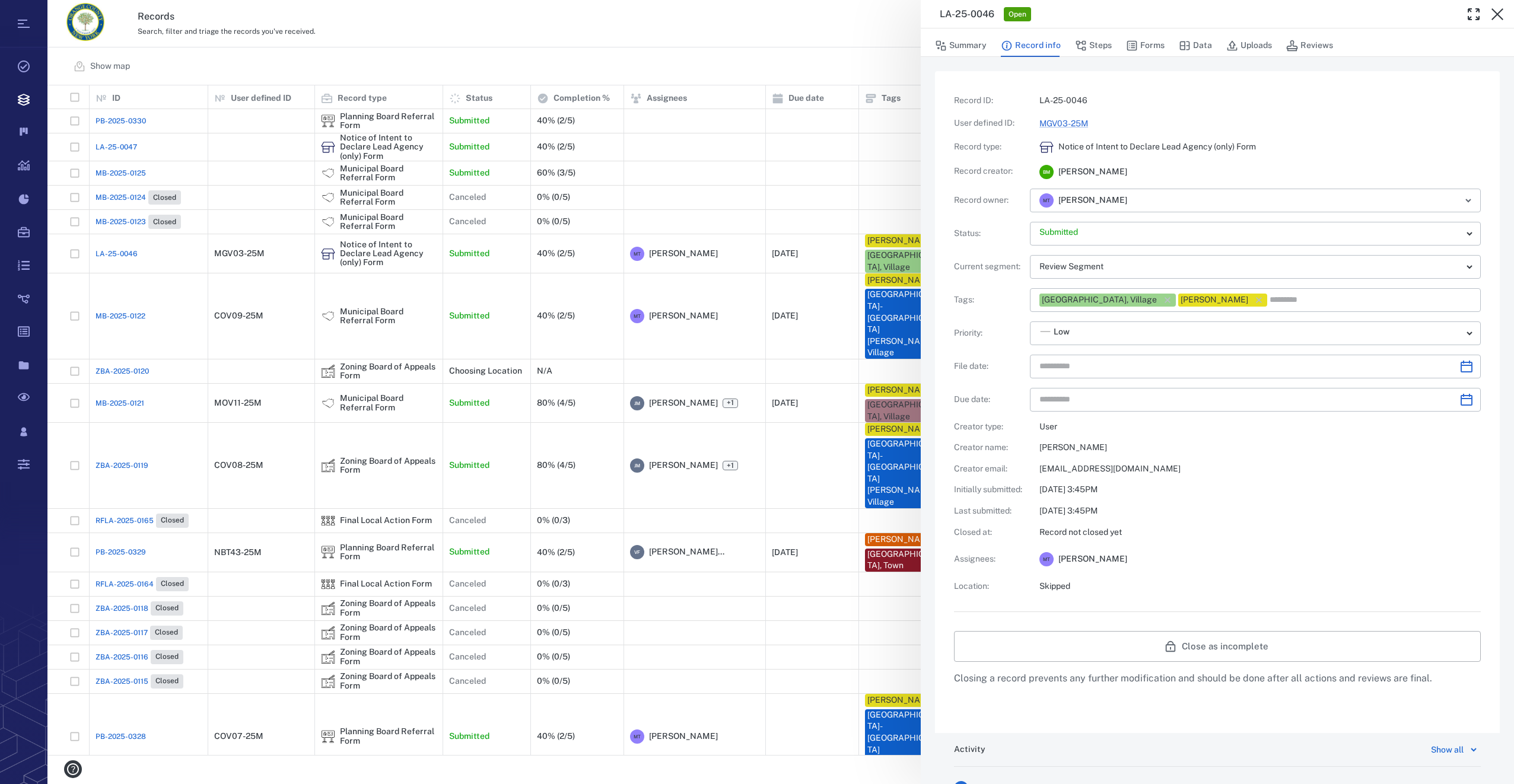
type input "**********"
click at [1156, 44] on button "Forms" at bounding box center [1145, 46] width 38 height 23
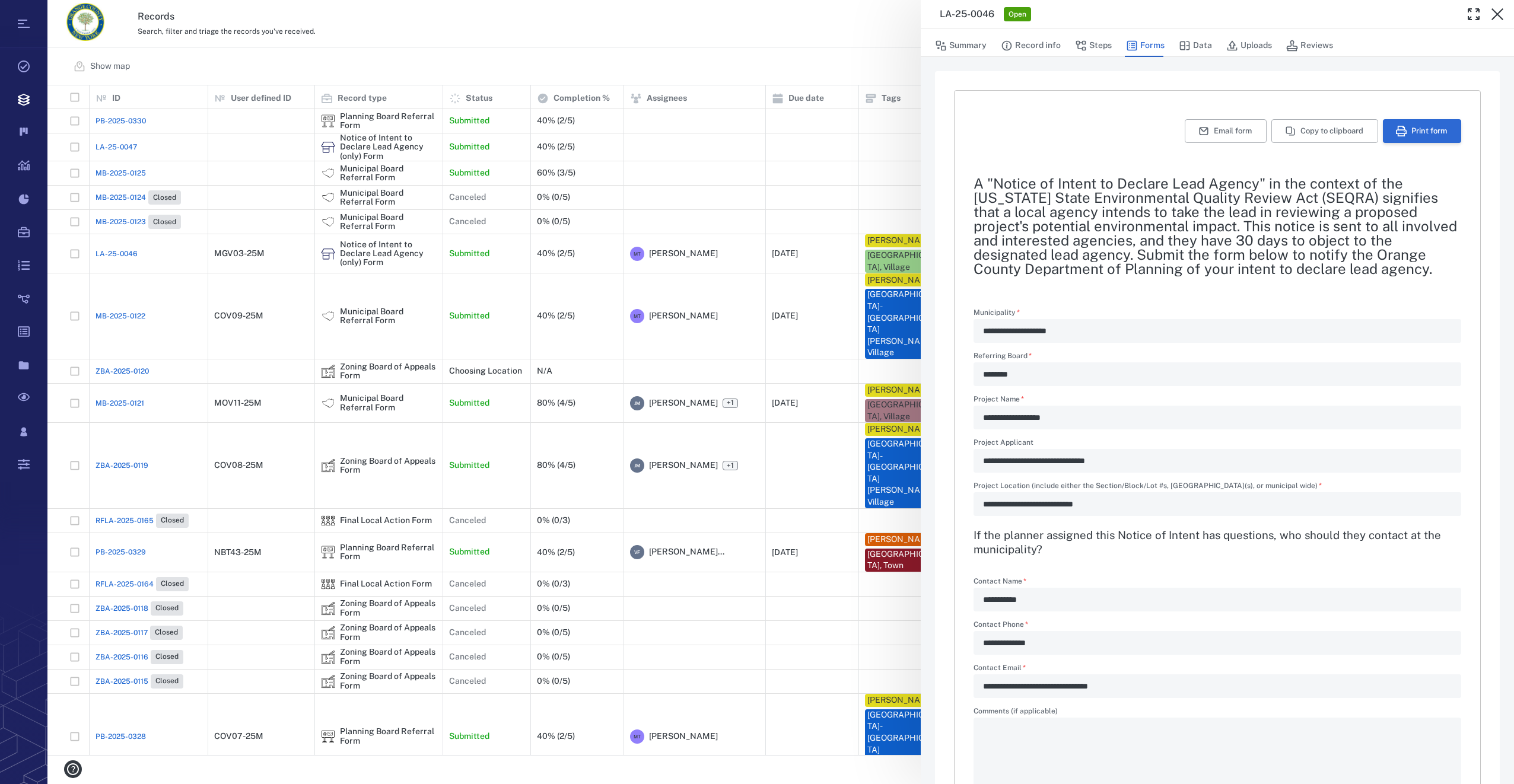
click at [1423, 130] on button "Print form" at bounding box center [1422, 131] width 79 height 23
click at [1502, 20] on icon "button" at bounding box center [1497, 14] width 14 height 14
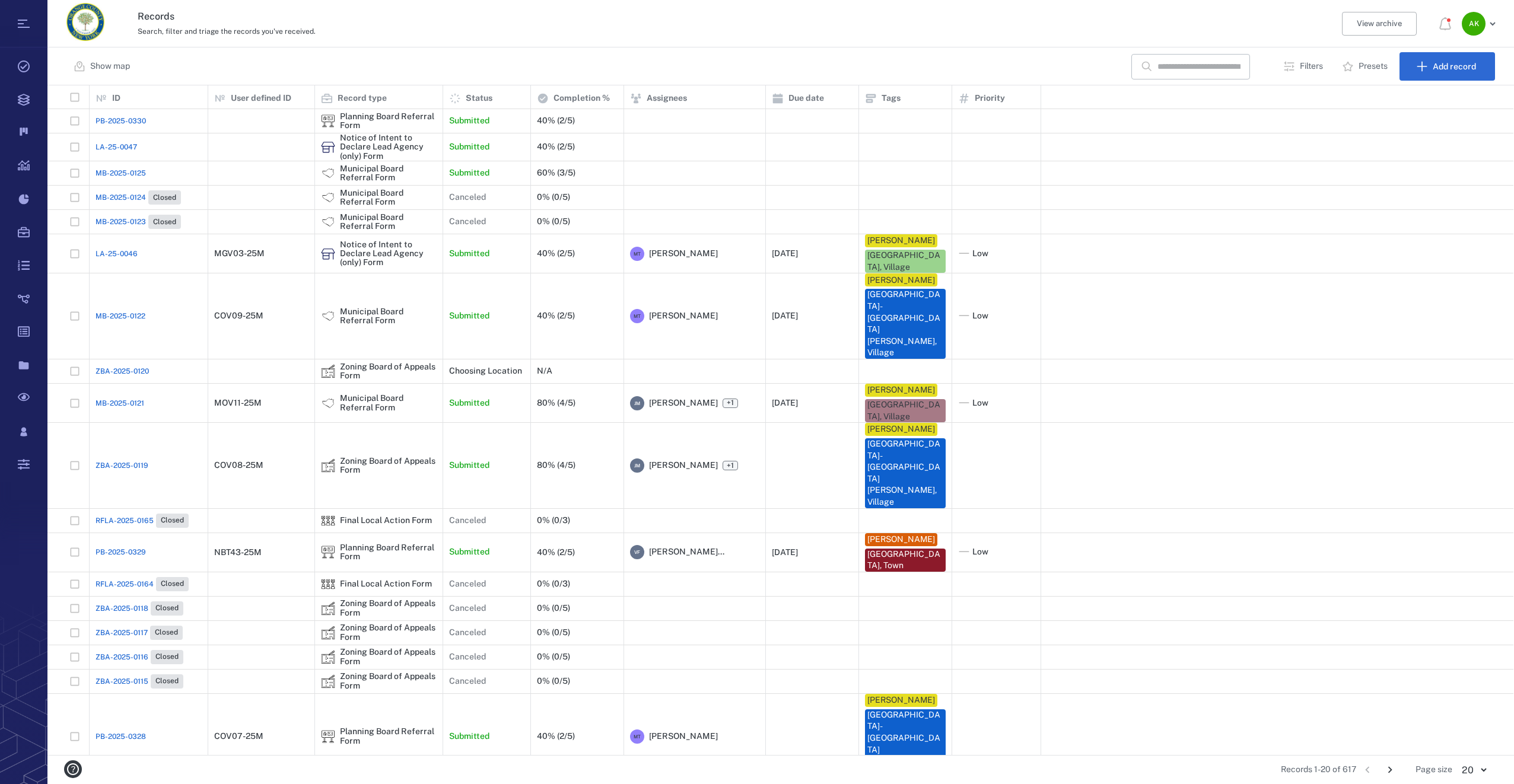
click at [125, 175] on span "MB-2025-0125" at bounding box center [120, 173] width 50 height 11
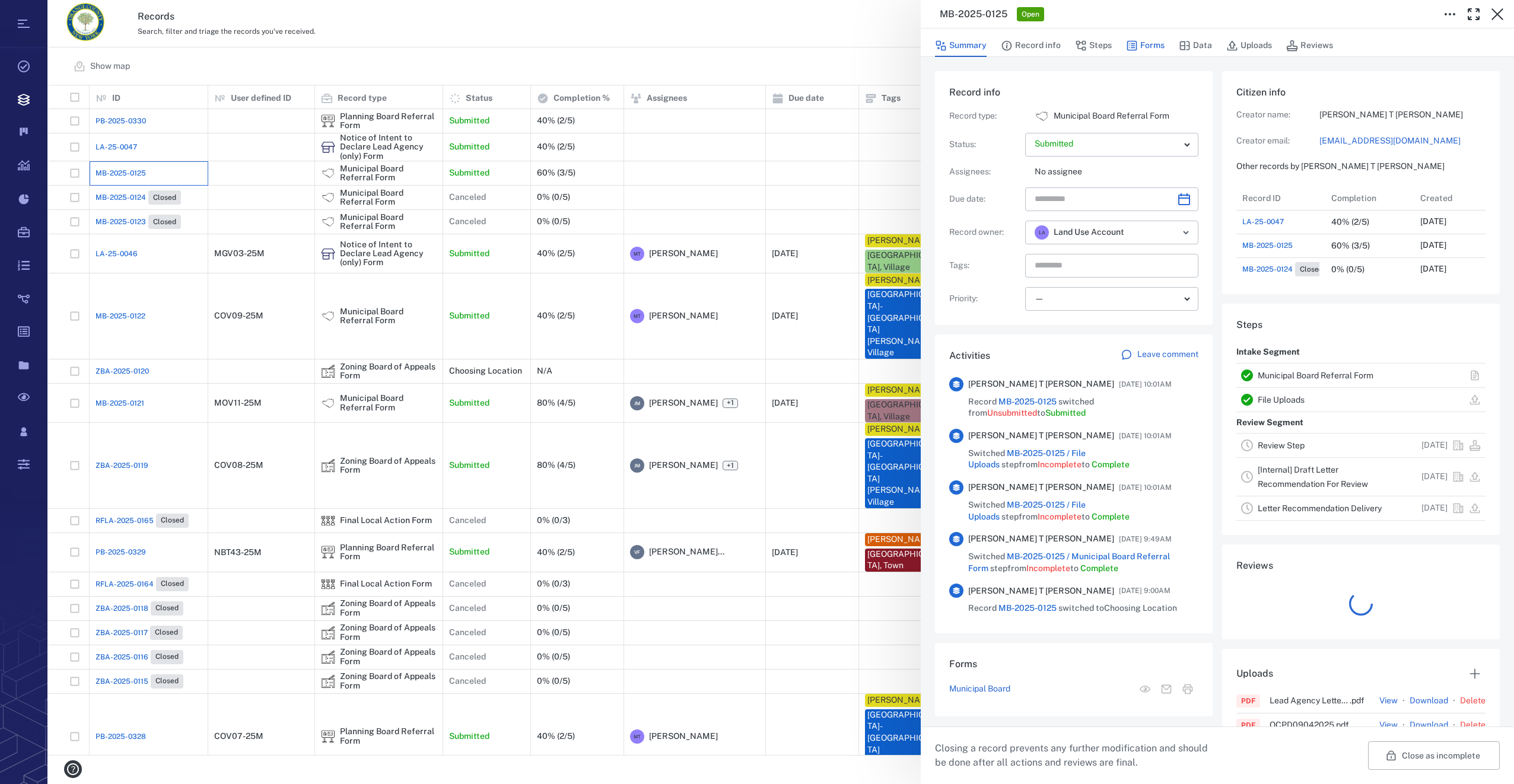
scroll to position [142, 227]
click at [1160, 42] on button "Forms" at bounding box center [1145, 46] width 38 height 23
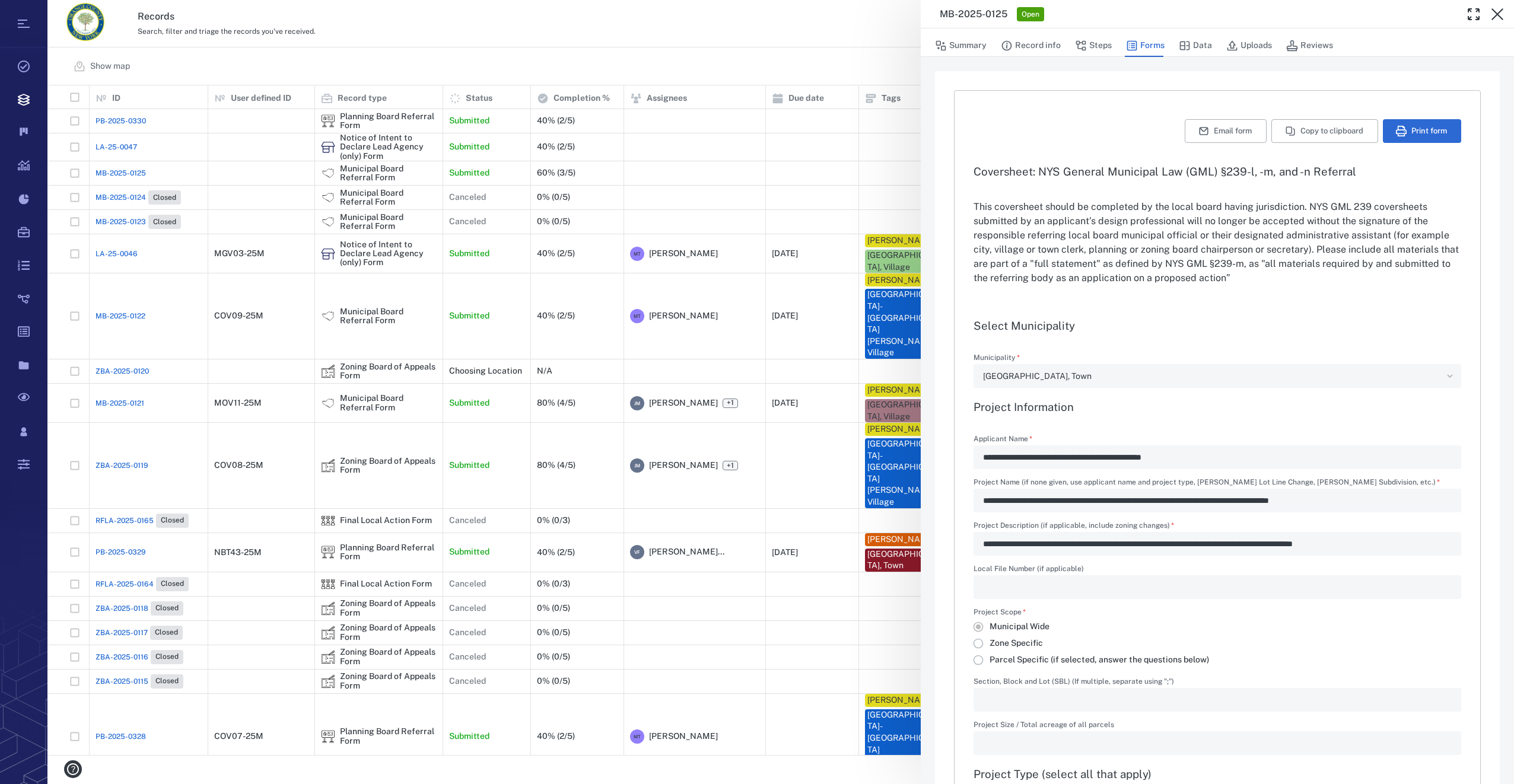
type input "**********"
click at [967, 47] on button "Summary" at bounding box center [961, 46] width 52 height 23
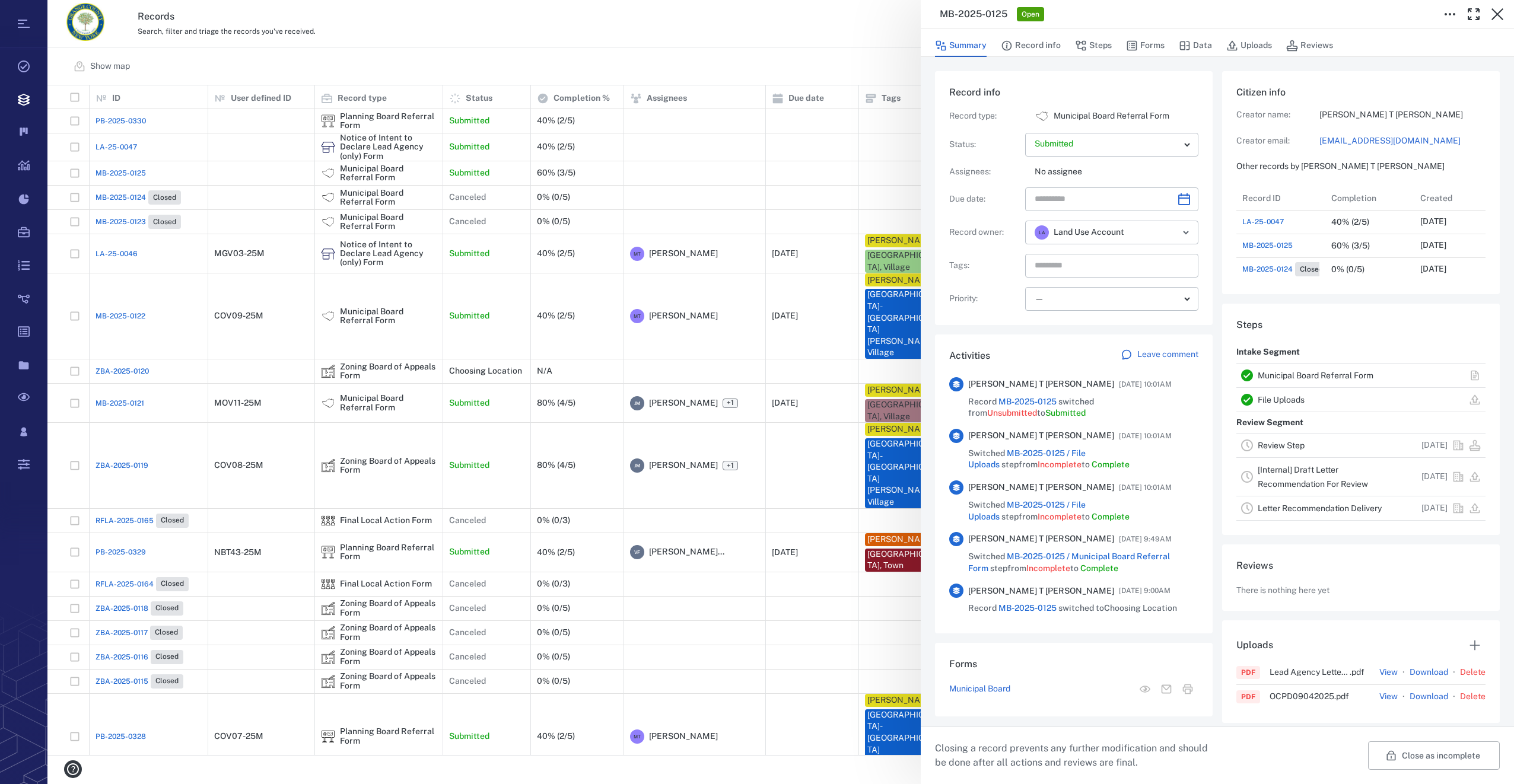
scroll to position [142, 227]
click at [1180, 197] on icon "Choose date" at bounding box center [1184, 199] width 14 height 14
click at [1191, 232] on icon "Next month" at bounding box center [1196, 230] width 14 height 14
click at [1052, 297] on button "5" at bounding box center [1049, 303] width 21 height 21
type input "**********"
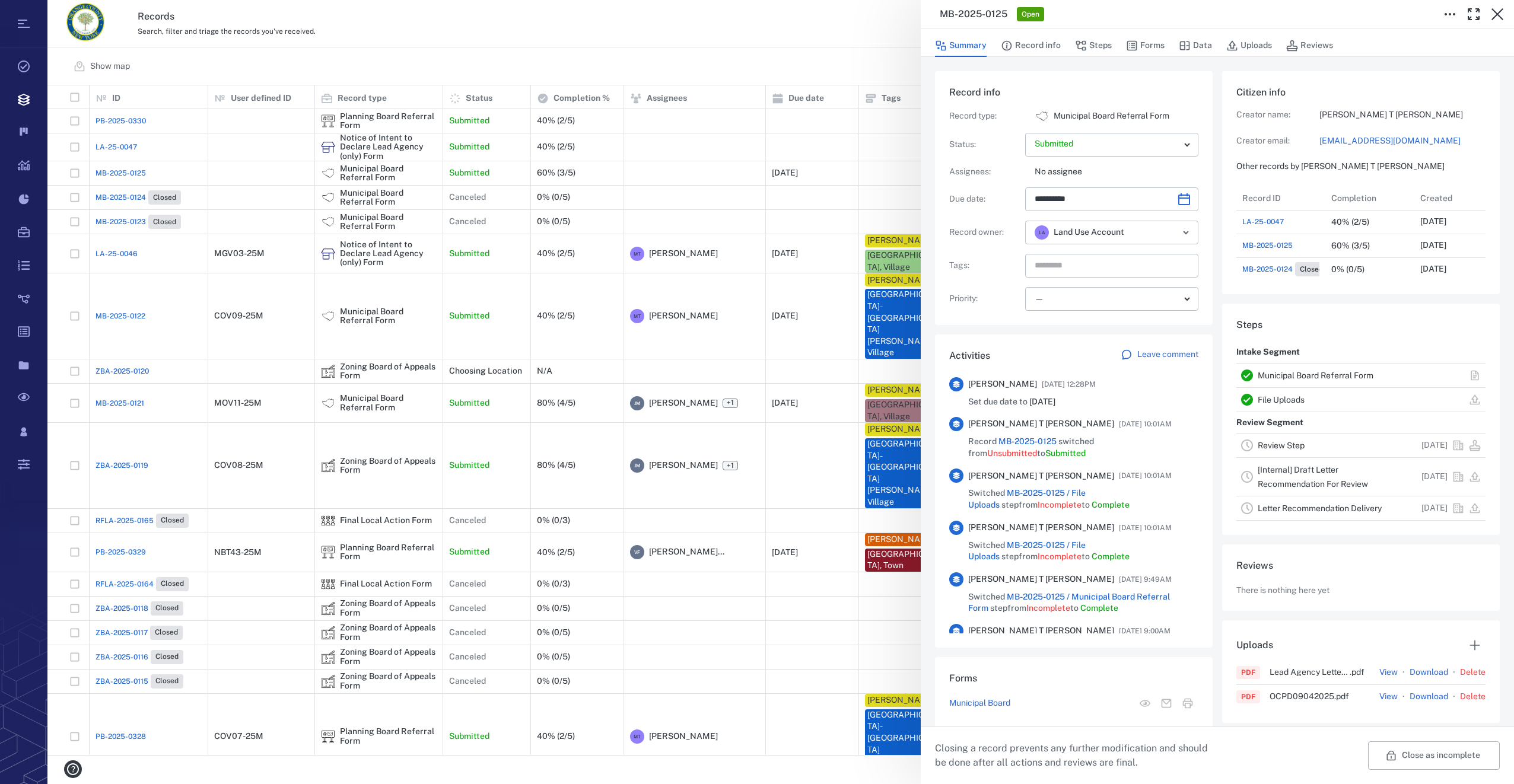
click at [1180, 234] on icon "Open" at bounding box center [1186, 232] width 14 height 14
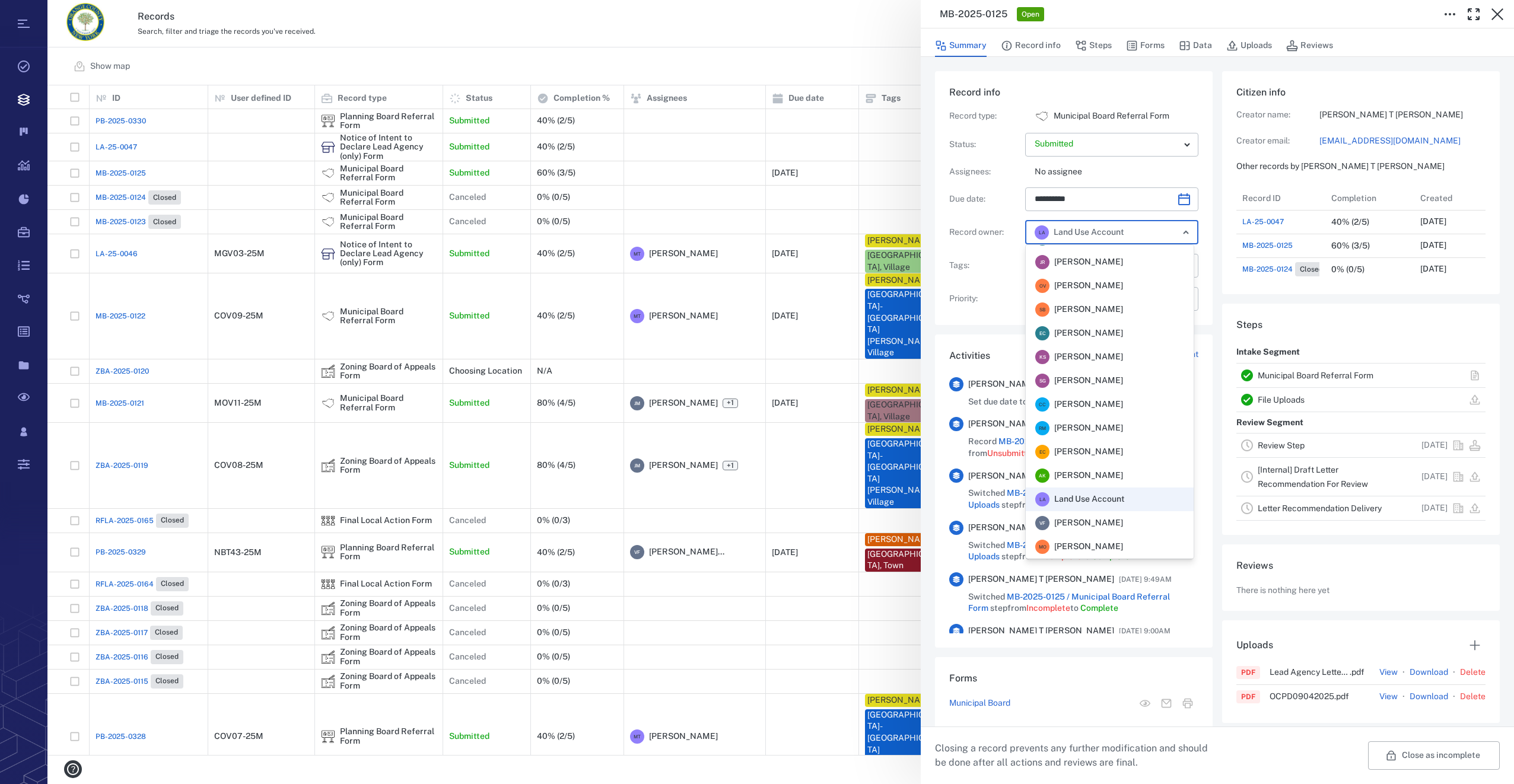
scroll to position [232, 0]
click at [1088, 471] on span "Veronica Fernandez - Rogers" at bounding box center [1088, 476] width 69 height 12
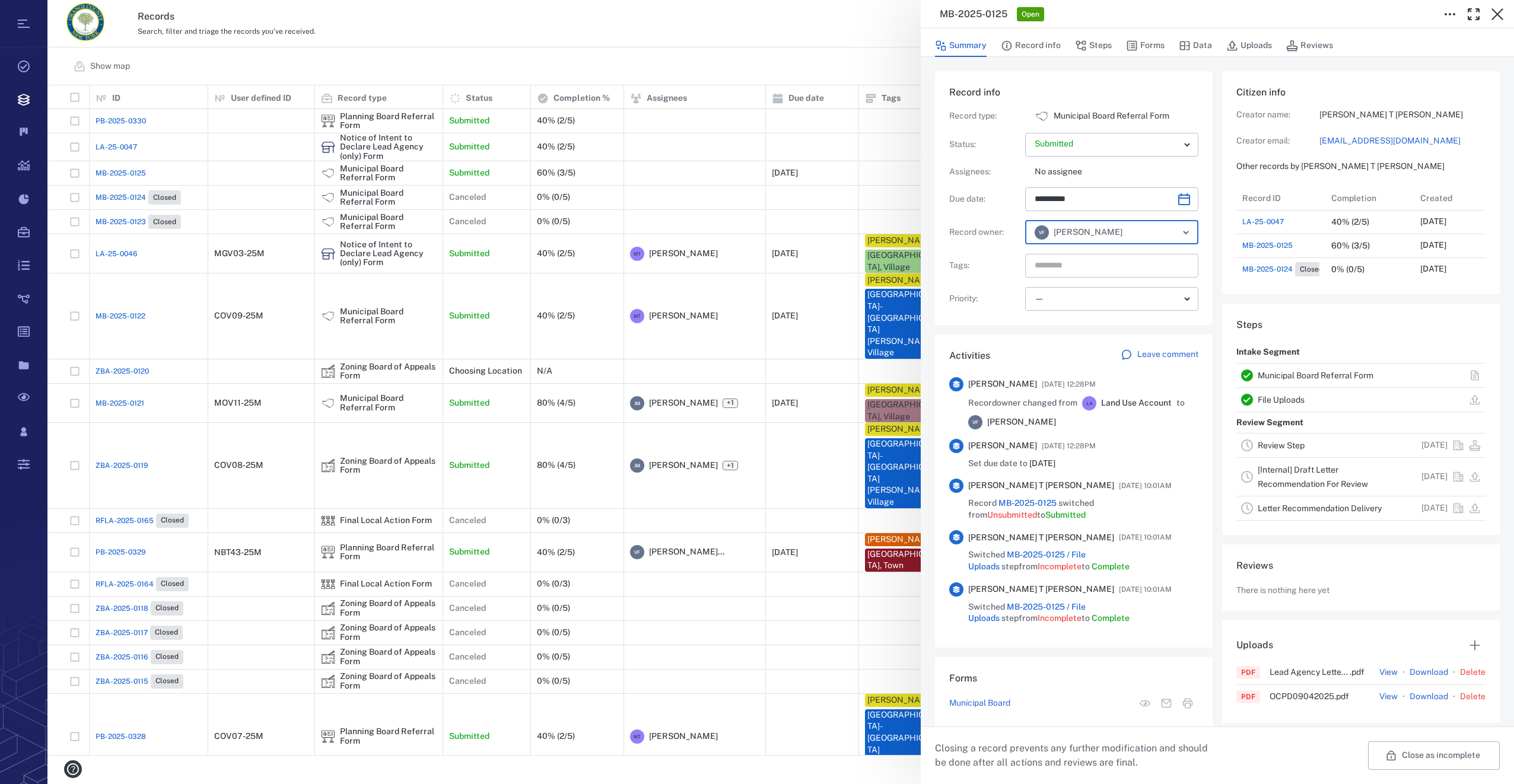
click at [1066, 262] on input "text" at bounding box center [1098, 266] width 130 height 17
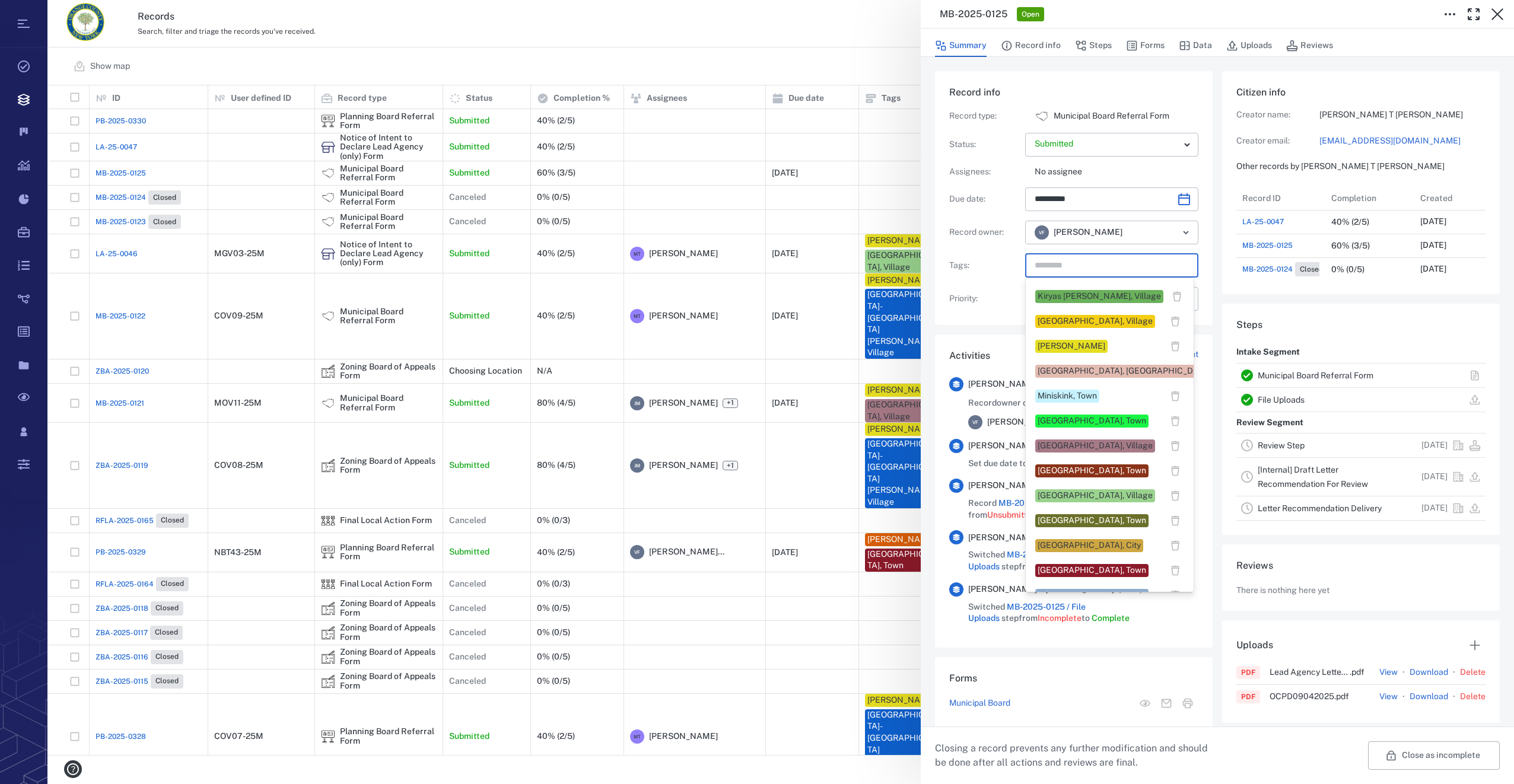
scroll to position [534, 0]
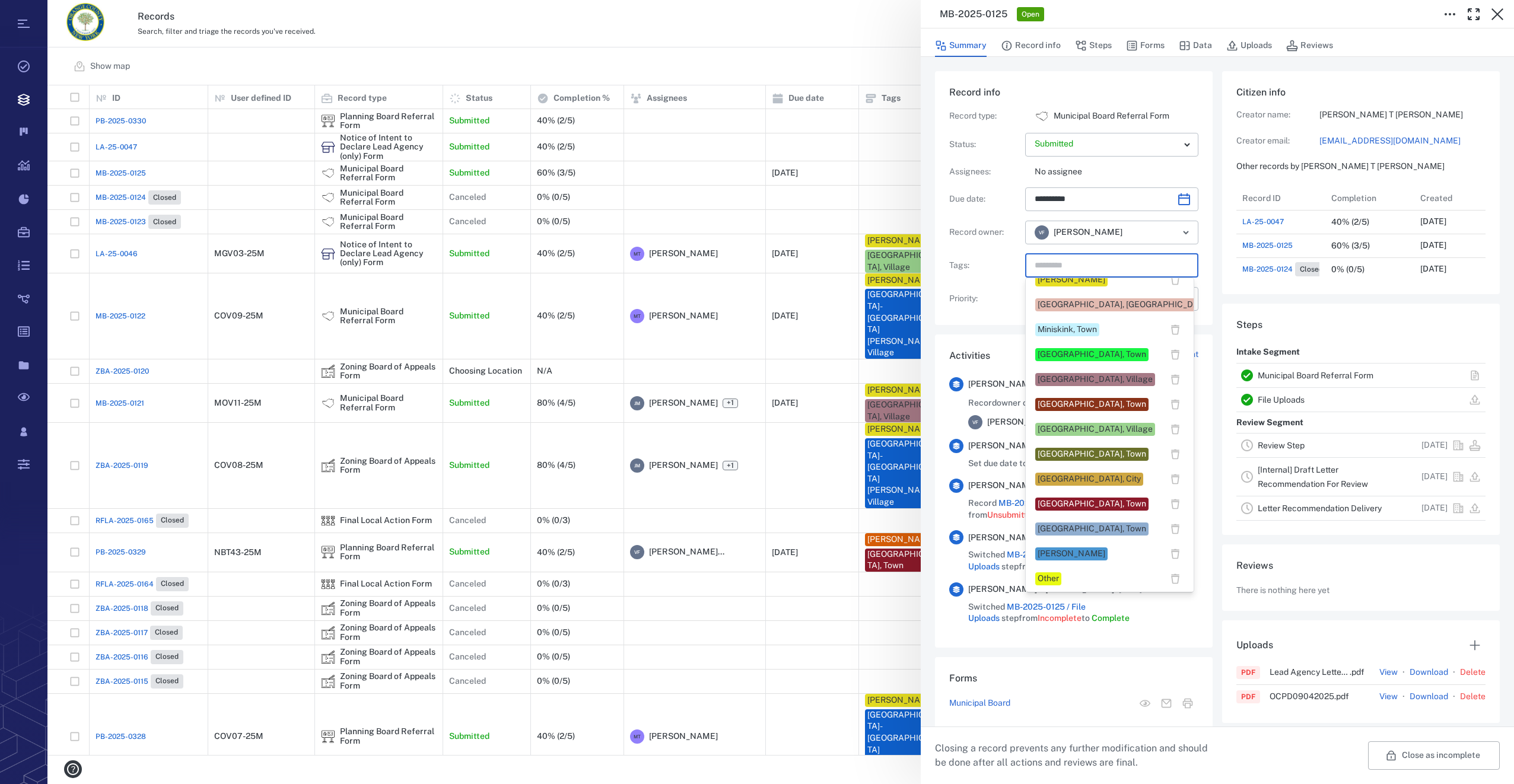
click at [1076, 532] on div "New Windsor, Town" at bounding box center [1092, 529] width 109 height 12
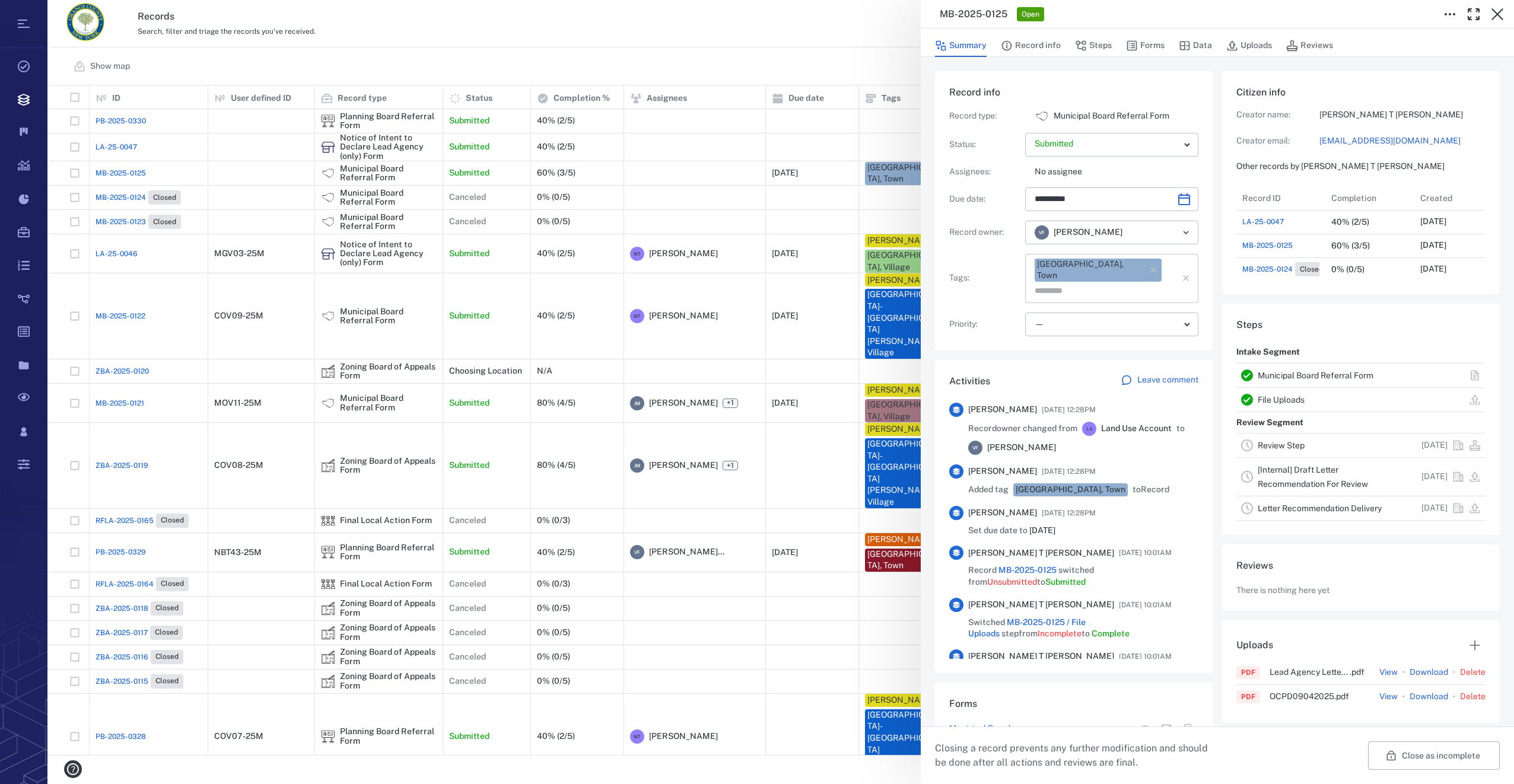
click at [1147, 283] on input "text" at bounding box center [1098, 291] width 130 height 17
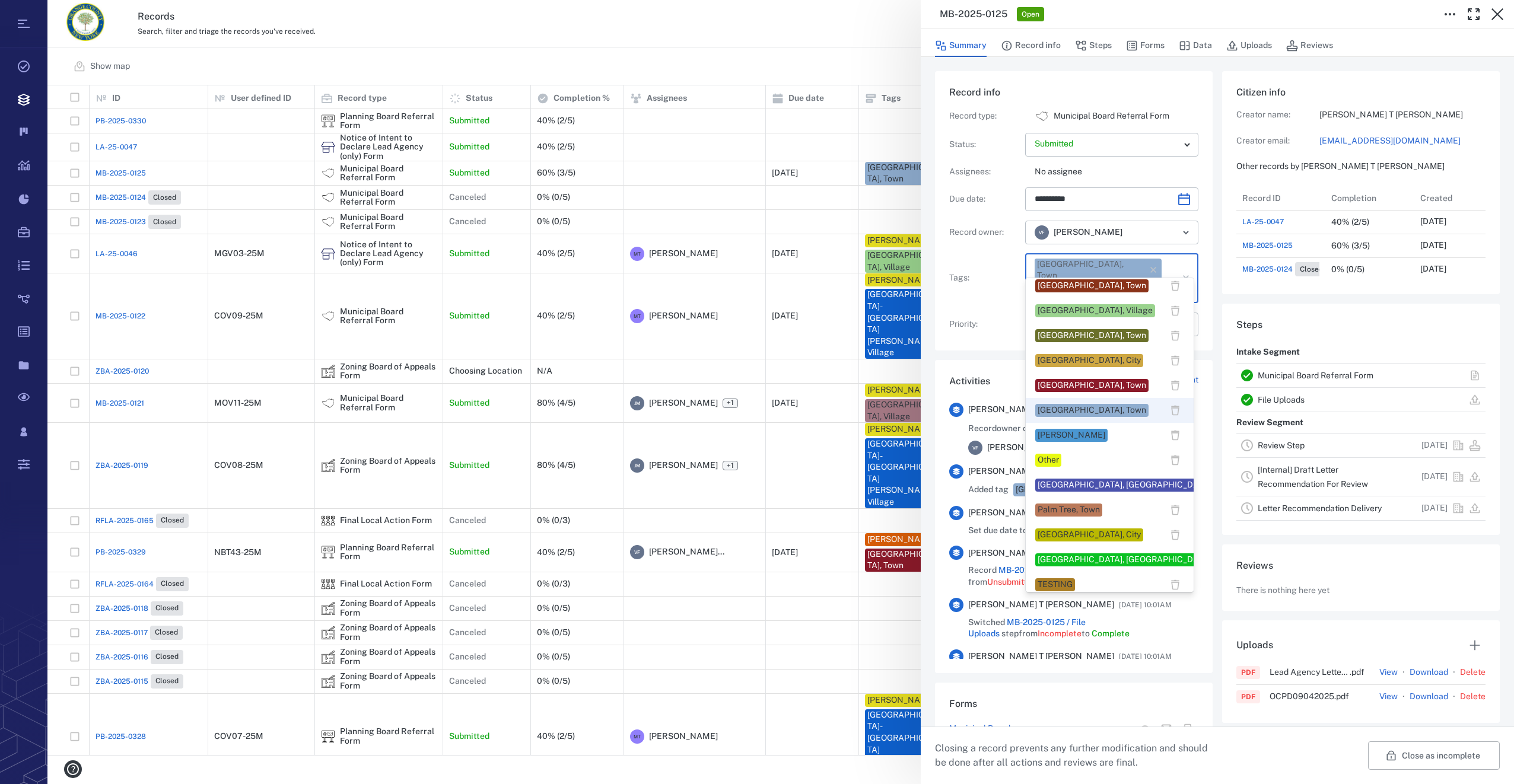
scroll to position [890, 0]
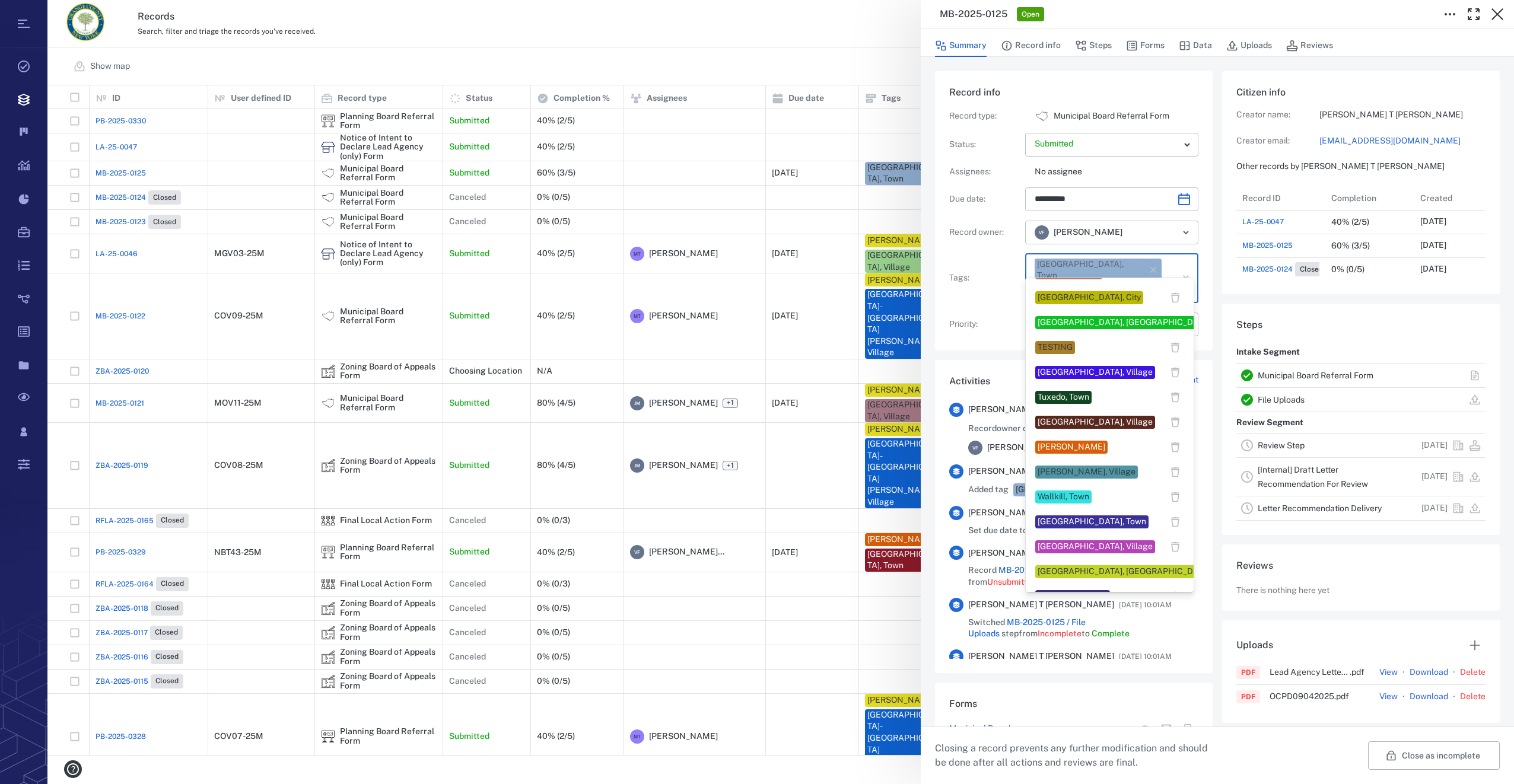
click at [1104, 450] on div "Veronica Fernandez" at bounding box center [1072, 447] width 68 height 12
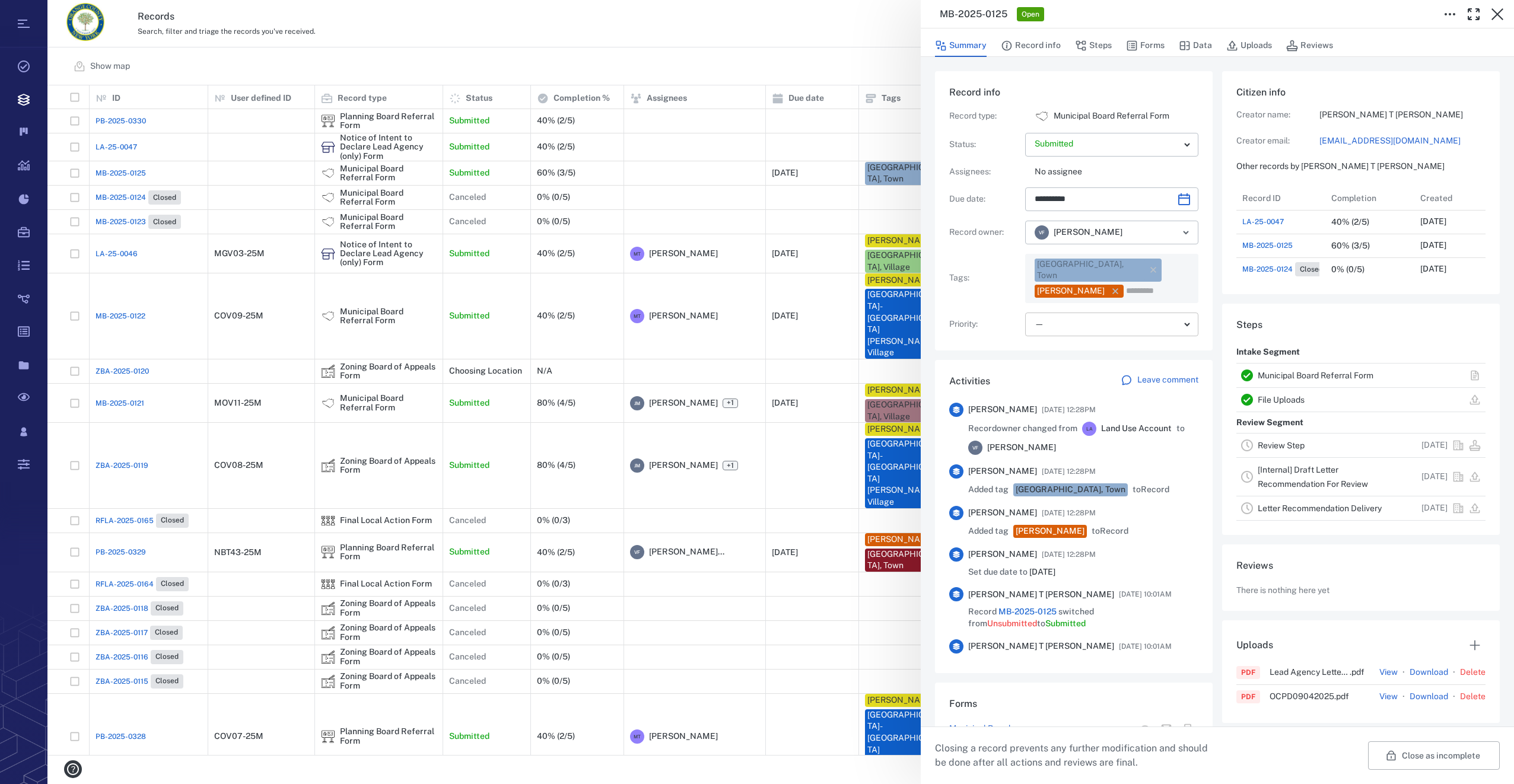
click at [1066, 312] on body "Tasks Records Boards Dashboard Reports Record types Guide steps Rules Form buil…" at bounding box center [757, 392] width 1514 height 784
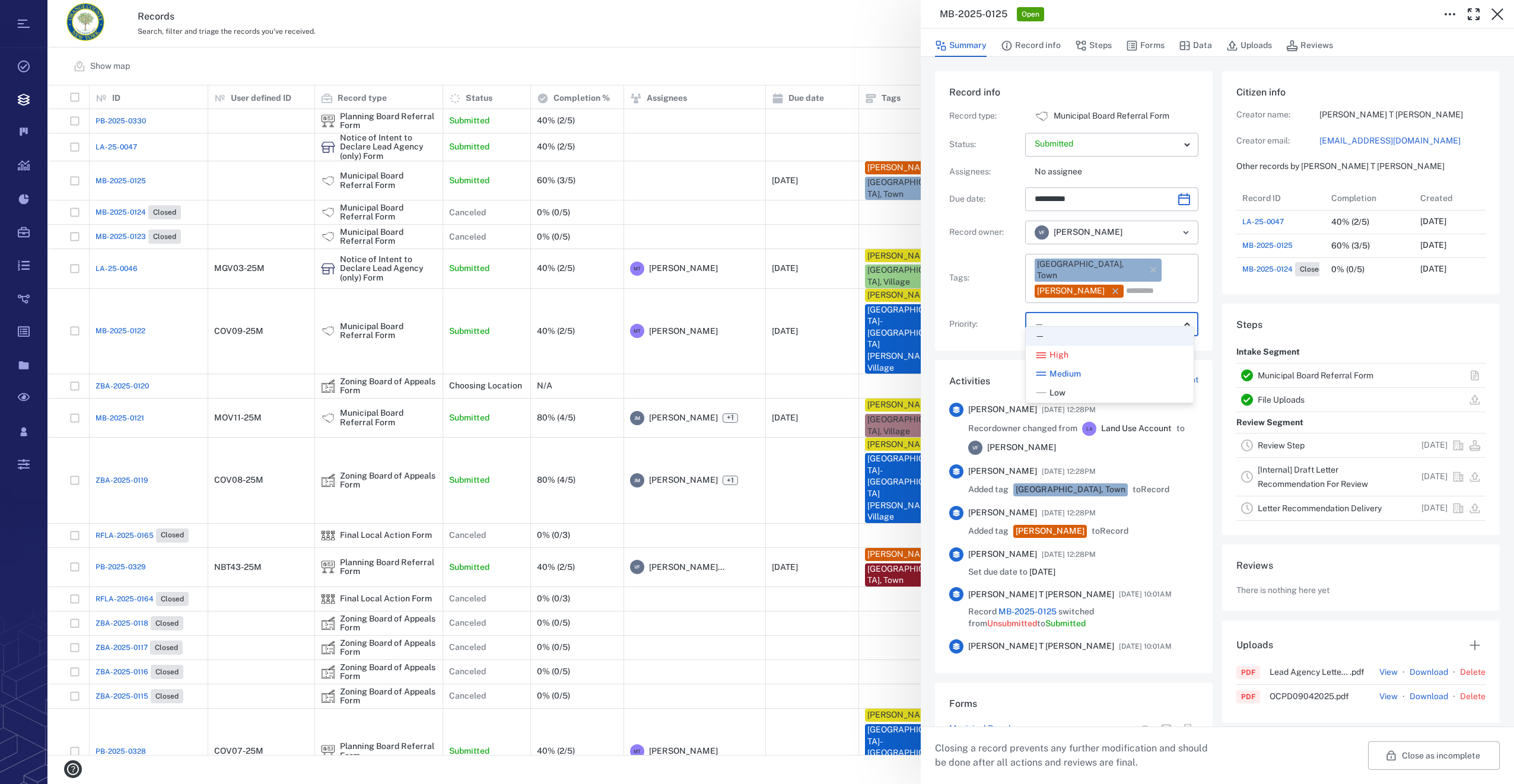
click at [1050, 391] on span "Low" at bounding box center [1057, 393] width 16 height 12
type input "**"
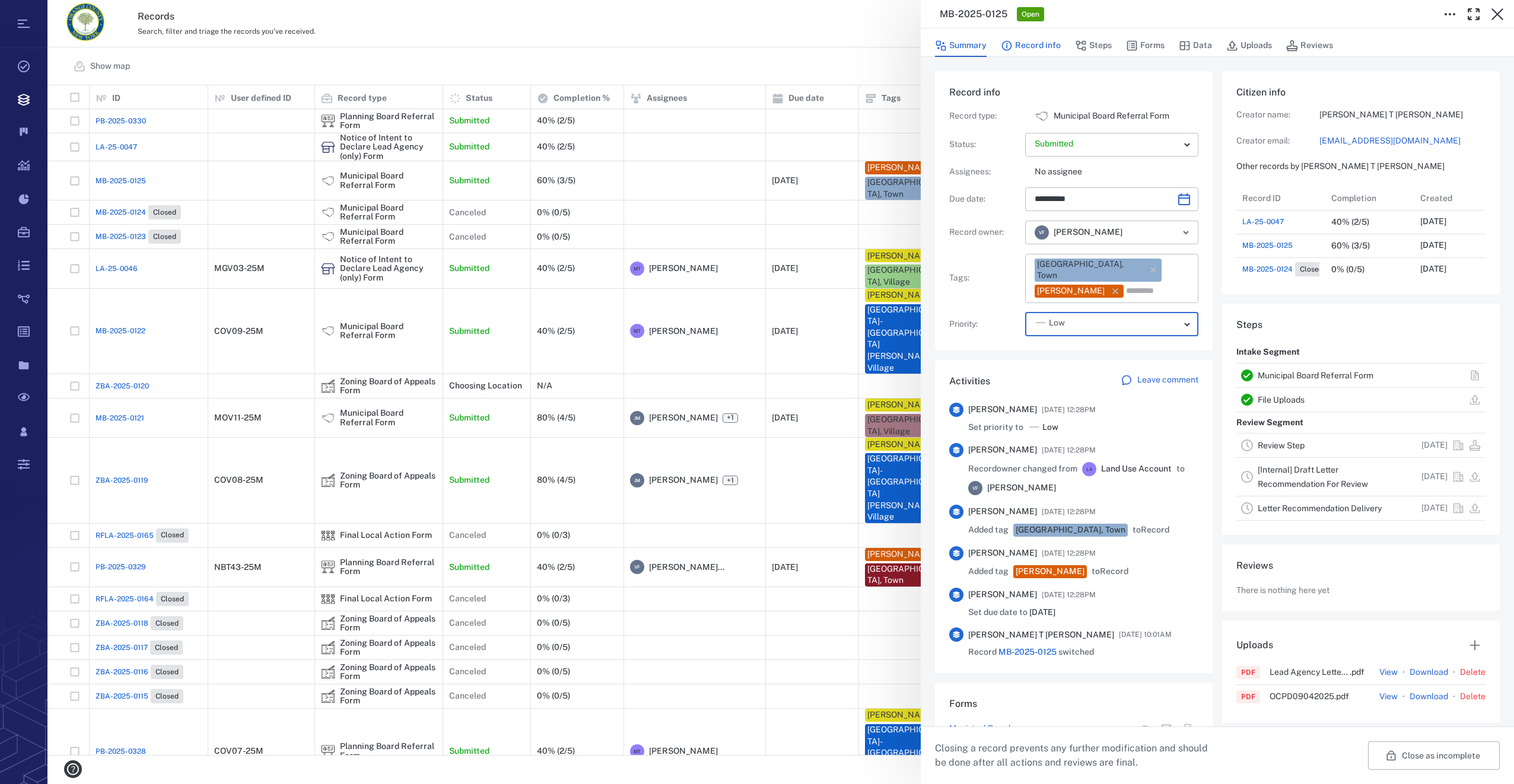
click at [1052, 43] on button "Record info" at bounding box center [1031, 46] width 60 height 23
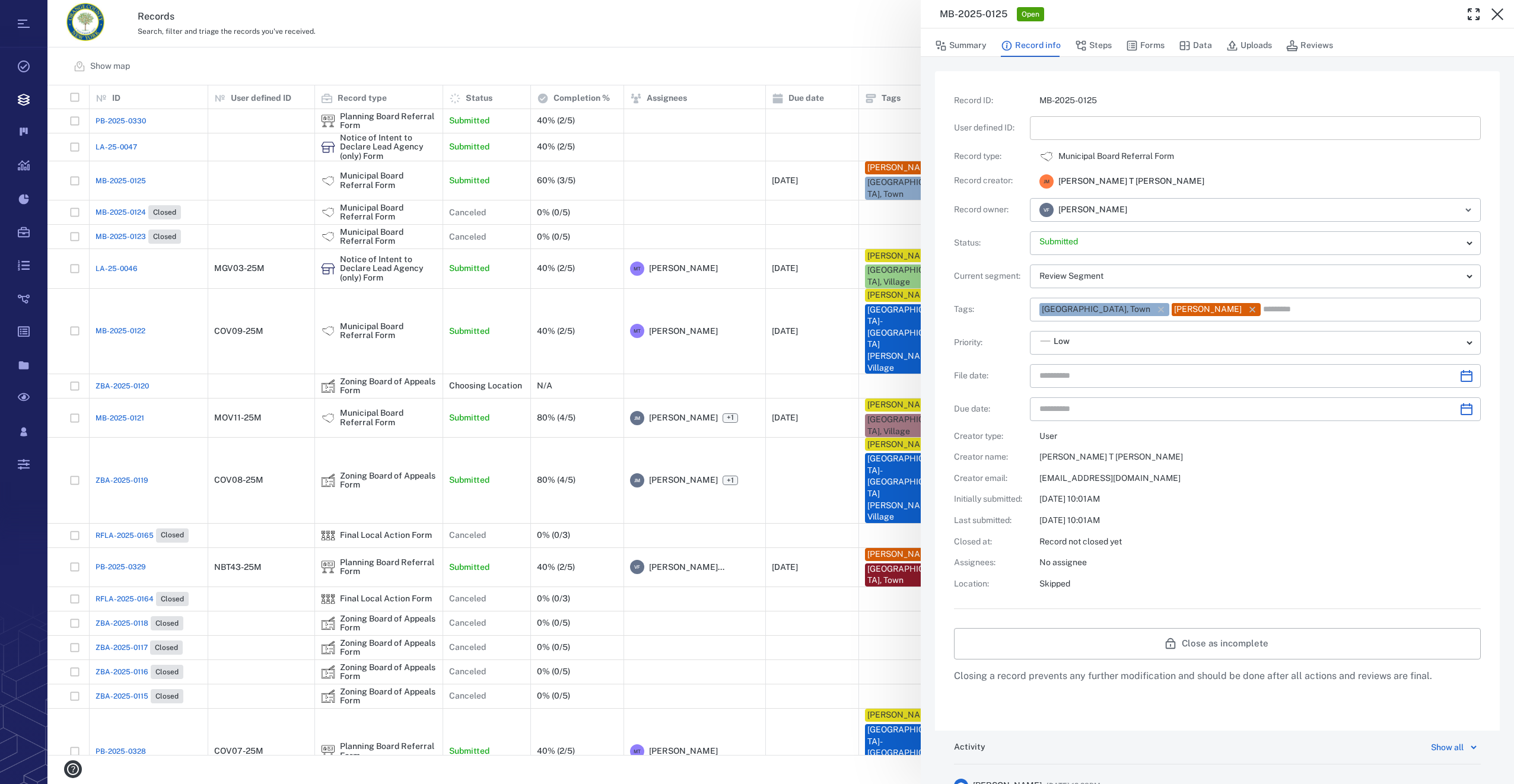
type input "**********"
click at [1072, 132] on input "text" at bounding box center [1255, 128] width 432 height 23
type input "*********"
click at [1461, 375] on icon "Choose date" at bounding box center [1467, 376] width 12 height 12
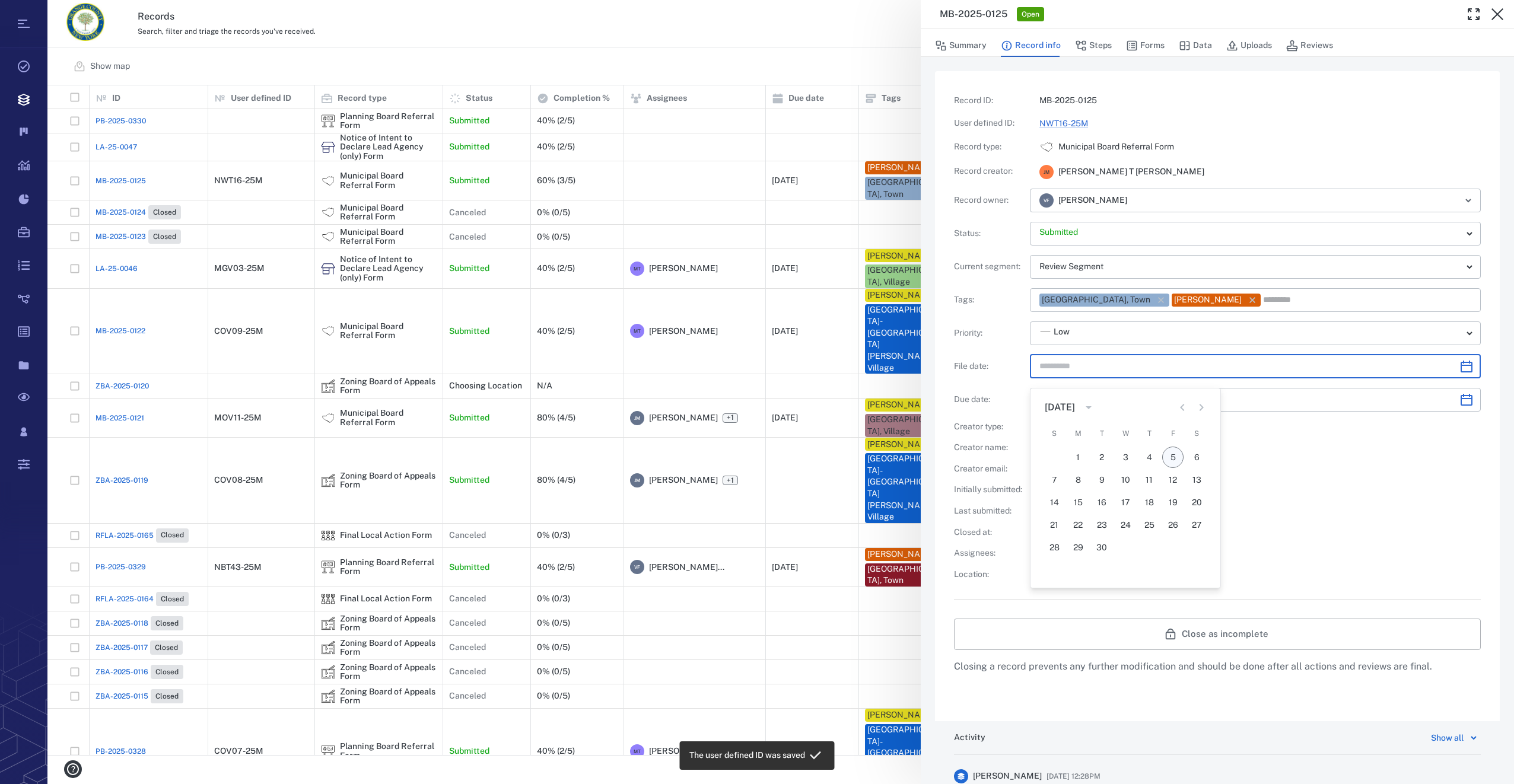
click at [1178, 453] on button "5" at bounding box center [1173, 457] width 21 height 21
type input "**********"
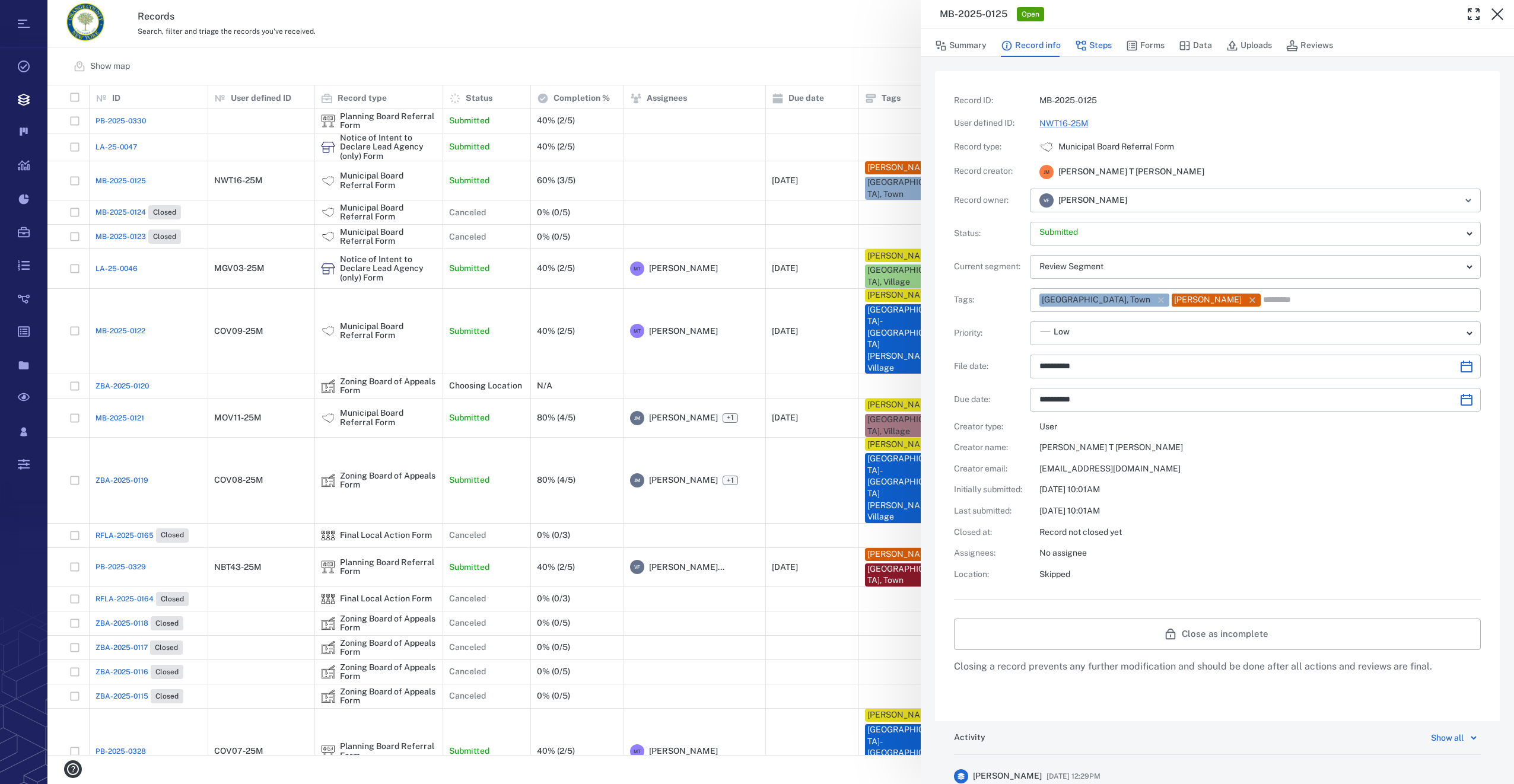
click at [1094, 40] on button "Steps" at bounding box center [1093, 46] width 37 height 23
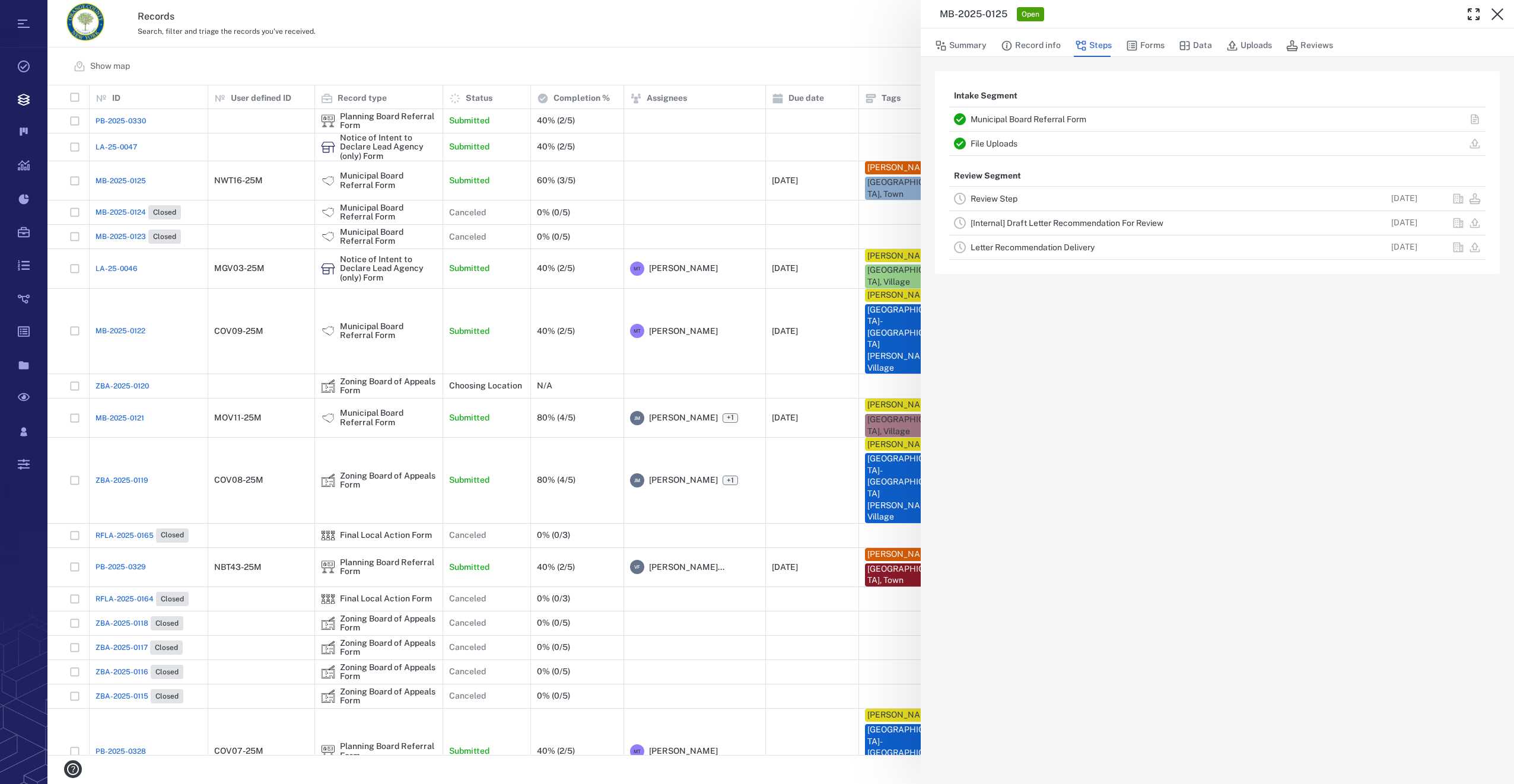
click at [995, 203] on link "Review Step" at bounding box center [994, 199] width 47 height 9
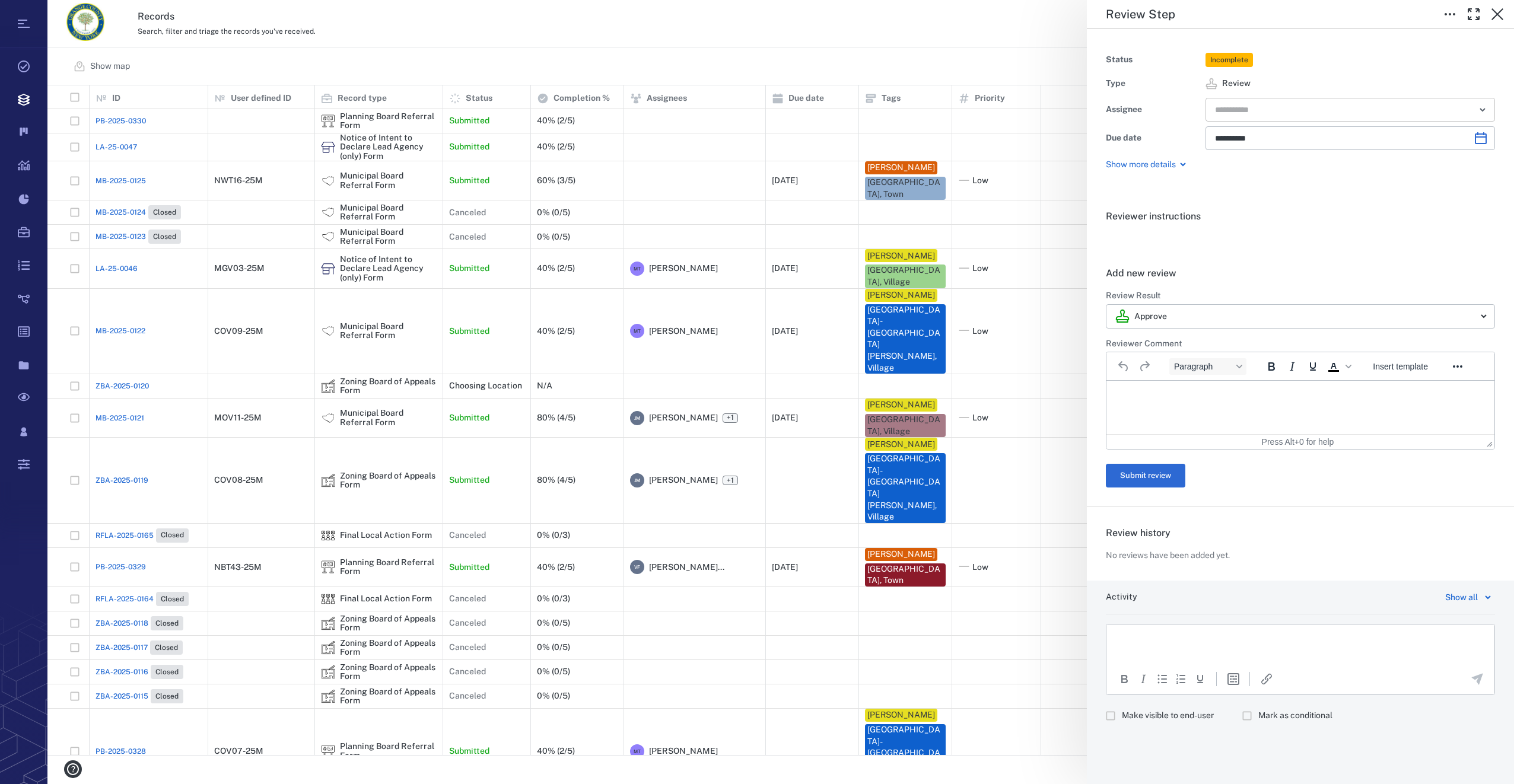
click at [1328, 121] on div "​" at bounding box center [1350, 109] width 289 height 23
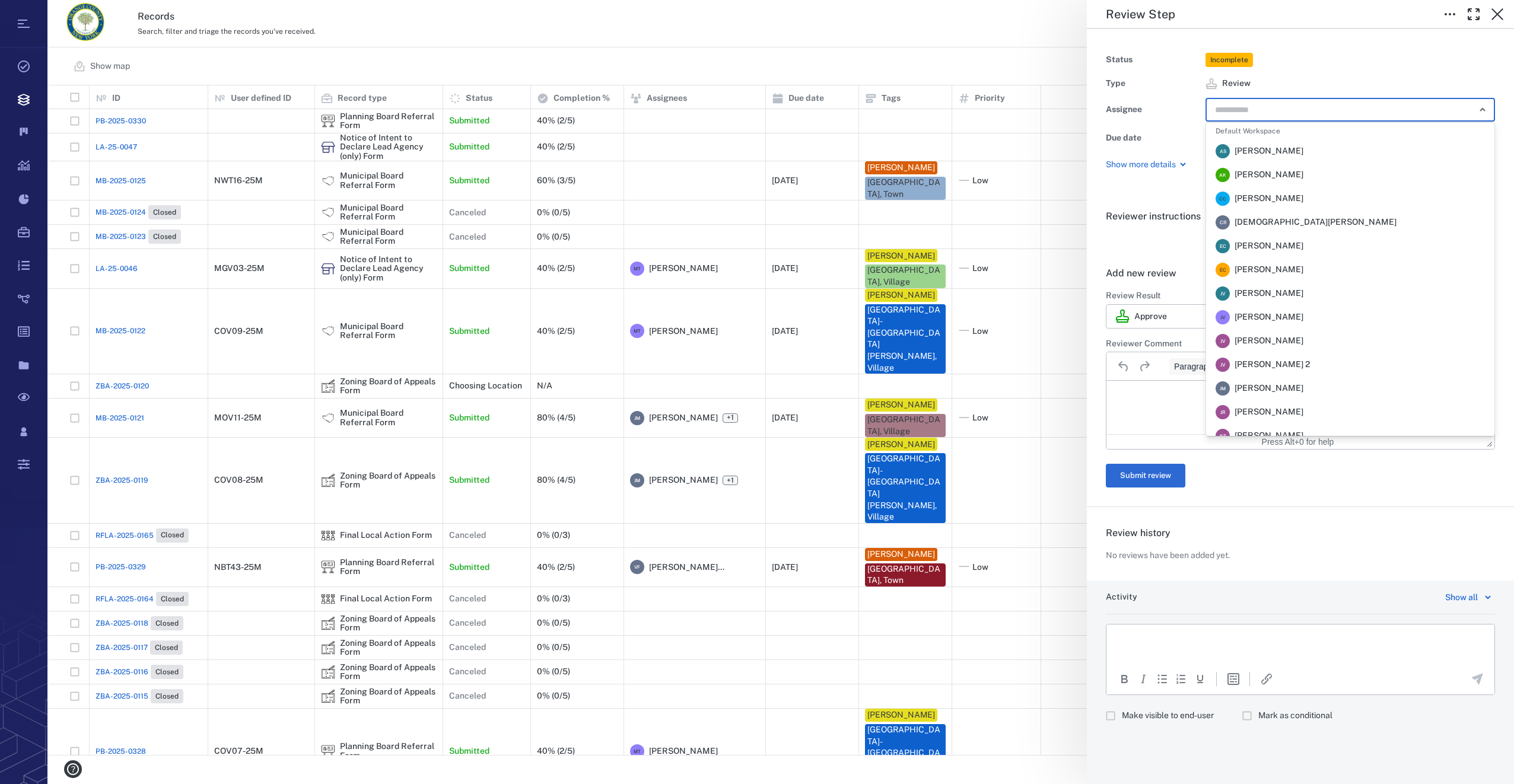
scroll to position [178, 0]
click at [1303, 377] on span "Veronica Fernandez - Rogers" at bounding box center [1269, 377] width 69 height 12
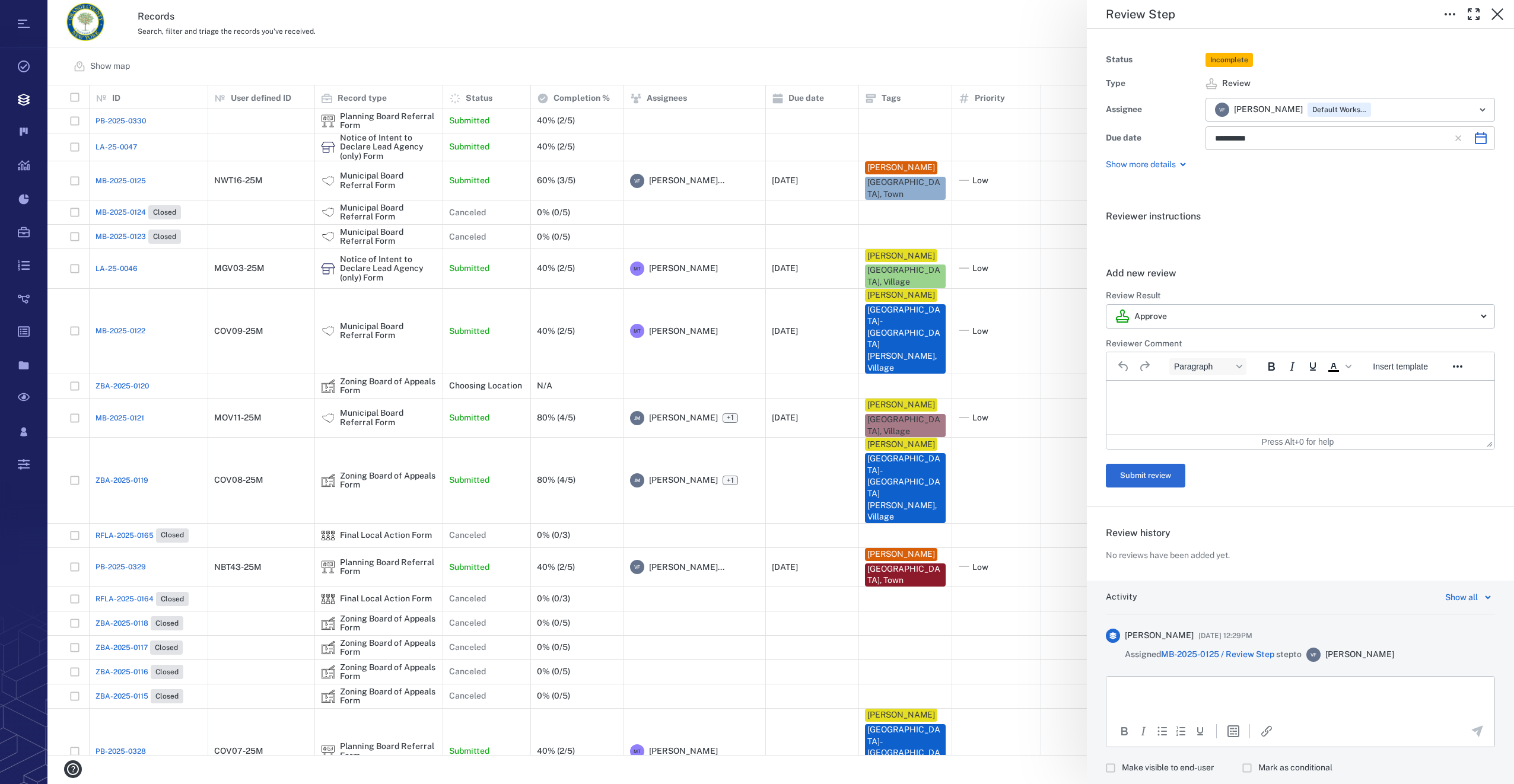
click at [1474, 136] on icon "Choose date, selected date is Oct 20, 2025" at bounding box center [1480, 138] width 14 height 14
click at [1233, 245] on button "5" at bounding box center [1230, 242] width 21 height 21
type input "**********"
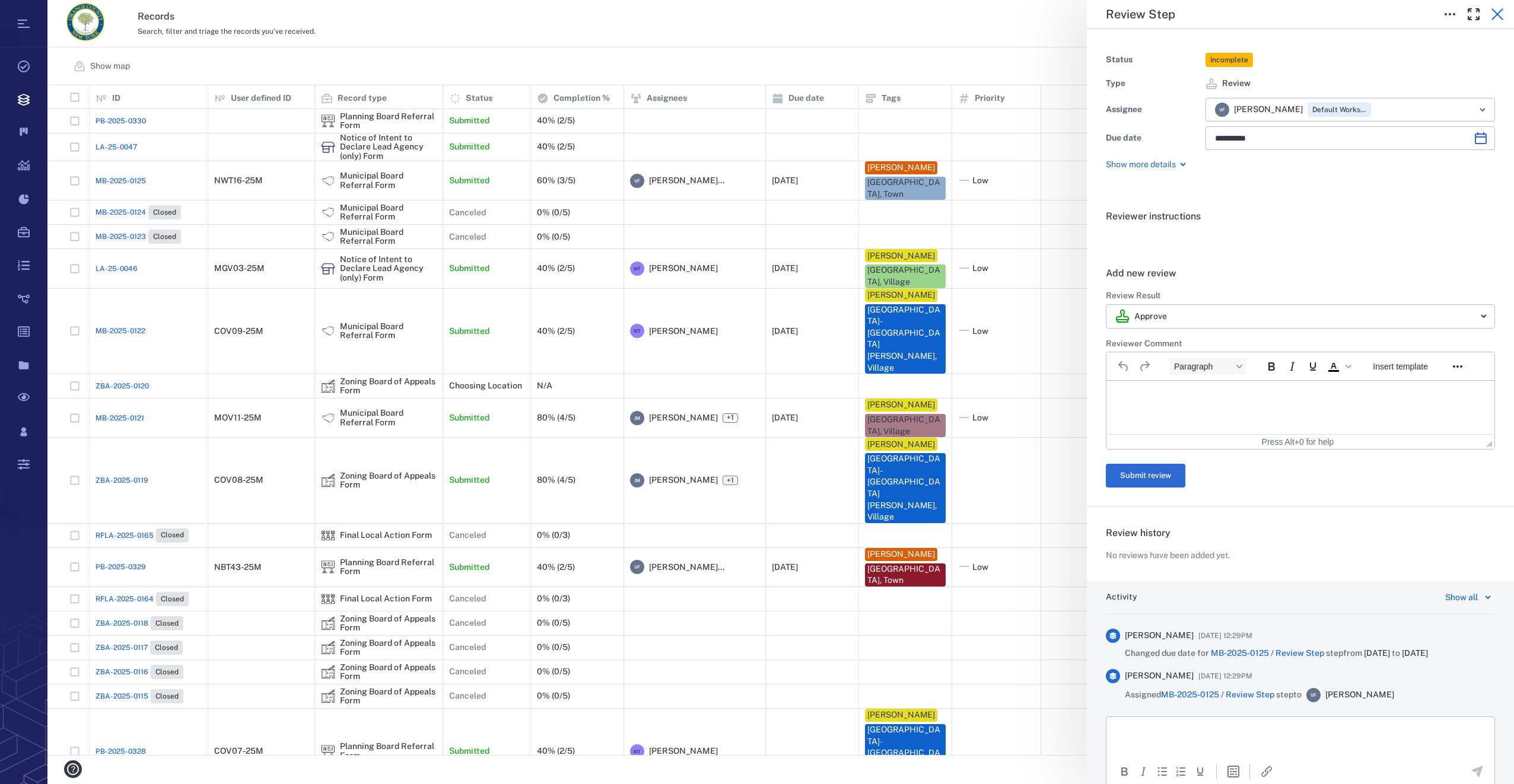
click at [1502, 12] on icon "button" at bounding box center [1497, 14] width 14 height 14
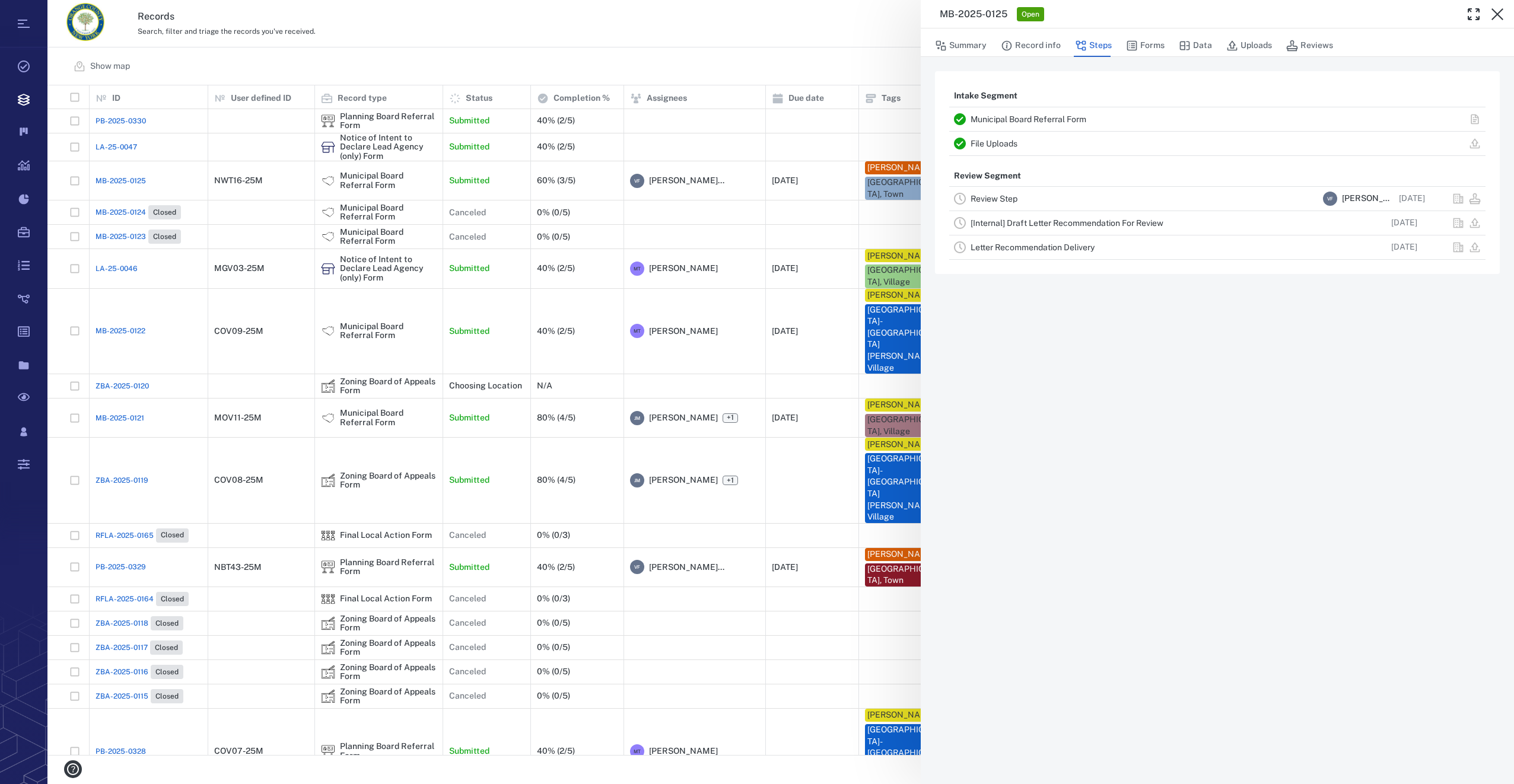
click at [1502, 12] on icon "button" at bounding box center [1497, 14] width 14 height 14
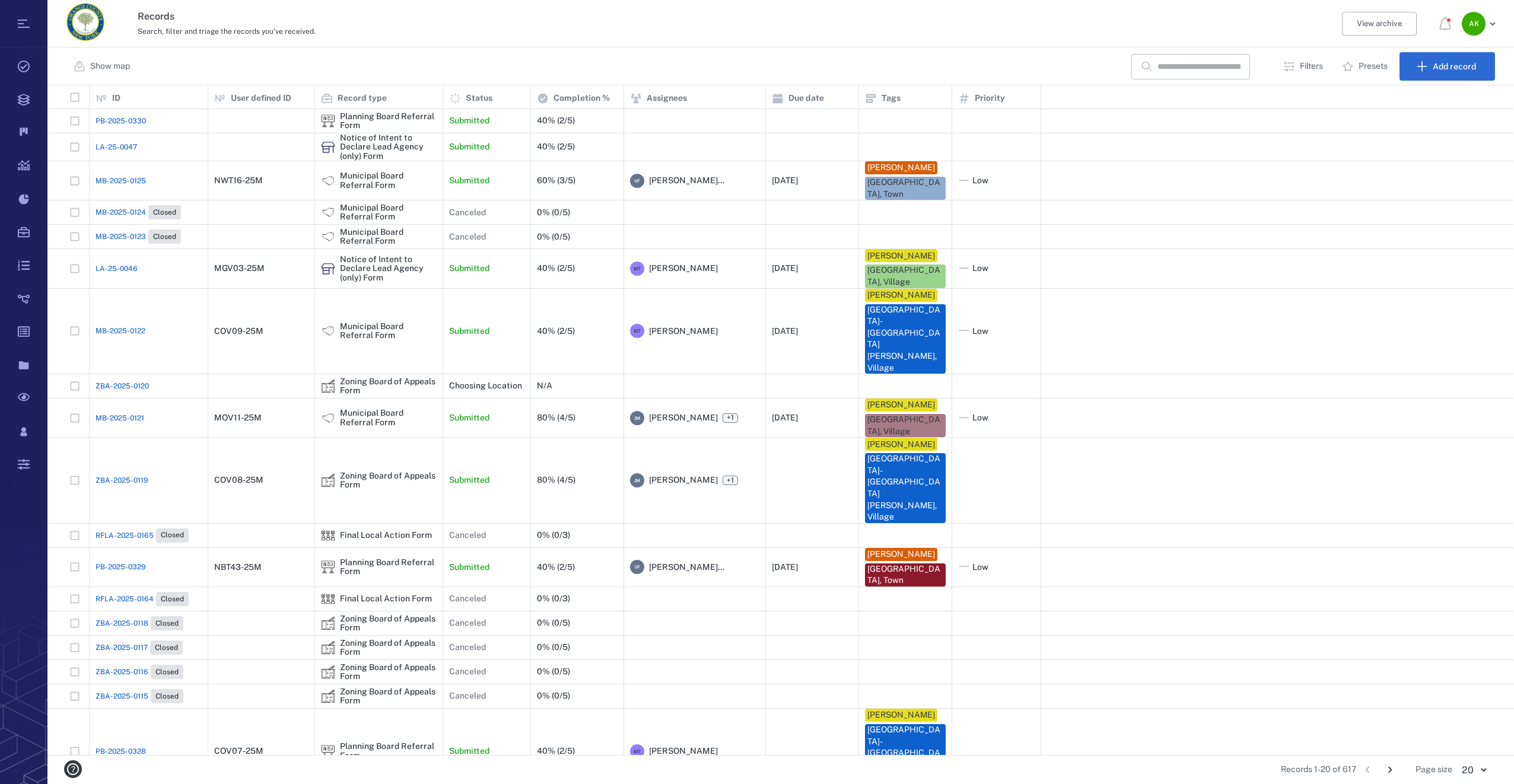
click at [101, 177] on span "MB-2025-0125" at bounding box center [120, 181] width 50 height 11
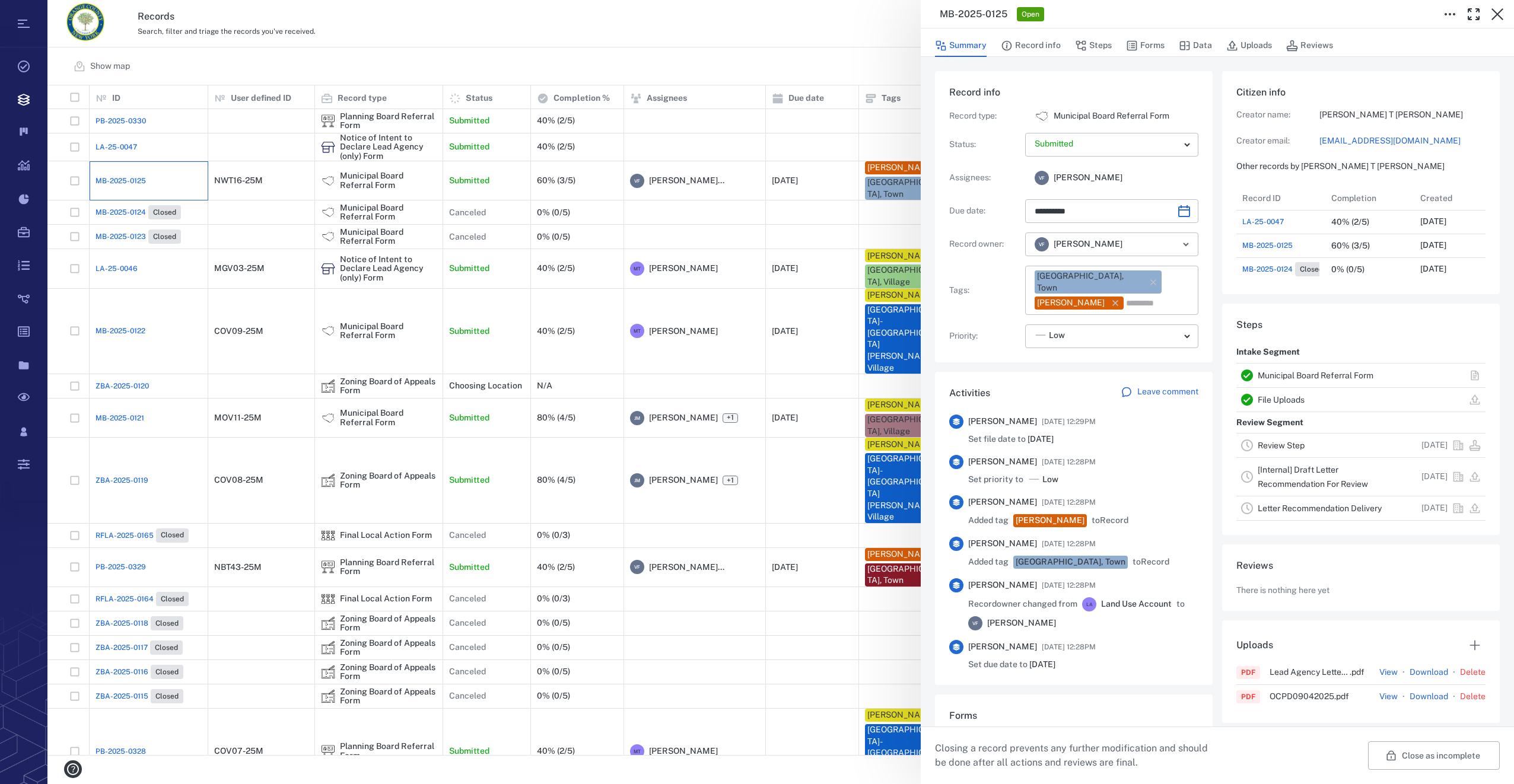
type input "**********"
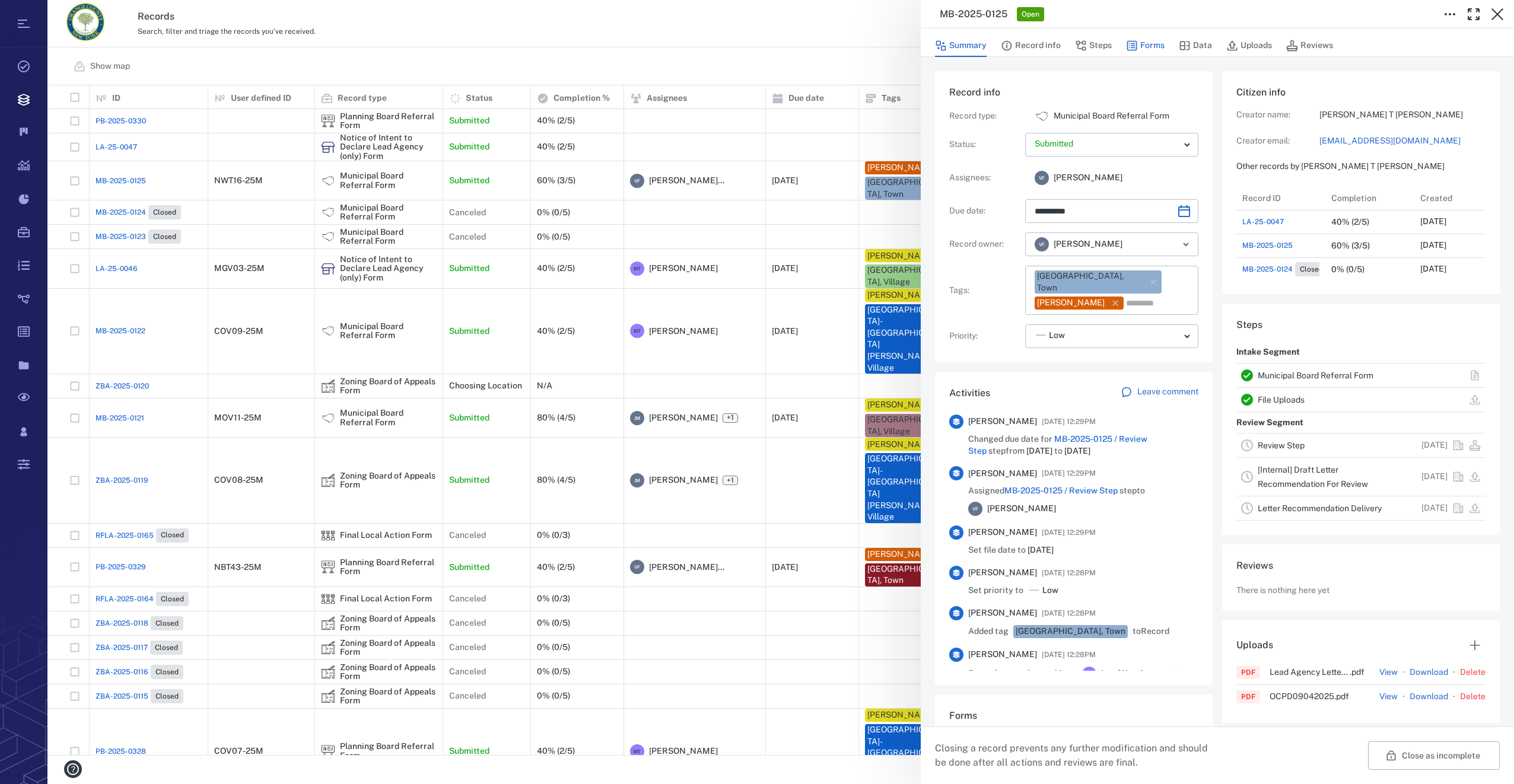
click at [1160, 44] on button "Forms" at bounding box center [1145, 46] width 38 height 23
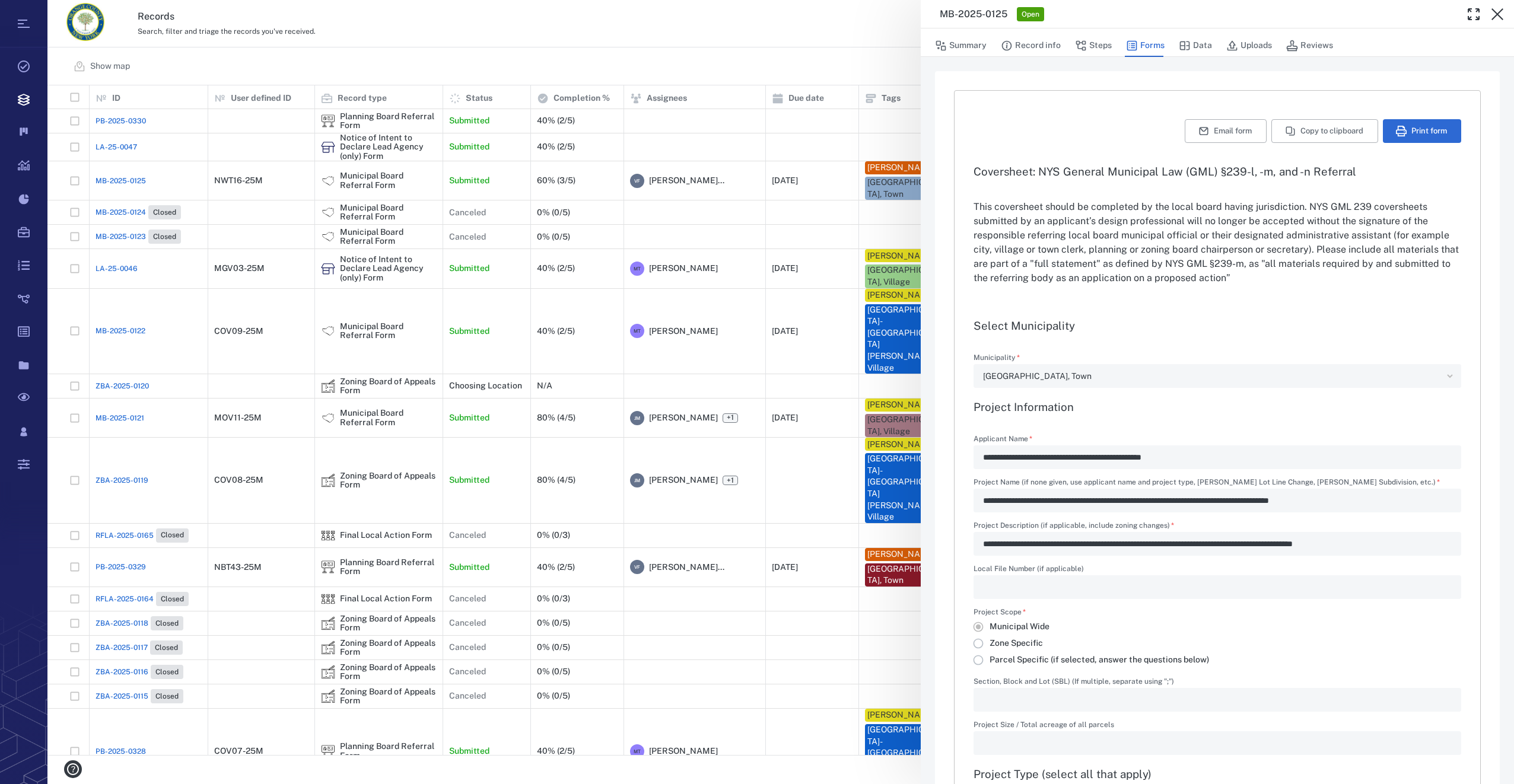
type input "**********"
click at [1258, 46] on button "Uploads" at bounding box center [1249, 46] width 46 height 23
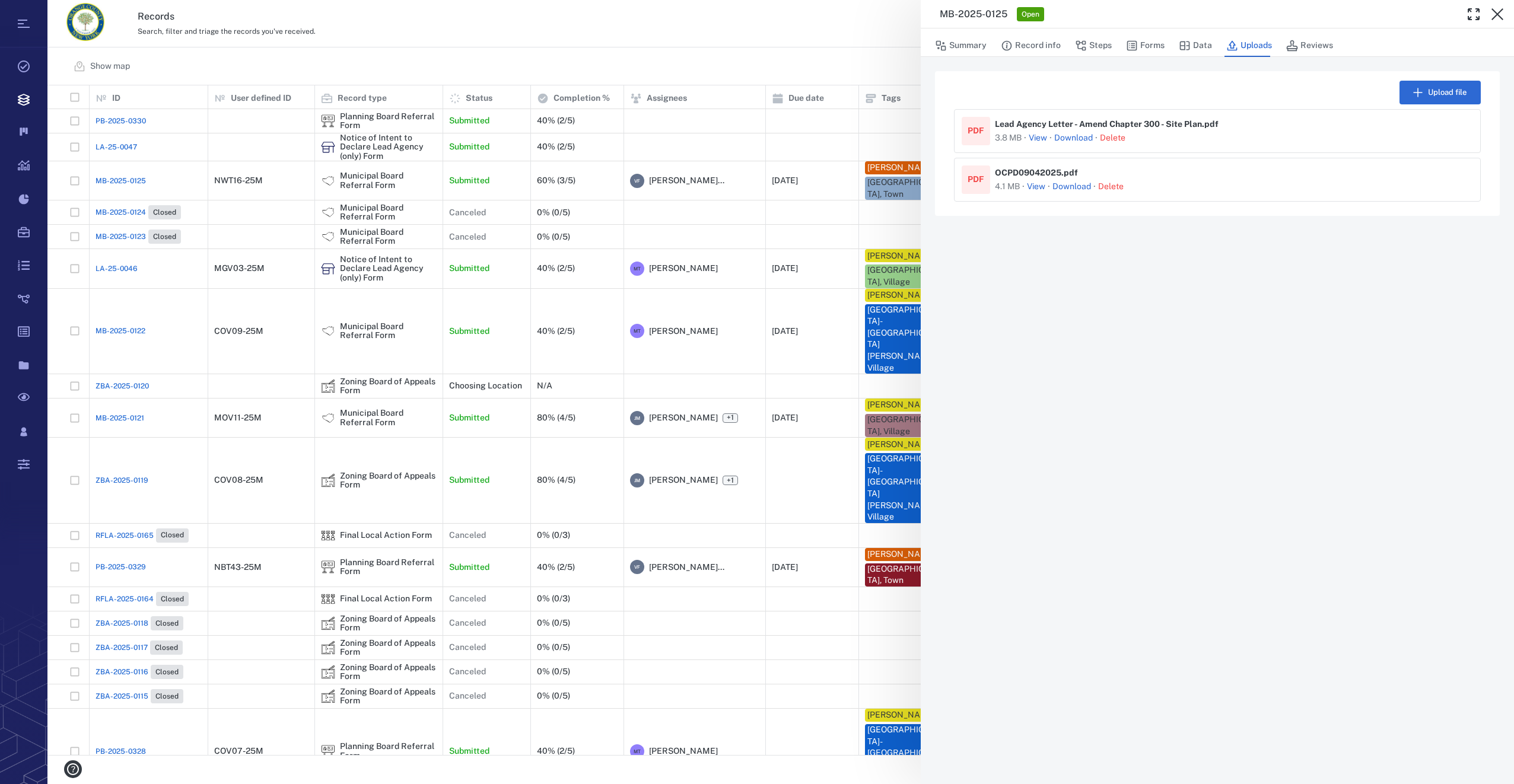
drag, startPoint x: 1076, startPoint y: 132, endPoint x: 1072, endPoint y: 138, distance: 7.2
click at [1035, 46] on button "Record info" at bounding box center [1031, 46] width 60 height 23
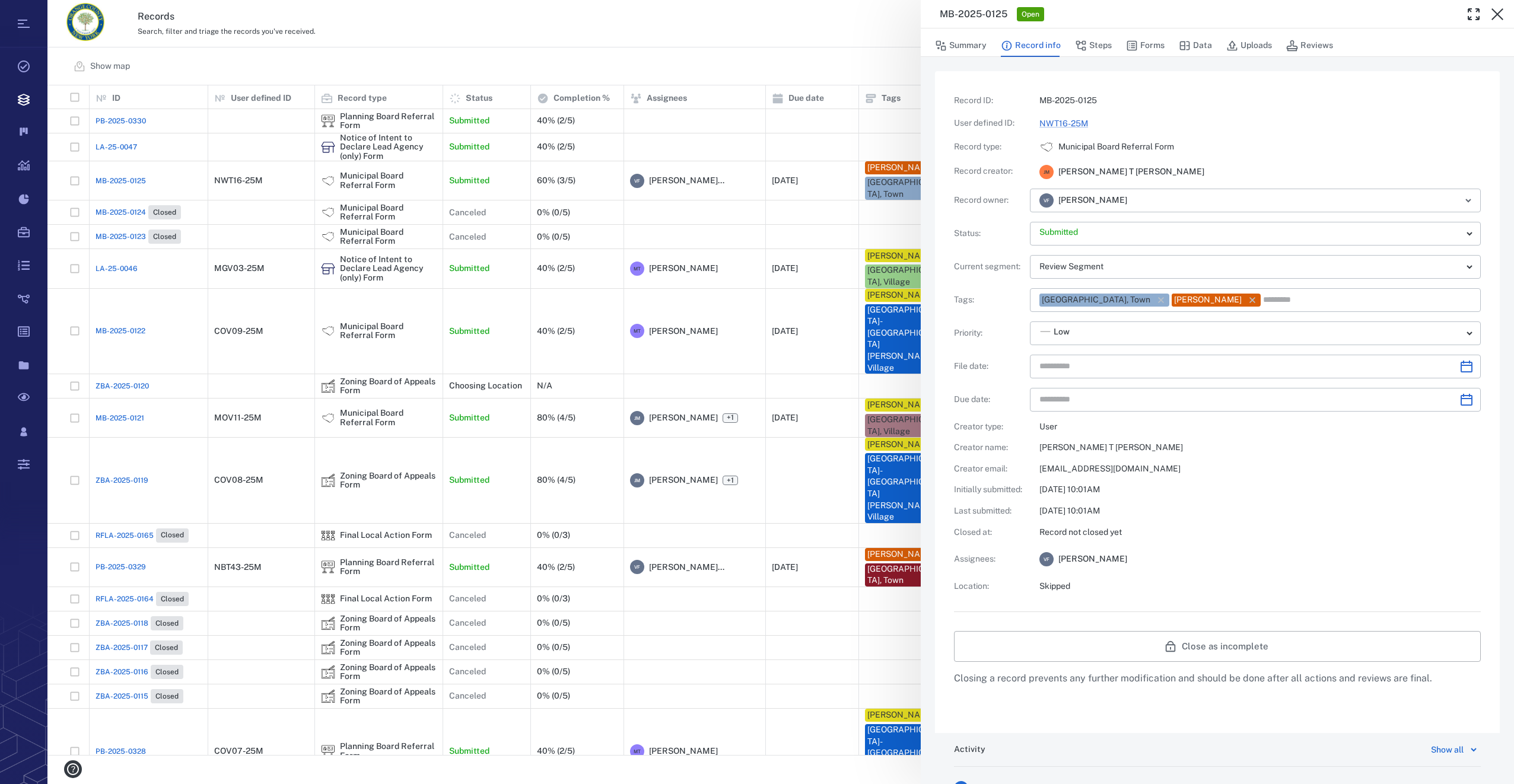
type input "**********"
click at [1152, 46] on button "Forms" at bounding box center [1145, 46] width 38 height 23
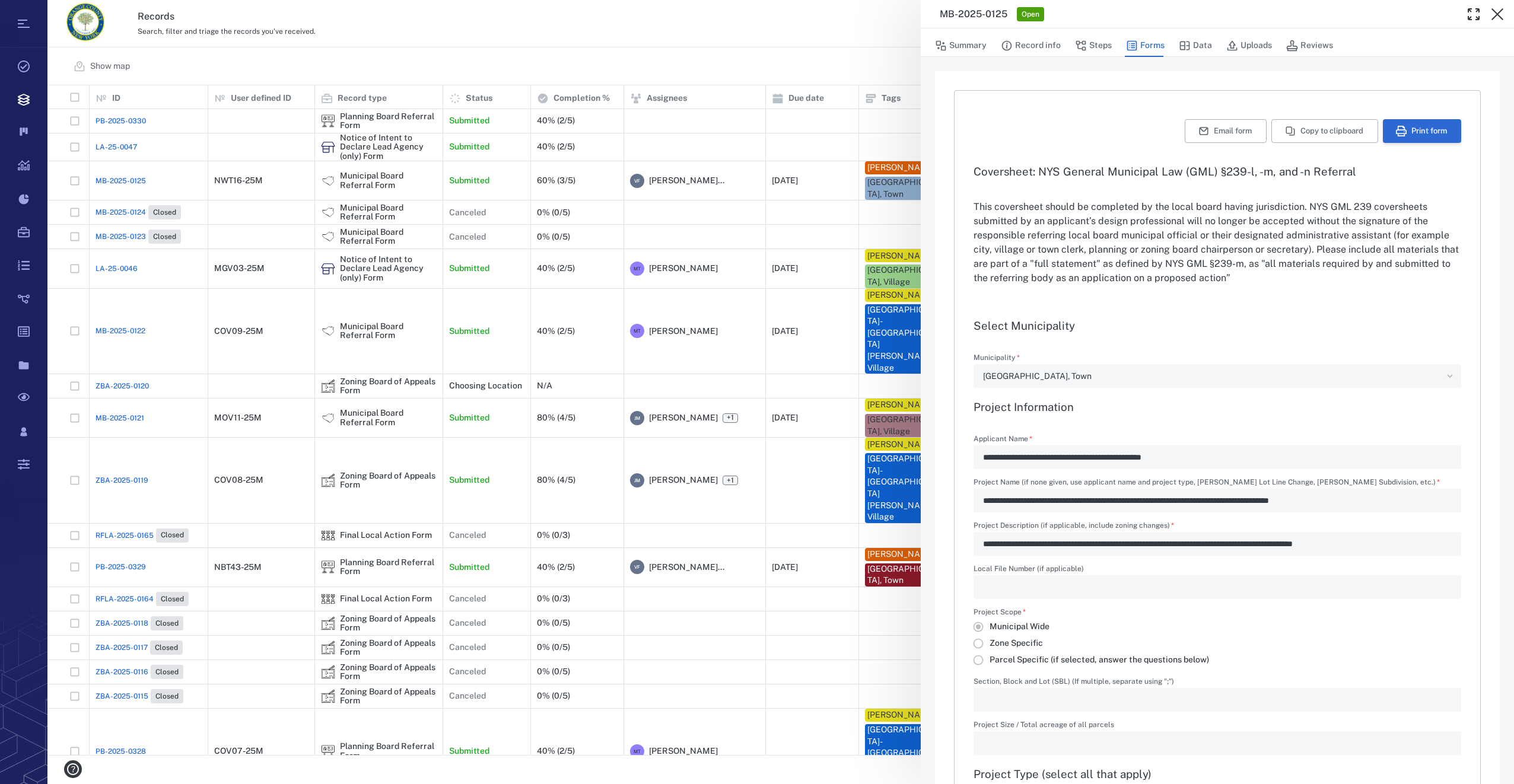
type input "**********"
click at [1394, 124] on button "Print form" at bounding box center [1422, 131] width 79 height 23
click at [1493, 19] on icon "button" at bounding box center [1498, 14] width 12 height 12
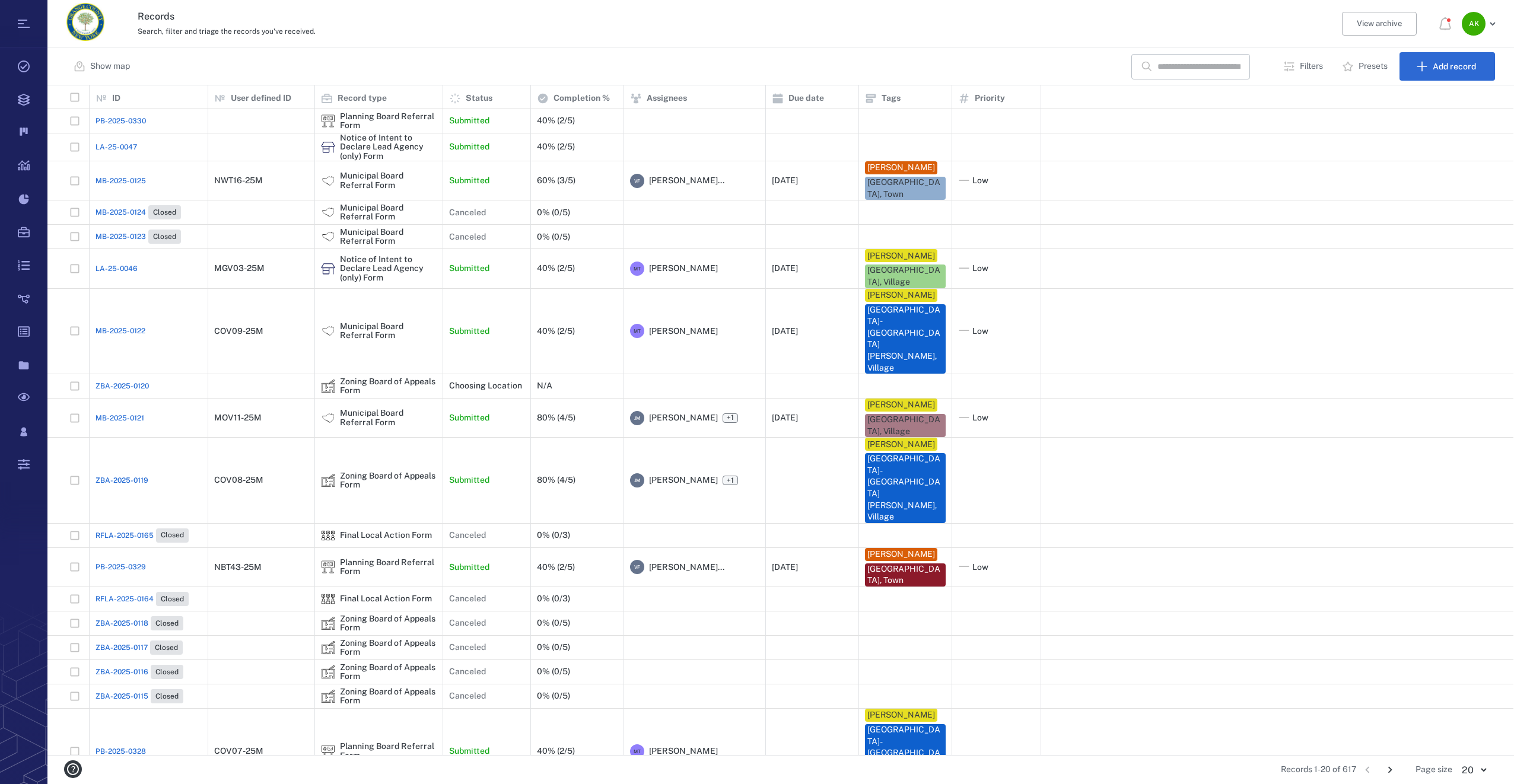
click at [109, 146] on span "LA-25-0047" at bounding box center [116, 147] width 42 height 11
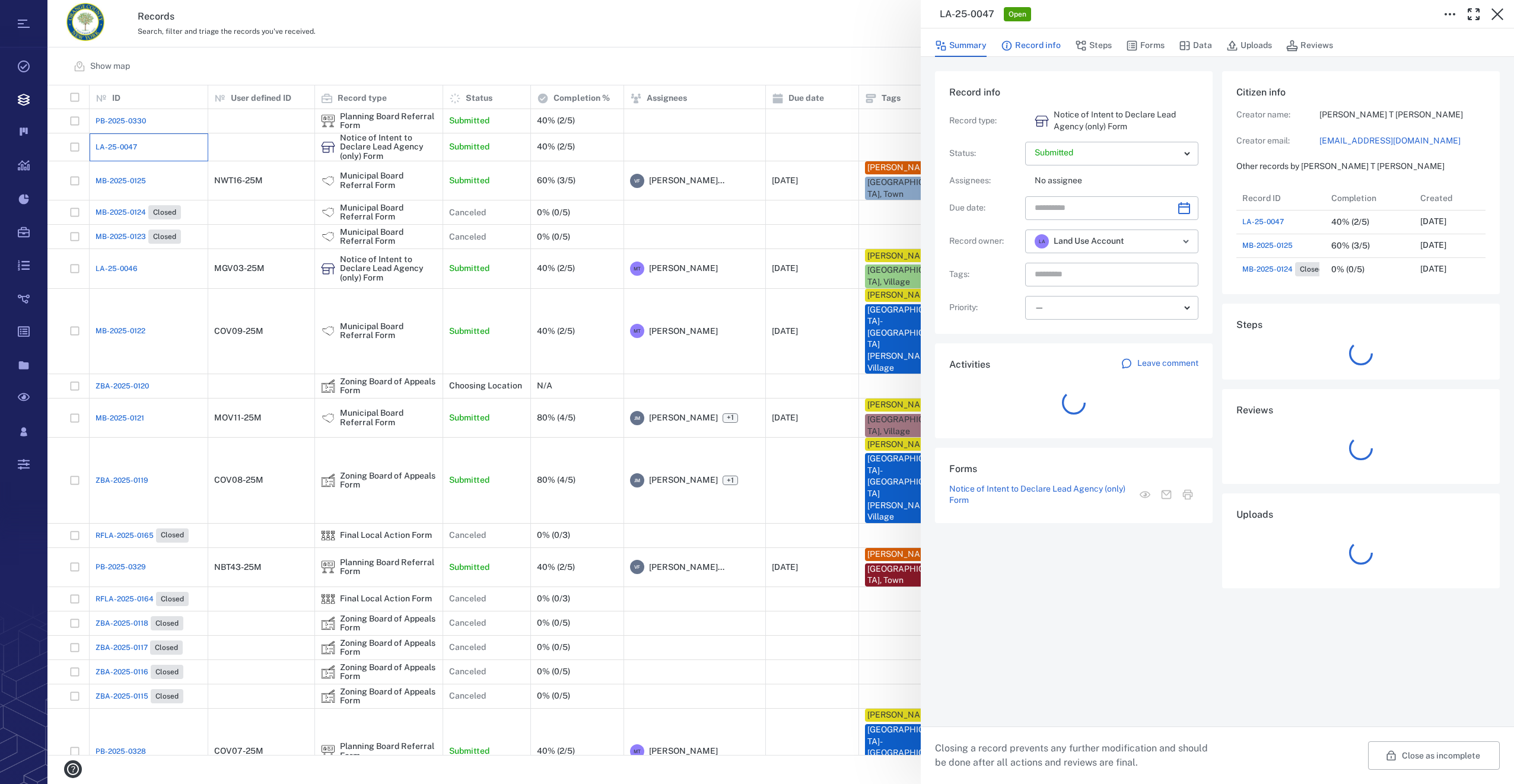
scroll to position [142, 232]
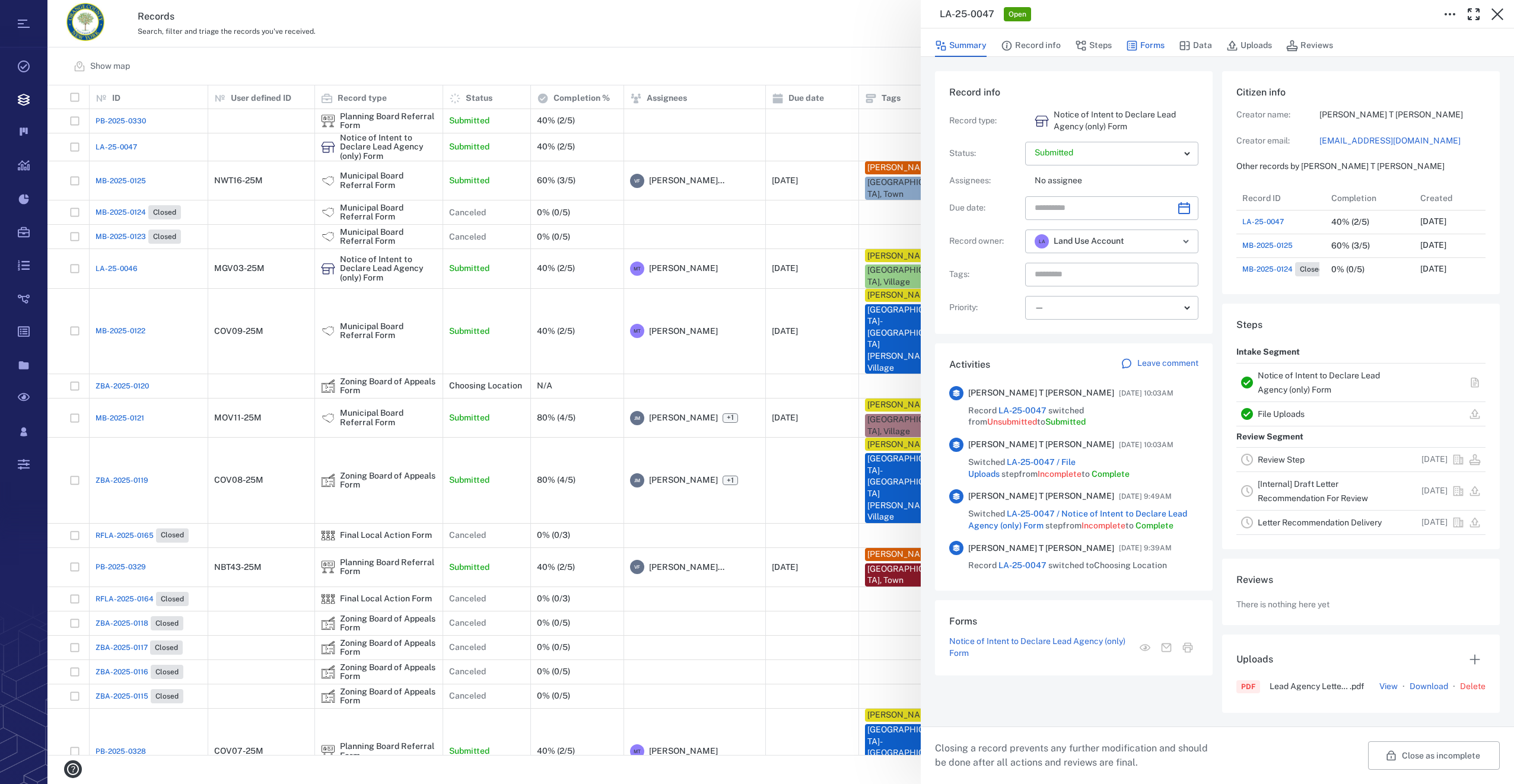
click at [1157, 43] on button "Forms" at bounding box center [1145, 46] width 38 height 23
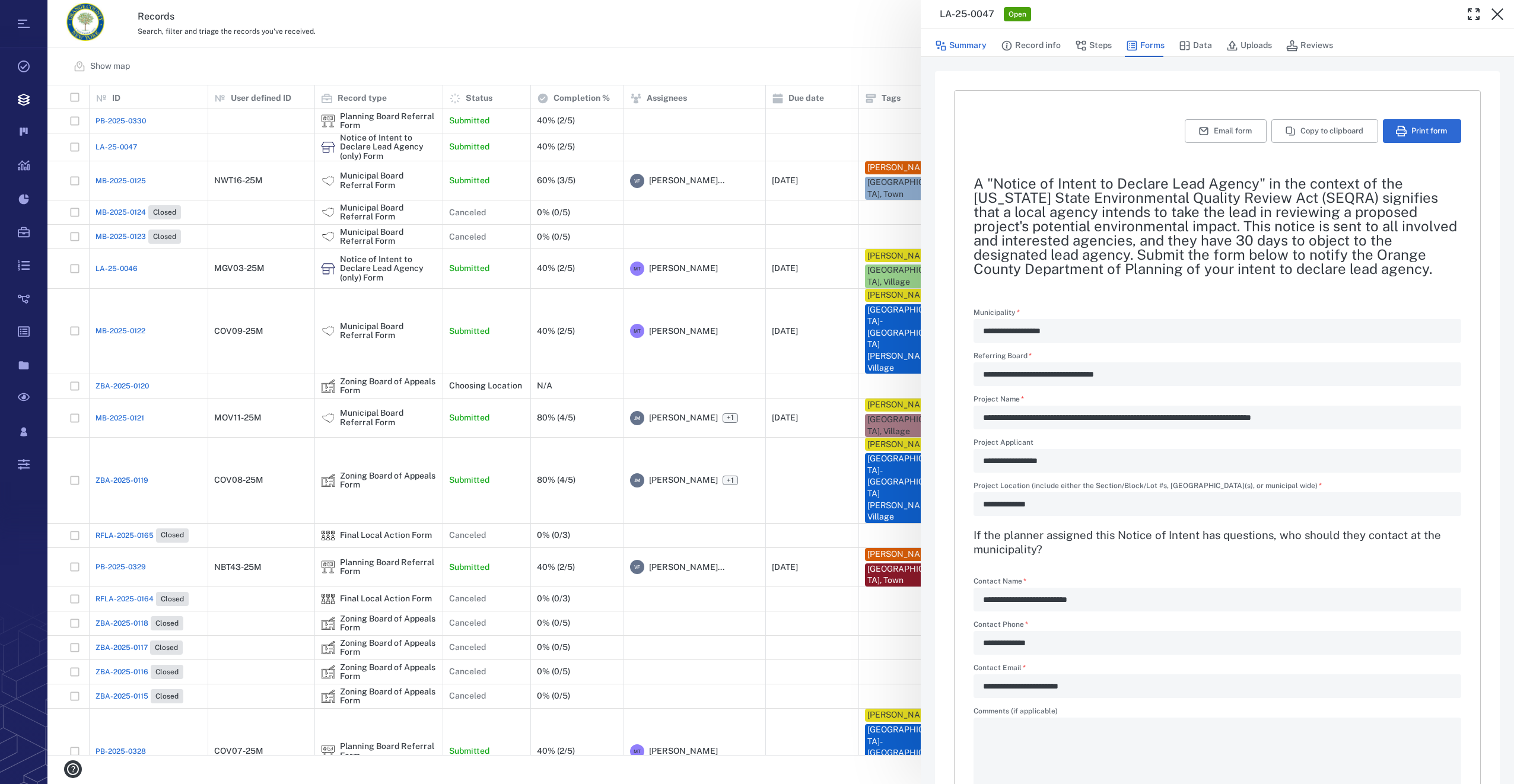
click at [954, 43] on button "Summary" at bounding box center [961, 46] width 52 height 23
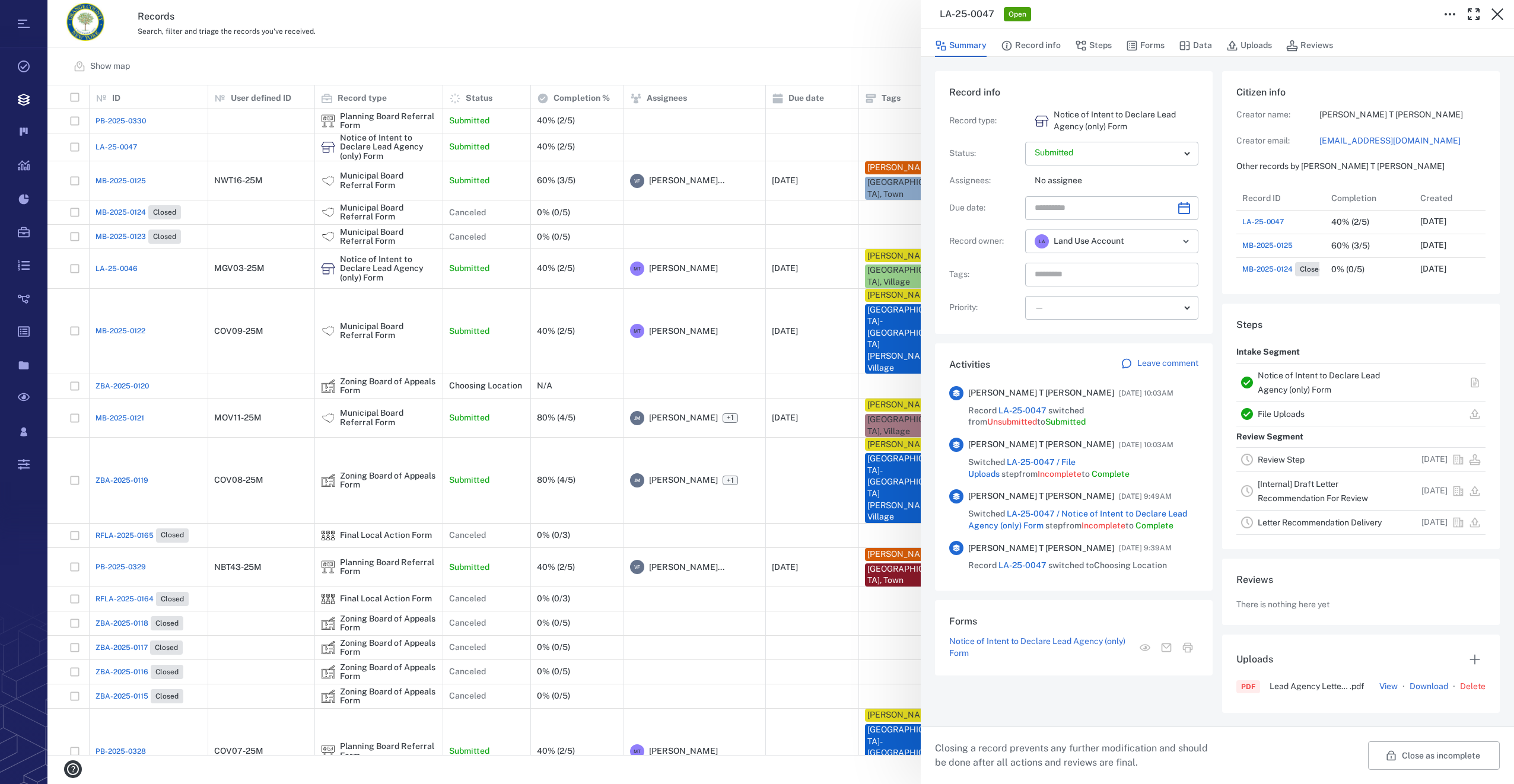
scroll to position [142, 232]
click at [1191, 207] on button "Choose date" at bounding box center [1184, 207] width 23 height 23
click at [1197, 237] on icon "Next month" at bounding box center [1196, 239] width 14 height 14
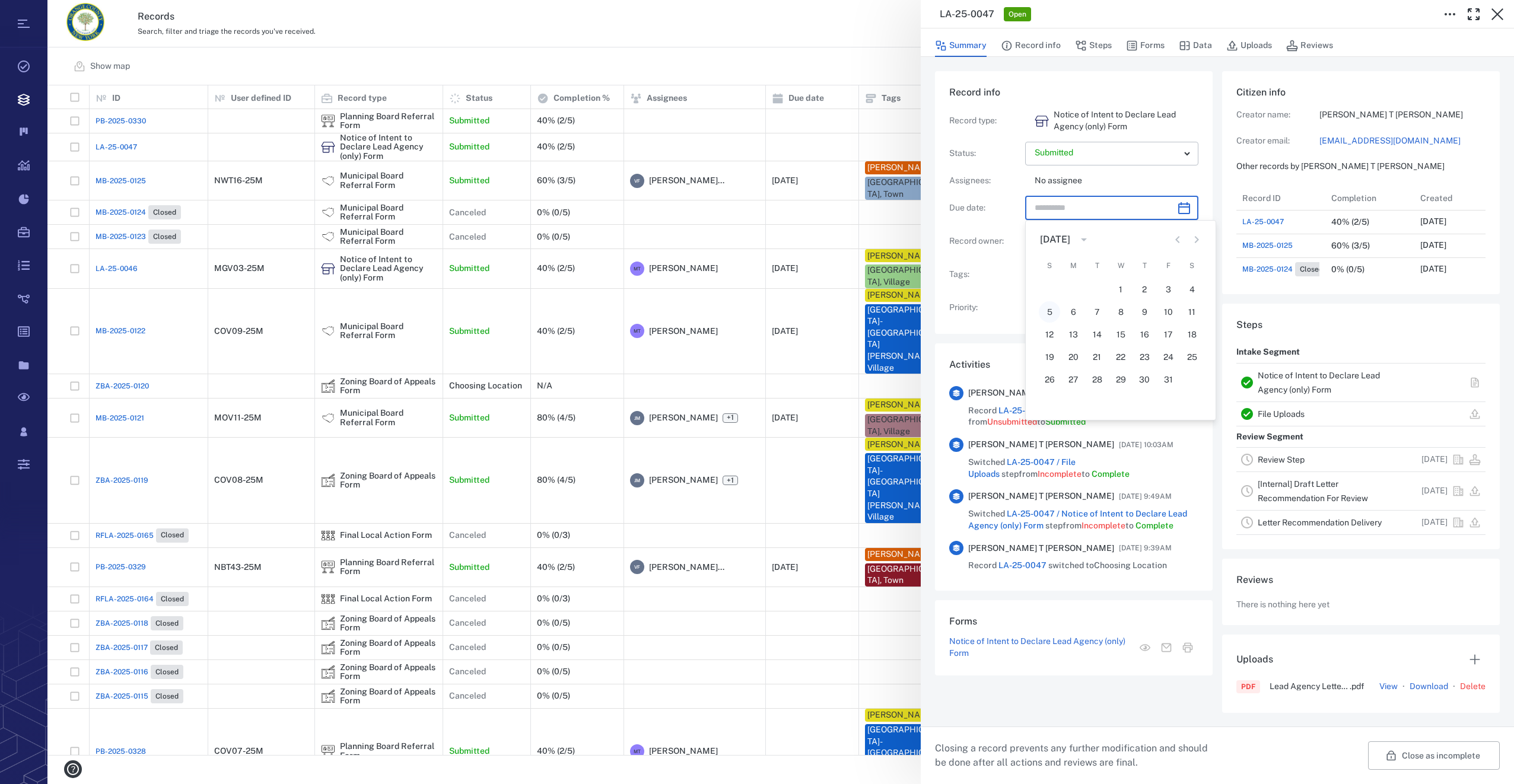
click at [1046, 309] on button "5" at bounding box center [1049, 312] width 21 height 21
type input "**********"
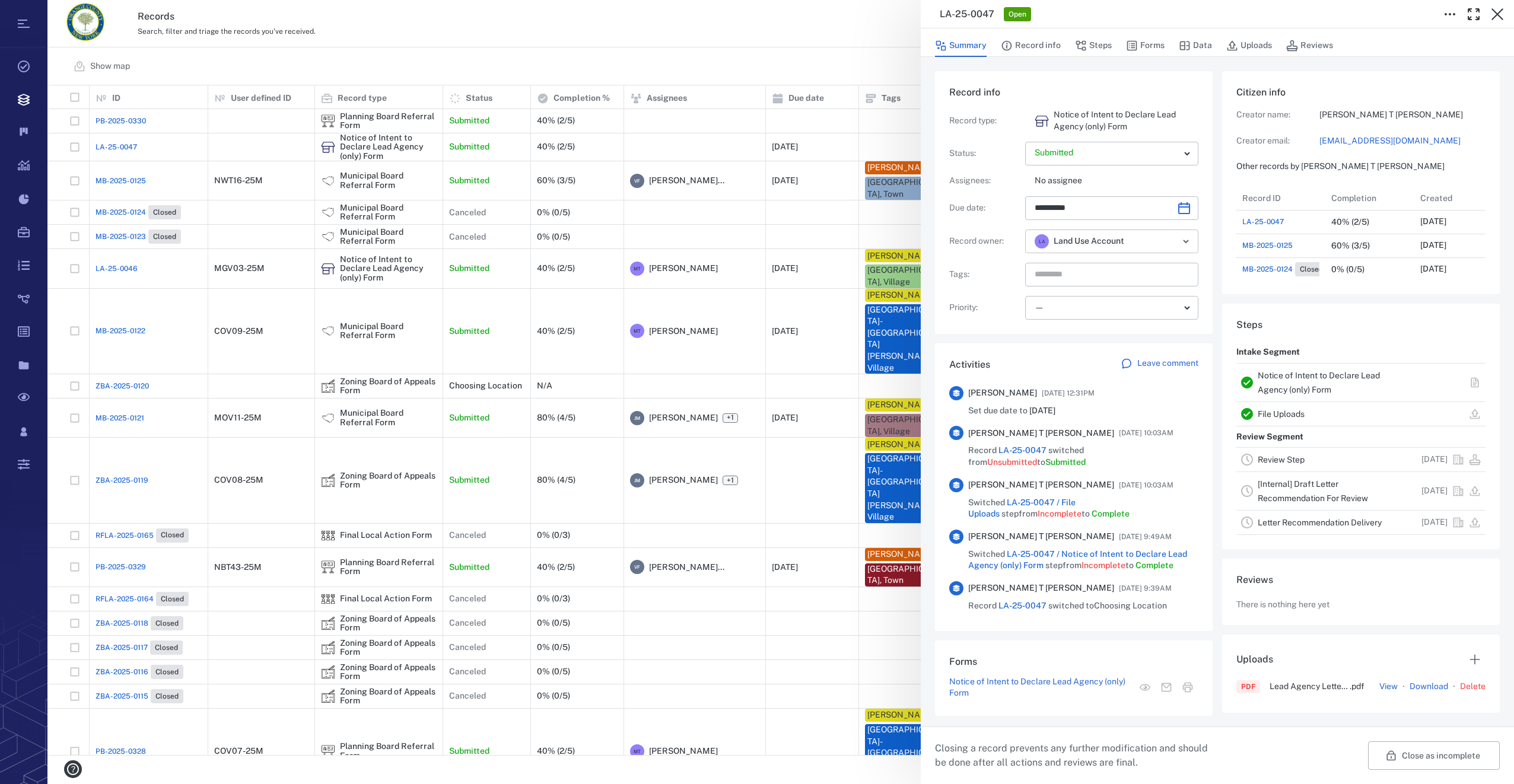
click at [1188, 244] on icon "Open" at bounding box center [1186, 241] width 14 height 14
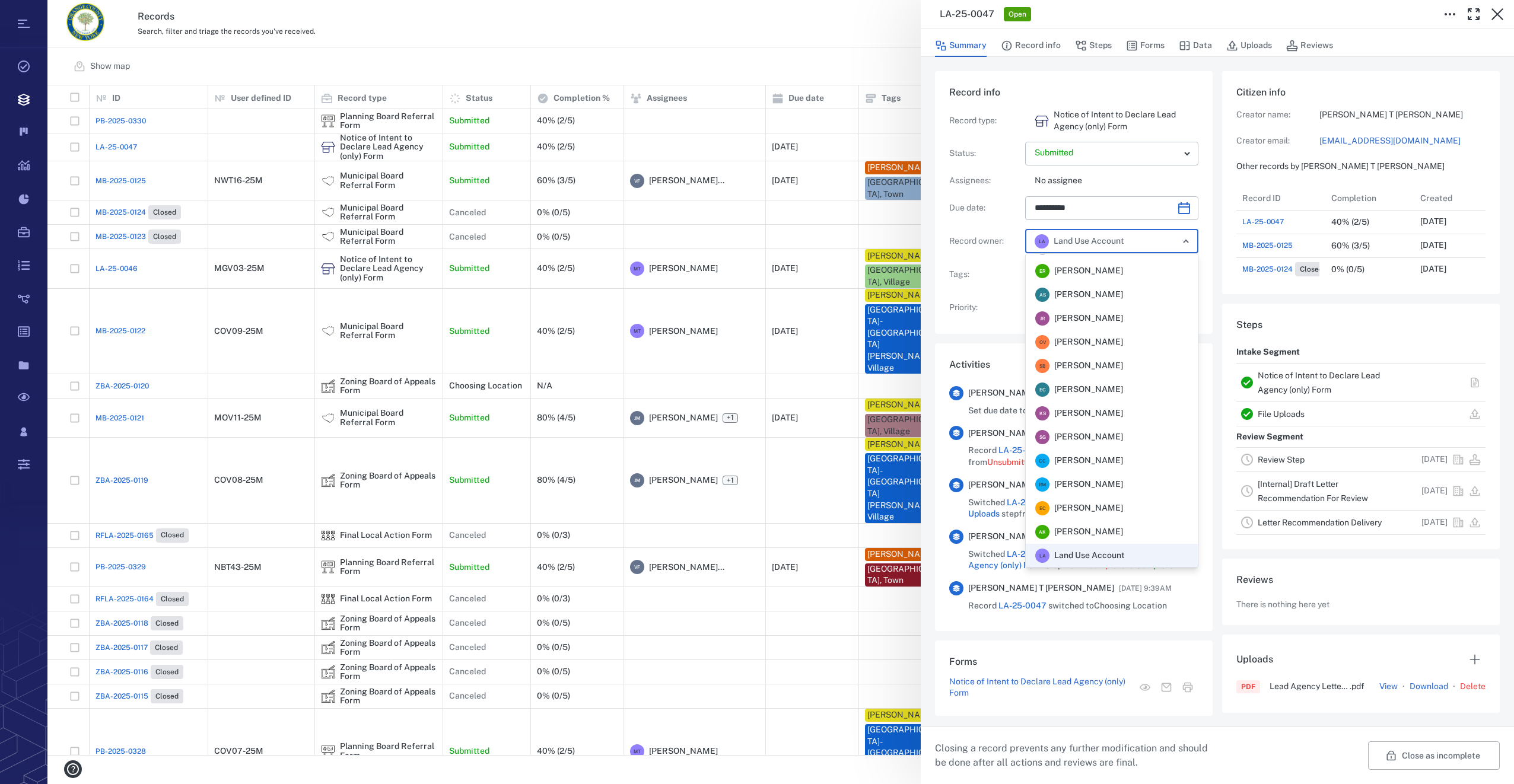
scroll to position [232, 0]
click at [1110, 487] on span "Veronica Fernandez - Rogers" at bounding box center [1088, 485] width 69 height 12
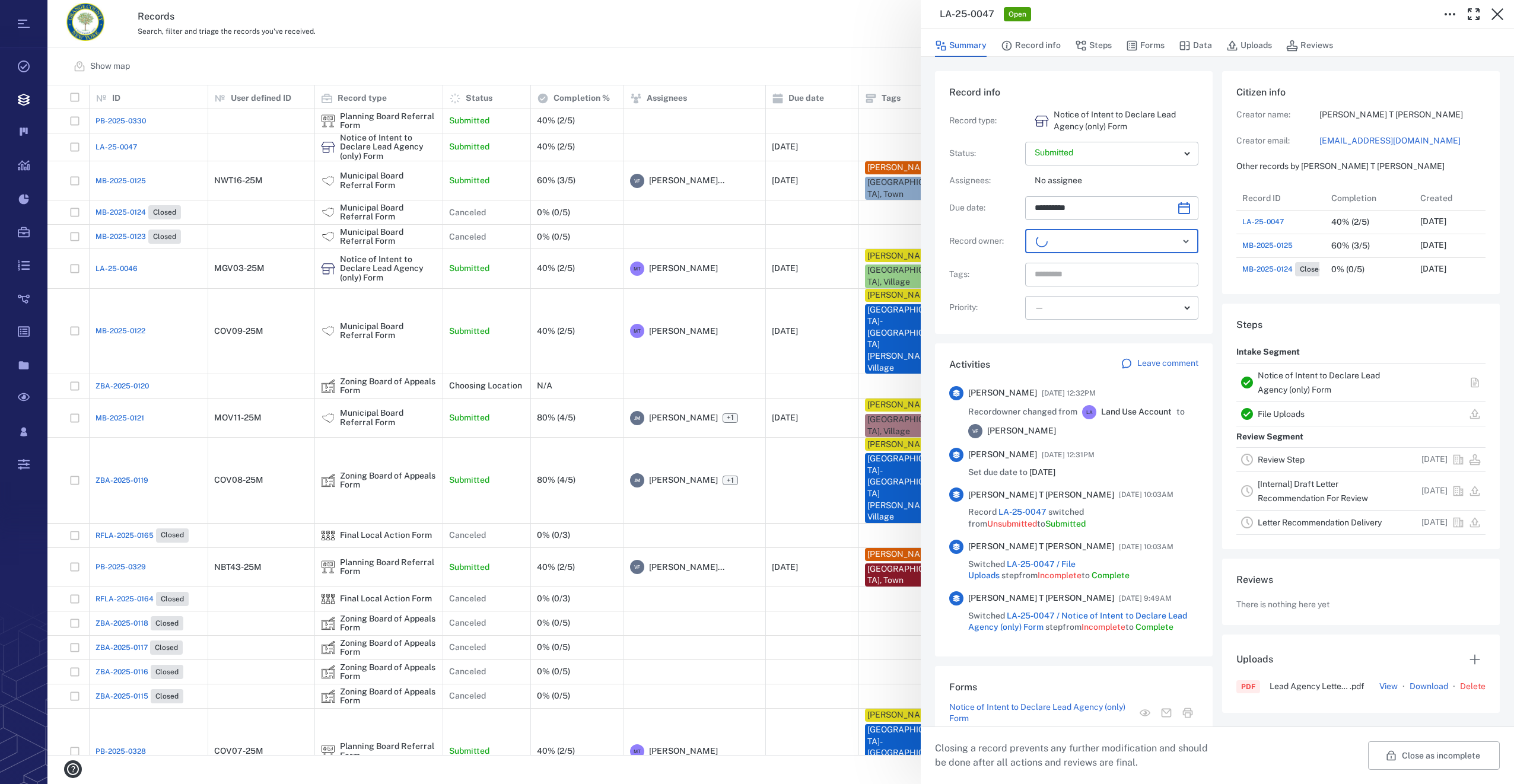
scroll to position [142, 227]
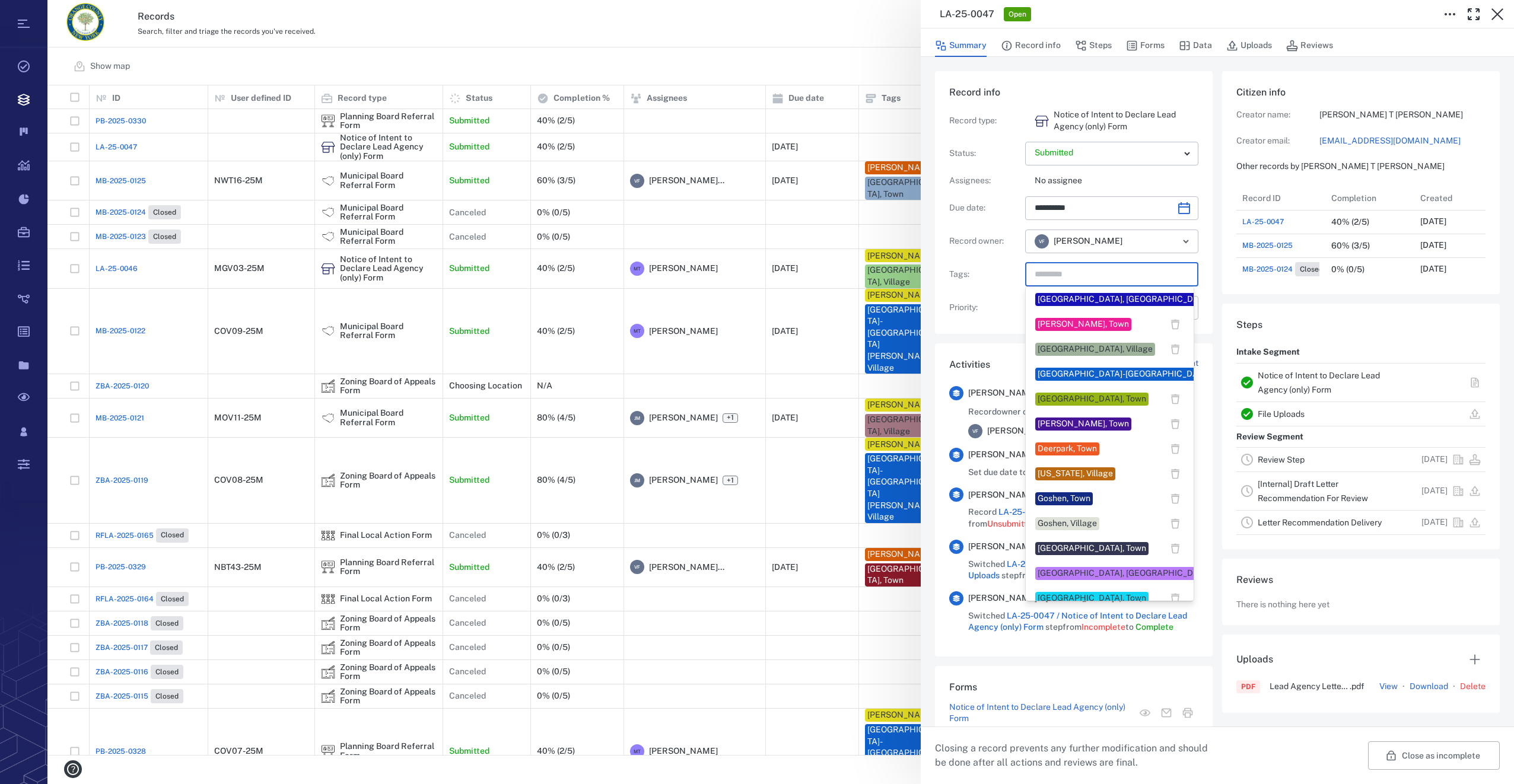
click at [1064, 277] on input "text" at bounding box center [1098, 275] width 130 height 17
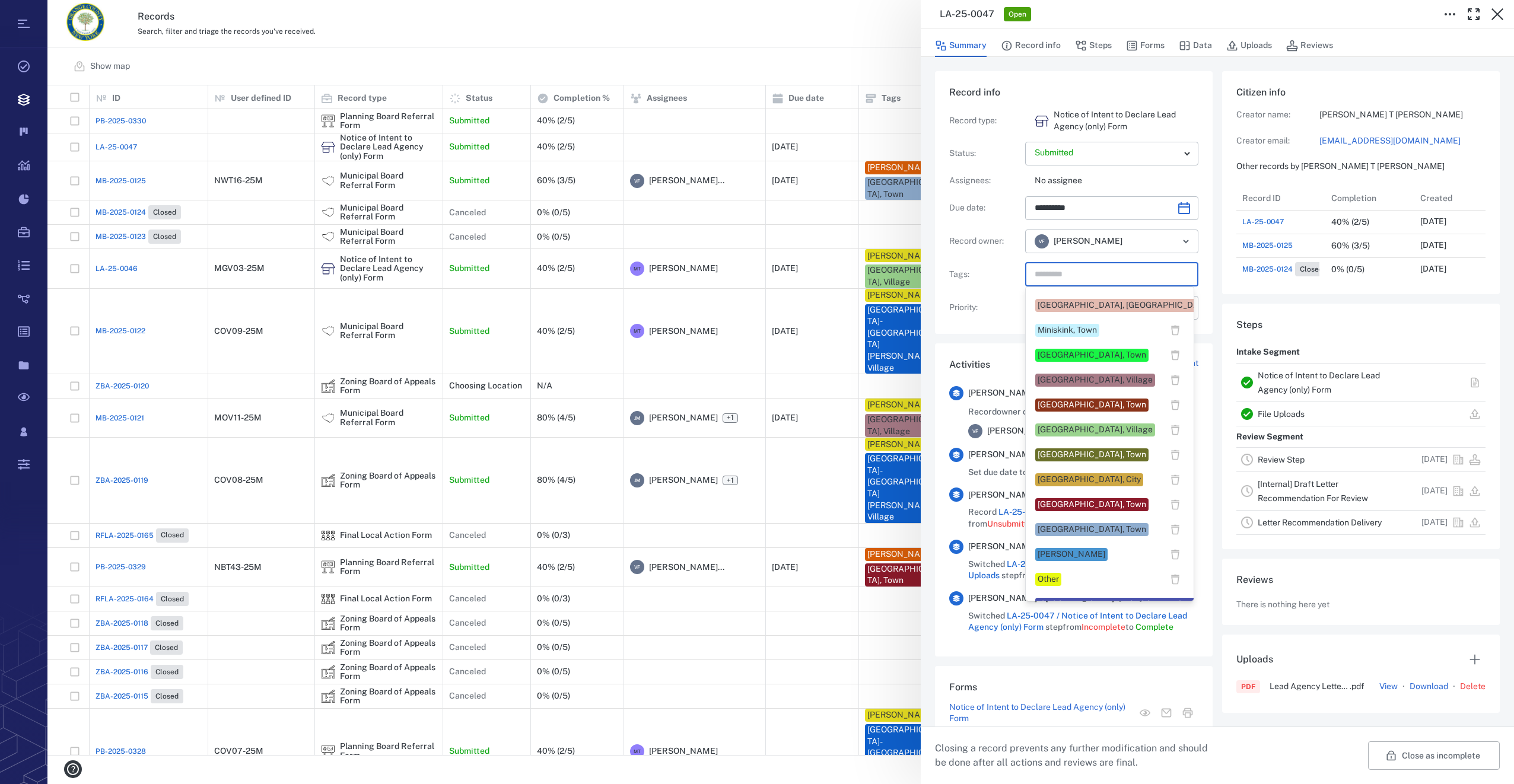
scroll to position [652, 0]
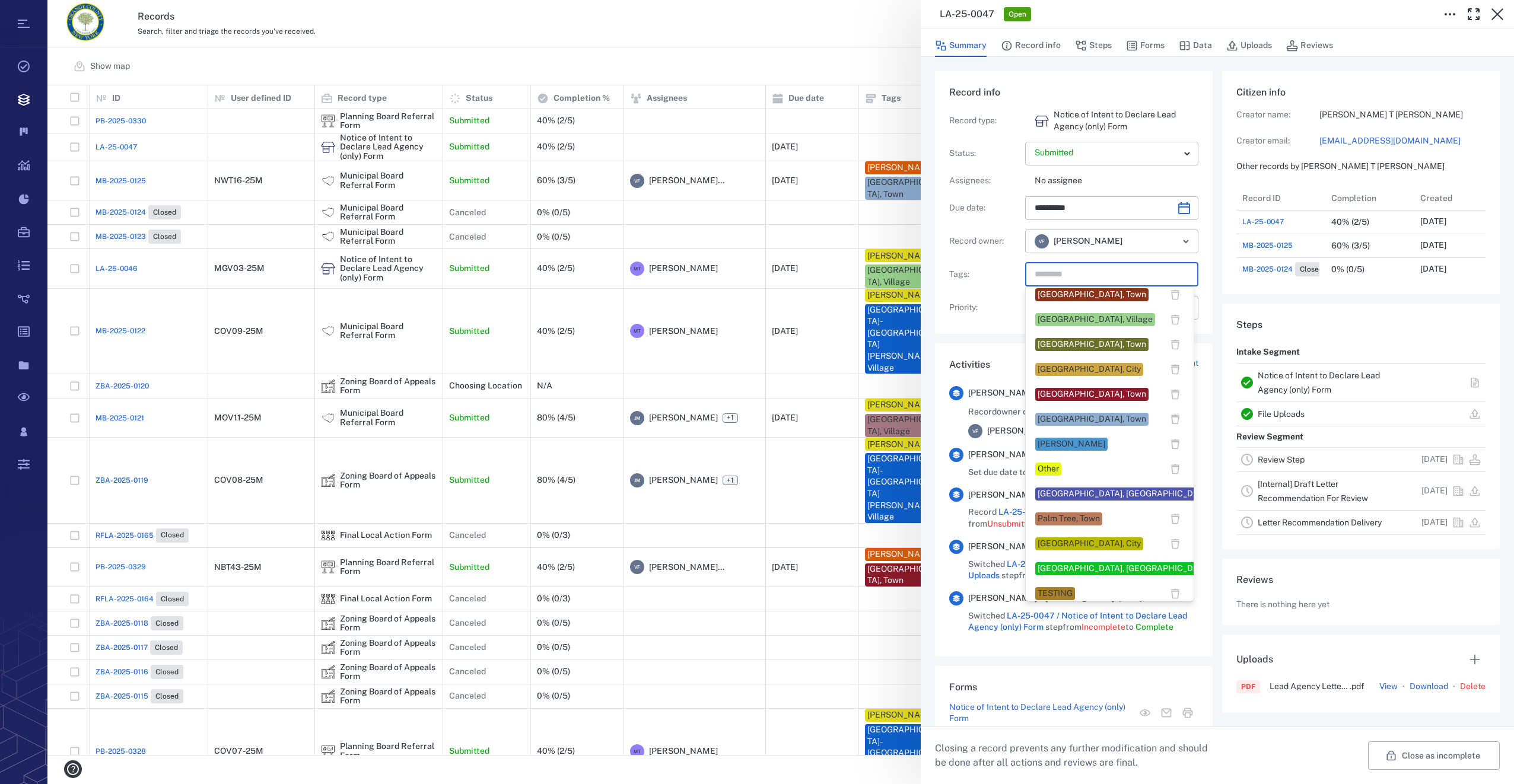
click at [1071, 415] on div "New Windsor, Town" at bounding box center [1092, 420] width 109 height 12
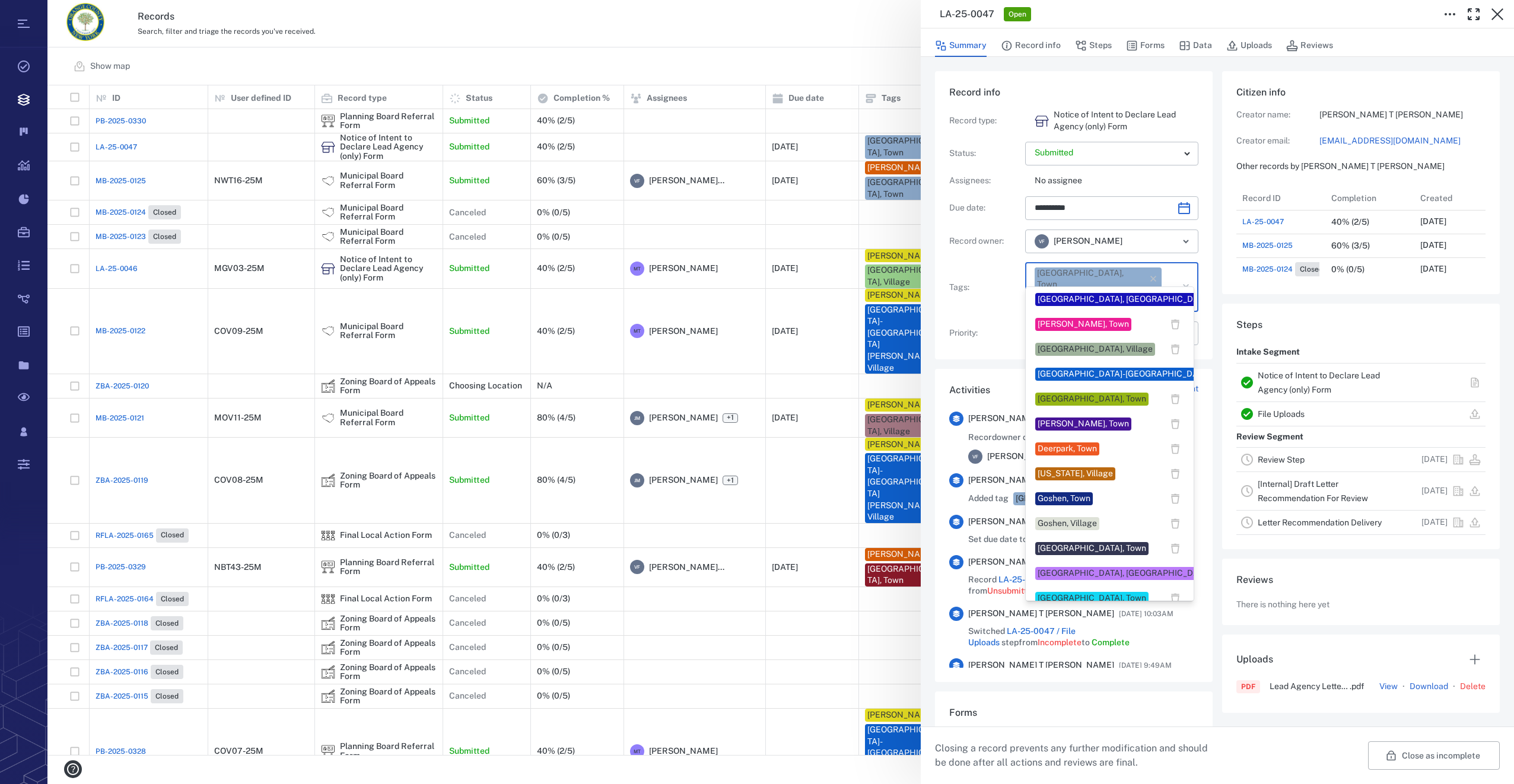
click at [1151, 292] on input "text" at bounding box center [1098, 300] width 130 height 17
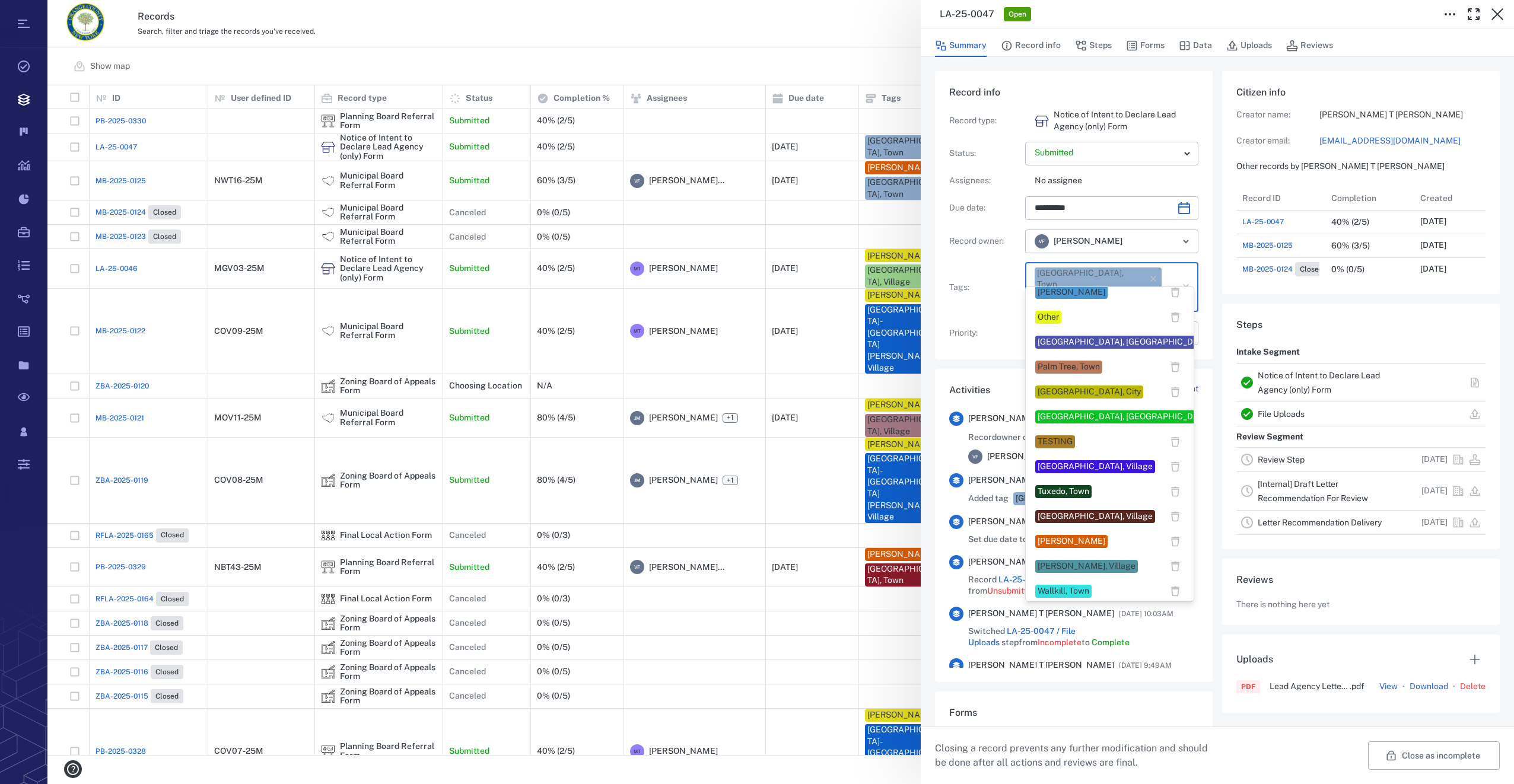
scroll to position [890, 0]
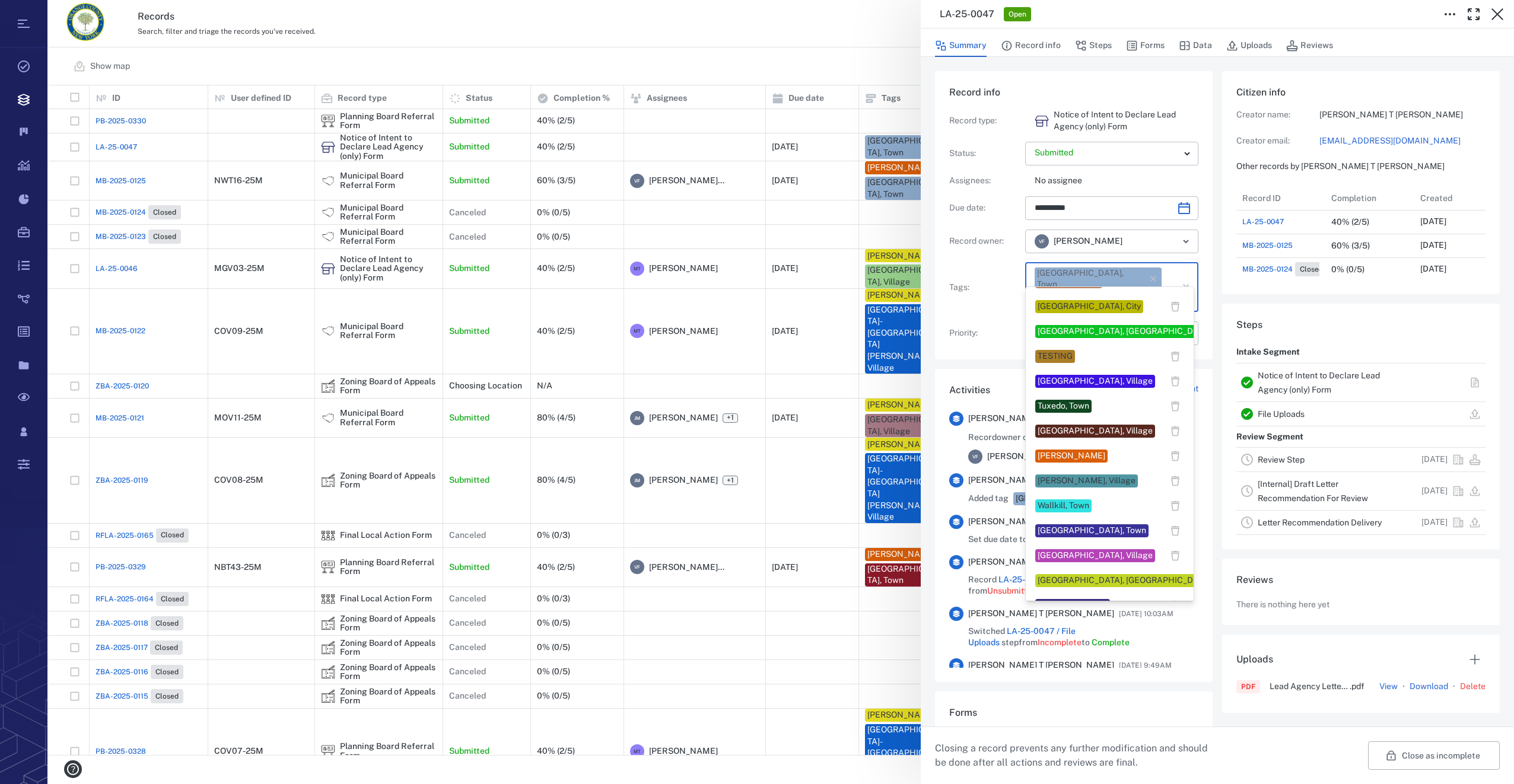
click at [1097, 450] on div "Veronica Fernandez" at bounding box center [1072, 456] width 73 height 13
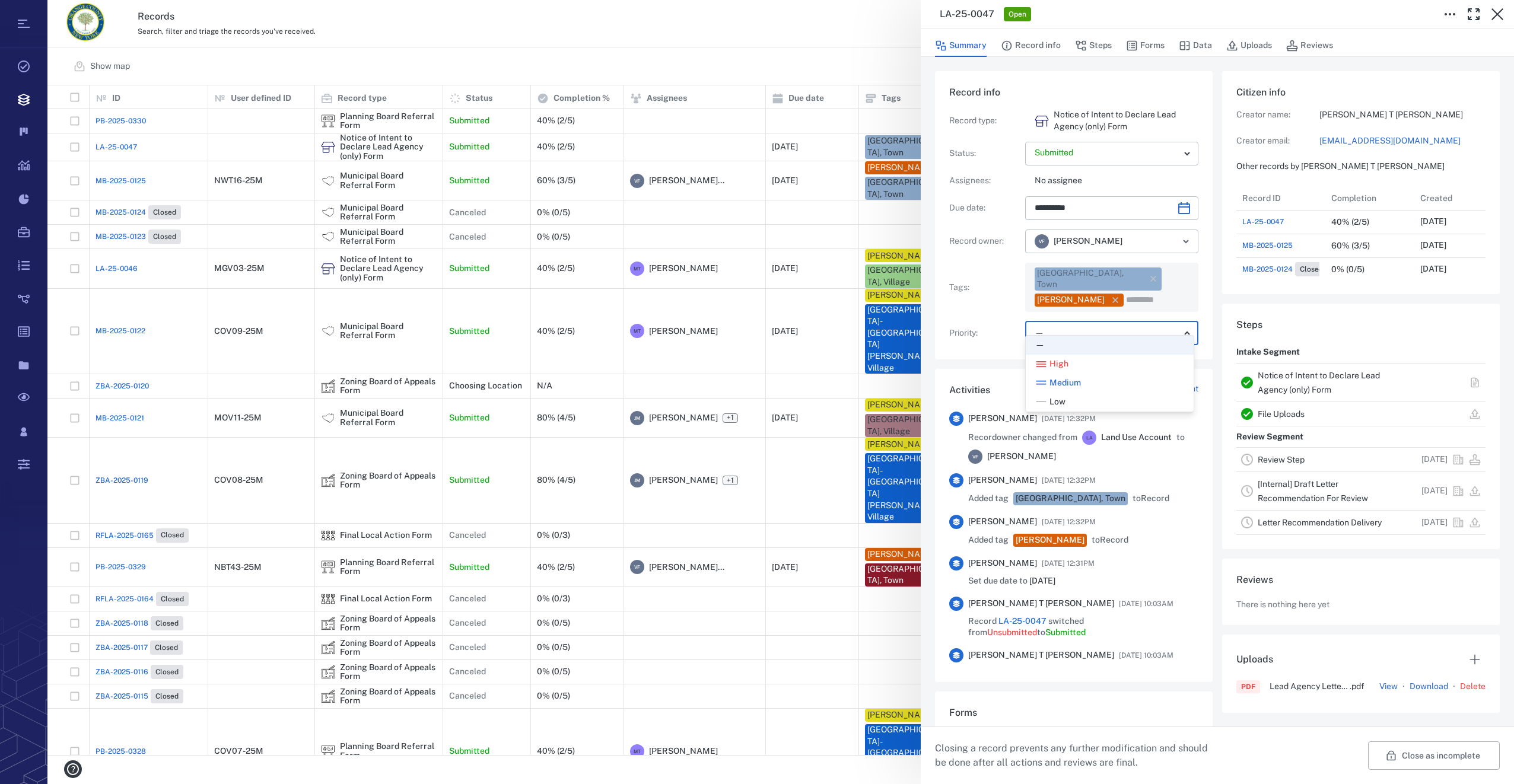
click at [1092, 317] on body "Tasks Records Boards Dashboard Reports Record types Guide steps Rules Form buil…" at bounding box center [757, 392] width 1514 height 784
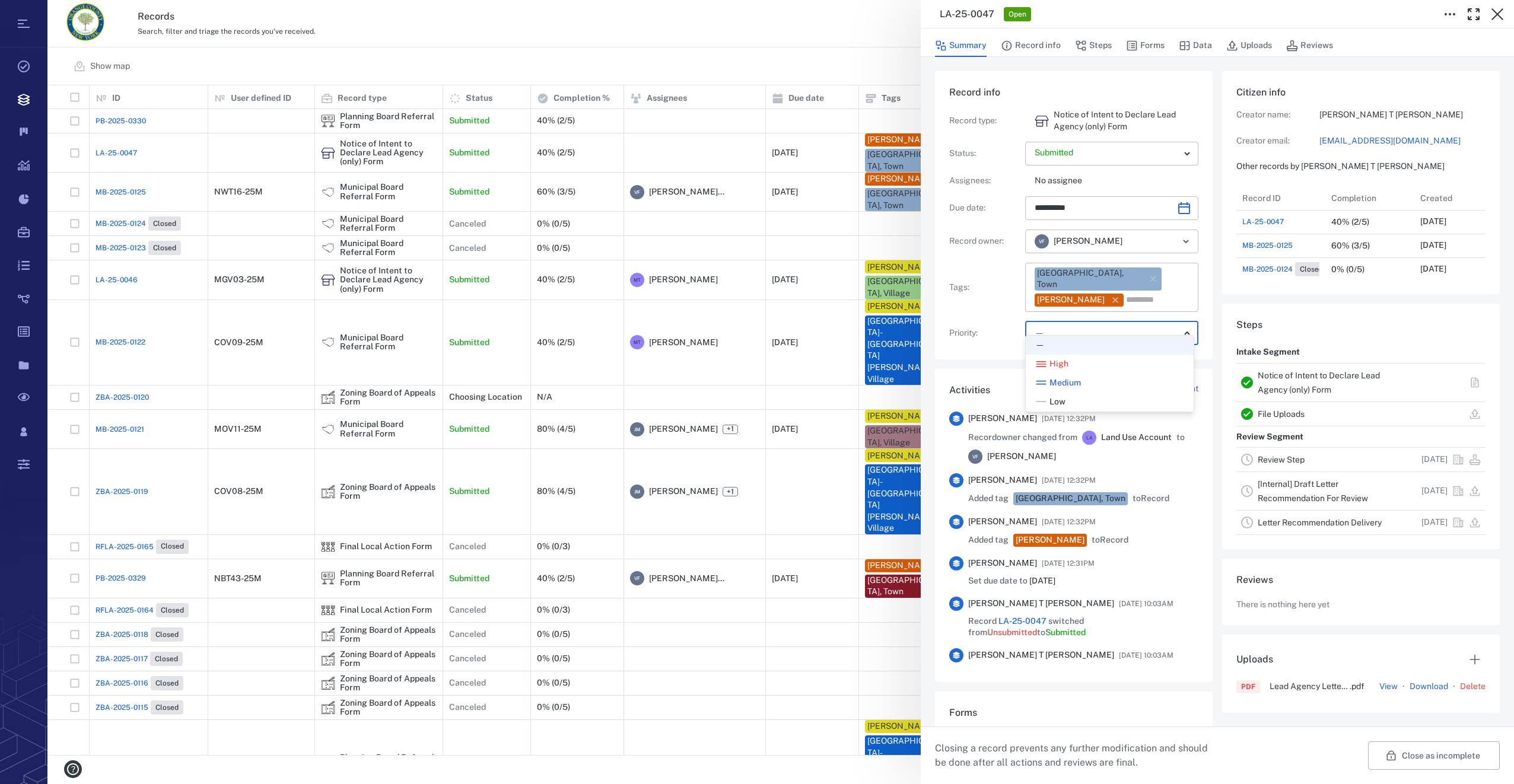
click at [1076, 405] on div "Low" at bounding box center [1110, 402] width 149 height 12
type input "**"
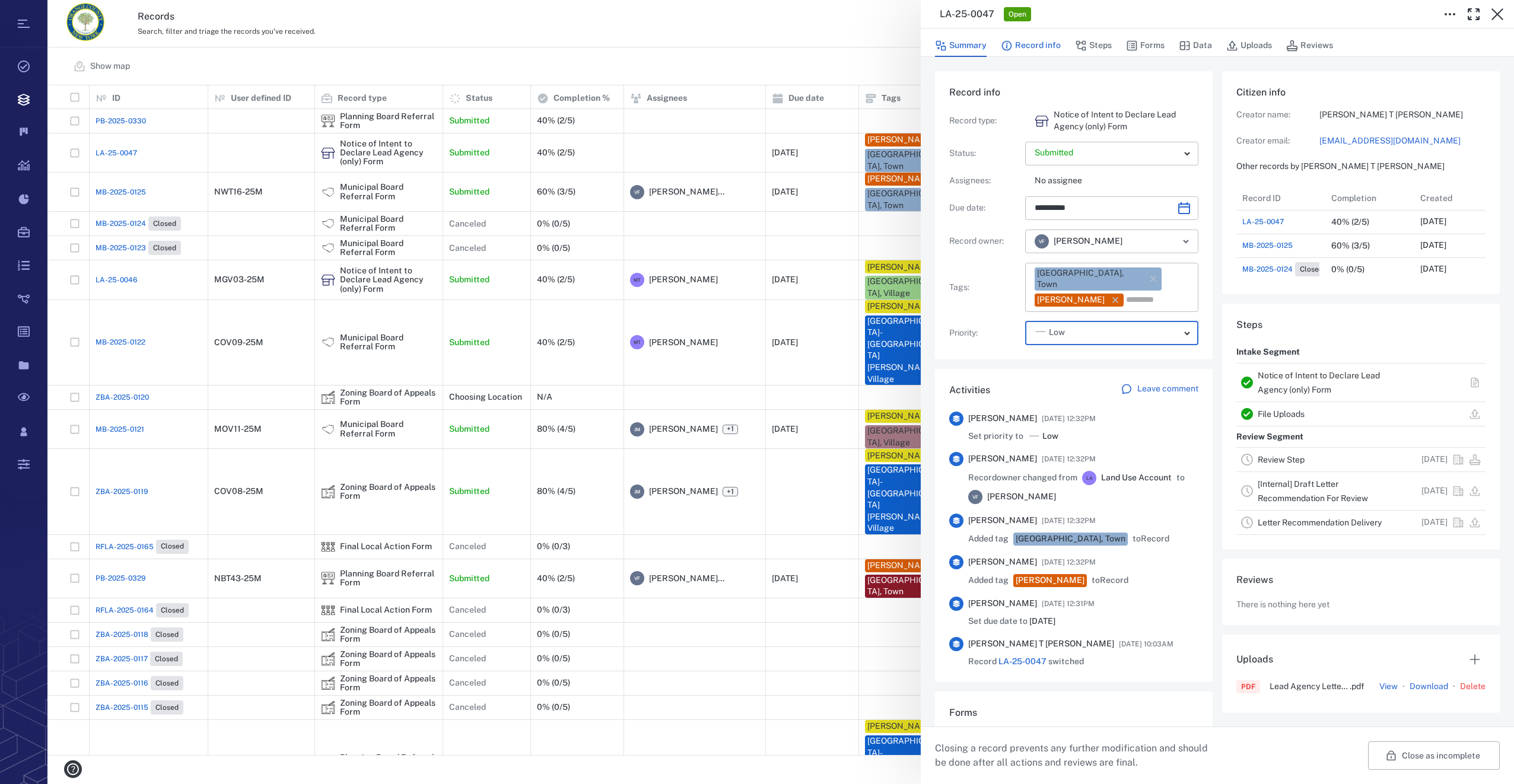
click at [1043, 48] on button "Record info" at bounding box center [1031, 46] width 60 height 23
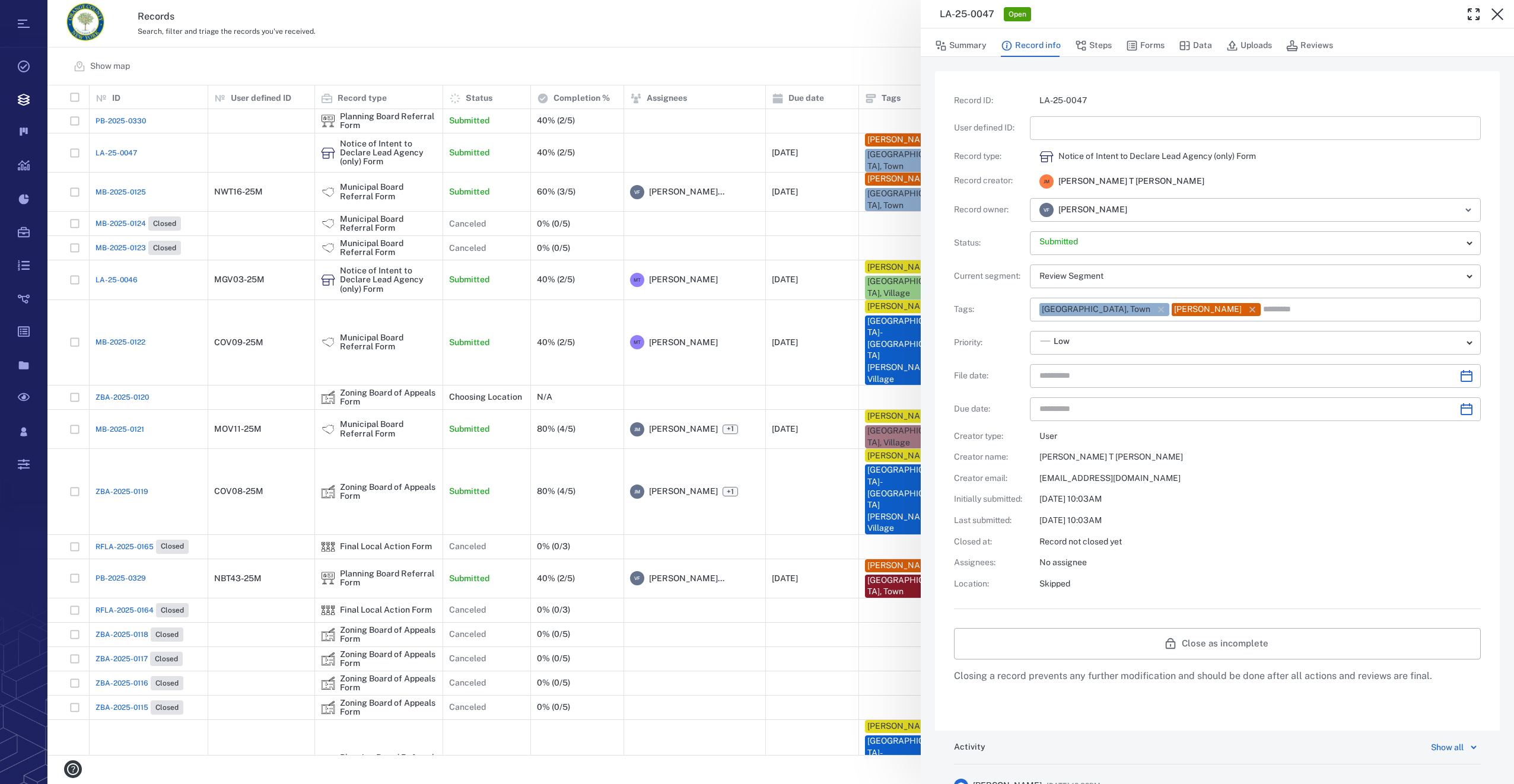
type input "**********"
click at [1074, 135] on input "text" at bounding box center [1255, 128] width 432 height 23
type input "*********"
click at [1460, 379] on icon "Choose date" at bounding box center [1466, 376] width 14 height 14
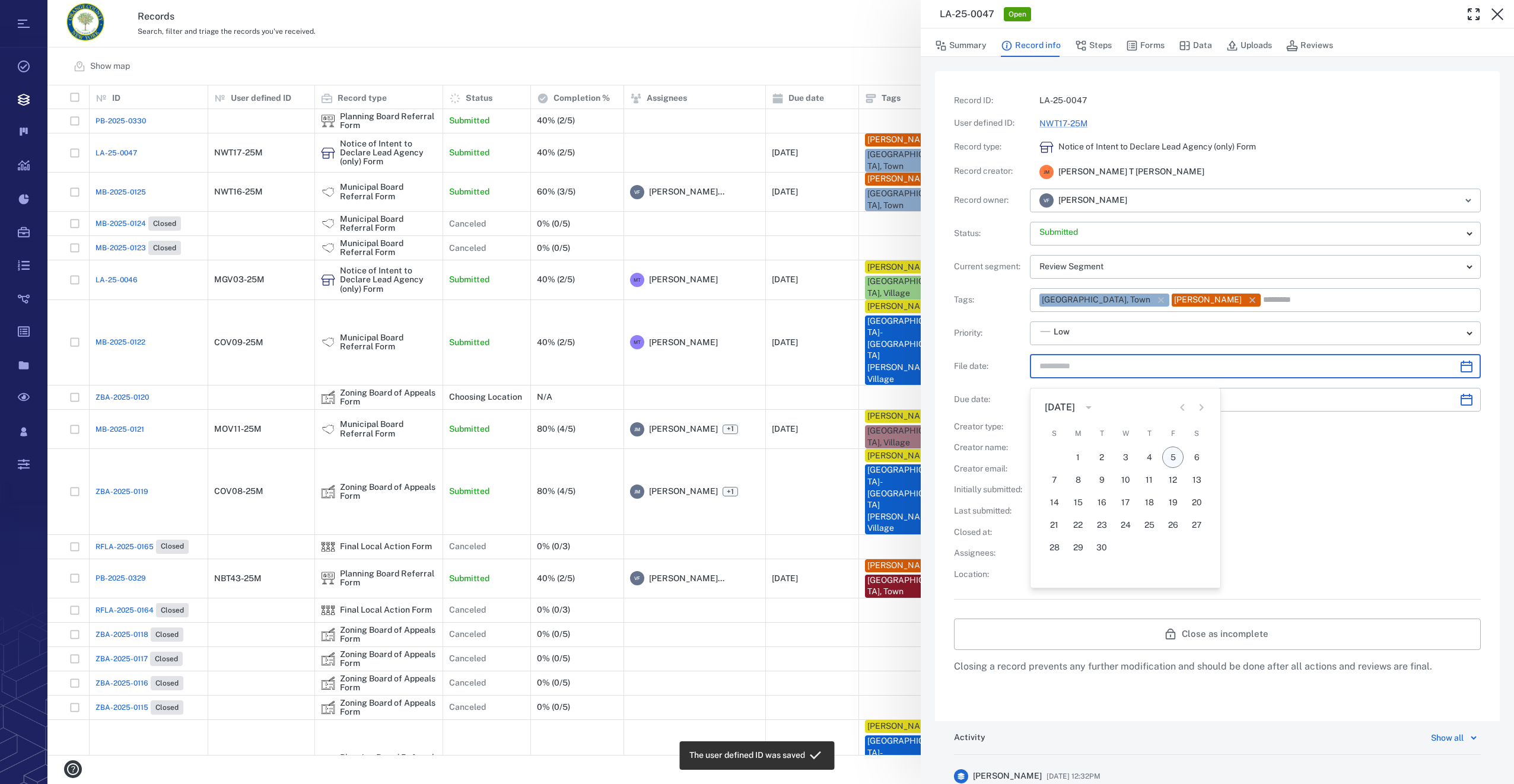
click at [1165, 451] on button "5" at bounding box center [1173, 457] width 21 height 21
type input "**********"
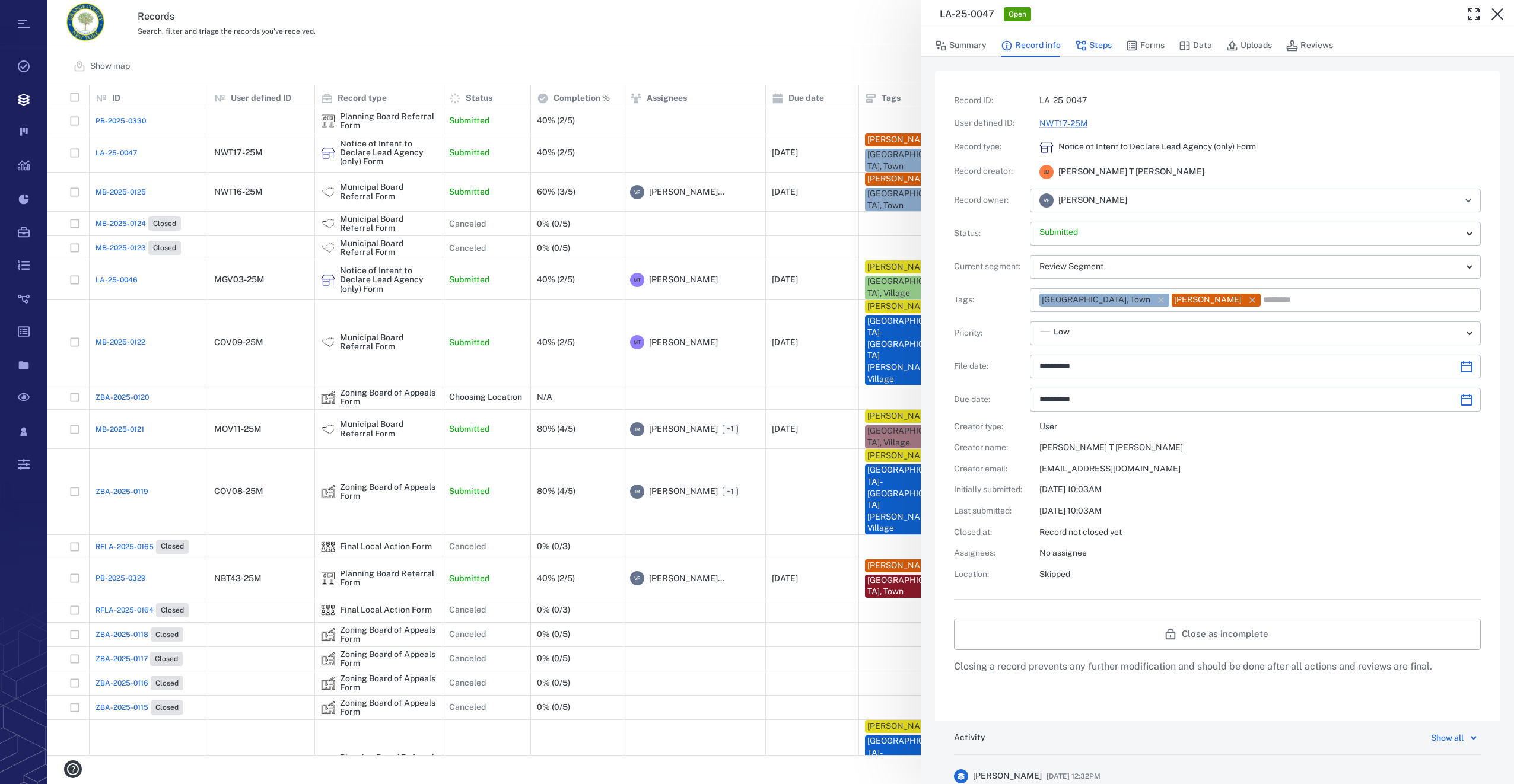
click at [1100, 45] on button "Steps" at bounding box center [1093, 46] width 37 height 23
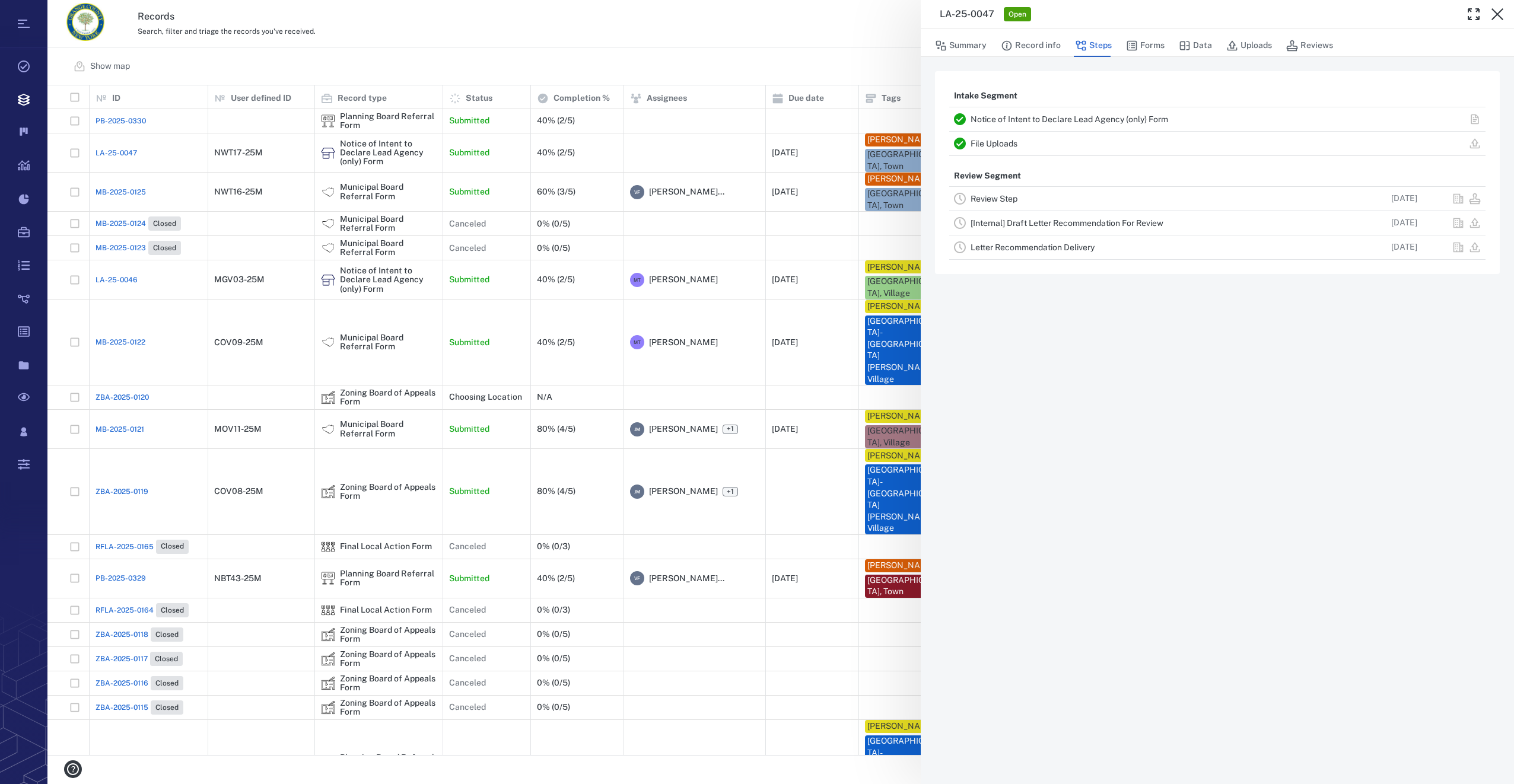
click at [994, 200] on link "Review Step" at bounding box center [994, 199] width 47 height 9
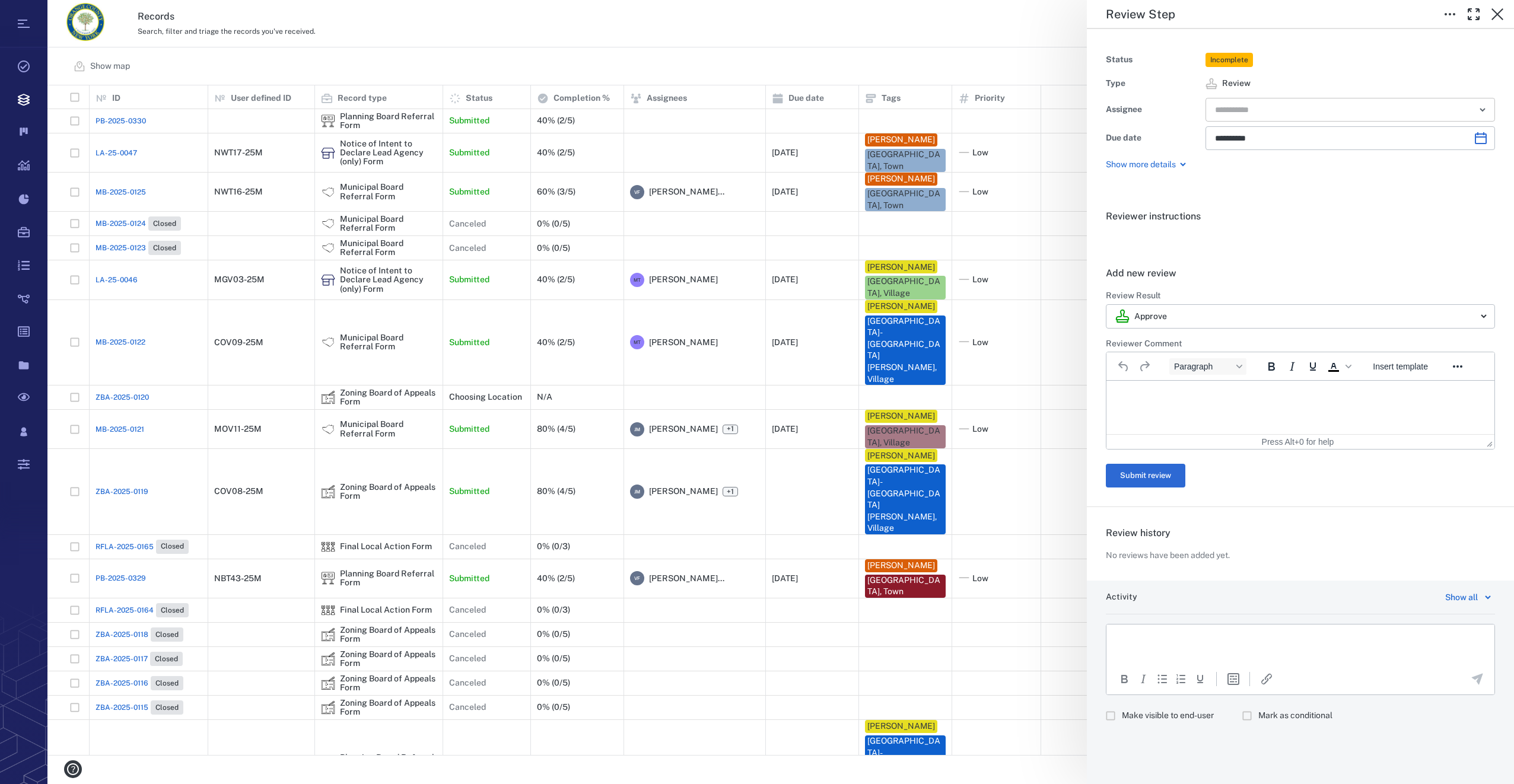
click at [1266, 109] on input "text" at bounding box center [1337, 109] width 246 height 17
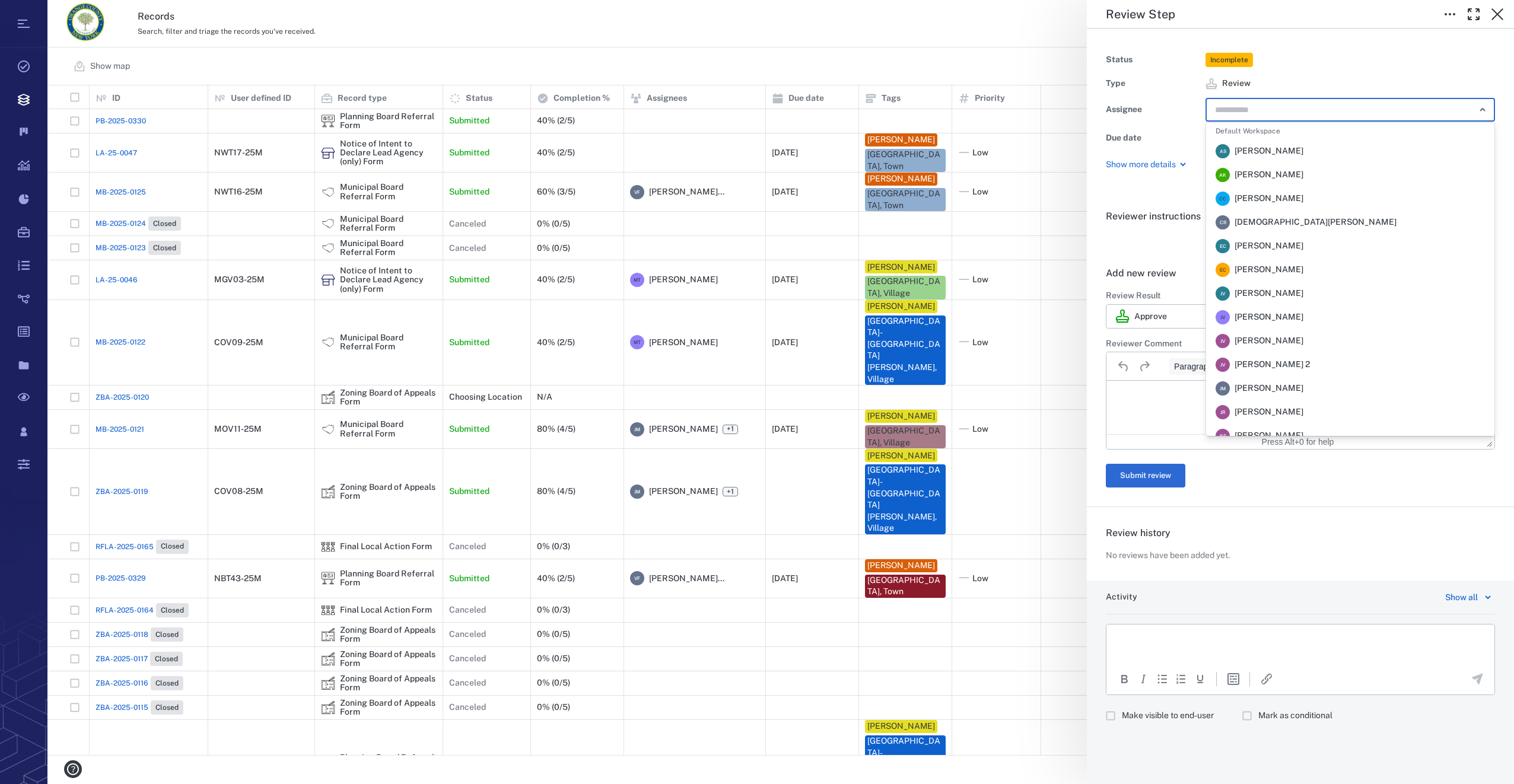
drag, startPoint x: 1286, startPoint y: 384, endPoint x: 1329, endPoint y: 330, distance: 69.0
click at [1329, 330] on ul "Default Workspace A S Alan Sorensen A K Amritpal Kaur C C Chris Callinan C R Cr…" at bounding box center [1350, 279] width 288 height 313
click at [1303, 316] on span "Veronica Fernandez - Rogers" at bounding box center [1269, 317] width 69 height 12
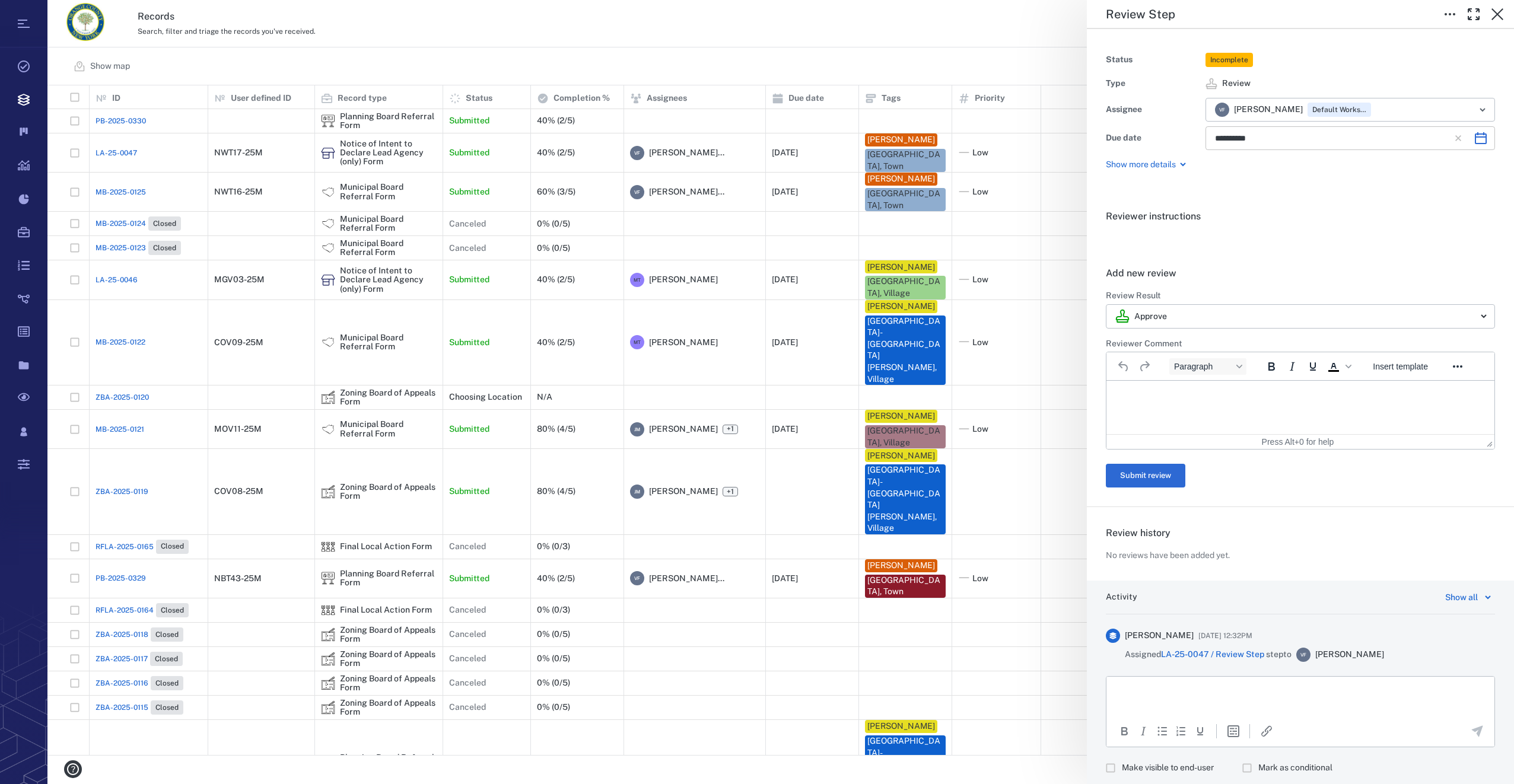
click at [1474, 138] on icon "Choose date, selected date is Oct 20, 2025" at bounding box center [1480, 138] width 14 height 14
click at [1233, 239] on button "5" at bounding box center [1230, 242] width 21 height 21
type input "**********"
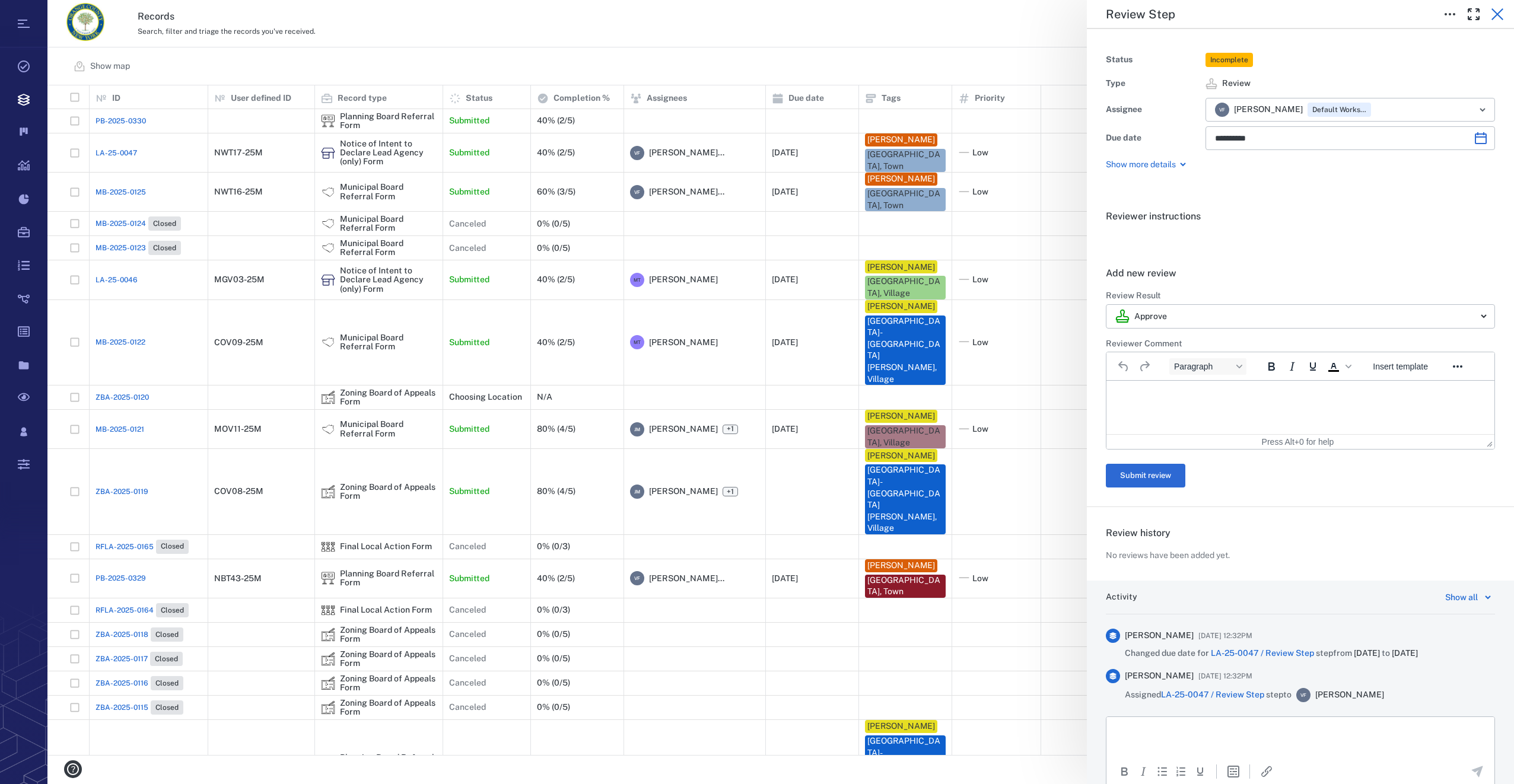
click at [1495, 14] on icon "button" at bounding box center [1497, 14] width 14 height 14
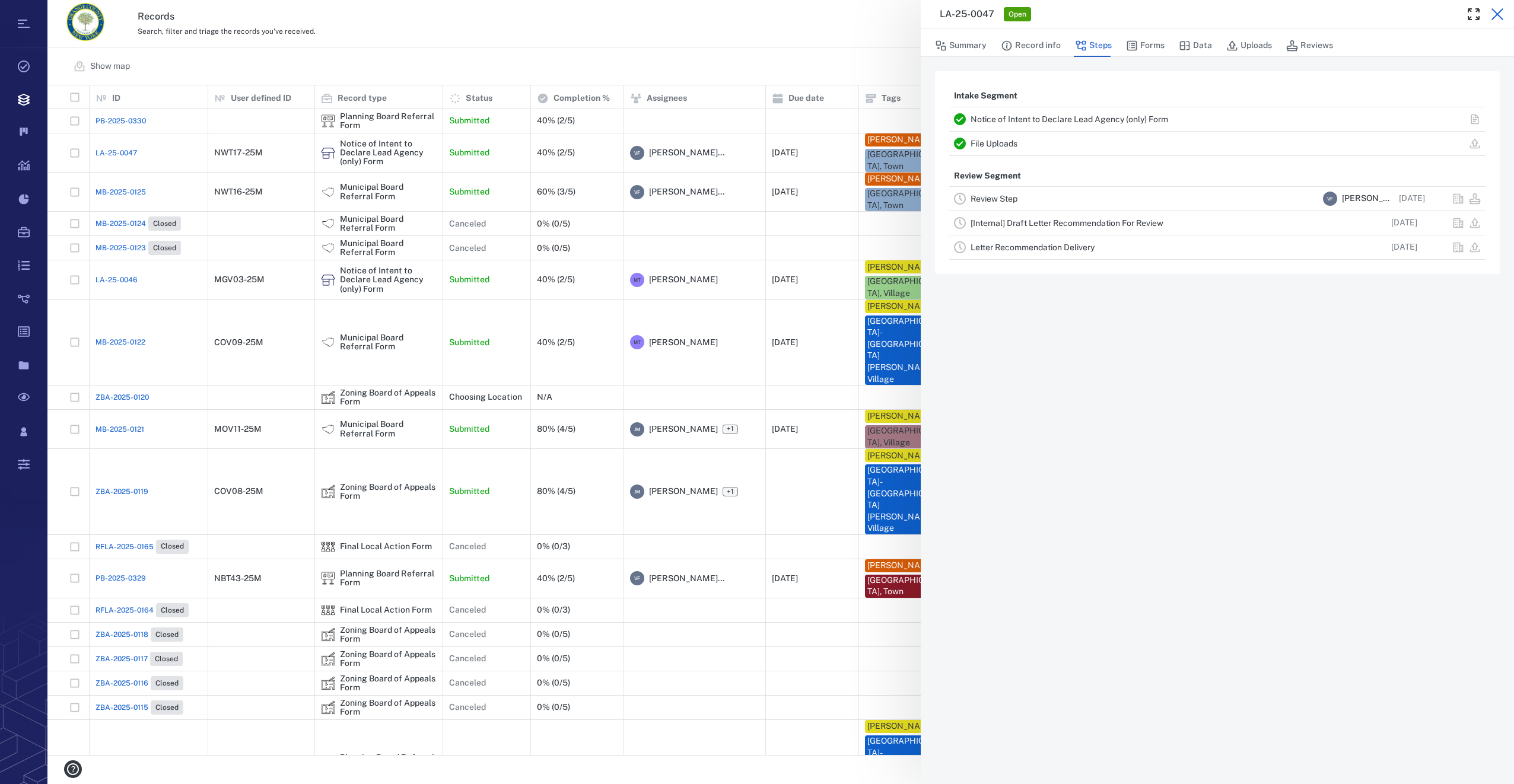
click at [1501, 11] on icon "button" at bounding box center [1498, 14] width 12 height 12
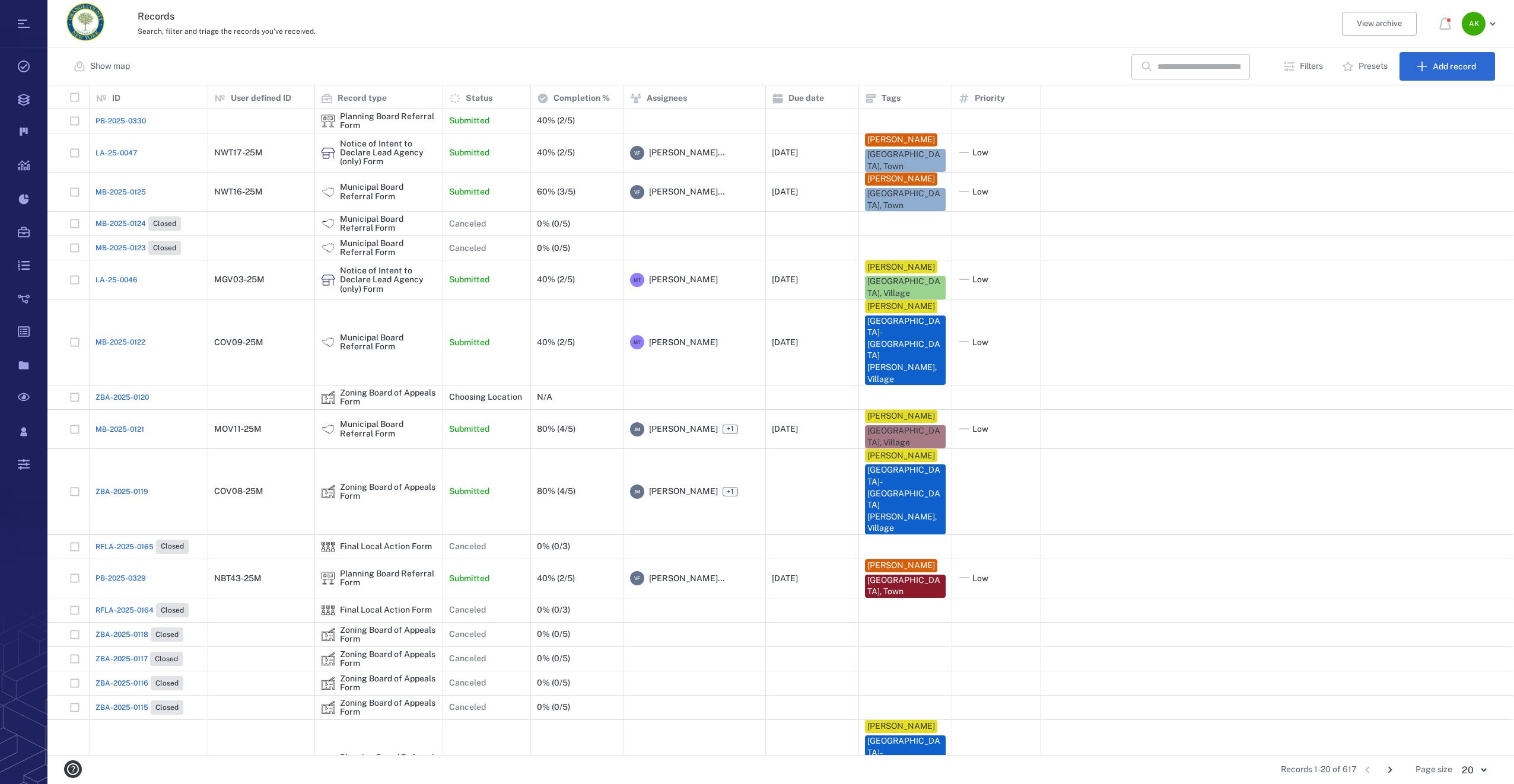
click at [135, 154] on span "LA-25-0047" at bounding box center [116, 153] width 42 height 11
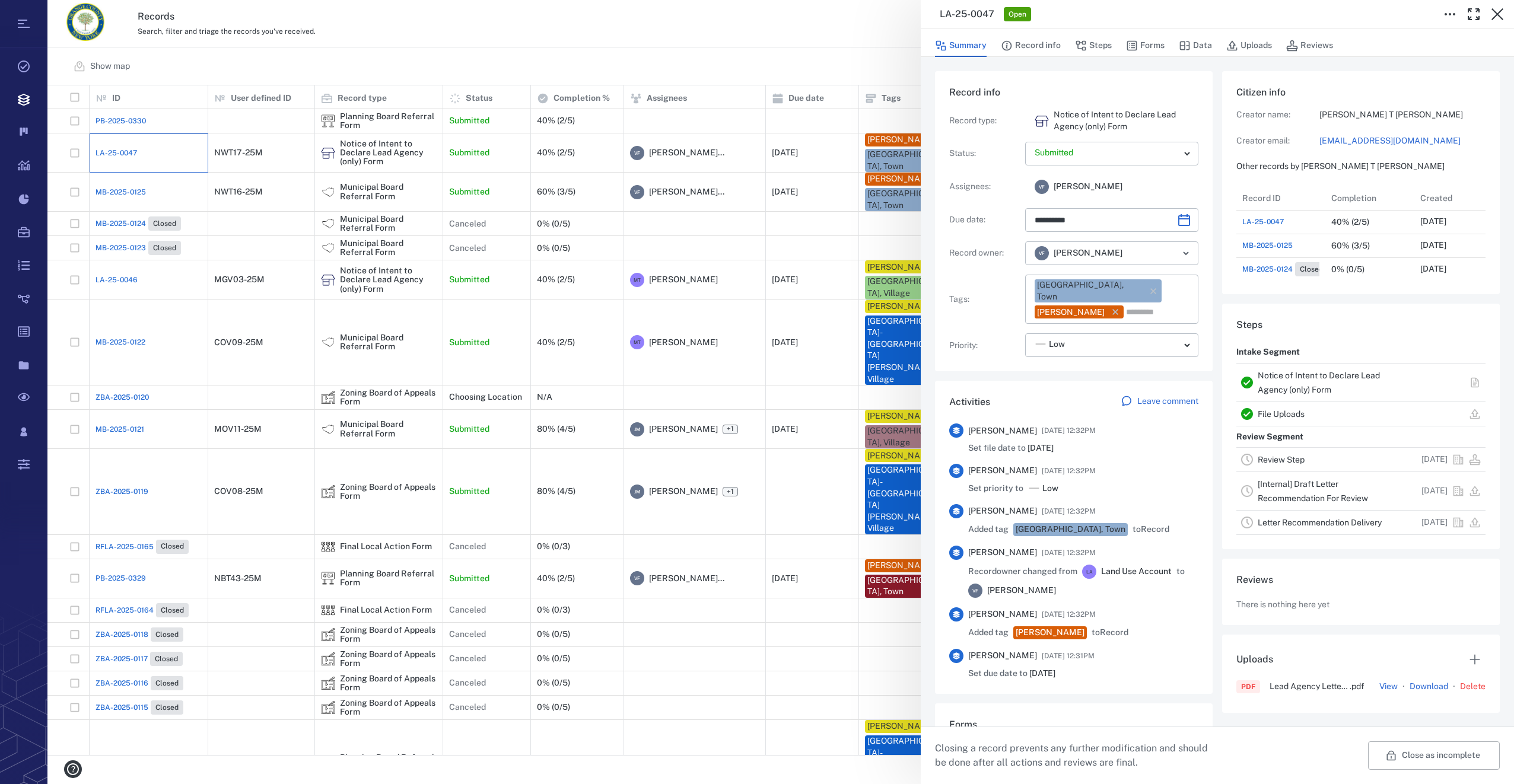
type input "**********"
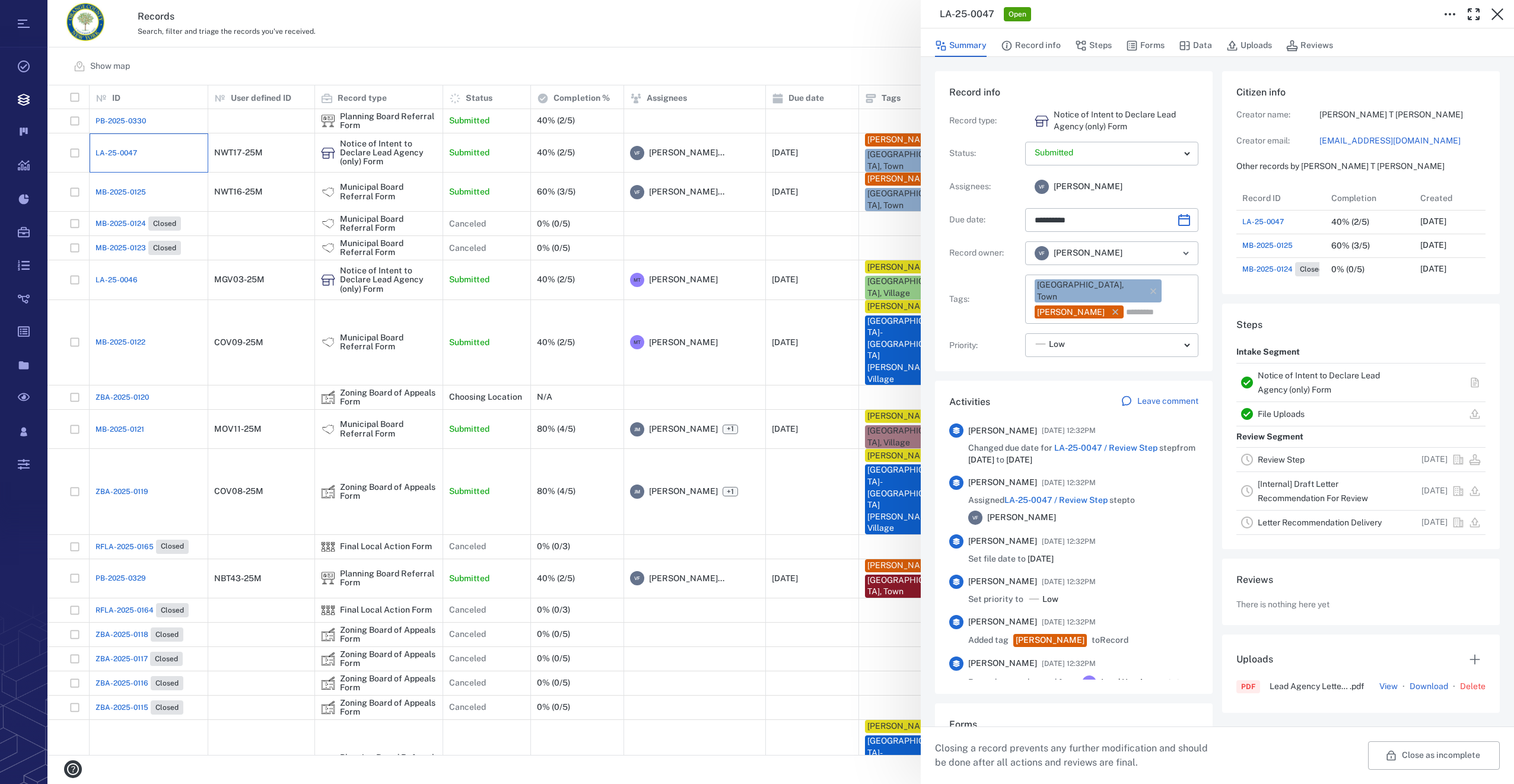
scroll to position [142, 227]
click at [1255, 50] on button "Uploads" at bounding box center [1249, 46] width 46 height 23
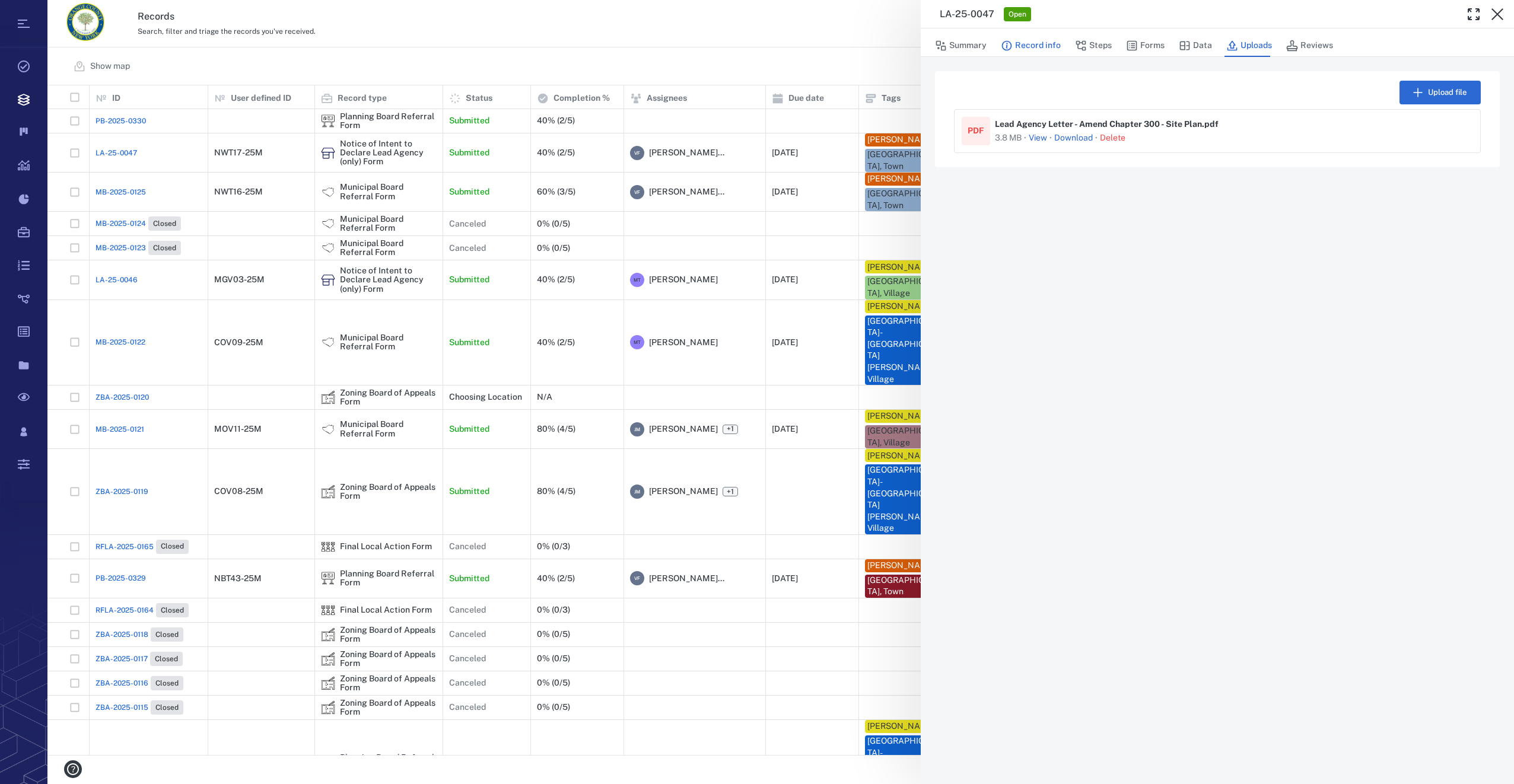
click at [1053, 37] on button "Record info" at bounding box center [1031, 46] width 60 height 23
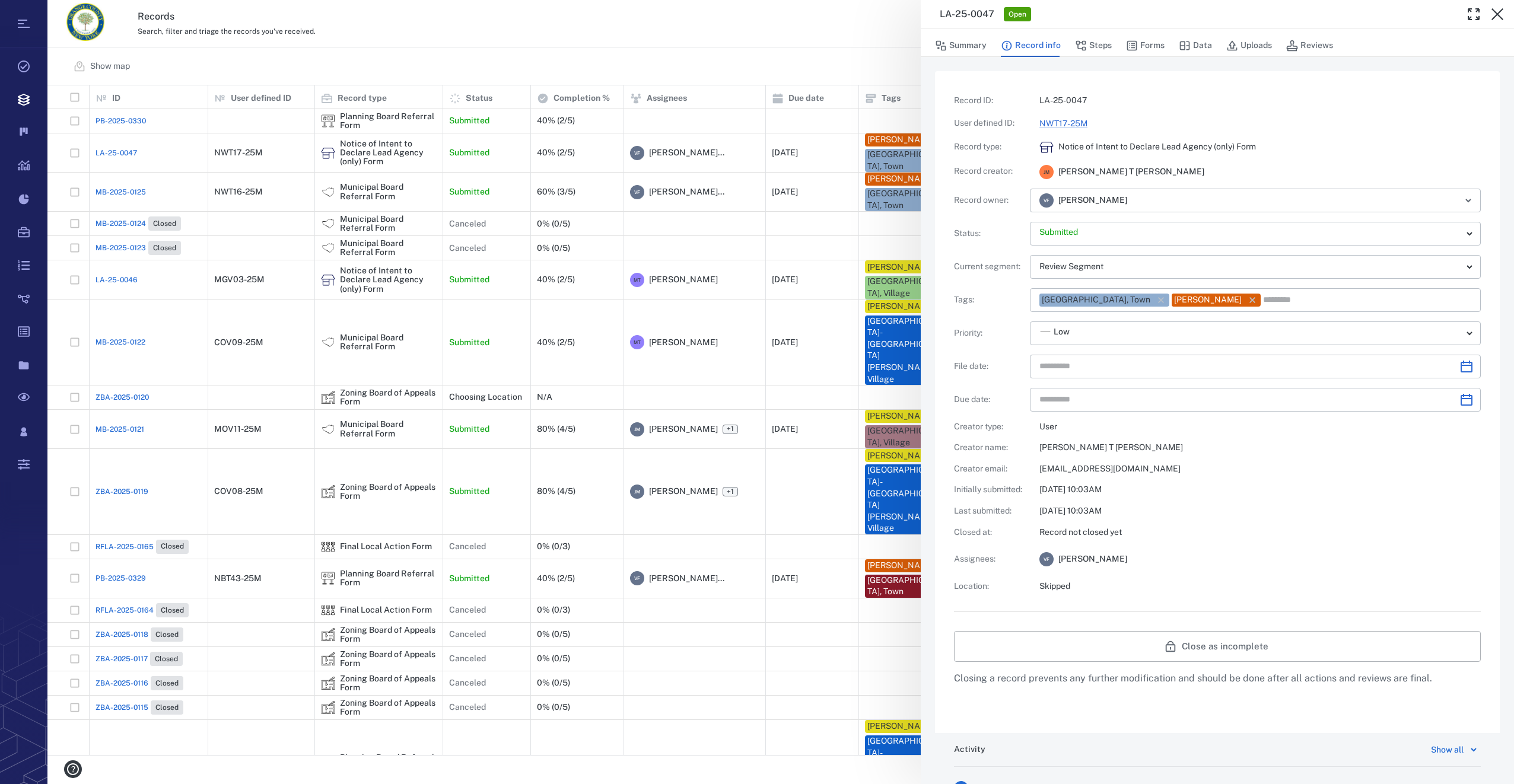
type input "**********"
click at [1153, 38] on button "Forms" at bounding box center [1145, 46] width 38 height 23
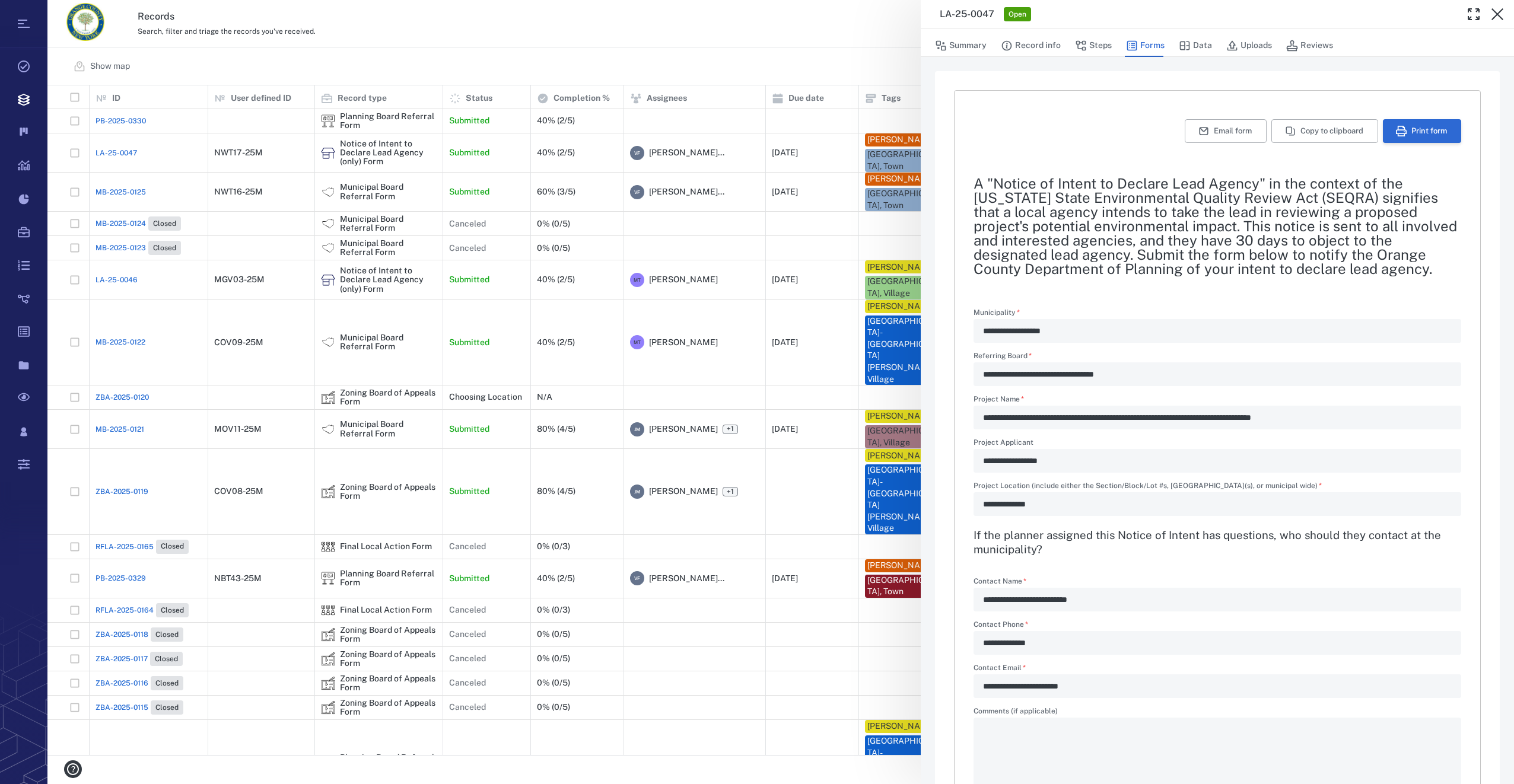
click at [1400, 126] on button "Print form" at bounding box center [1422, 131] width 79 height 23
click at [1494, 17] on icon "button" at bounding box center [1498, 14] width 12 height 12
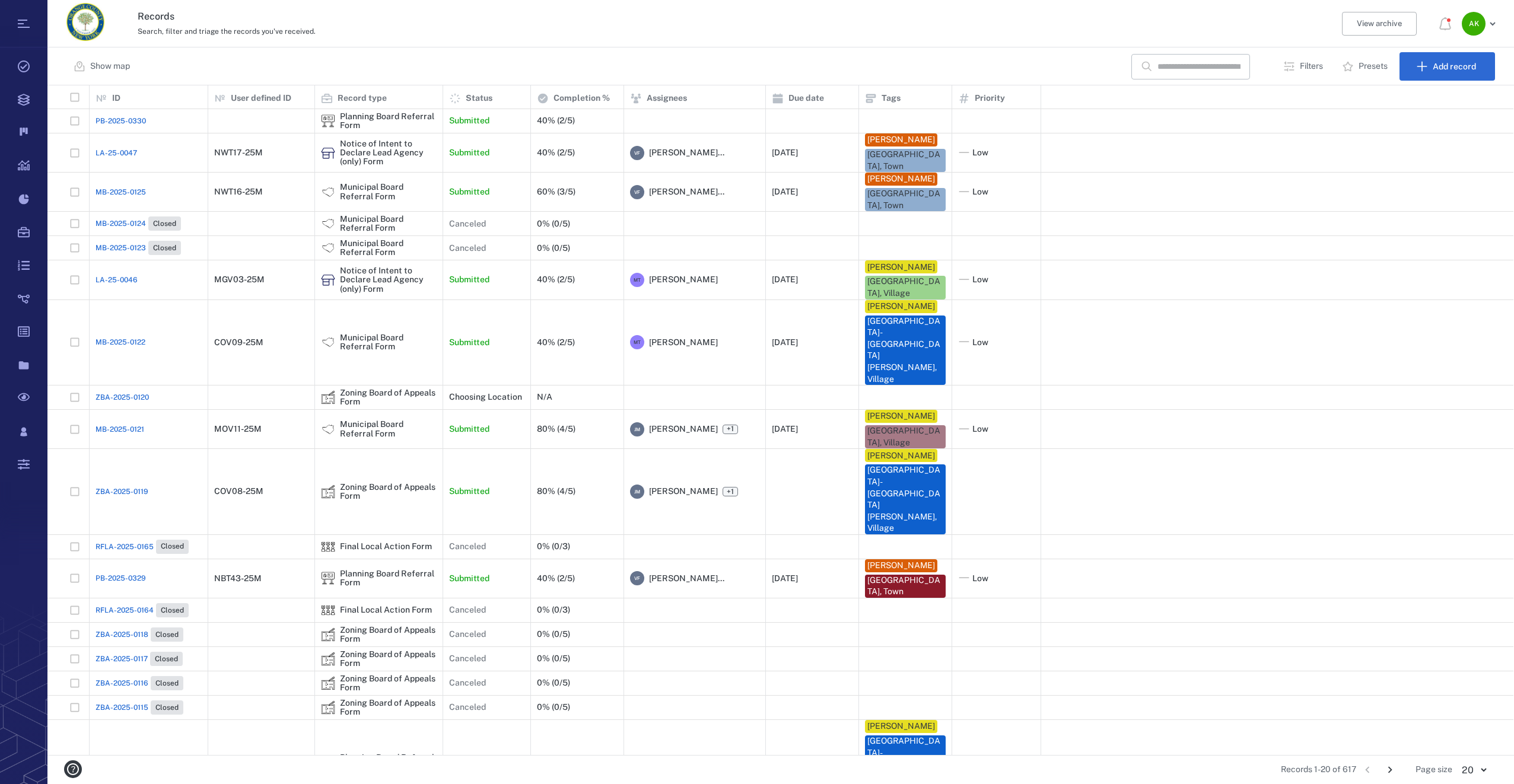
click at [130, 120] on span "PB-2025-0330" at bounding box center [120, 121] width 50 height 11
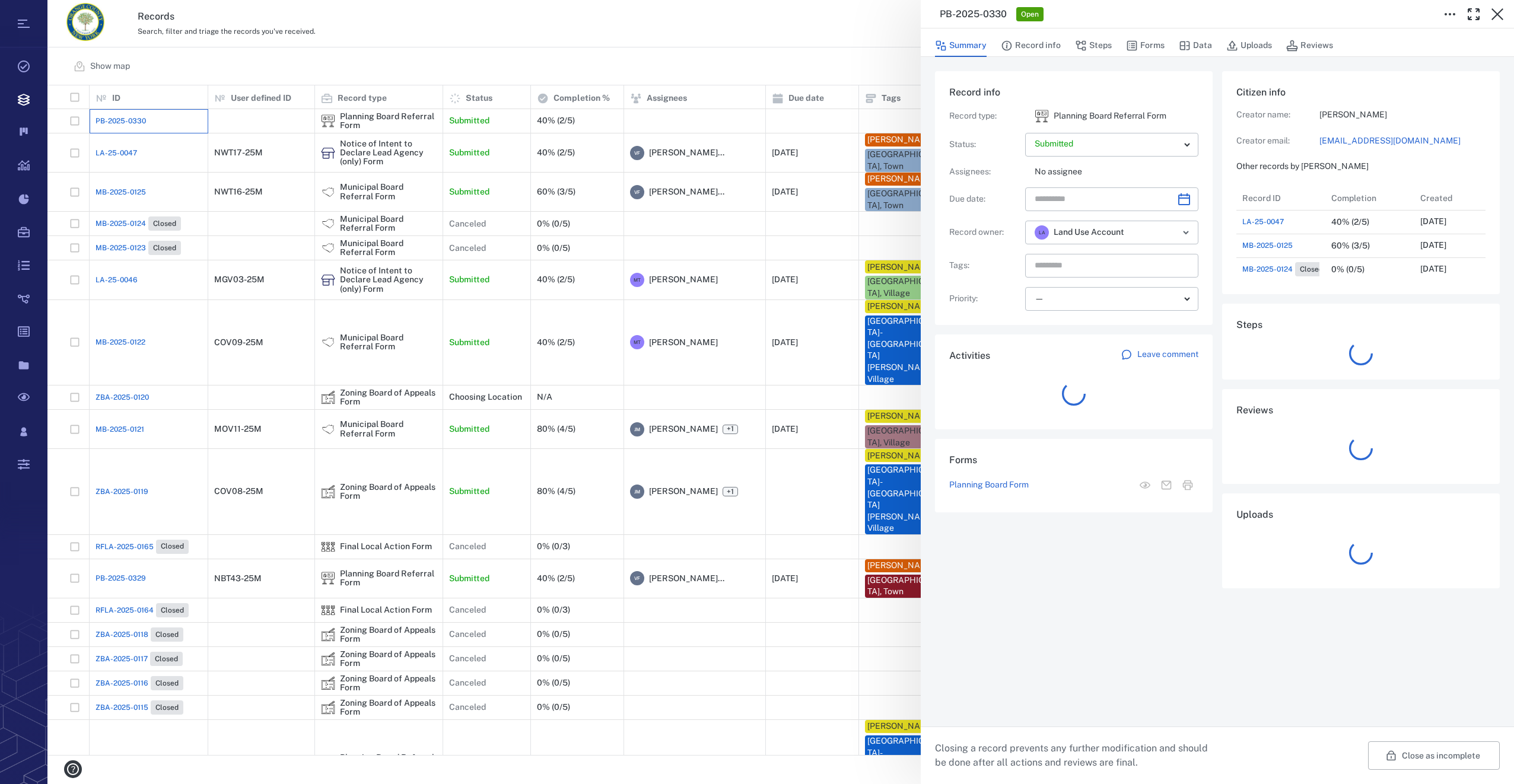
scroll to position [356, 232]
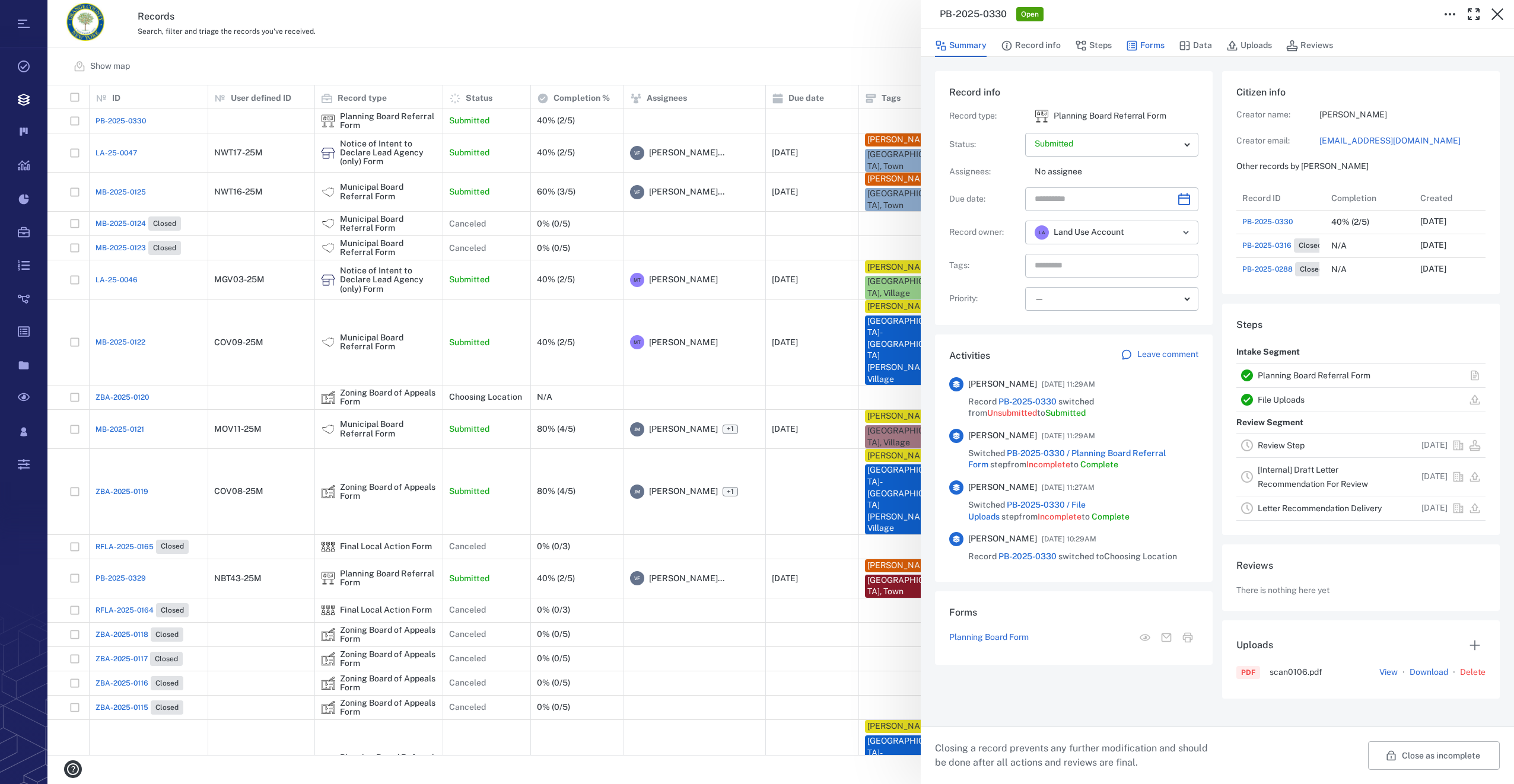
click at [1145, 53] on button "Forms" at bounding box center [1145, 46] width 38 height 23
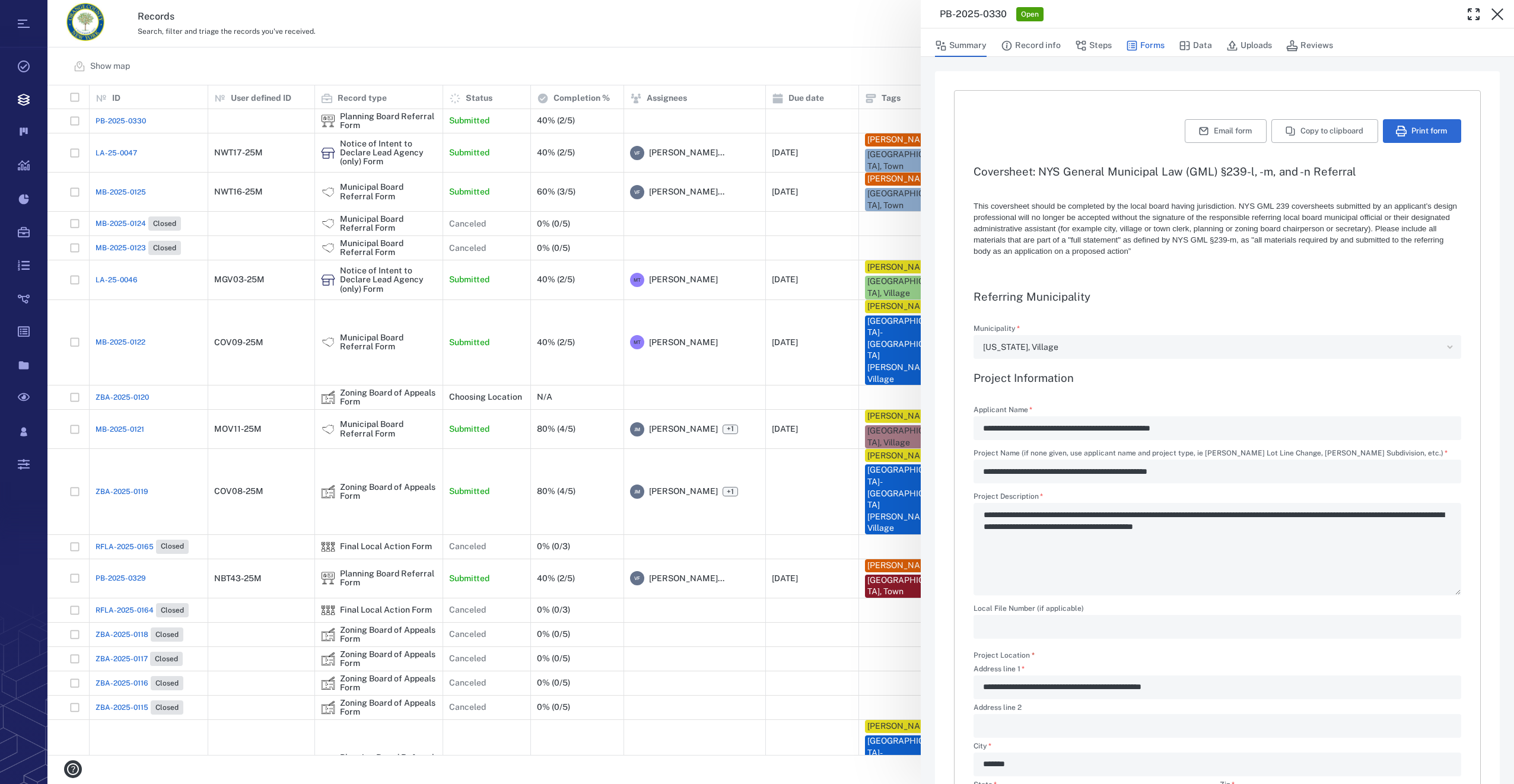
type textarea "*"
click at [975, 44] on button "Summary" at bounding box center [961, 46] width 52 height 23
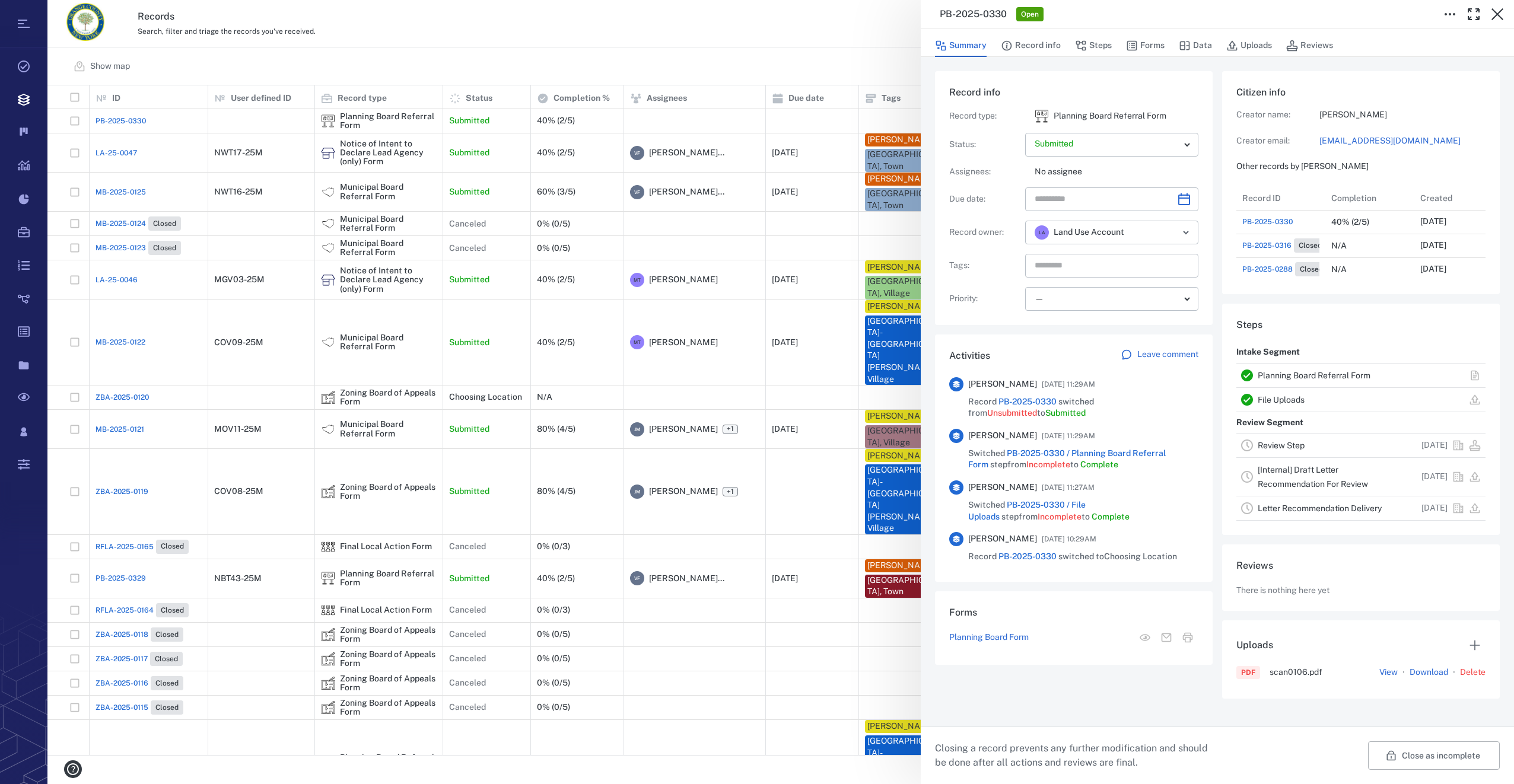
scroll to position [356, 232]
click at [1180, 201] on icon "Choose date" at bounding box center [1184, 199] width 14 height 14
click at [1190, 228] on icon "Next month" at bounding box center [1196, 230] width 14 height 14
click at [1043, 306] on button "5" at bounding box center [1049, 303] width 21 height 21
type input "**********"
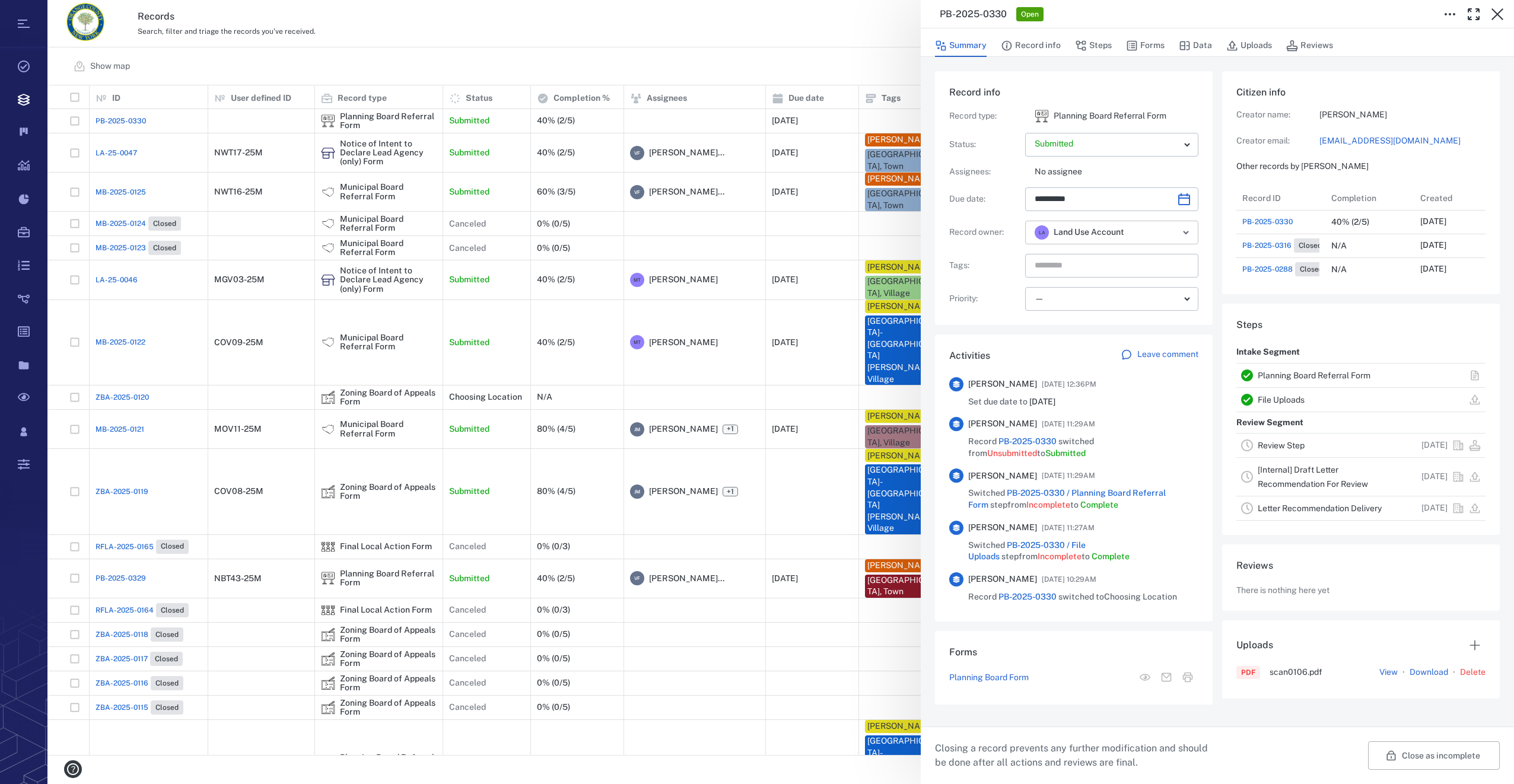
click at [1182, 232] on icon "Open" at bounding box center [1186, 232] width 14 height 14
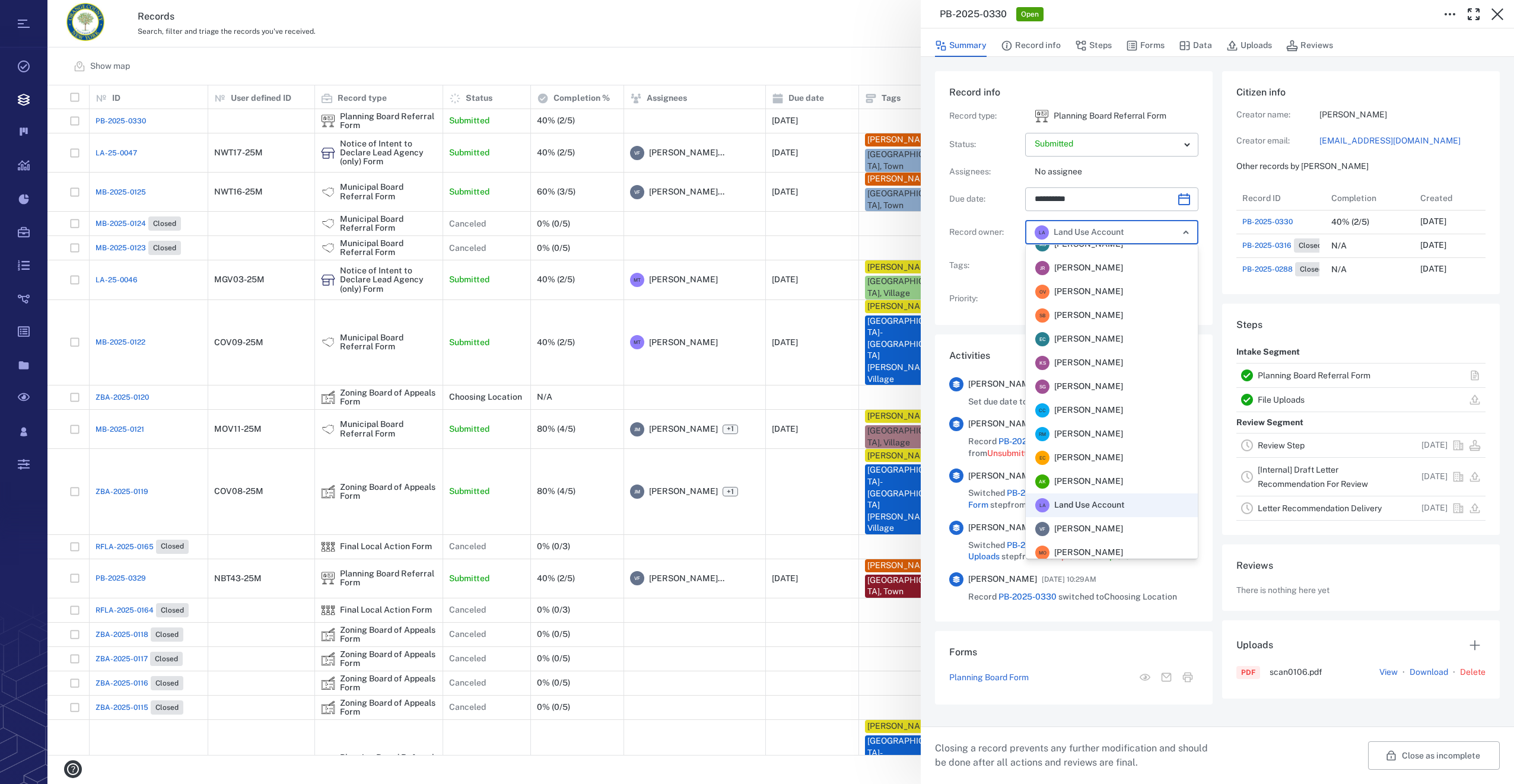
scroll to position [232, 0]
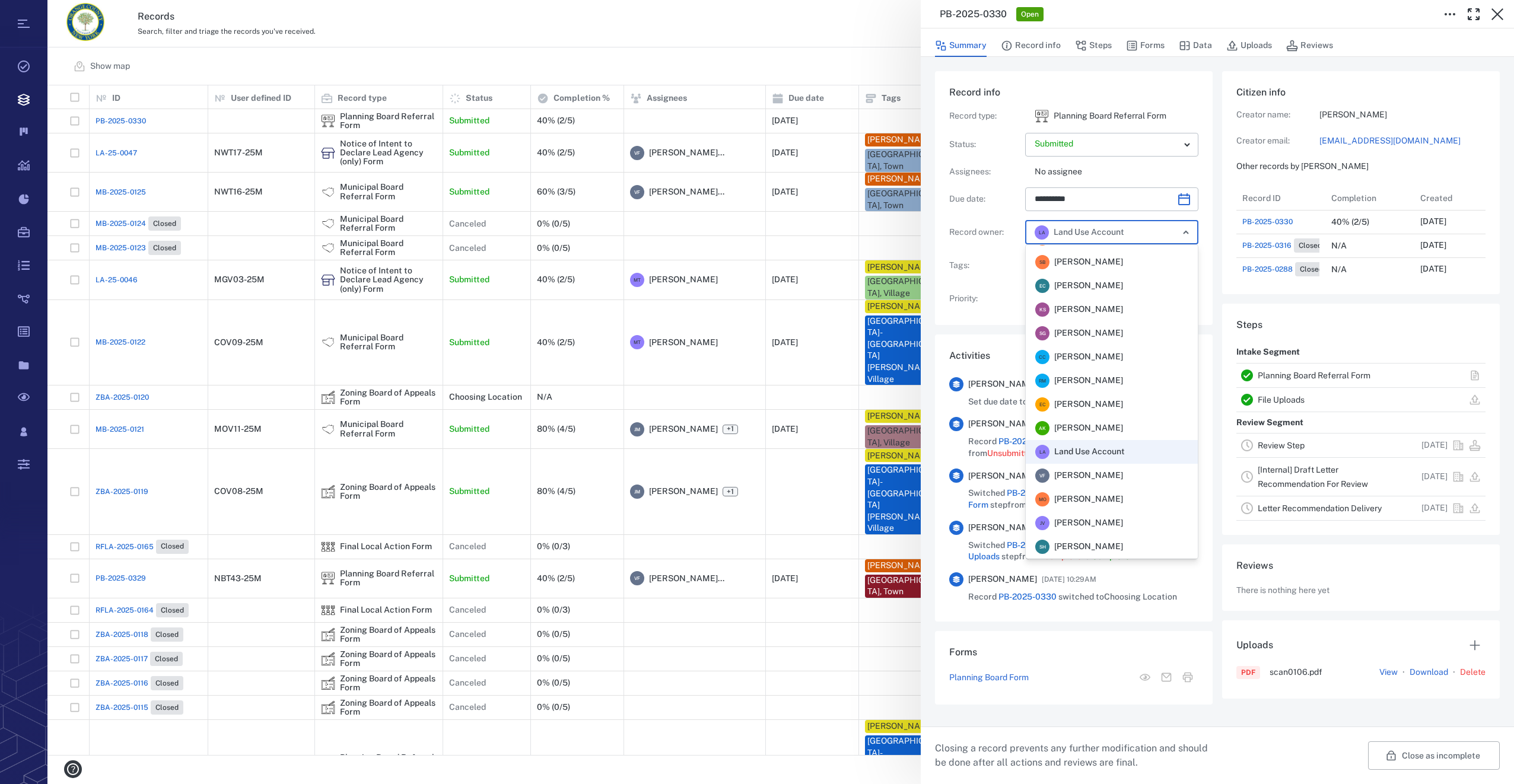
click at [1113, 474] on span "Veronica Fernandez - Rogers" at bounding box center [1088, 476] width 69 height 12
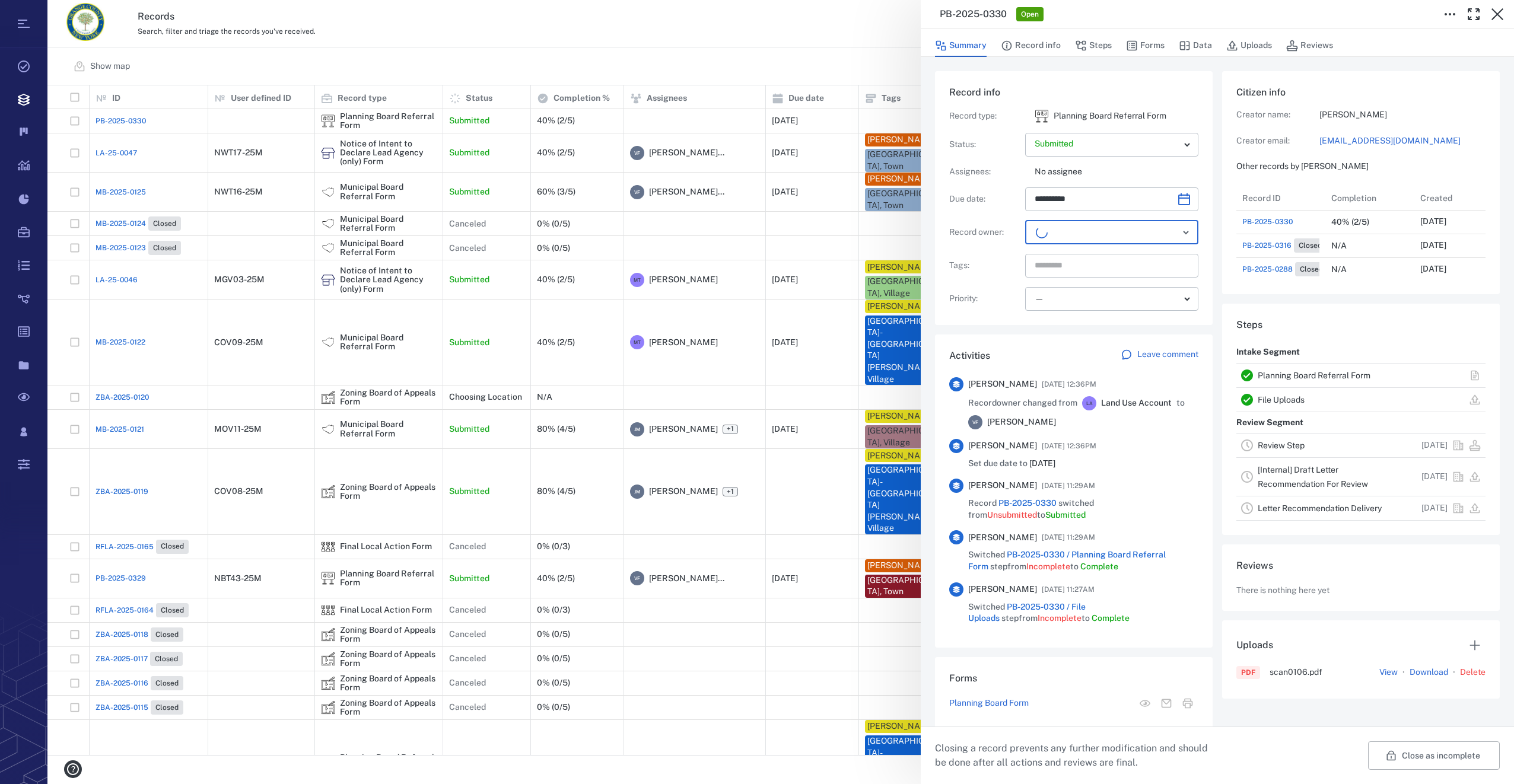
scroll to position [356, 227]
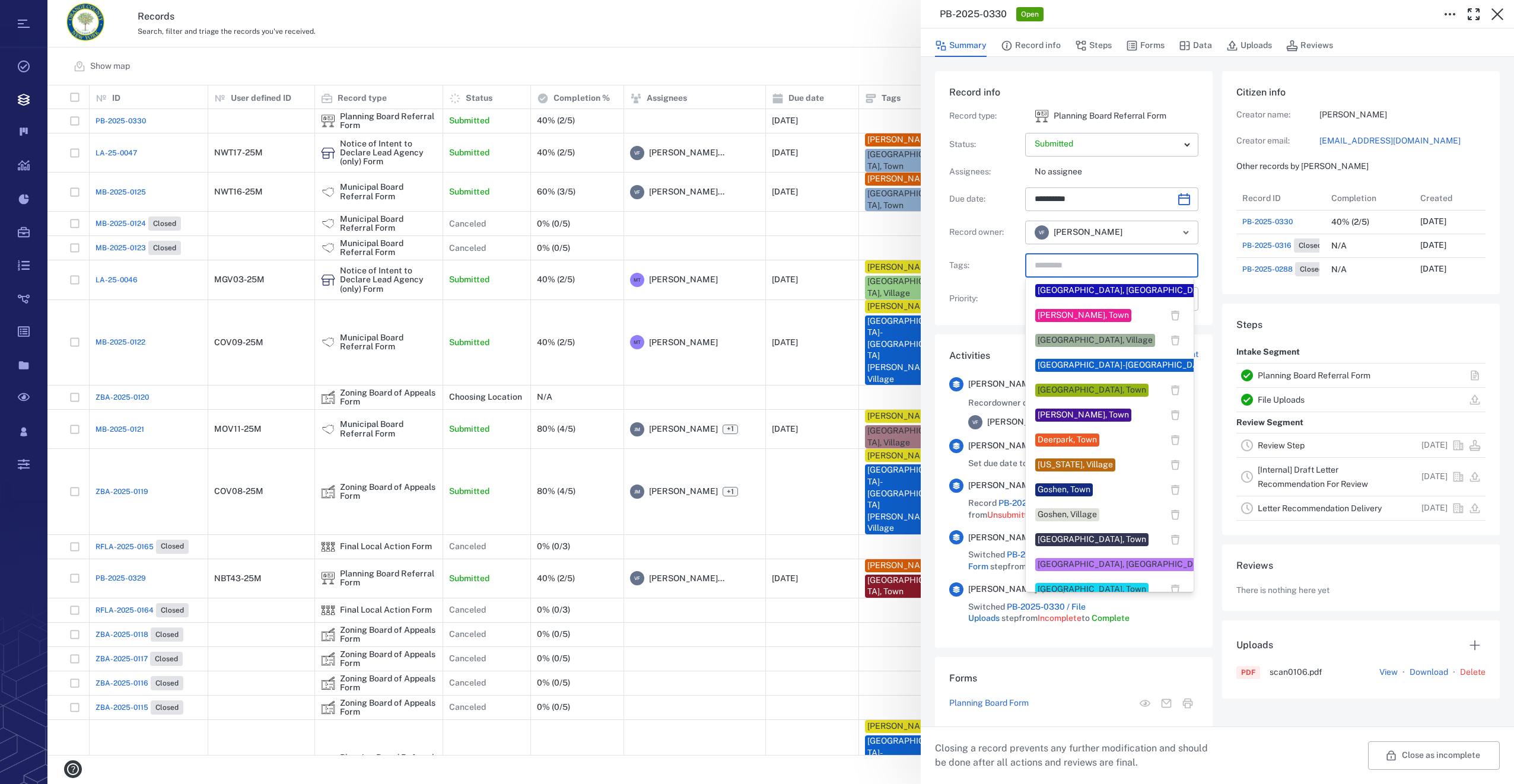
click at [1064, 262] on input "text" at bounding box center [1098, 266] width 130 height 17
click at [1082, 461] on div "[US_STATE], Village" at bounding box center [1076, 465] width 75 height 12
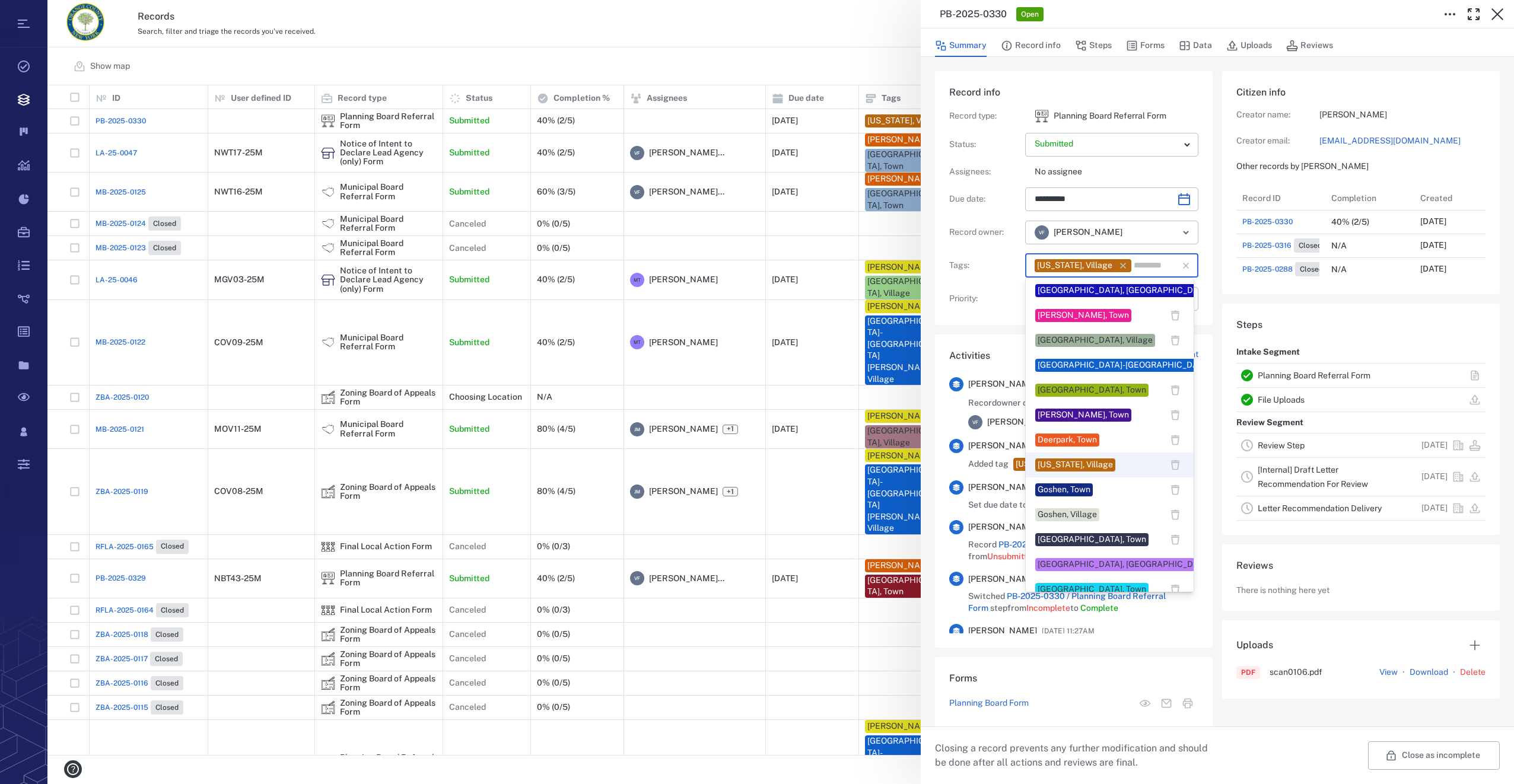
click at [1140, 262] on input "text" at bounding box center [1147, 266] width 30 height 17
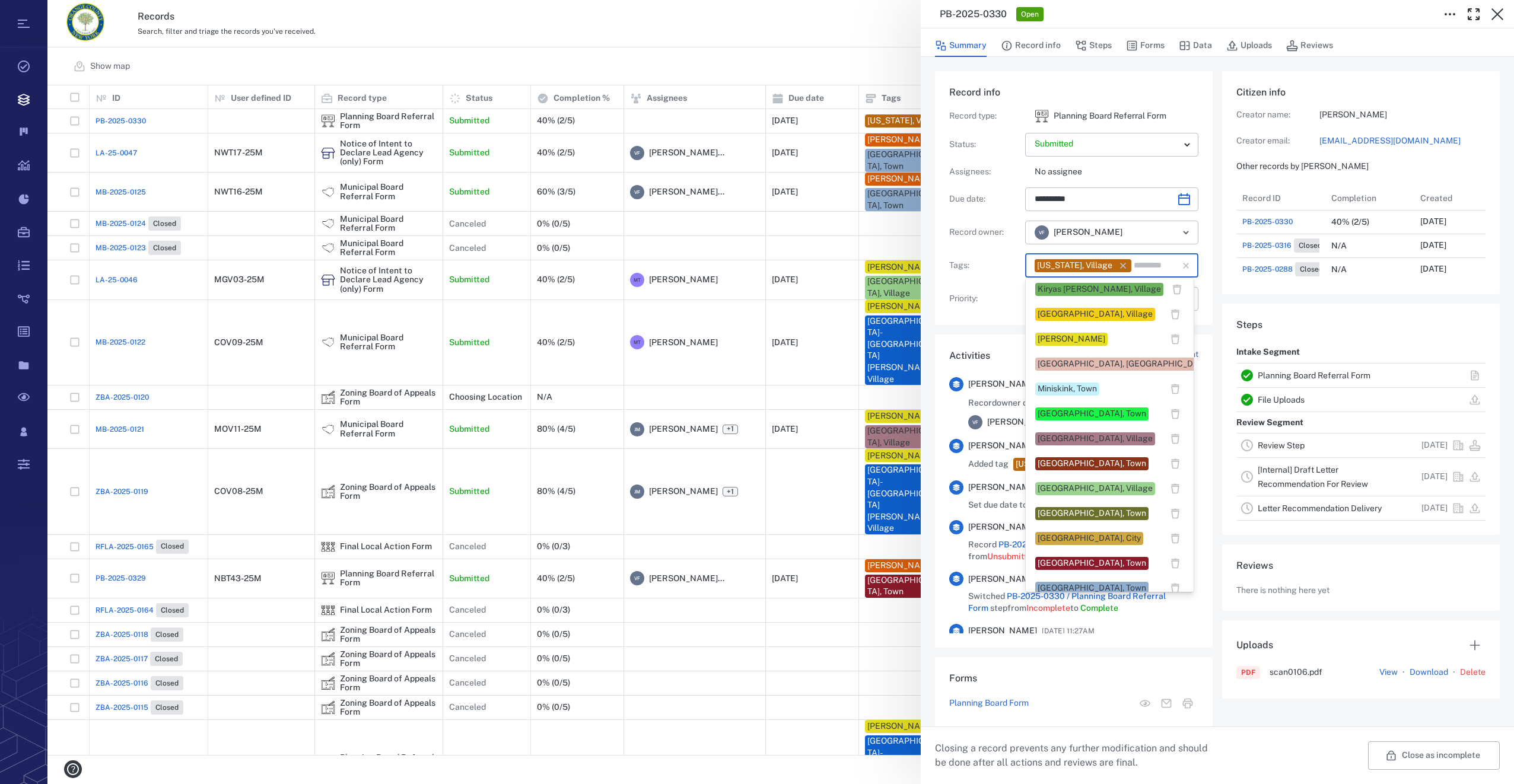
scroll to position [771, 0]
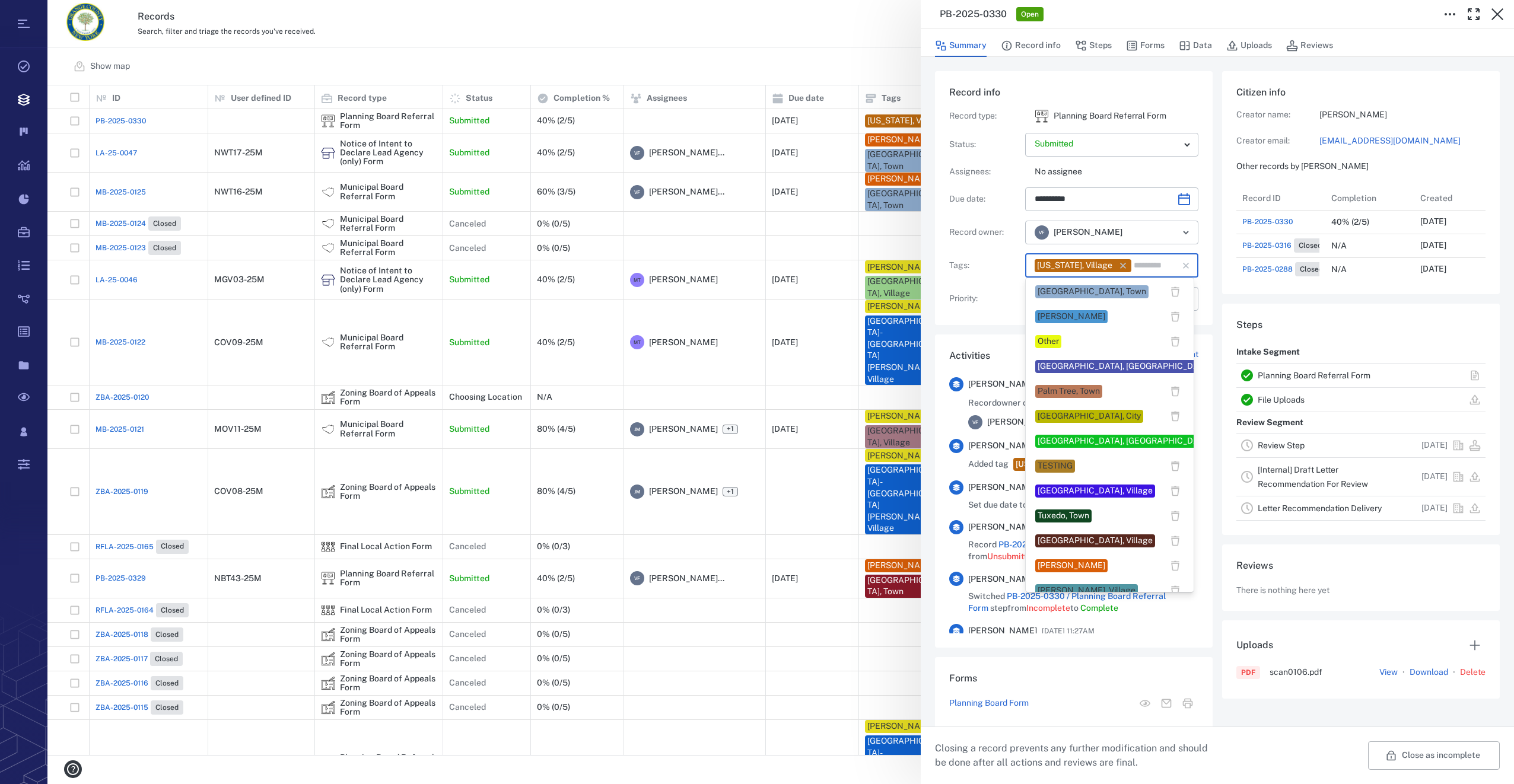
click at [1094, 565] on div "Veronica Fernandez" at bounding box center [1072, 566] width 68 height 12
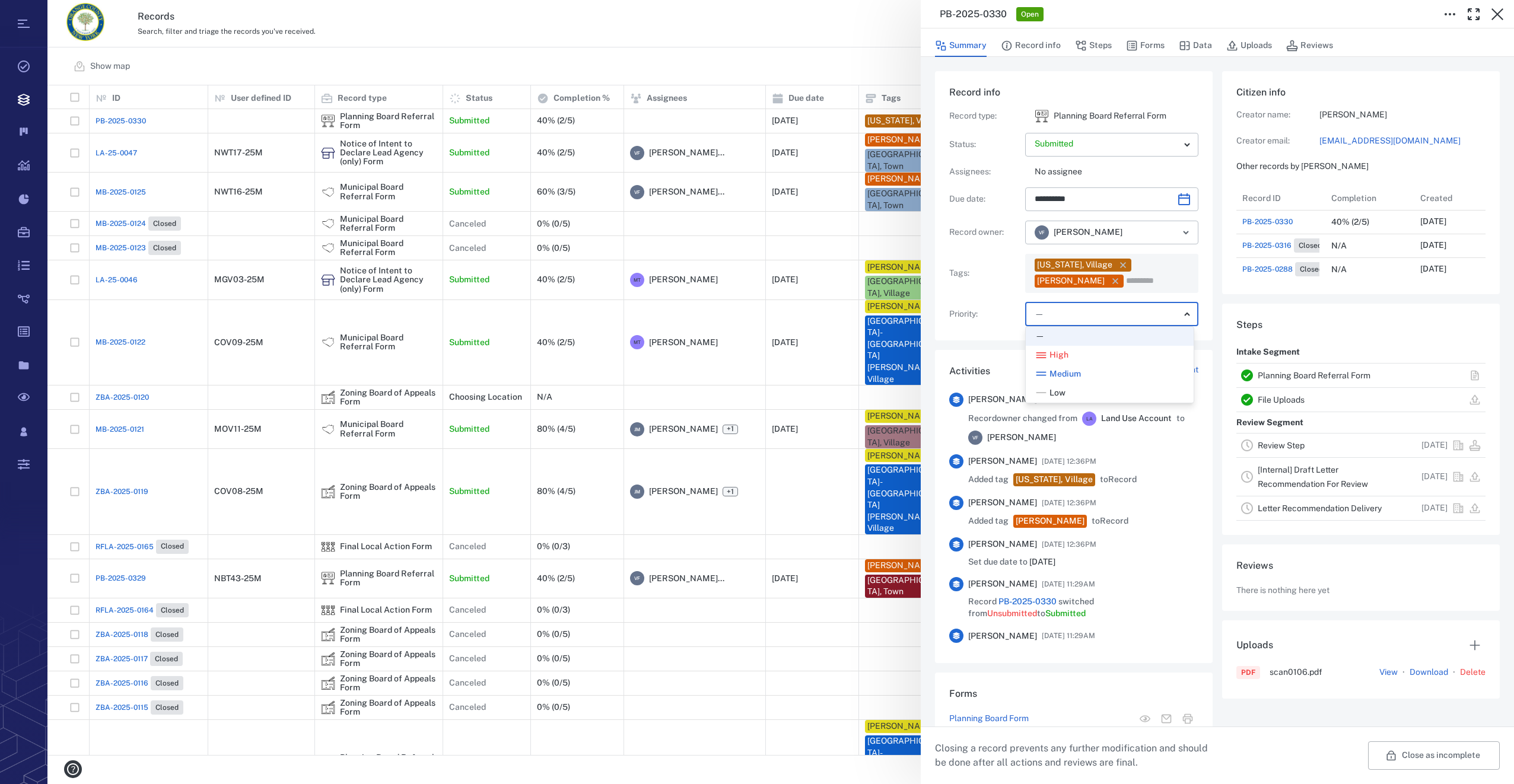
click at [1071, 320] on body "Tasks Records Boards Dashboard Reports Record types Guide steps Rules Form buil…" at bounding box center [757, 392] width 1514 height 784
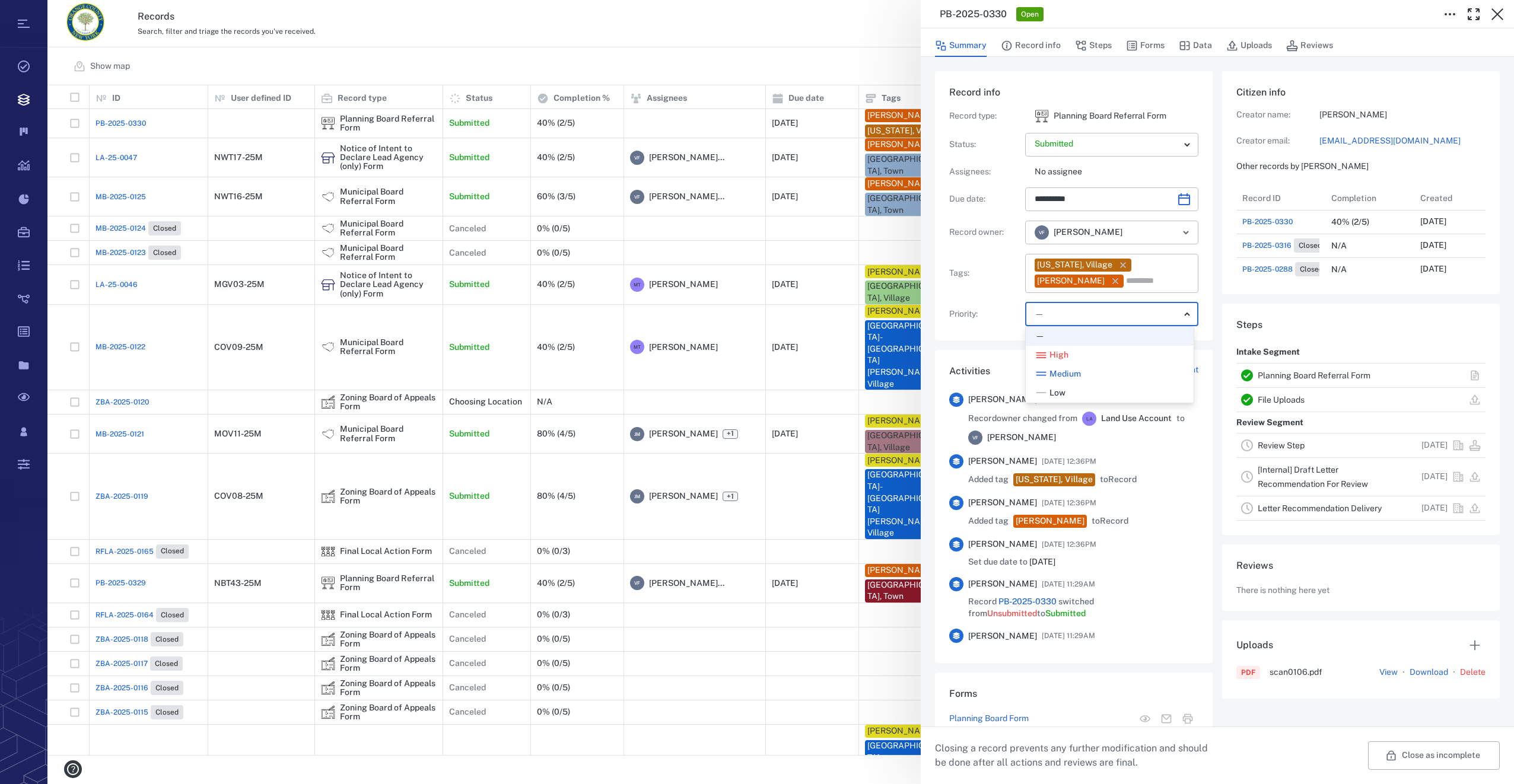
click at [1085, 388] on div "Low" at bounding box center [1110, 393] width 149 height 12
type input "**"
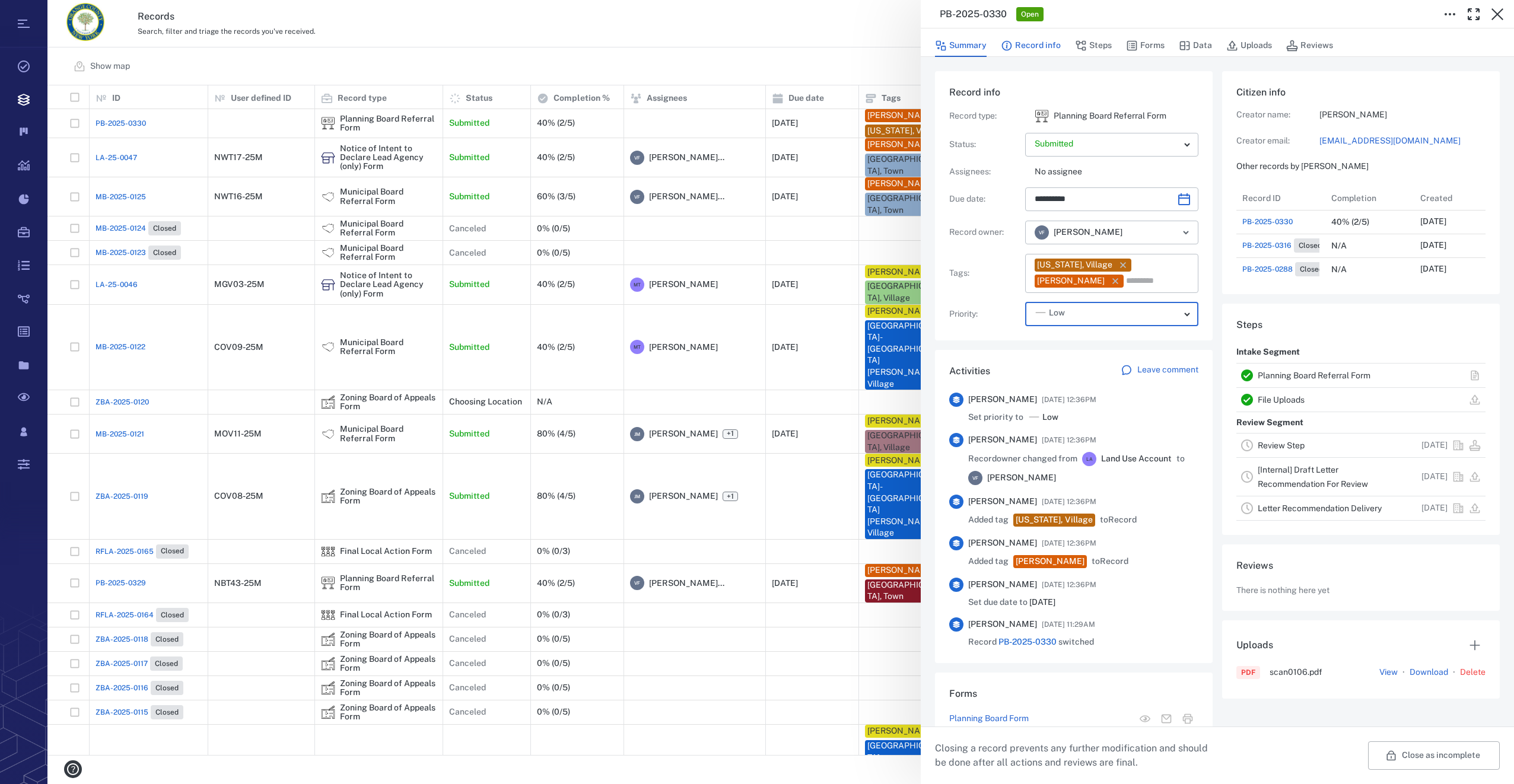
click at [1023, 44] on button "Record info" at bounding box center [1031, 46] width 60 height 23
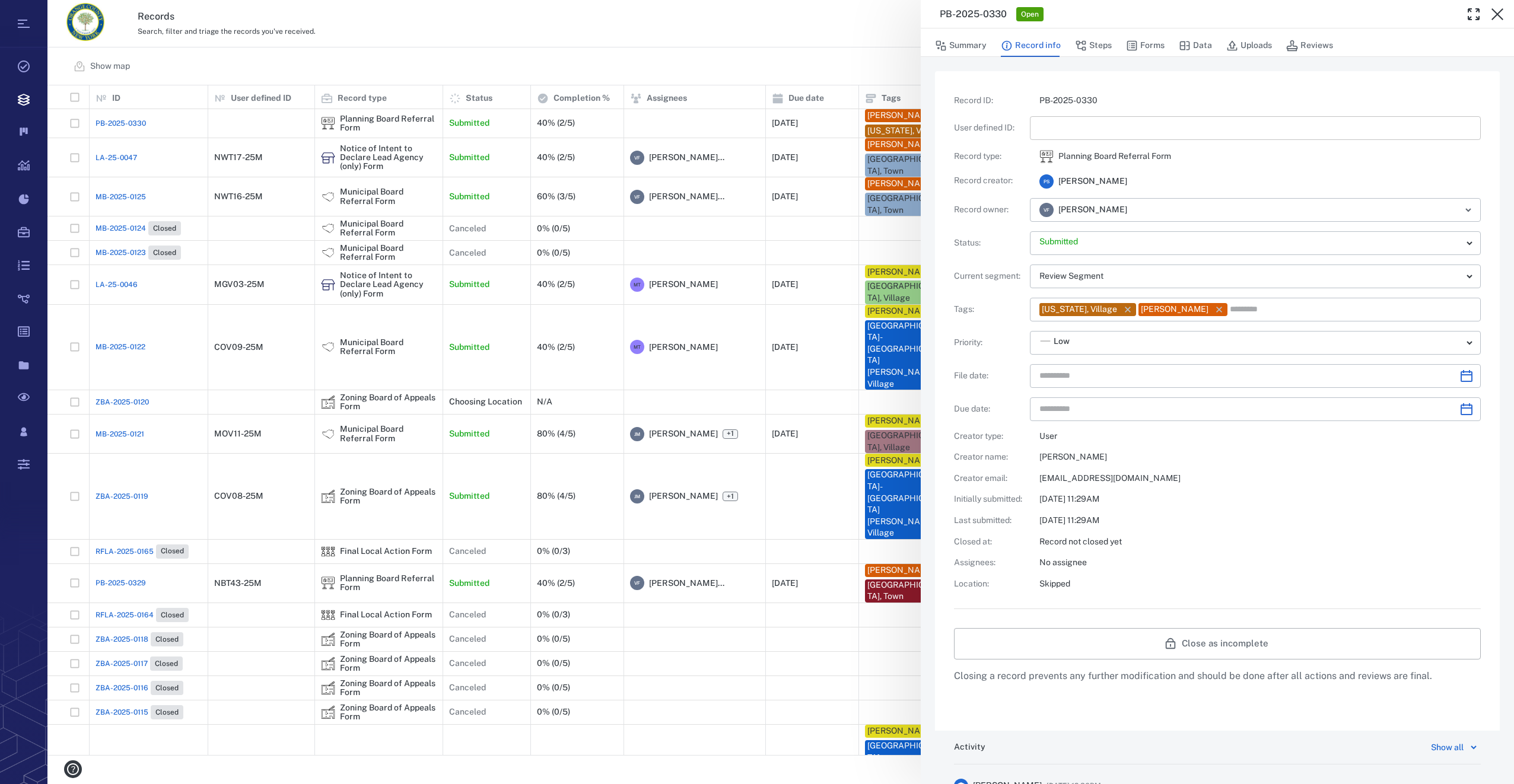
type input "**********"
click at [1077, 135] on input "text" at bounding box center [1255, 128] width 432 height 23
click at [1460, 375] on icon "Choose date" at bounding box center [1466, 376] width 14 height 14
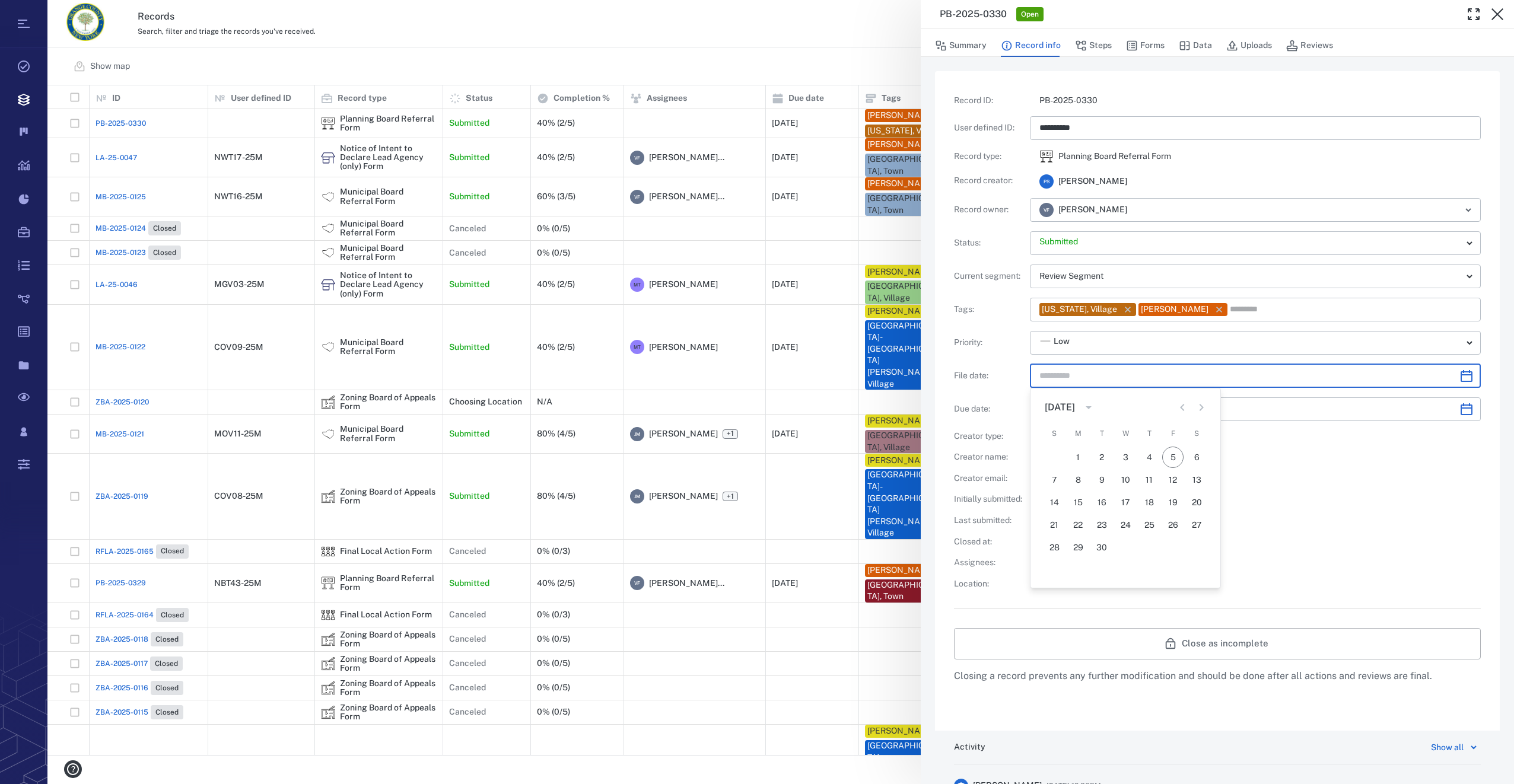
type input "*********"
click at [1179, 452] on button "5" at bounding box center [1173, 457] width 21 height 21
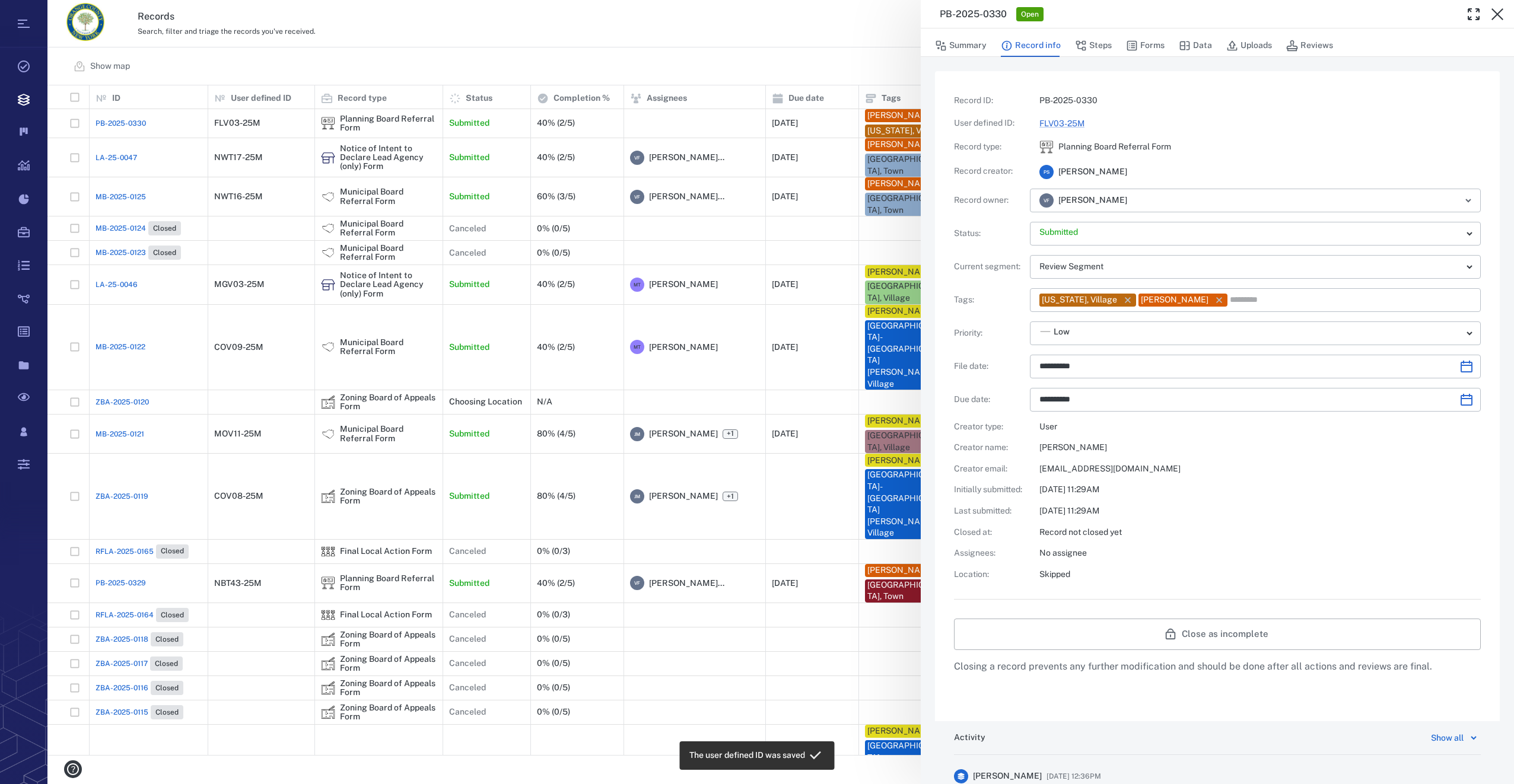
type input "**********"
drag, startPoint x: 1084, startPoint y: 46, endPoint x: 1083, endPoint y: 69, distance: 23.0
click at [1084, 46] on icon "button" at bounding box center [1081, 46] width 12 height 12
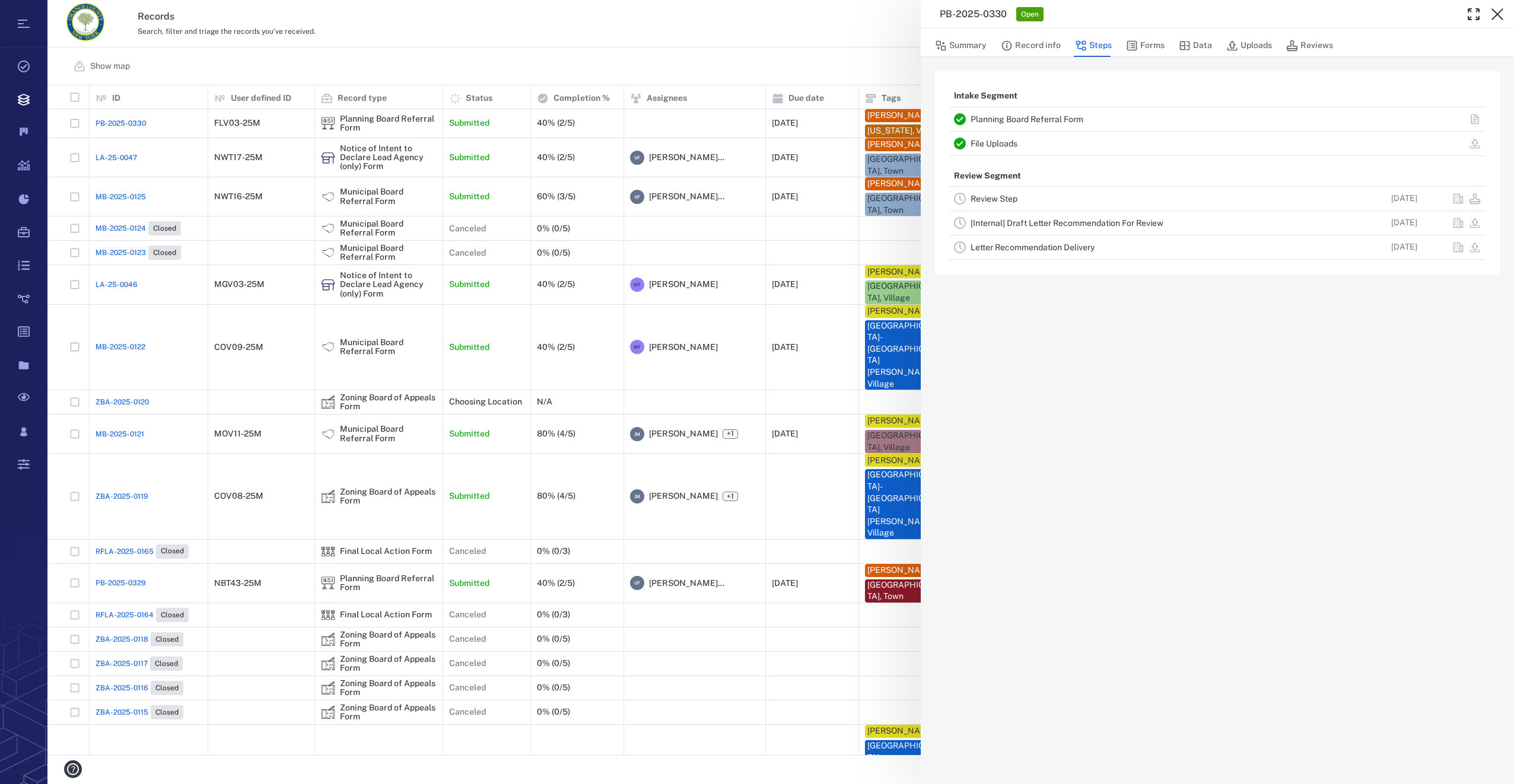
click at [988, 197] on link "Review Step" at bounding box center [994, 199] width 47 height 9
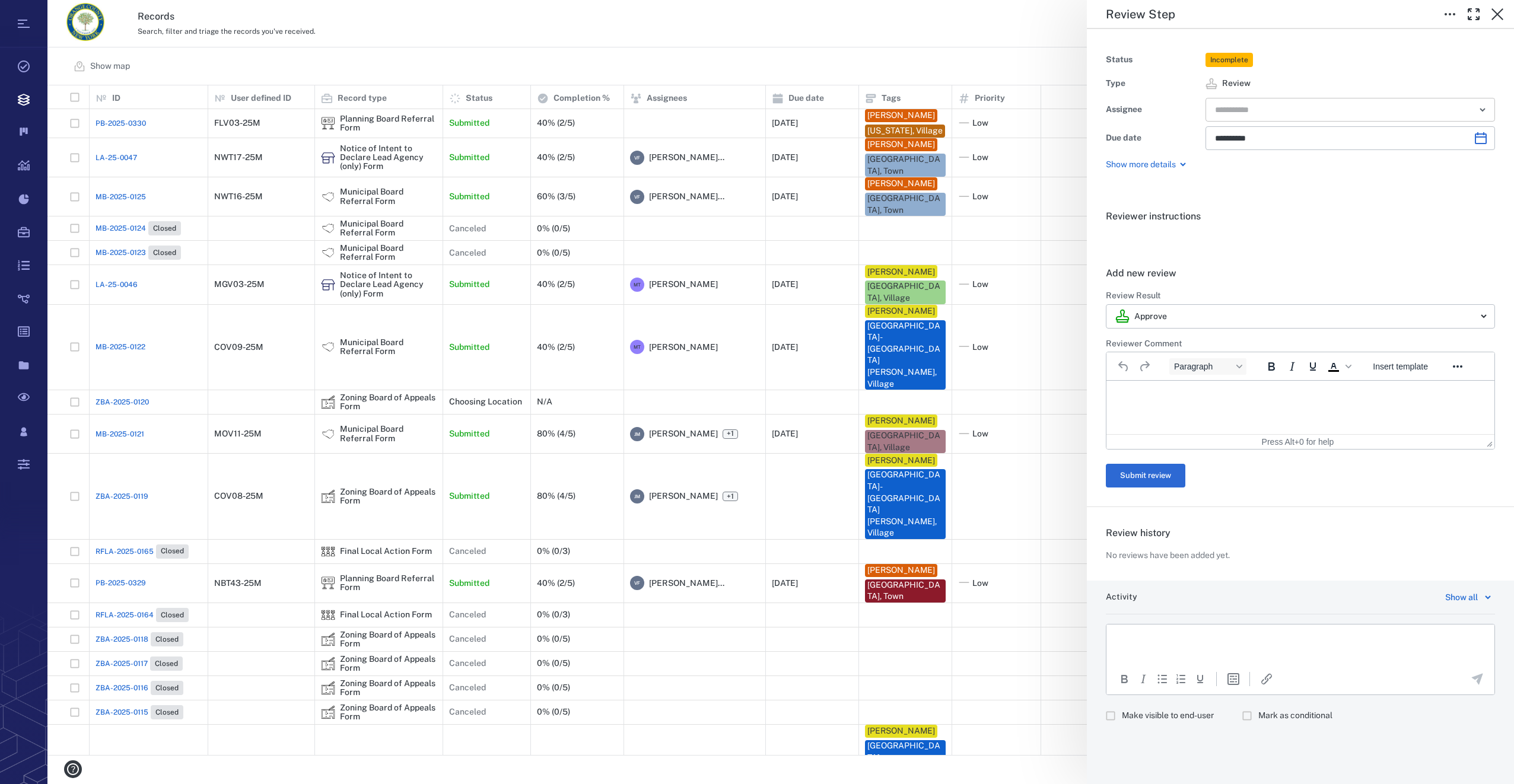
click at [1252, 115] on input "text" at bounding box center [1337, 109] width 246 height 17
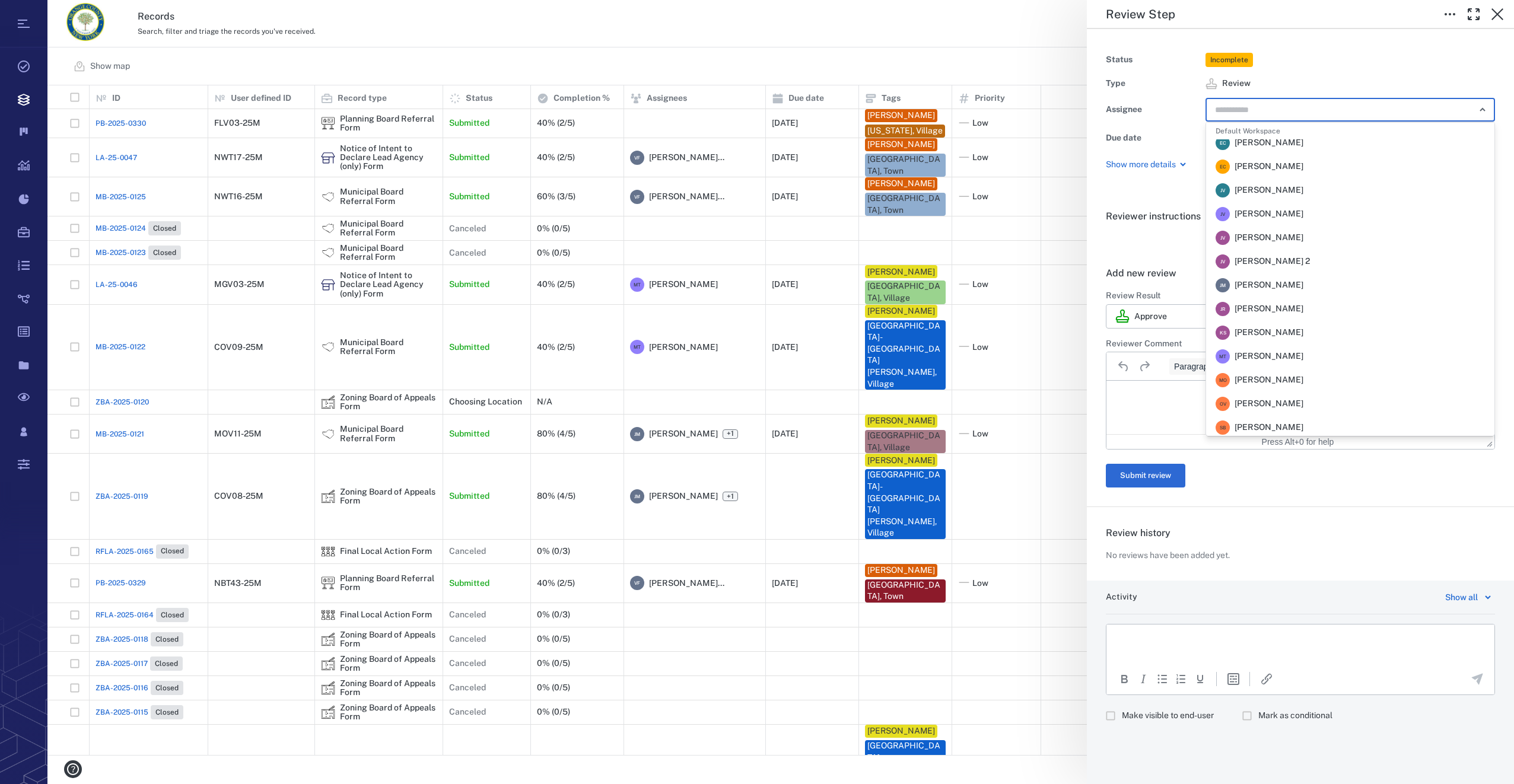
scroll to position [249, 0]
click at [1303, 310] on span "Veronica Fernandez - Rogers" at bounding box center [1269, 305] width 69 height 12
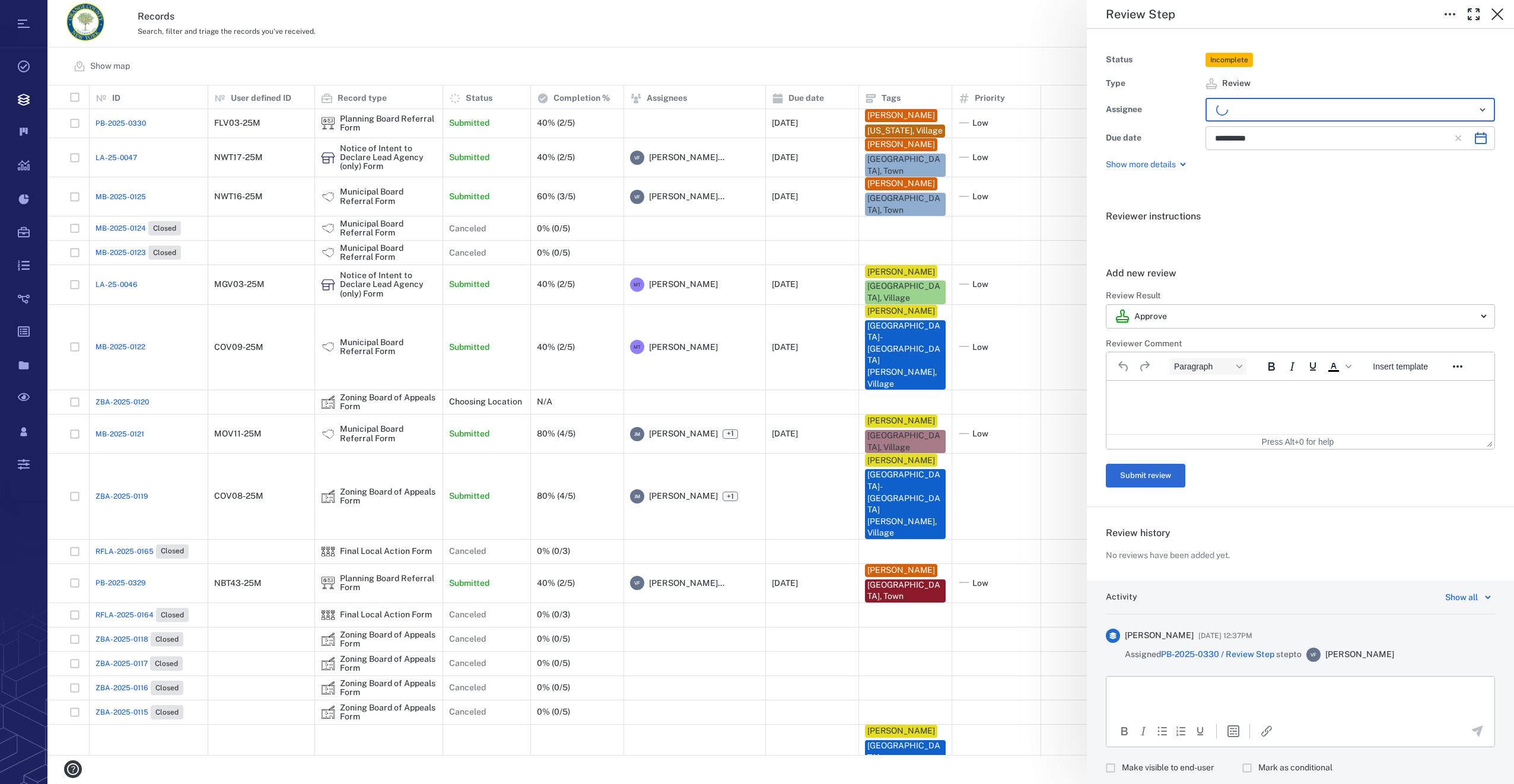
click at [1476, 139] on icon "Choose date, selected date is Oct 20, 2025" at bounding box center [1481, 138] width 12 height 12
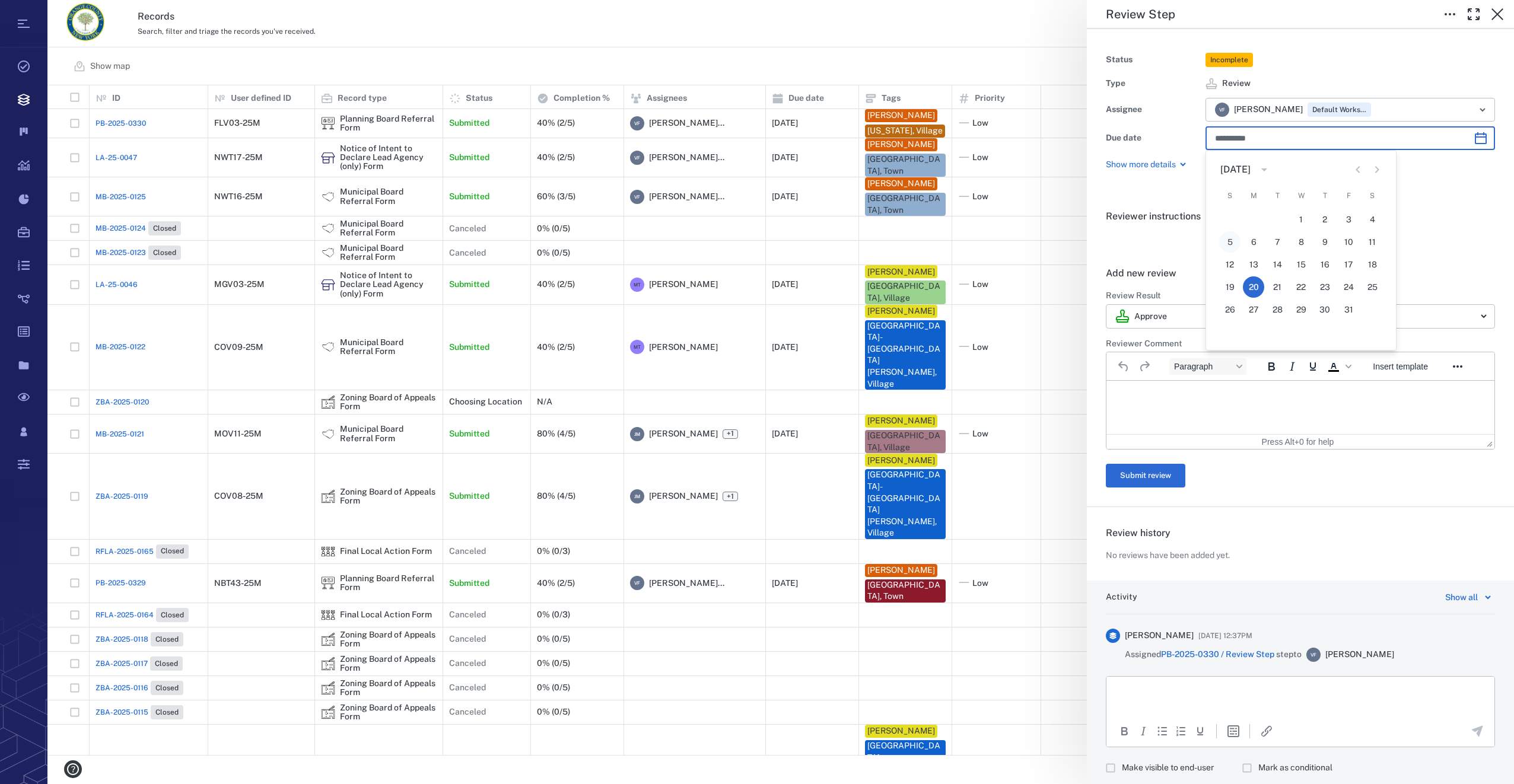
click at [1228, 243] on button "5" at bounding box center [1230, 242] width 21 height 21
type input "**********"
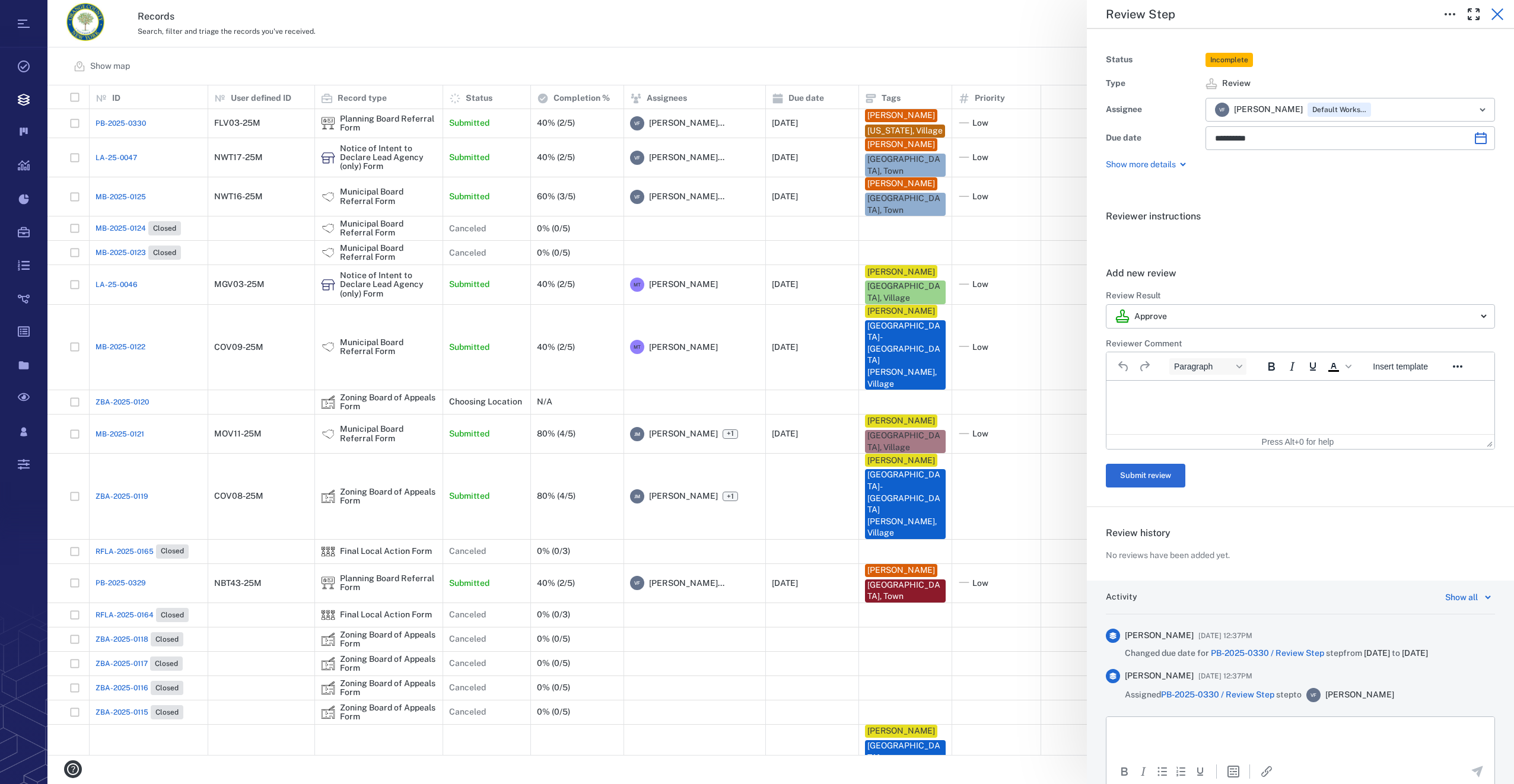
click at [1500, 17] on icon "button" at bounding box center [1498, 14] width 12 height 12
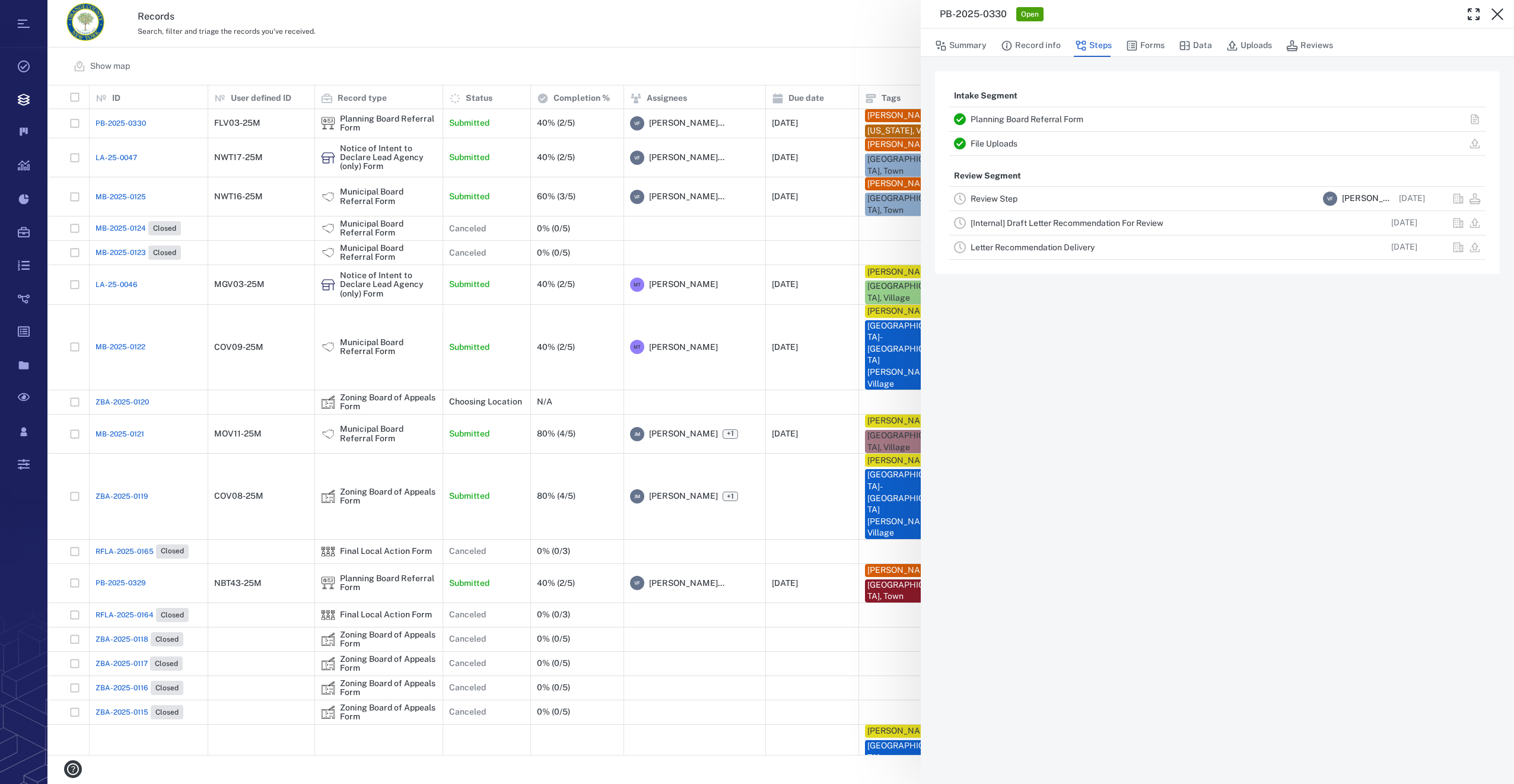
click at [1500, 17] on icon "button" at bounding box center [1498, 14] width 12 height 12
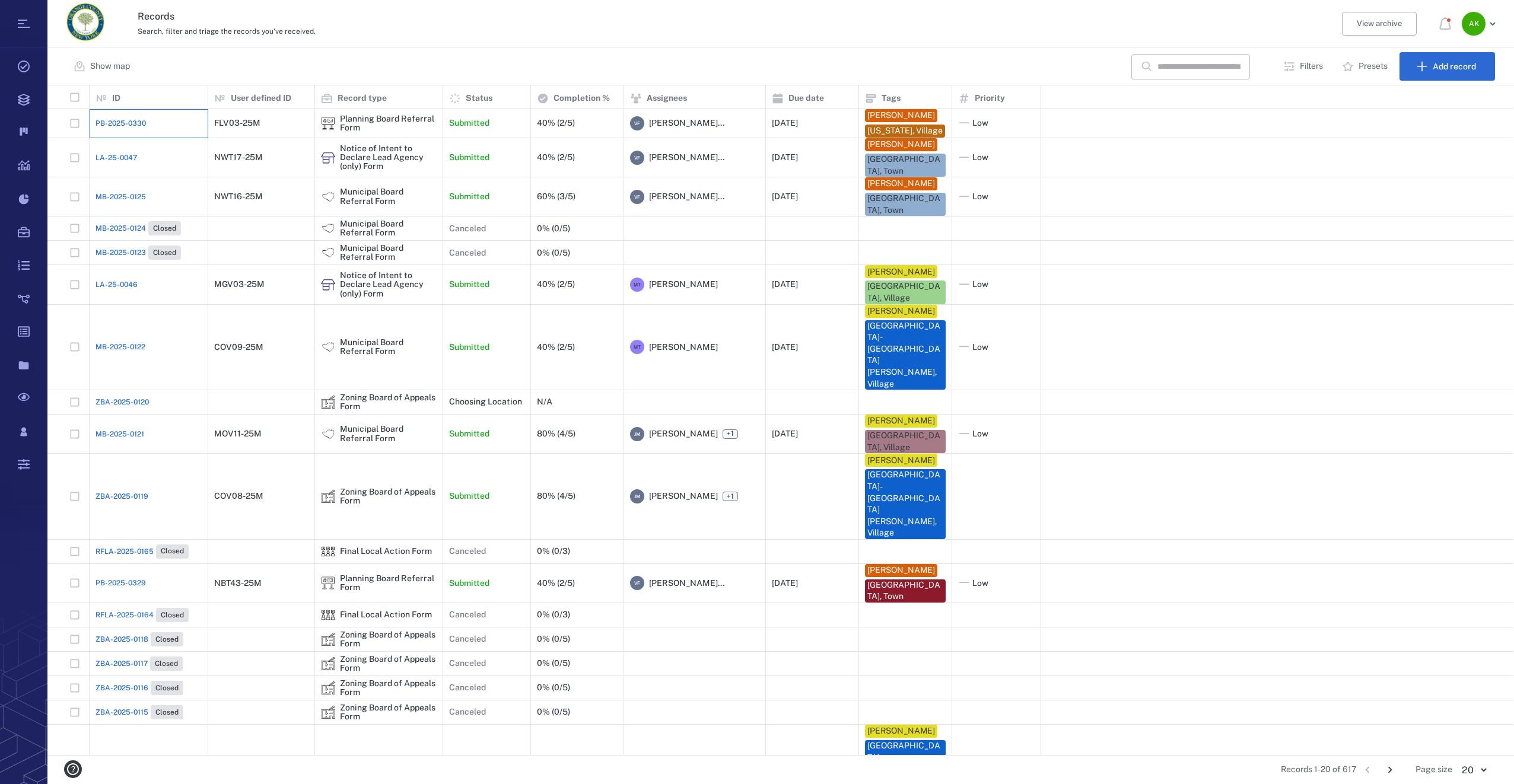
click at [113, 120] on div "PB-2025-0330" at bounding box center [148, 123] width 106 height 23
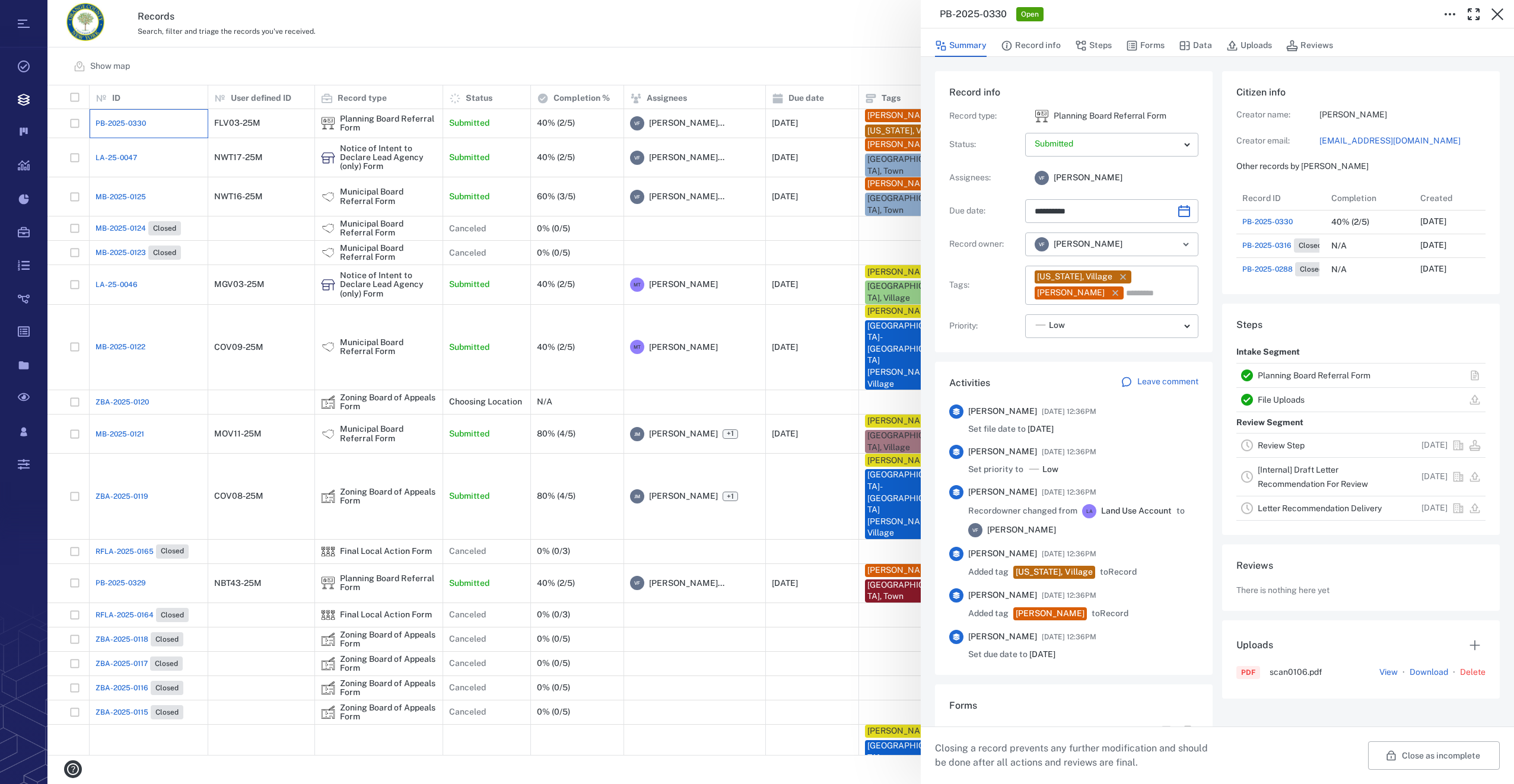
type input "**********"
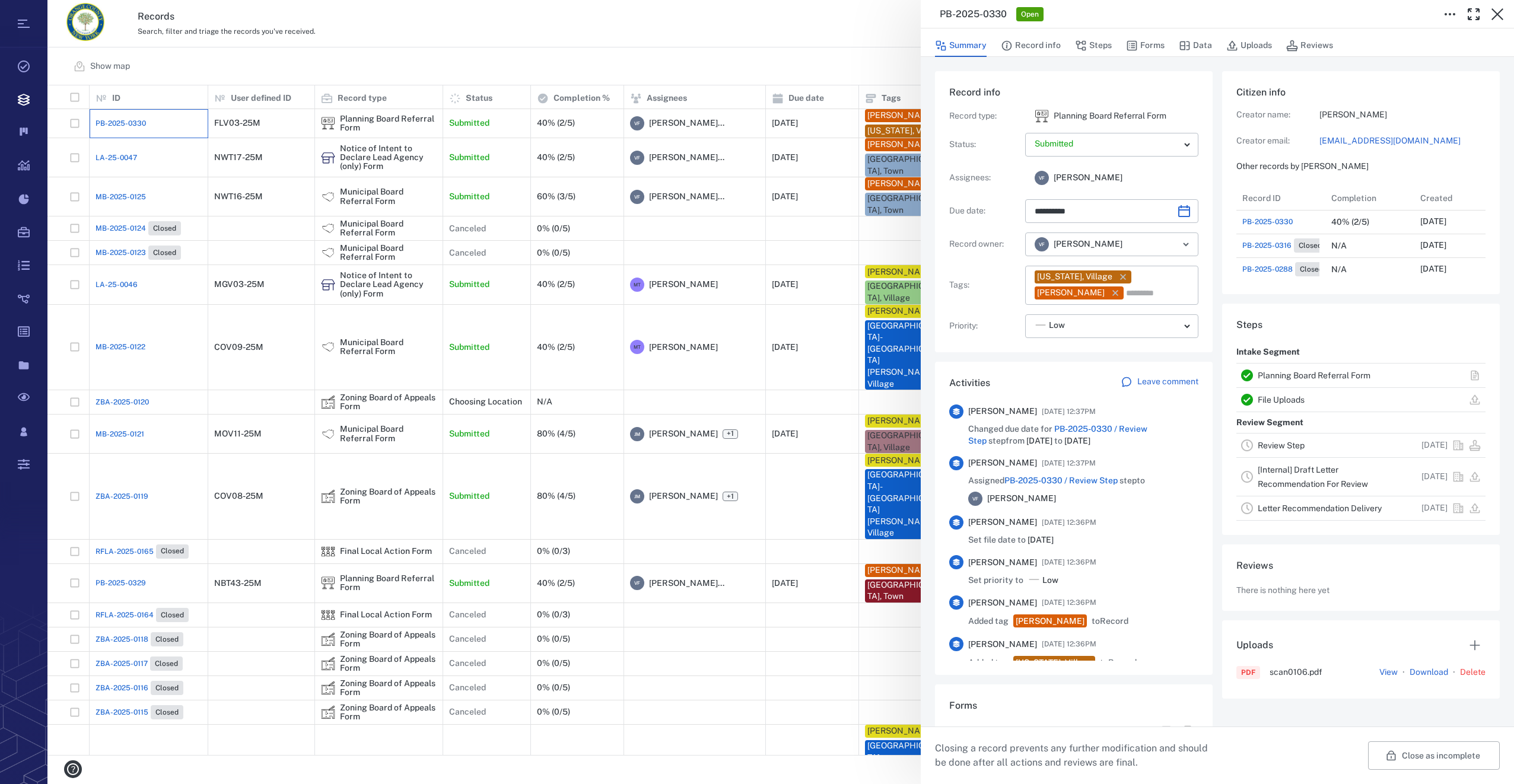
scroll to position [356, 227]
click at [1144, 41] on button "Forms" at bounding box center [1145, 46] width 38 height 23
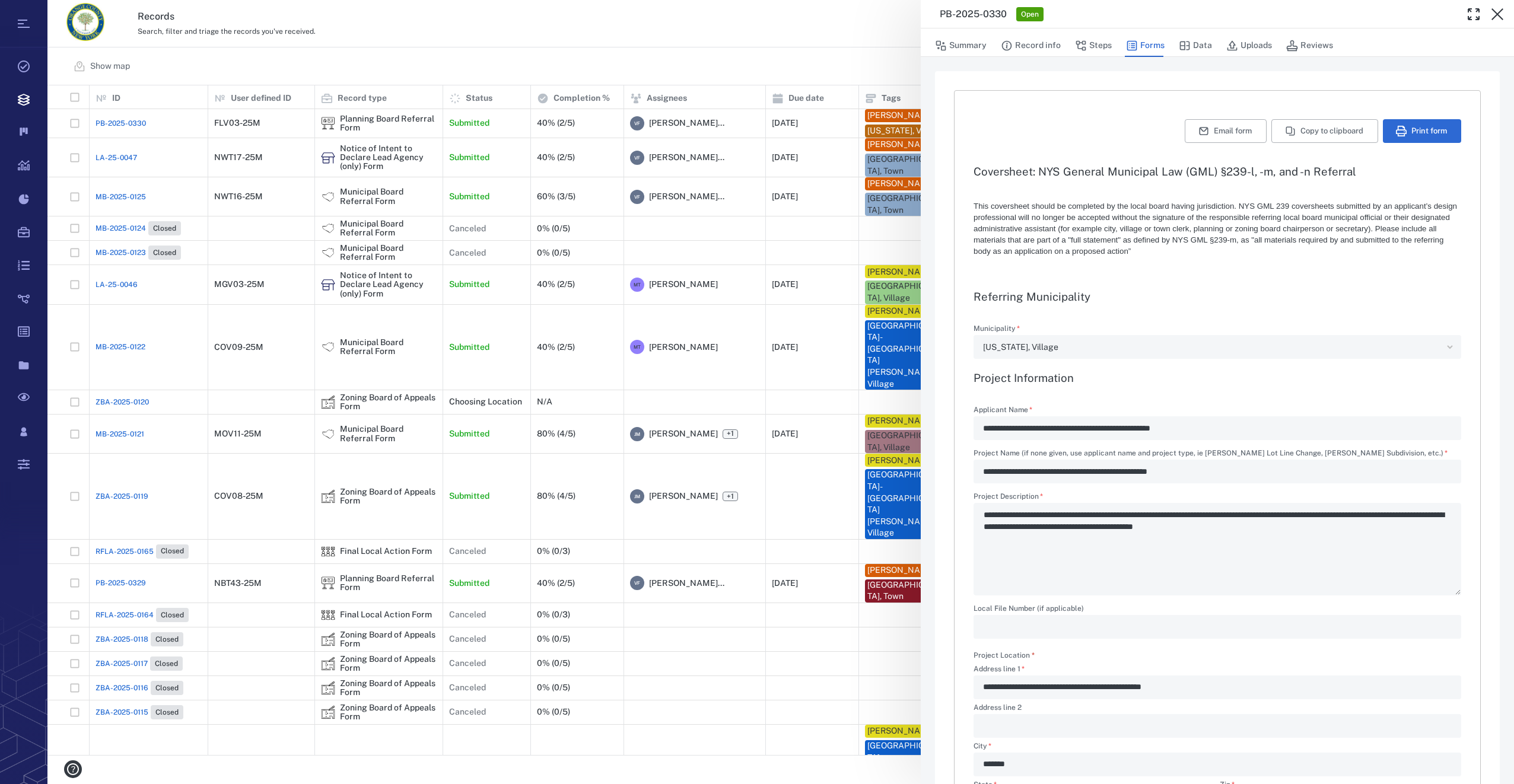
type textarea "*"
click at [1249, 43] on button "Uploads" at bounding box center [1249, 46] width 46 height 23
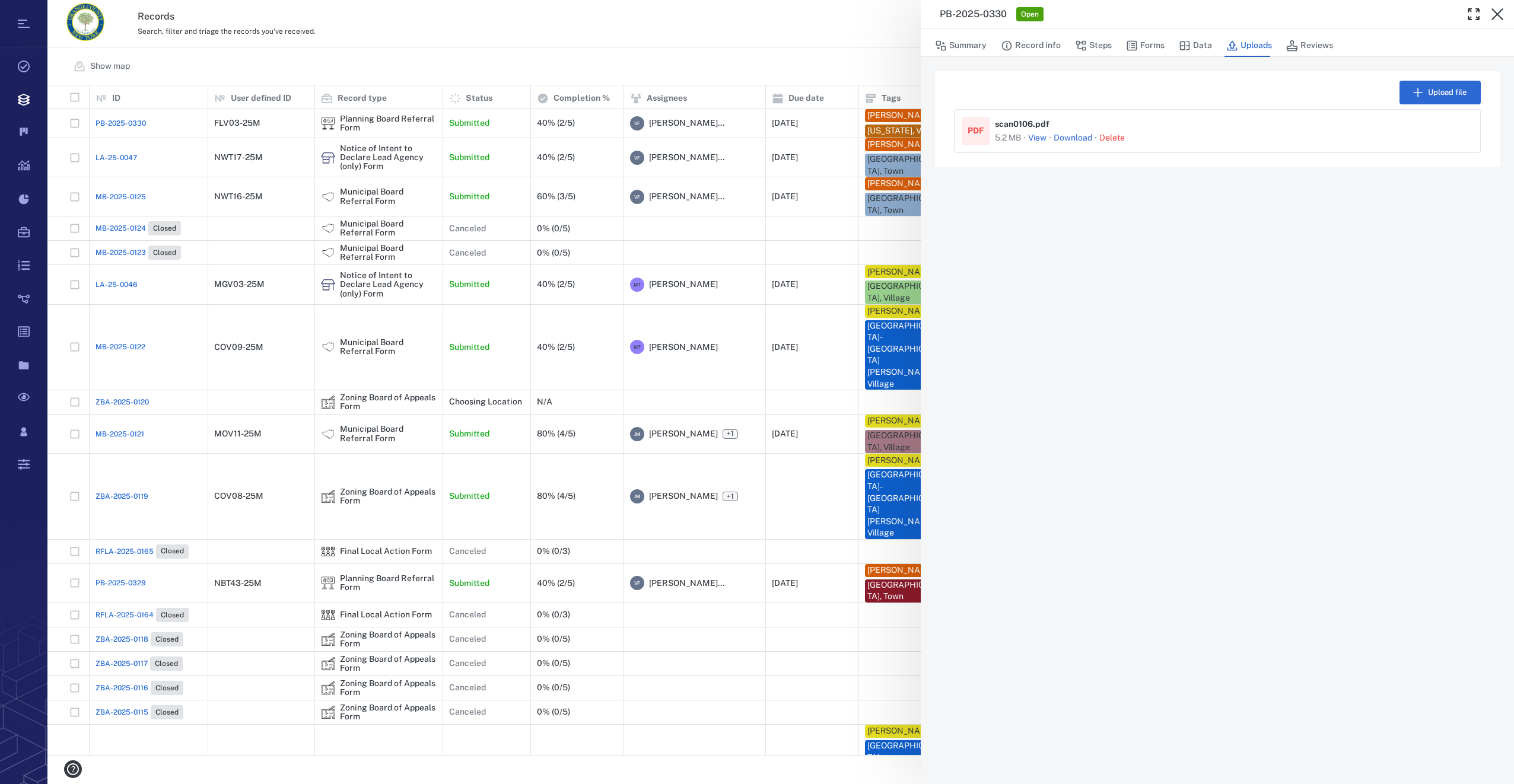
click at [1125, 252] on div "Upload file PDF scan0106 . pdf 5.2 MB · View · Download · Delete" at bounding box center [1217, 420] width 594 height 727
click at [1052, 44] on button "Record info" at bounding box center [1031, 46] width 60 height 23
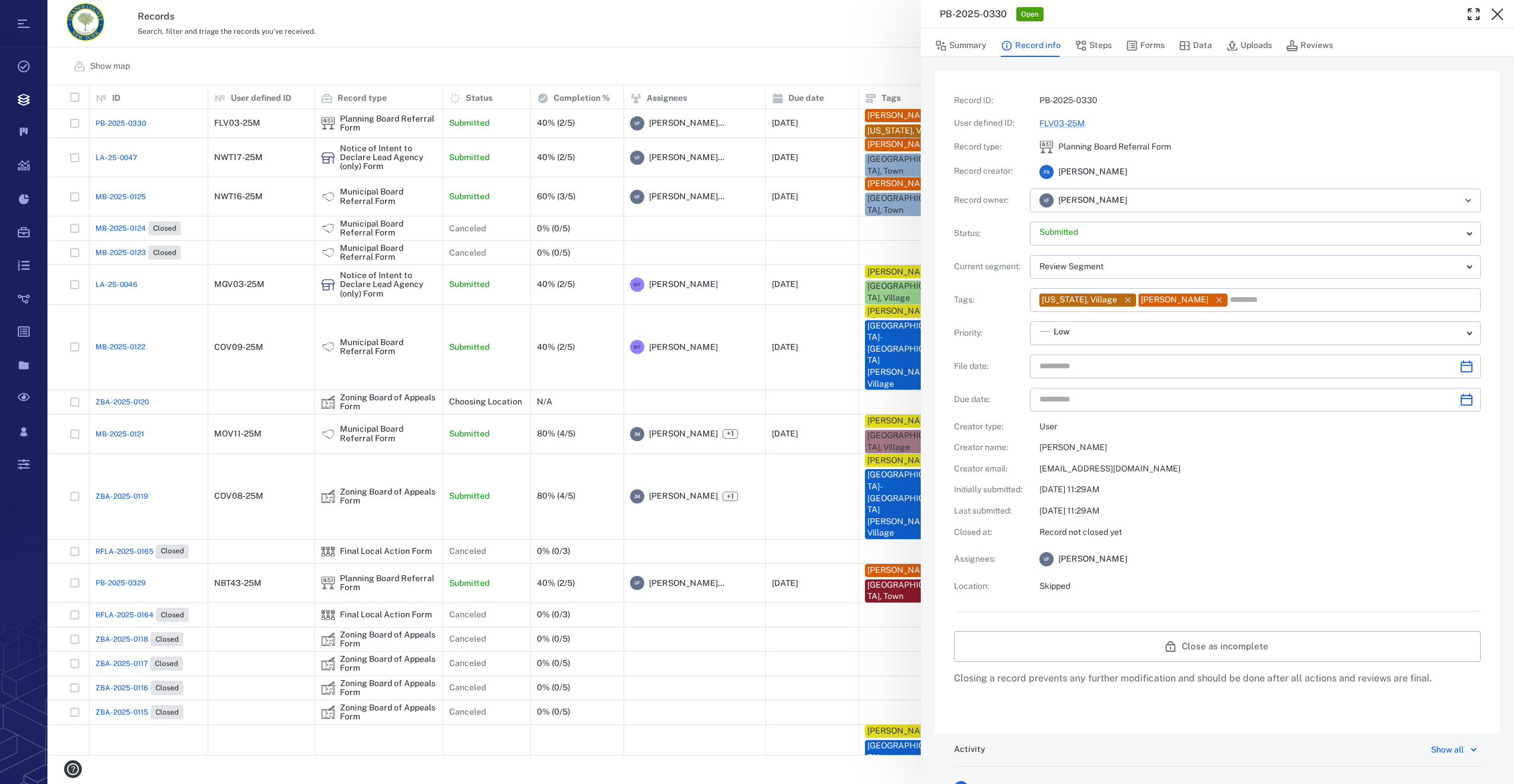
type input "**********"
click at [1151, 48] on button "Forms" at bounding box center [1145, 46] width 38 height 23
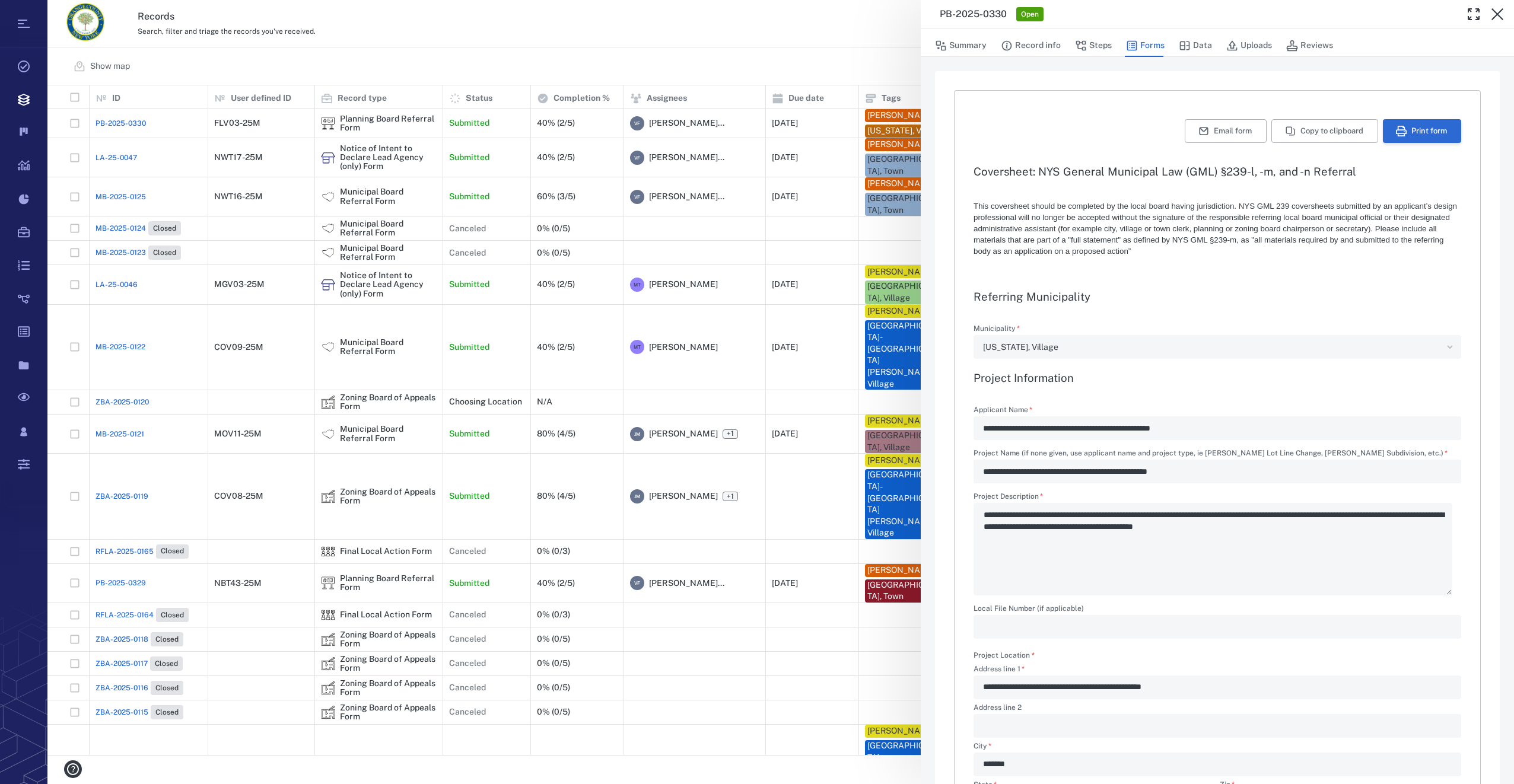
type textarea "*"
click at [1413, 134] on button "Print form" at bounding box center [1422, 131] width 79 height 23
click at [1505, 13] on button "button" at bounding box center [1497, 14] width 23 height 23
